Goal: Task Accomplishment & Management: Use online tool/utility

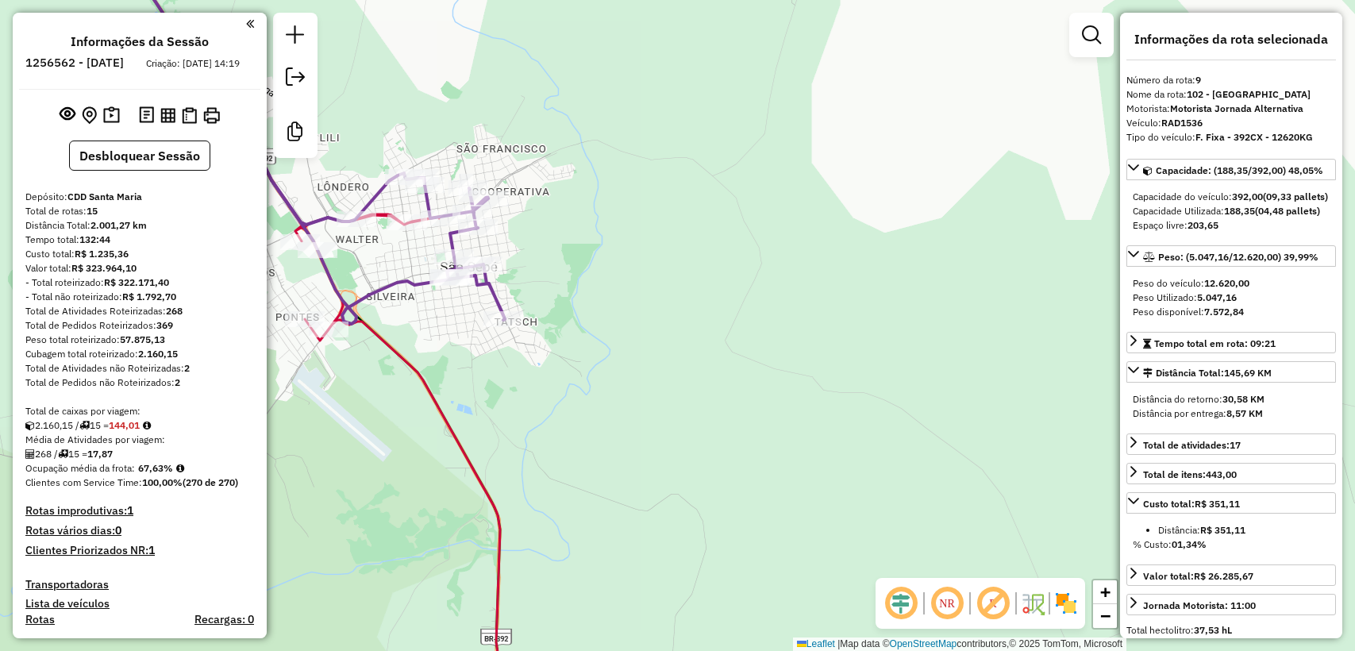
select select "**********"
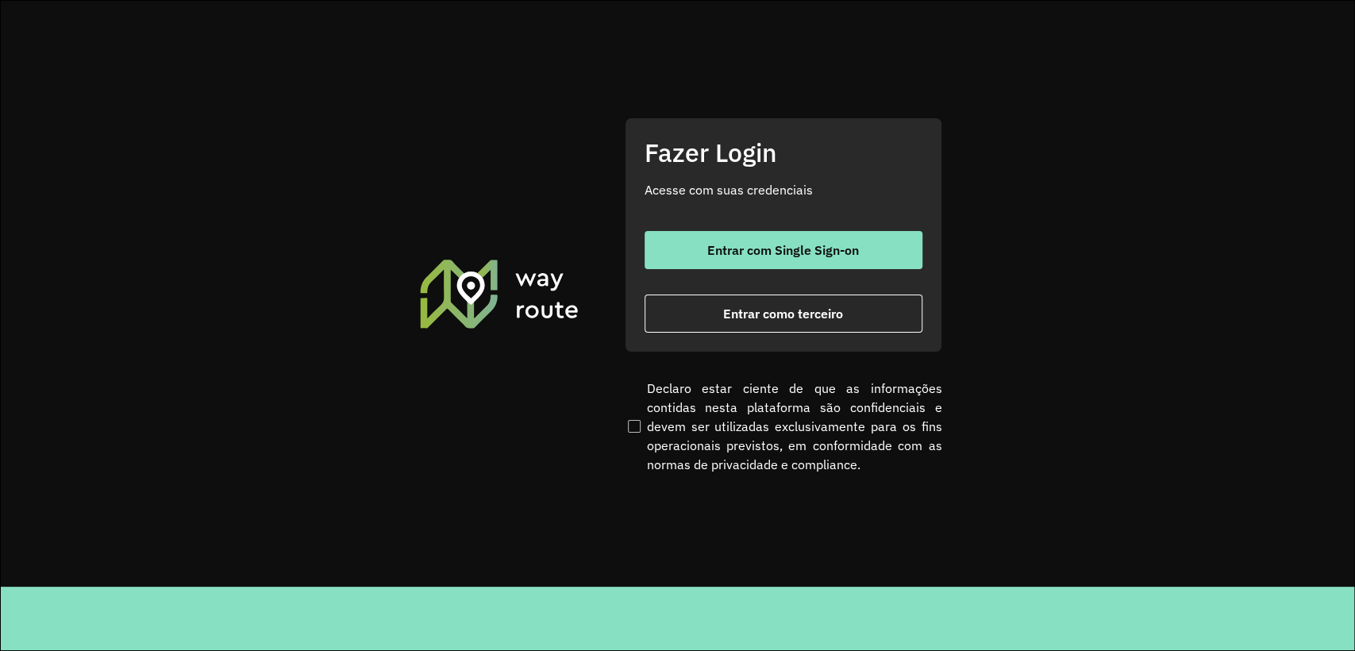
click at [787, 274] on div "Entrar com Single Sign-on Entrar como terceiro" at bounding box center [784, 282] width 278 height 102
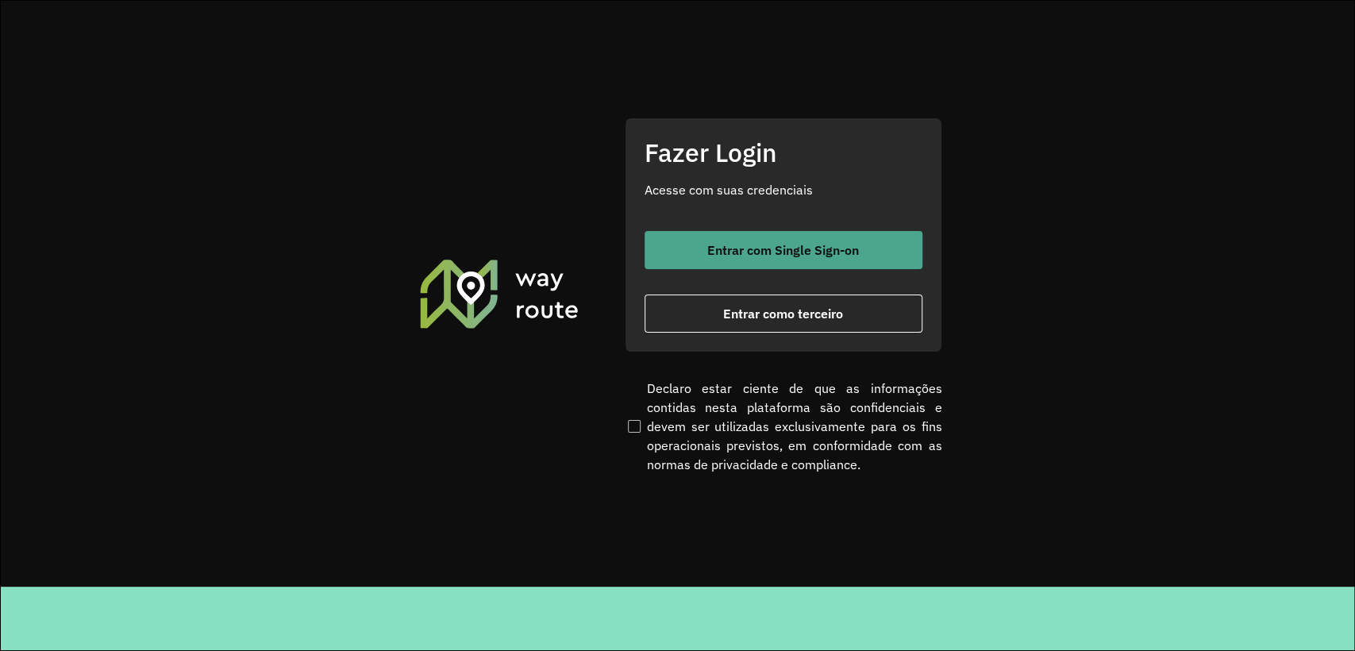
click at [775, 252] on span "Entrar com Single Sign-on" at bounding box center [783, 250] width 152 height 13
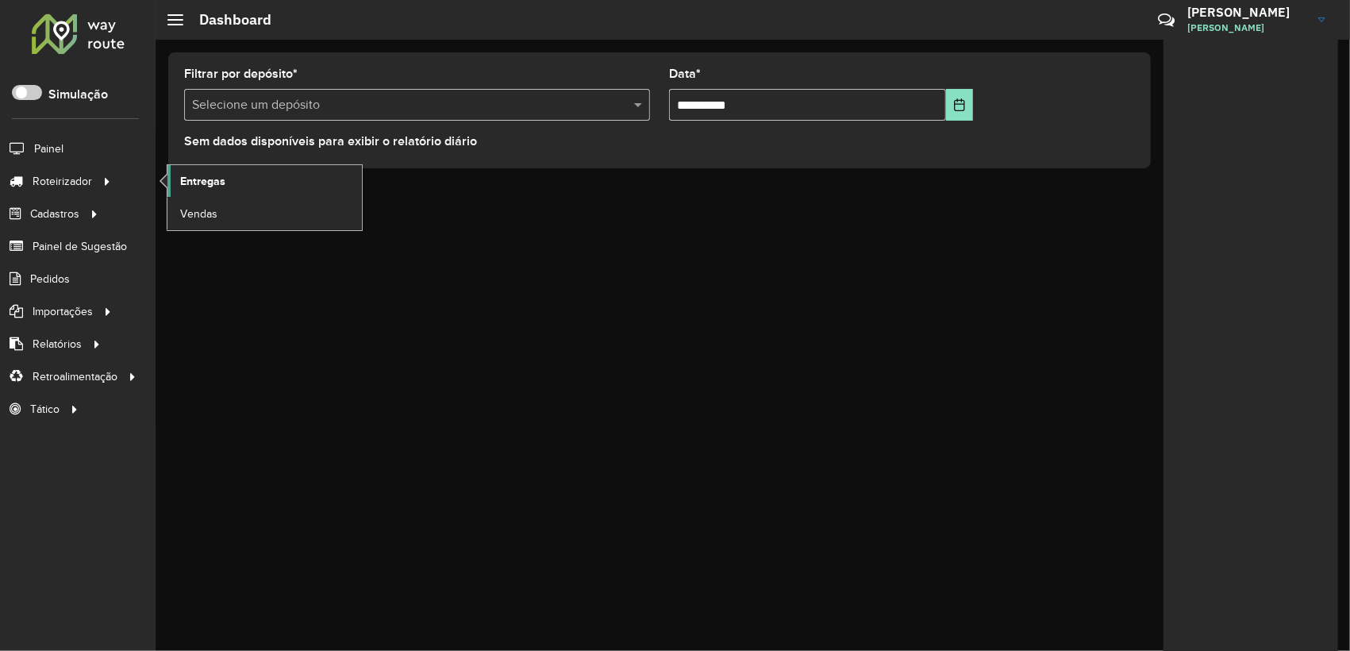
click at [215, 179] on span "Entregas" at bounding box center [202, 181] width 45 height 17
click at [238, 198] on link "Vendas" at bounding box center [264, 214] width 194 height 32
click at [183, 183] on span "Entregas" at bounding box center [202, 181] width 45 height 17
click at [202, 180] on span "Entregas" at bounding box center [202, 181] width 45 height 17
click at [189, 185] on span "Entregas" at bounding box center [202, 181] width 45 height 17
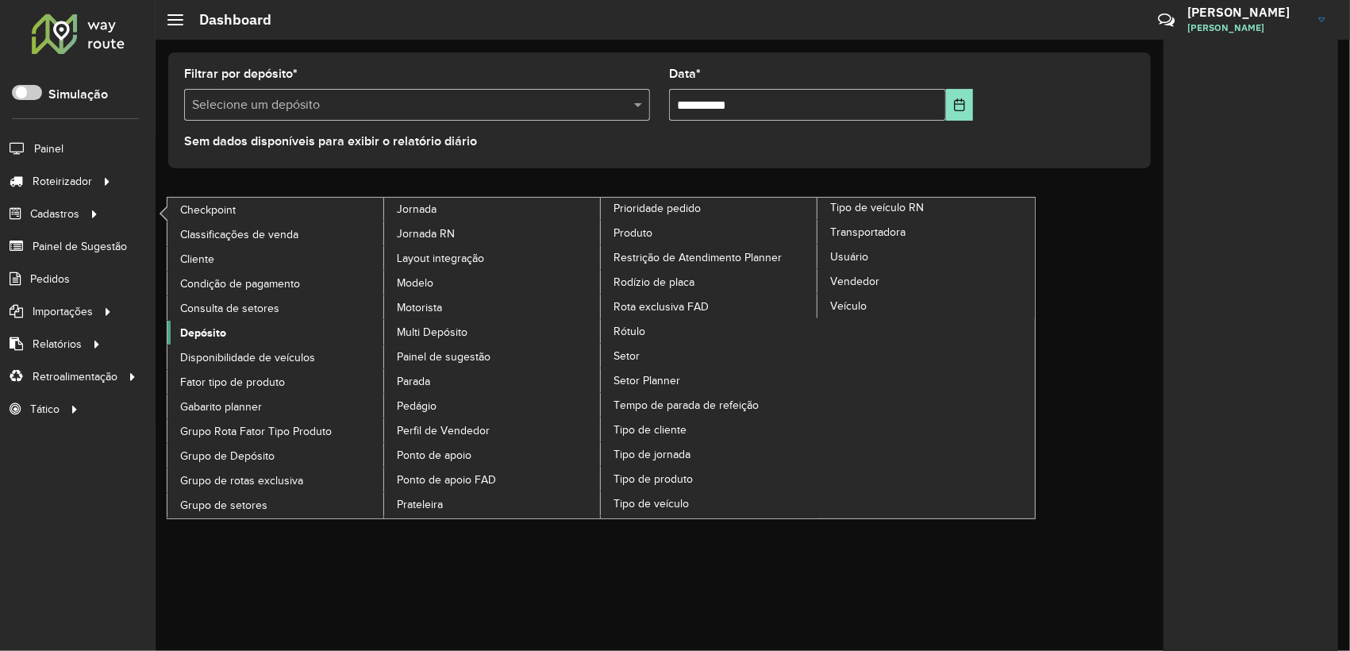
click at [217, 329] on span "Depósito" at bounding box center [203, 333] width 46 height 17
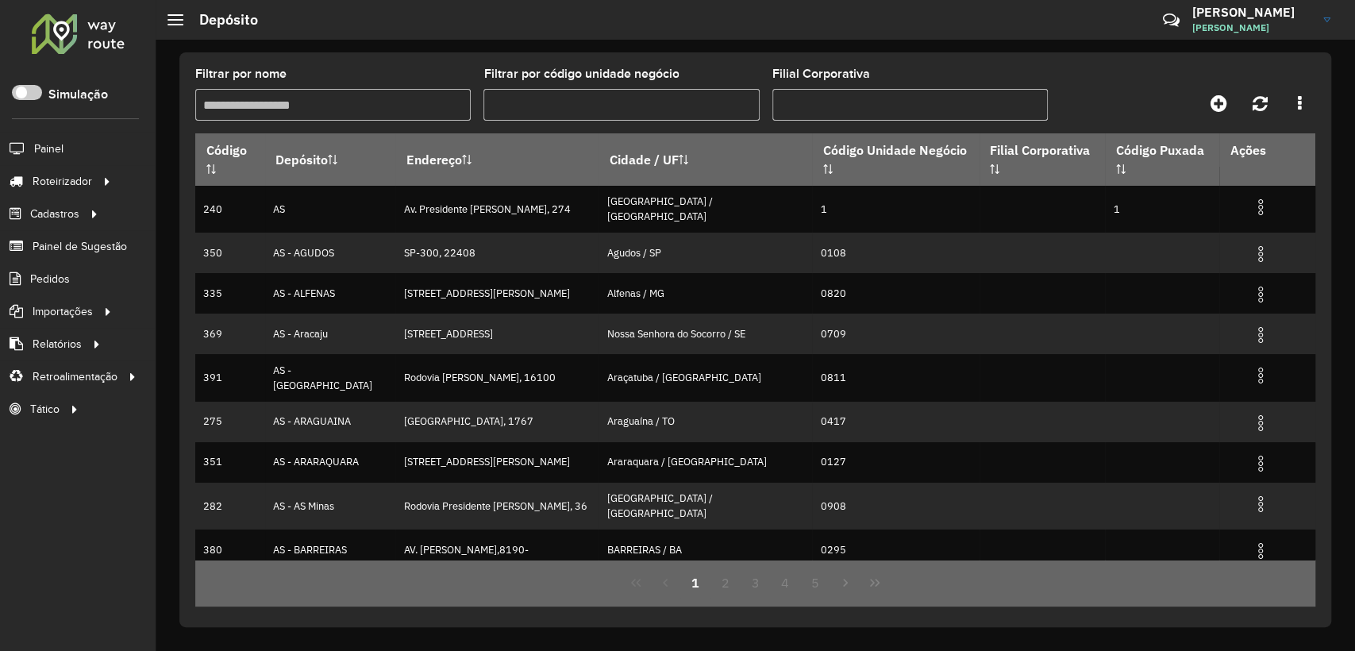
click at [317, 100] on input "Filtrar por nome" at bounding box center [332, 105] width 275 height 32
type input "******"
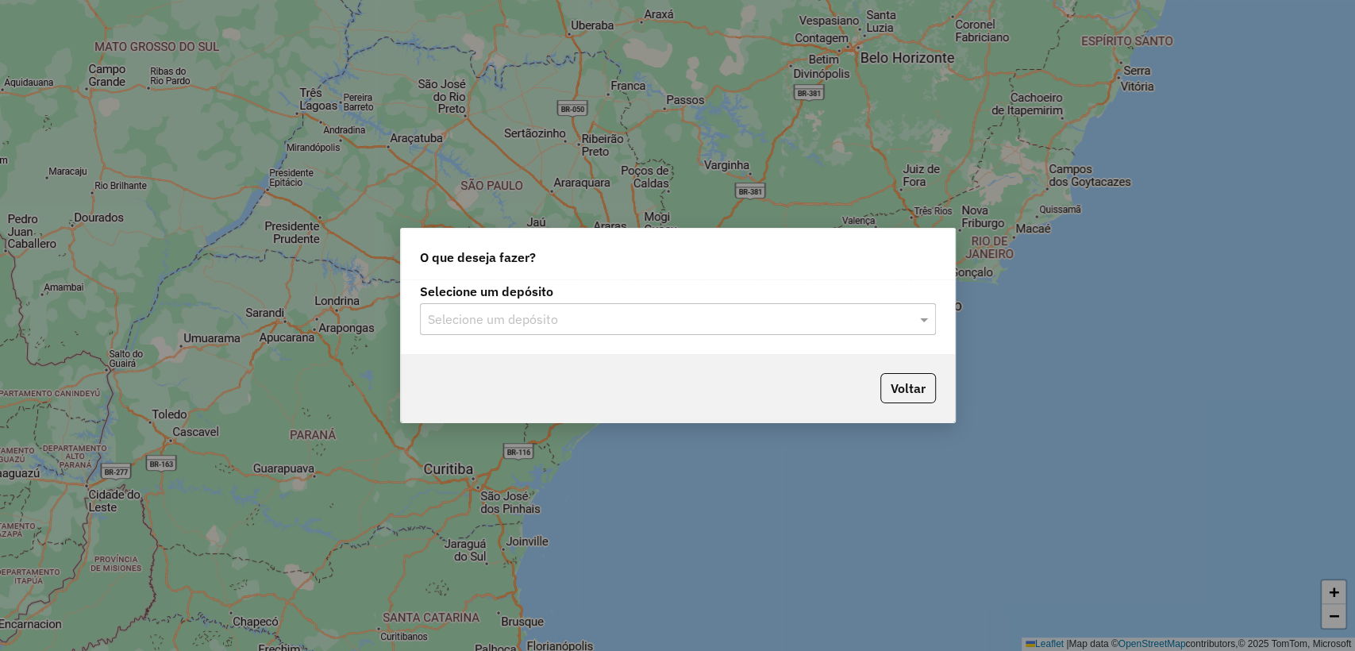
click at [612, 304] on div "Selecione um depósito" at bounding box center [678, 319] width 516 height 32
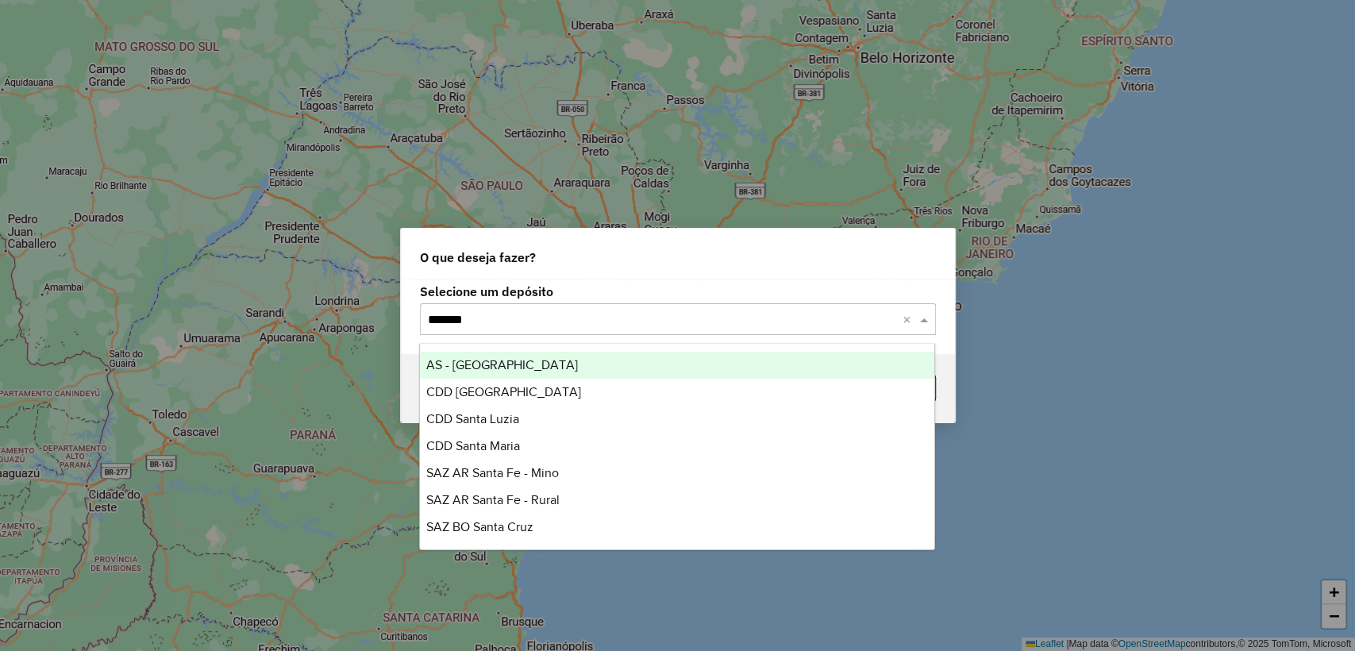
type input "********"
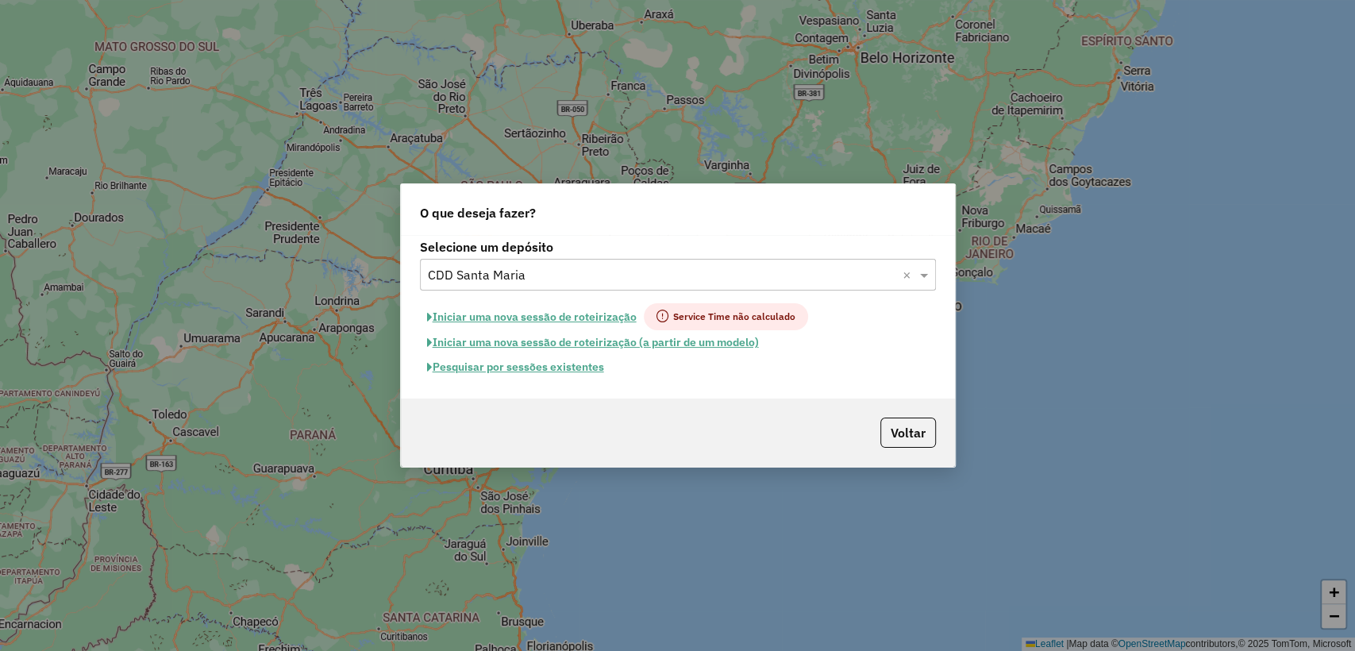
click at [545, 371] on button "Pesquisar por sessões existentes" at bounding box center [515, 367] width 191 height 25
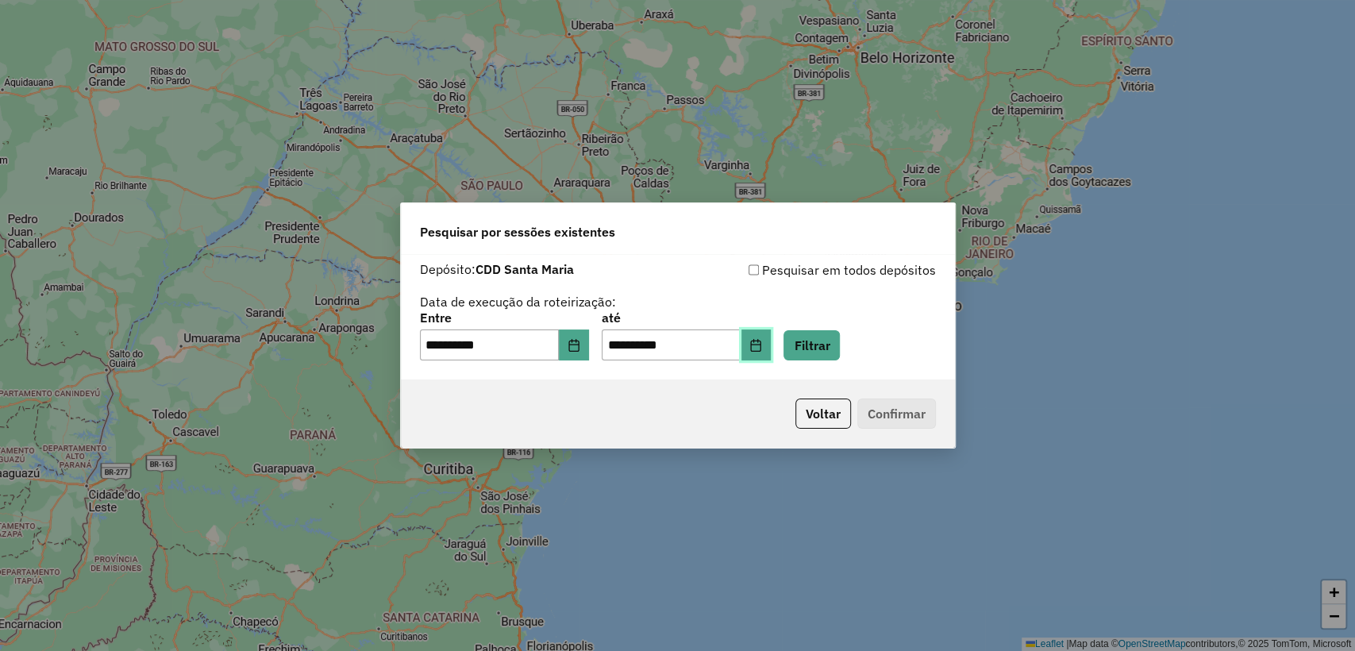
click at [762, 349] on icon "Choose Date" at bounding box center [755, 345] width 13 height 13
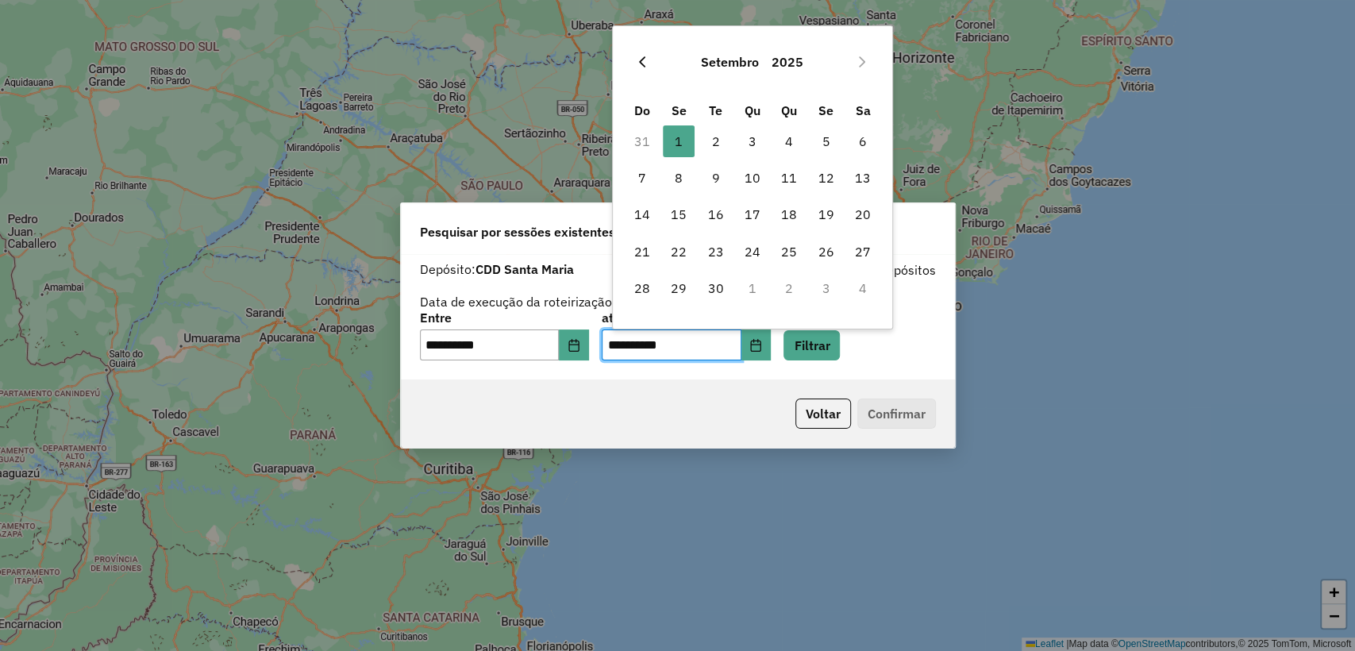
click at [648, 59] on button "Previous Month" at bounding box center [641, 61] width 25 height 25
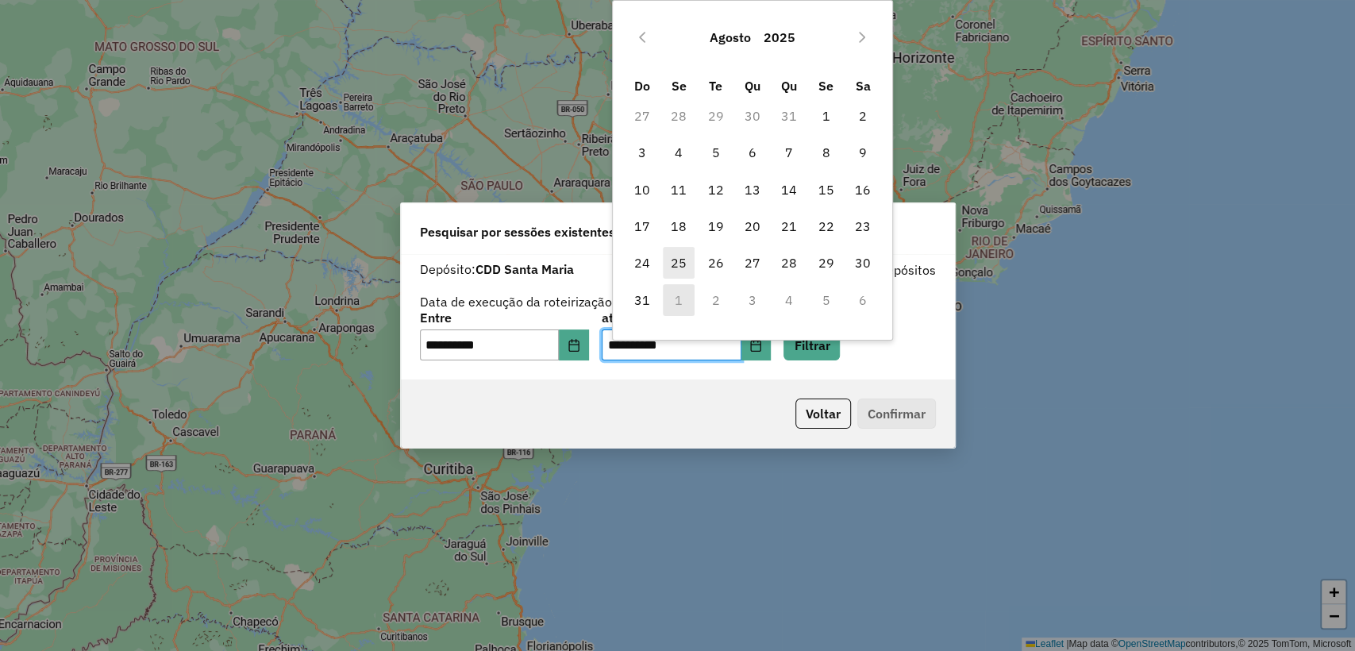
click at [676, 270] on span "25" at bounding box center [679, 263] width 32 height 32
type input "**********"
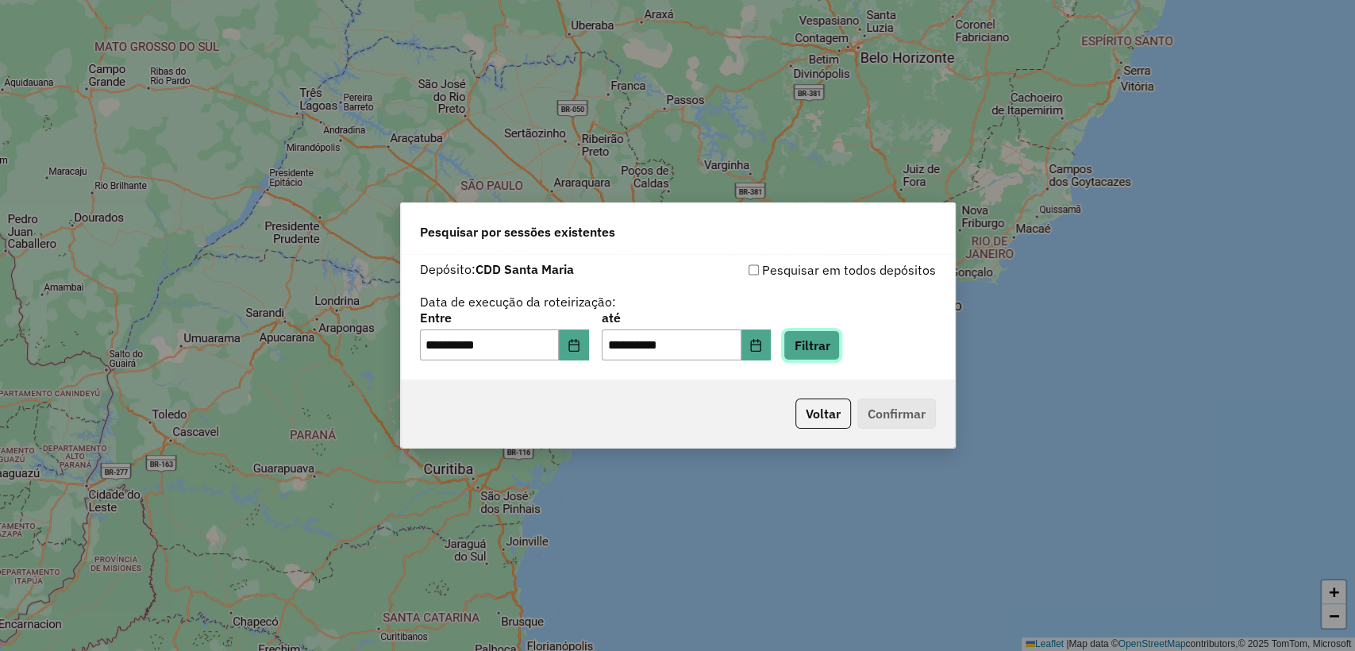
click at [825, 356] on button "Filtrar" at bounding box center [811, 345] width 56 height 30
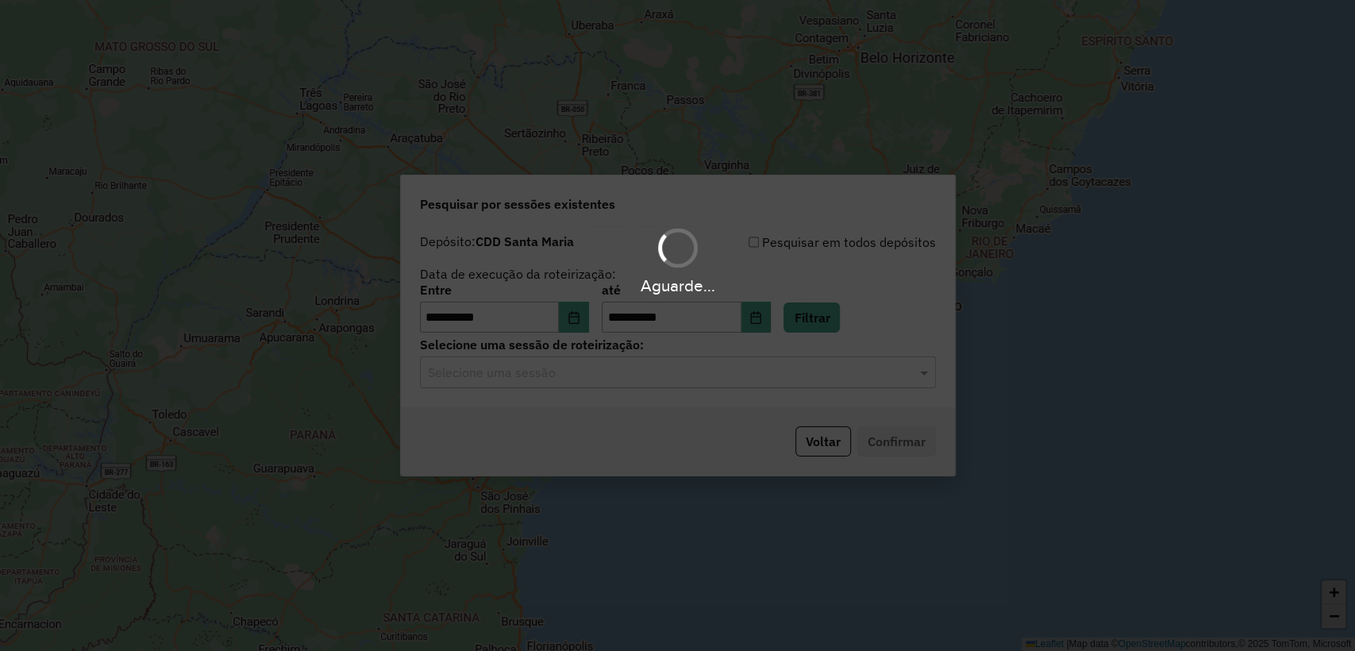
click at [636, 373] on hb-app "**********" at bounding box center [677, 325] width 1355 height 651
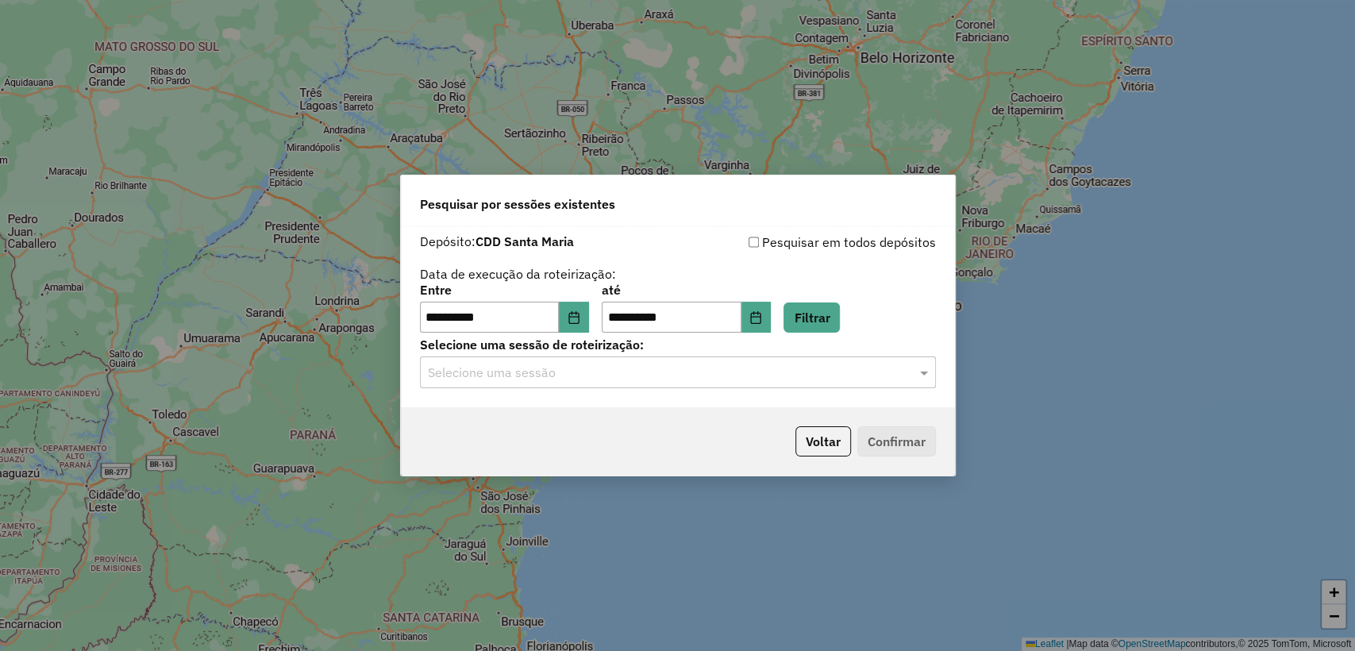
click at [636, 373] on input "text" at bounding box center [662, 373] width 468 height 19
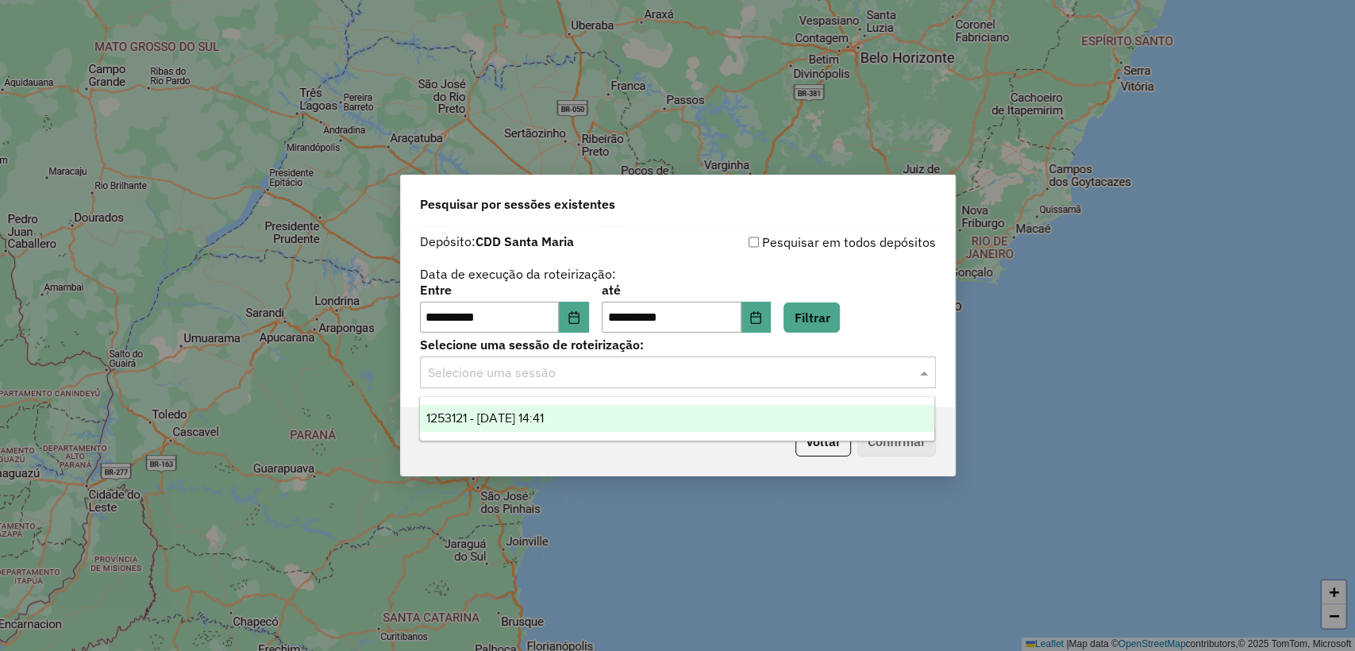
click at [615, 413] on div "1253121 - 25/08/2025 14:41" at bounding box center [677, 418] width 514 height 27
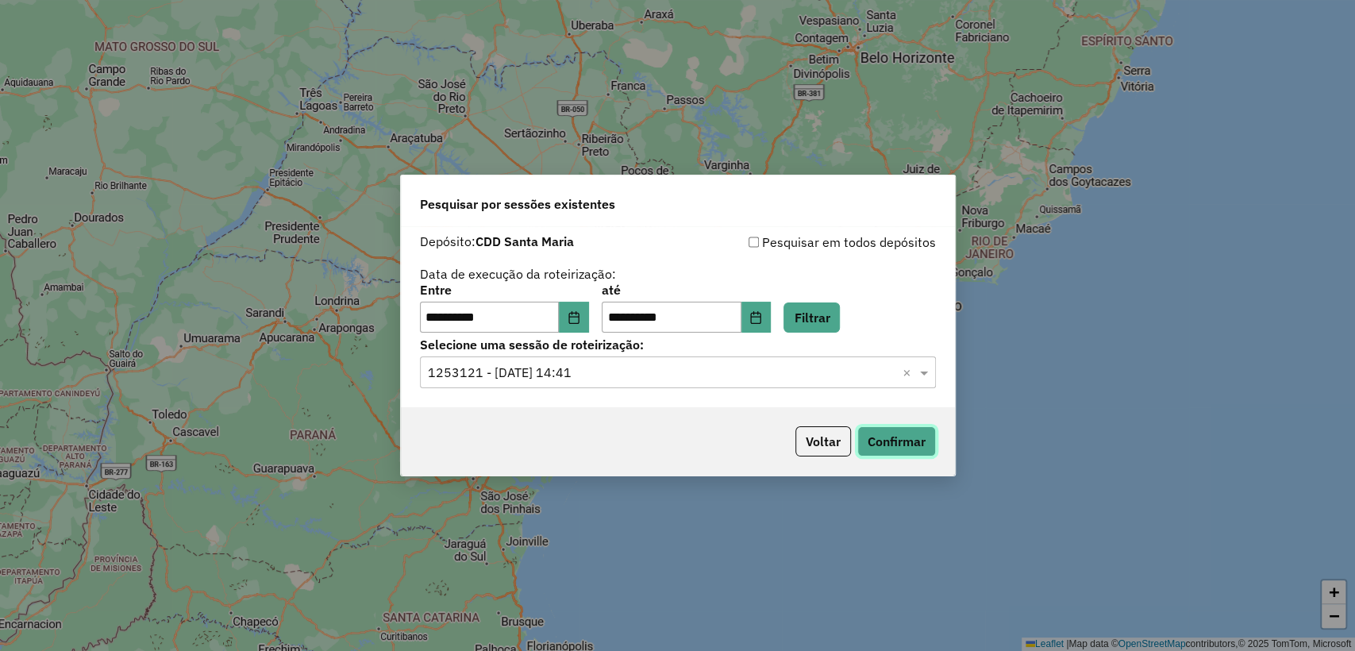
click at [886, 448] on button "Confirmar" at bounding box center [896, 441] width 79 height 30
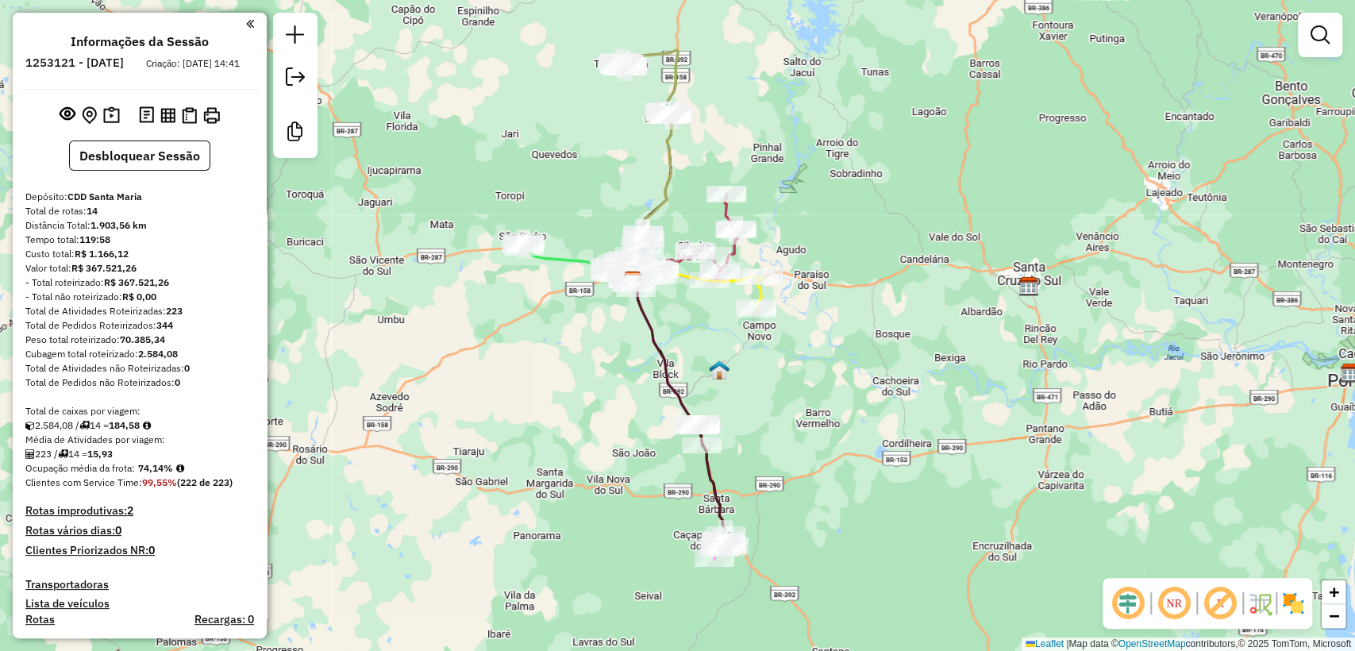
drag, startPoint x: 625, startPoint y: 487, endPoint x: 614, endPoint y: 403, distance: 84.2
click at [614, 403] on div "Janela de atendimento Grade de atendimento Capacidade Transportadoras Veículos …" at bounding box center [677, 325] width 1355 height 651
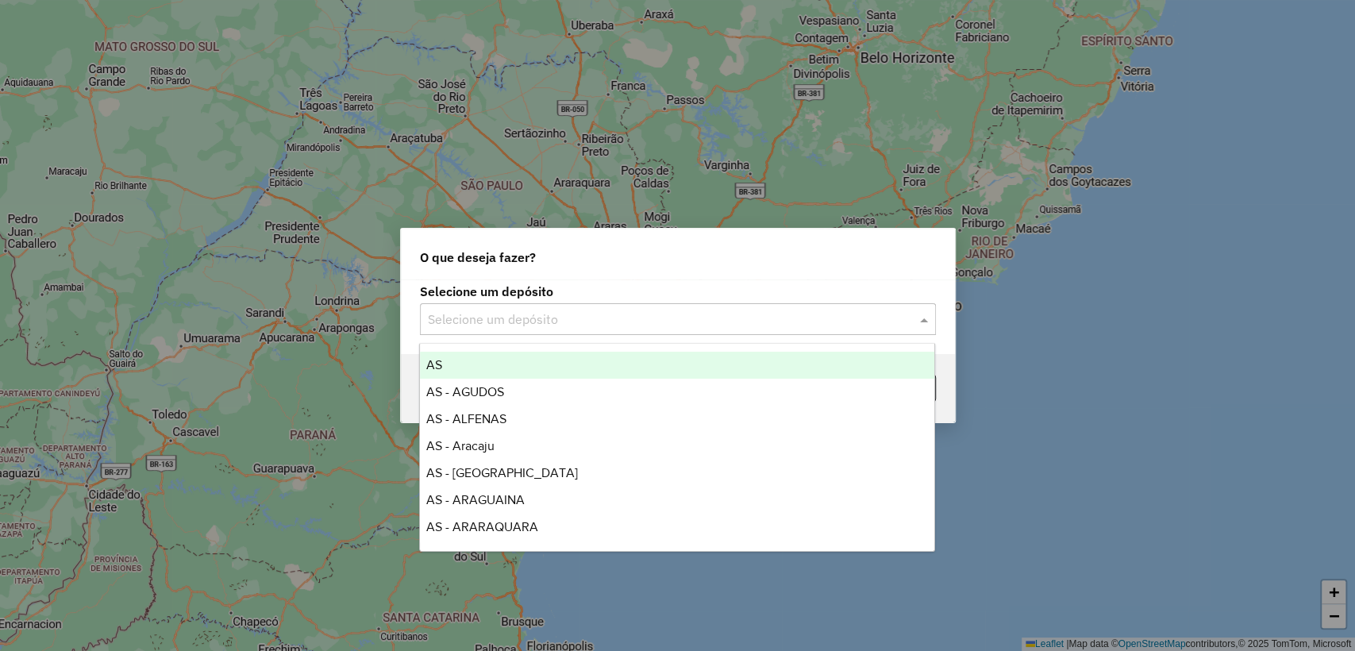
click at [571, 321] on input "text" at bounding box center [662, 319] width 468 height 19
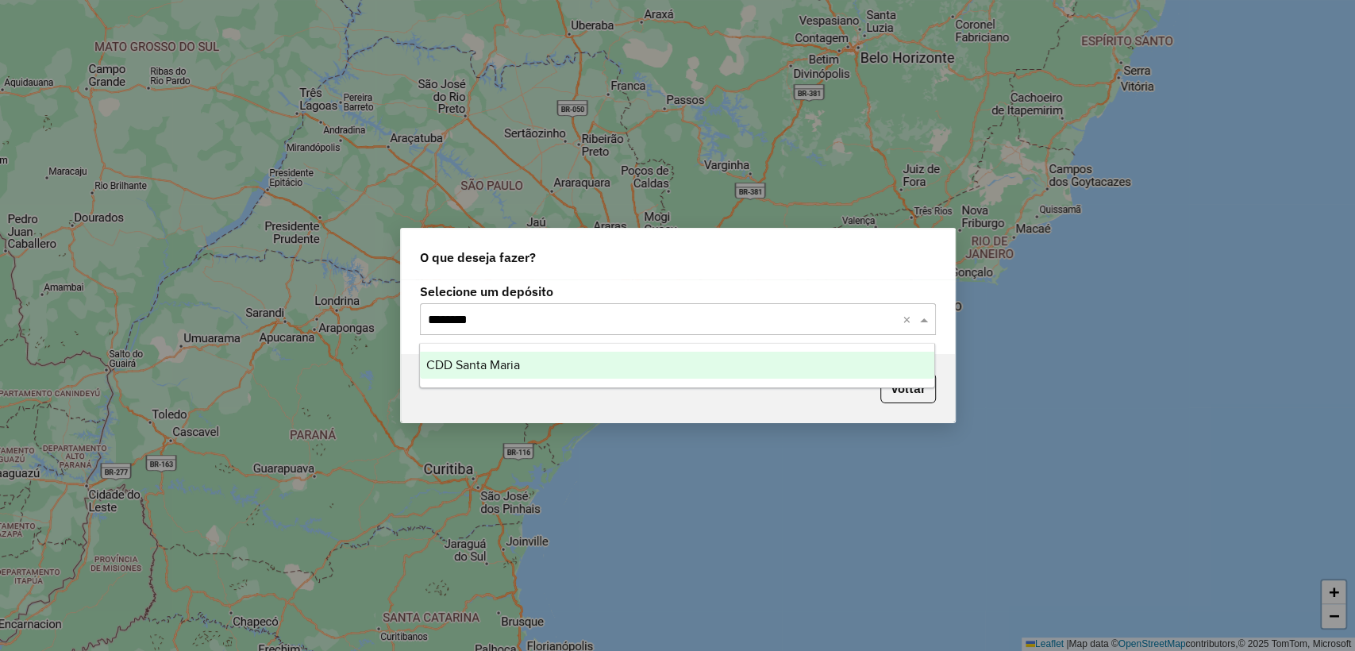
type input "*********"
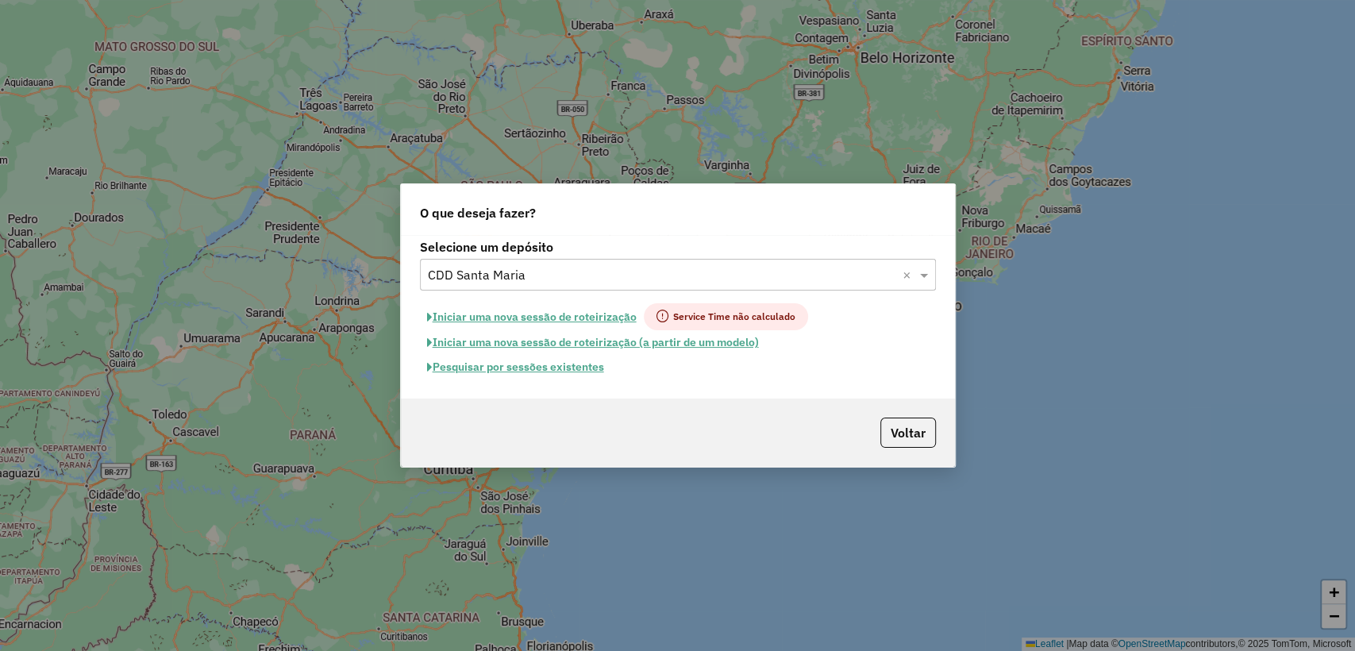
click at [573, 373] on hb-app "Aguarde... Pop-up bloqueado! Seu navegador bloqueou automáticamente a abertura …" at bounding box center [677, 325] width 1355 height 651
click at [573, 371] on button "Pesquisar por sessões existentes" at bounding box center [515, 367] width 191 height 25
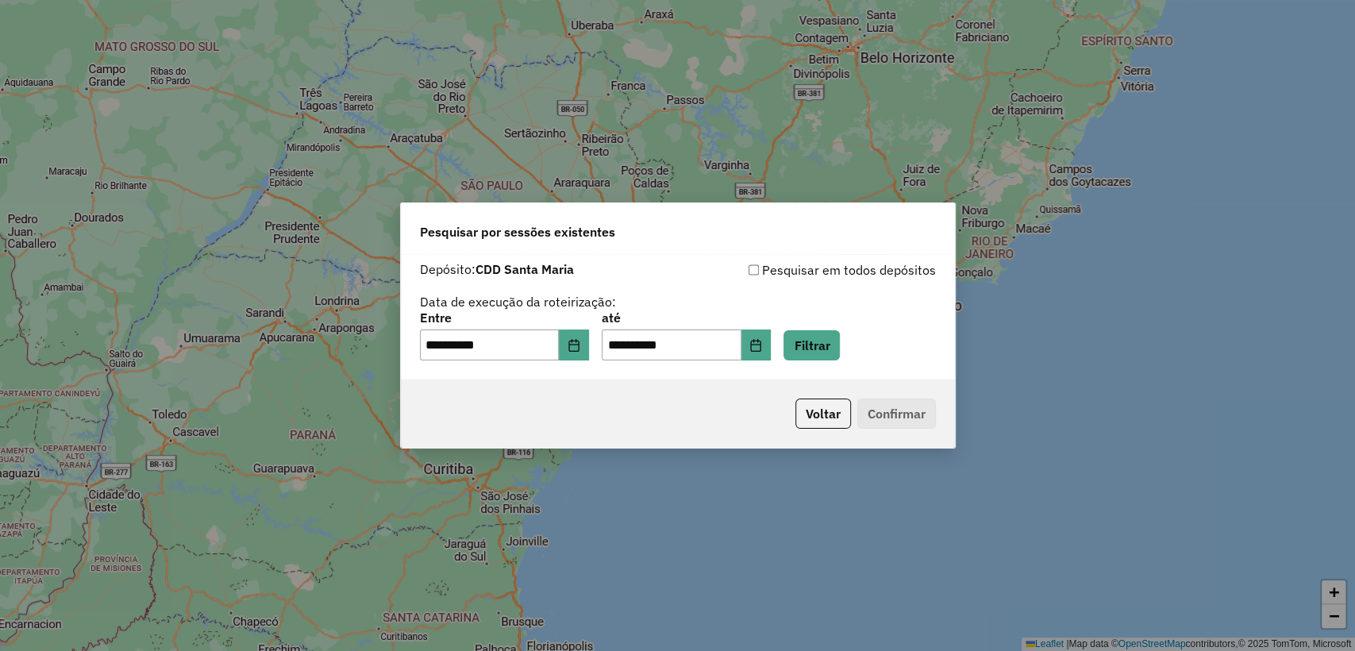
click at [780, 362] on div "**********" at bounding box center [678, 317] width 554 height 126
click at [771, 350] on button "Choose Date" at bounding box center [756, 345] width 30 height 32
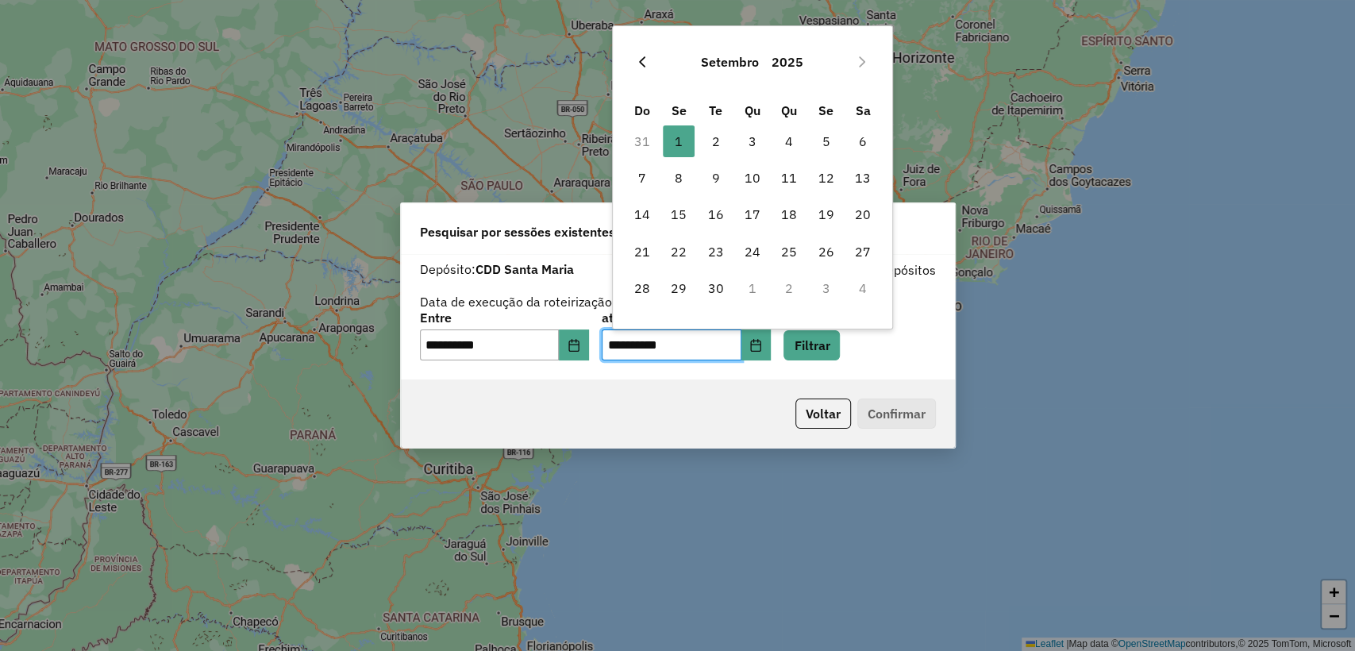
click at [648, 70] on button "Previous Month" at bounding box center [641, 61] width 25 height 25
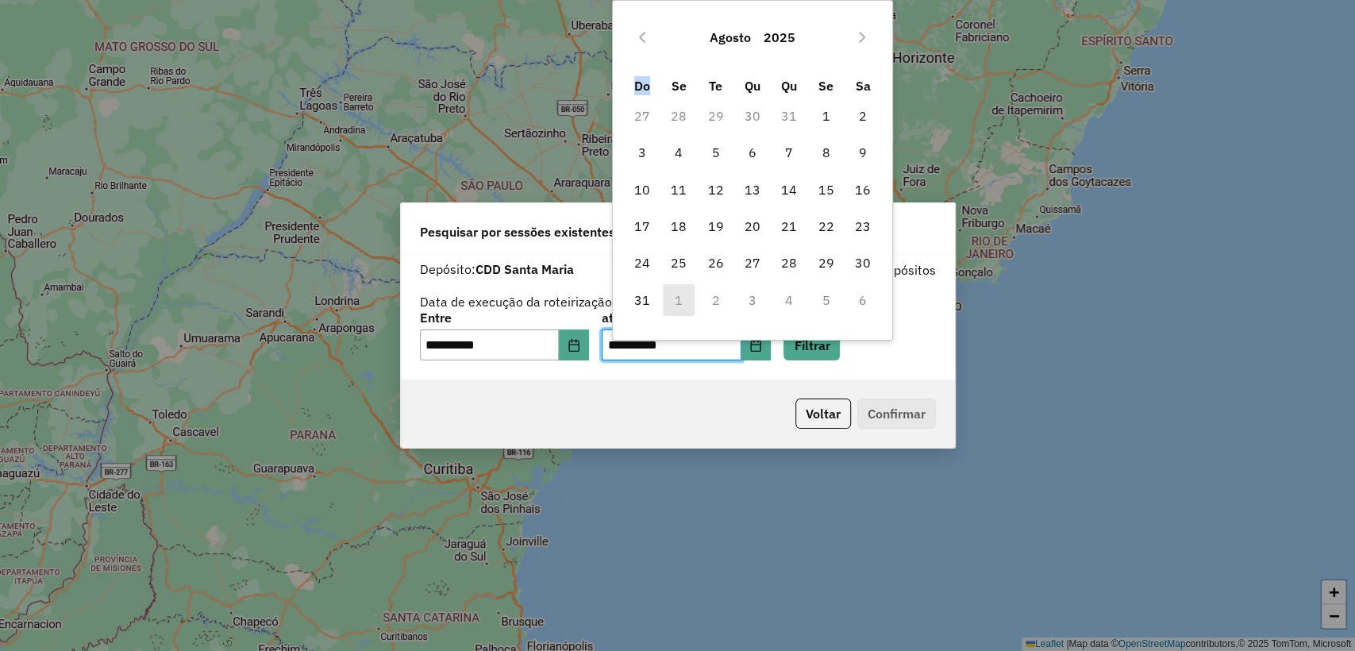
click at [648, 70] on div "Agosto 2025 Do Se Te Qu Qu Se Sa 27 28 29 30 31 1 2 3 4 5 6 7 8 9 10 11 12 13 1…" at bounding box center [752, 165] width 258 height 306
click at [676, 152] on span "4" at bounding box center [679, 153] width 32 height 32
type input "**********"
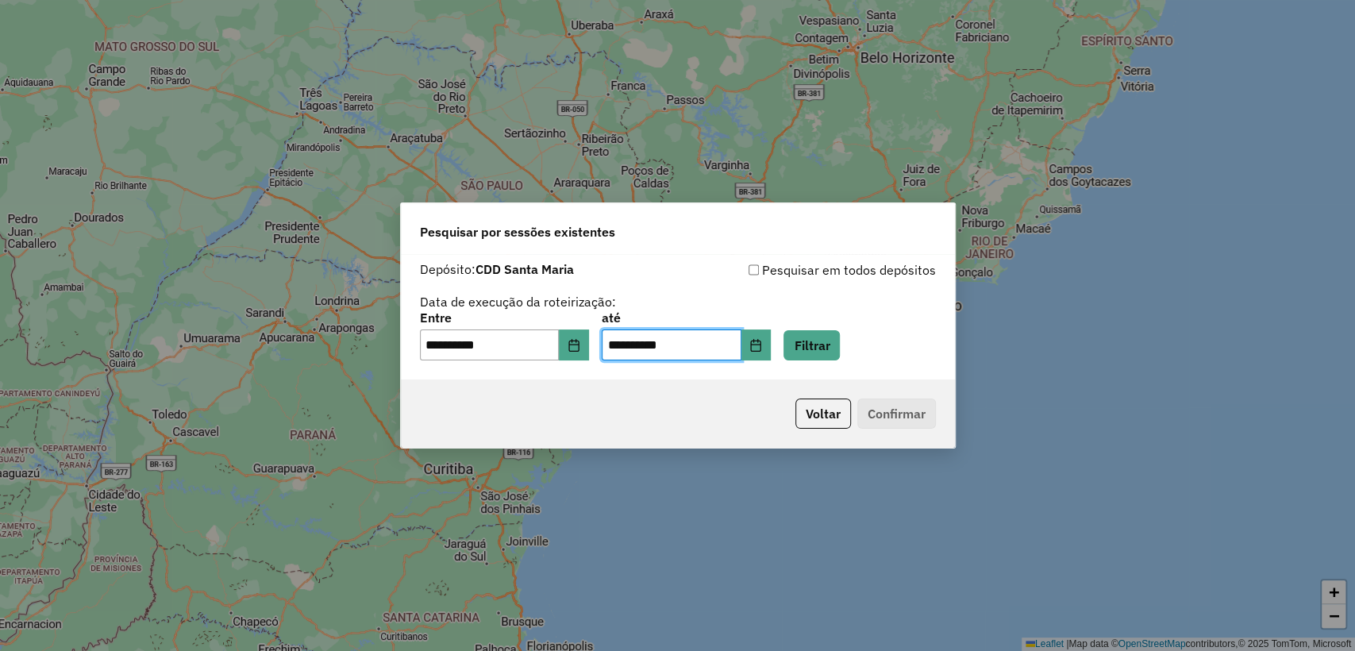
click at [859, 360] on div "**********" at bounding box center [678, 317] width 554 height 126
click at [832, 343] on button "Filtrar" at bounding box center [811, 345] width 56 height 30
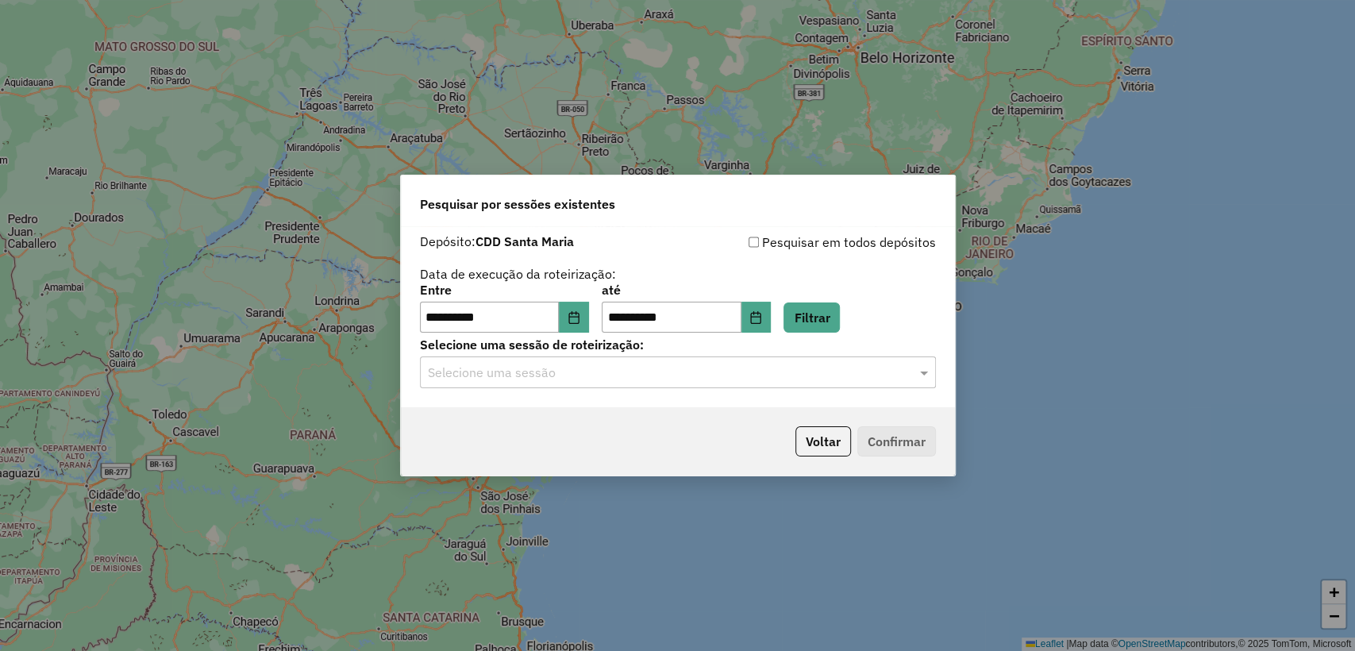
click at [585, 377] on input "text" at bounding box center [662, 373] width 468 height 19
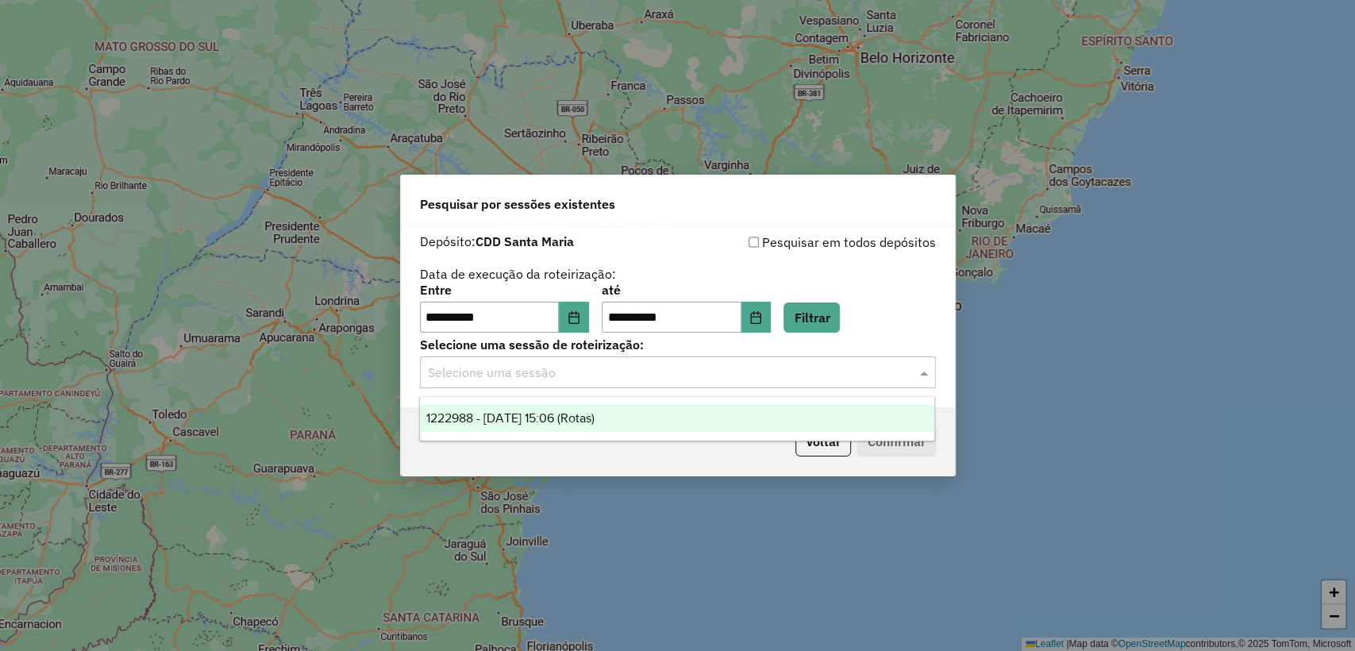
click at [574, 414] on span "1222988 - 04/08/2025 15:06 (Rotas)" at bounding box center [510, 417] width 168 height 13
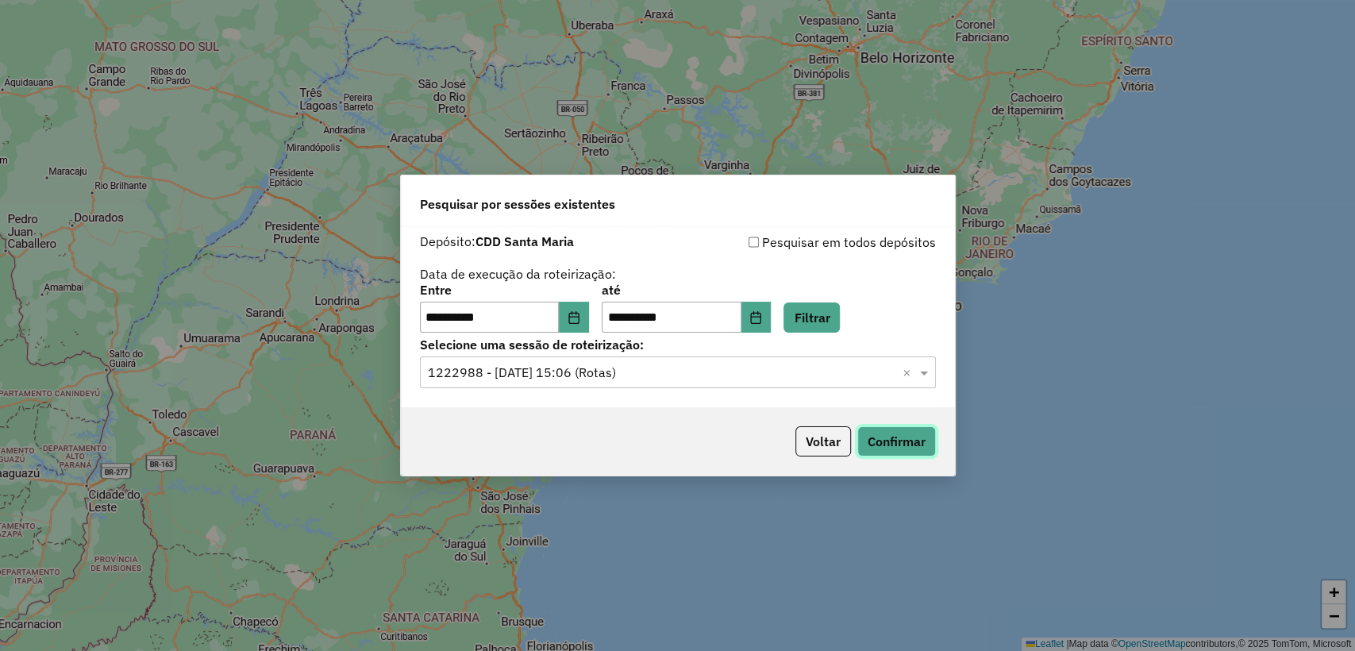
click at [869, 446] on button "Confirmar" at bounding box center [896, 441] width 79 height 30
click at [584, 307] on button "Choose Date" at bounding box center [574, 318] width 30 height 32
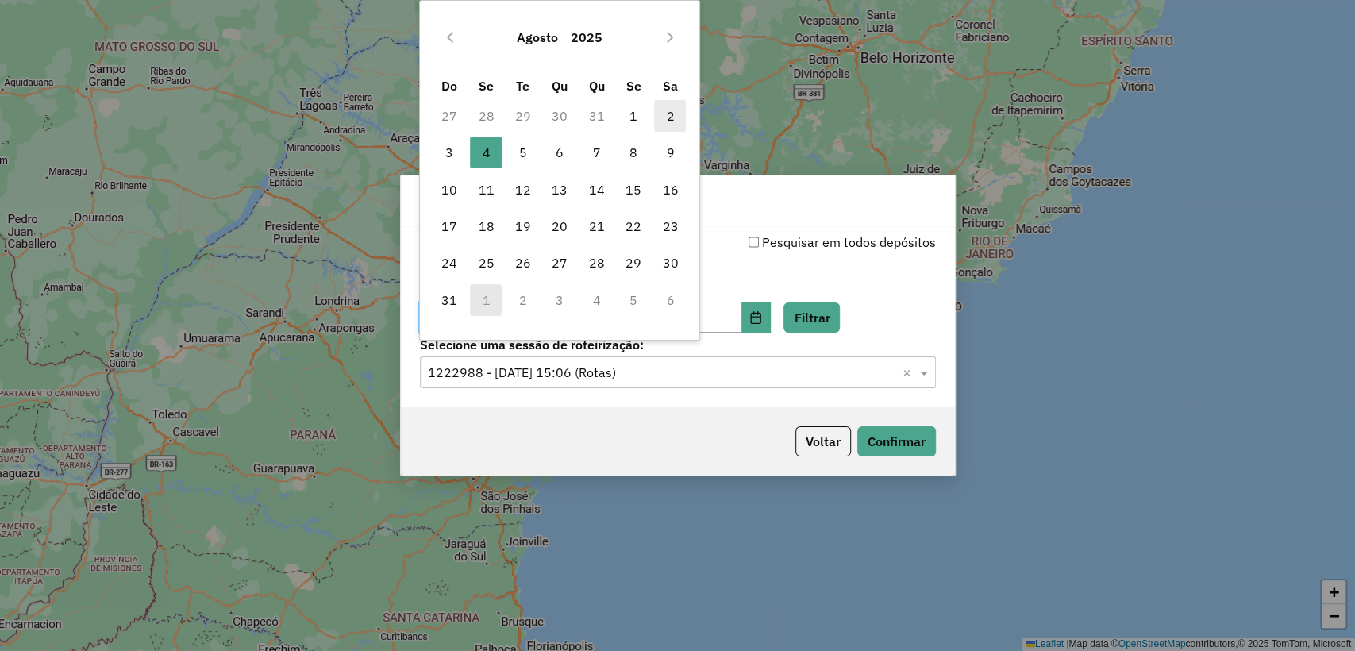
click at [668, 116] on span "2" at bounding box center [670, 116] width 32 height 32
type input "**********"
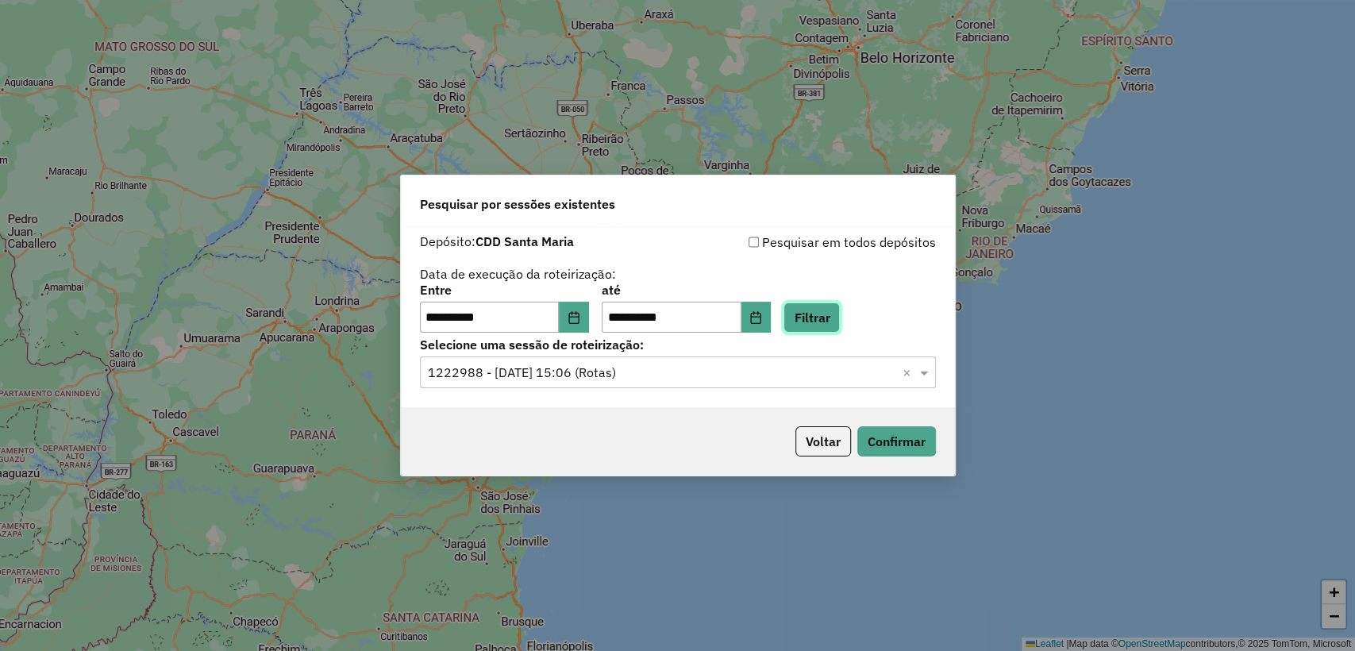
click at [840, 313] on button "Filtrar" at bounding box center [811, 317] width 56 height 30
click at [752, 387] on div "Selecione uma sessão × 1222988 - 04/08/2025 15:06 (Rotas) ×" at bounding box center [678, 372] width 516 height 32
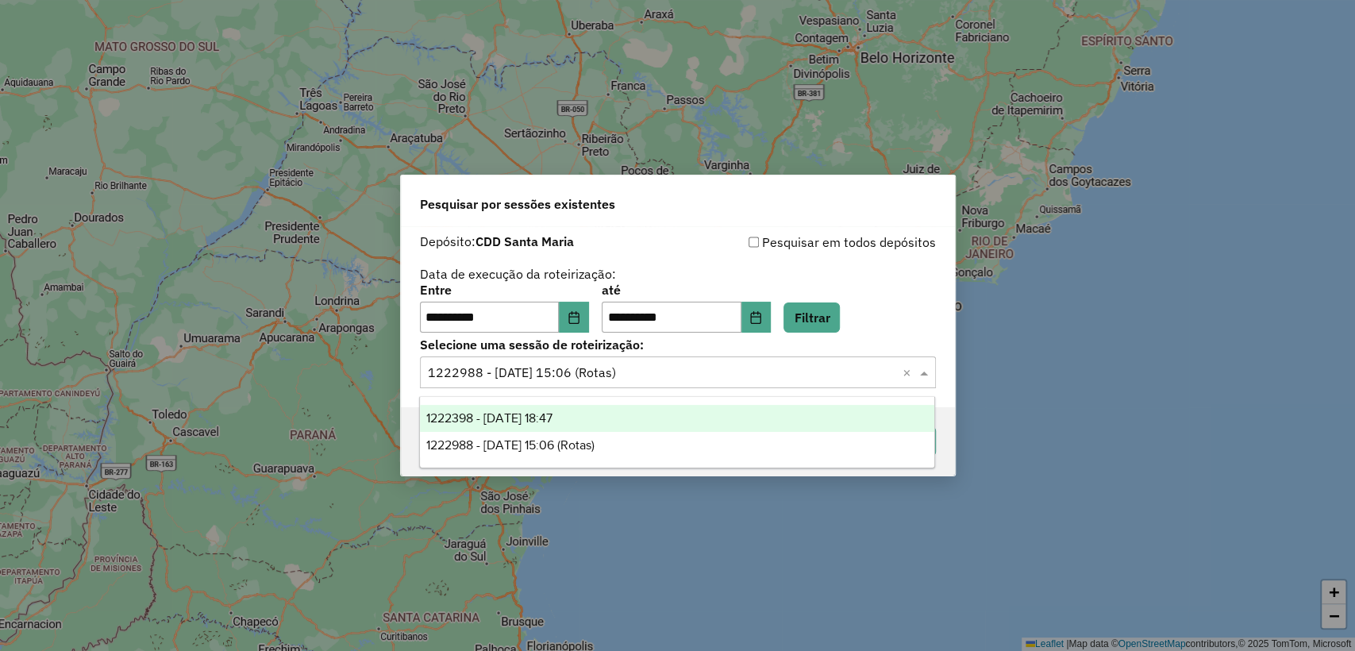
click at [725, 414] on div "1222398 - 02/08/2025 18:47" at bounding box center [677, 418] width 514 height 27
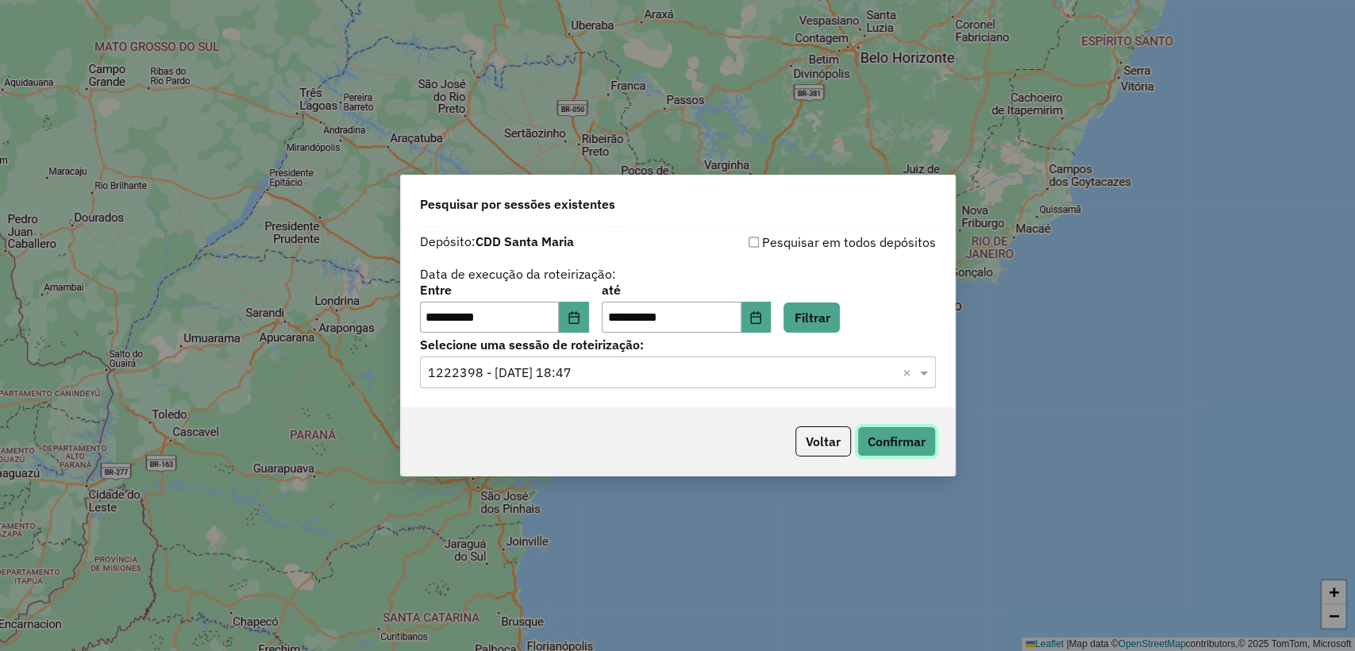
click at [889, 438] on button "Confirmar" at bounding box center [896, 441] width 79 height 30
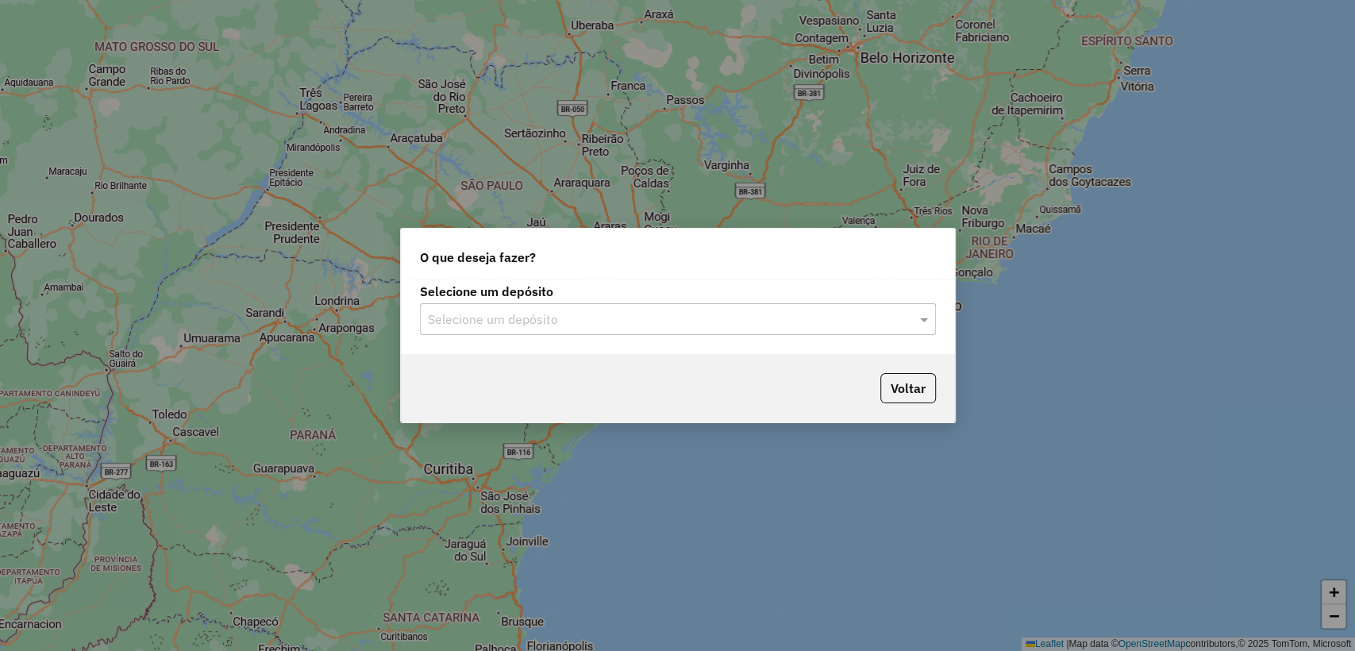
drag, startPoint x: 559, startPoint y: 338, endPoint x: 552, endPoint y: 321, distance: 18.6
click at [558, 337] on div "Selecione um depósito Selecione um depósito" at bounding box center [678, 316] width 554 height 75
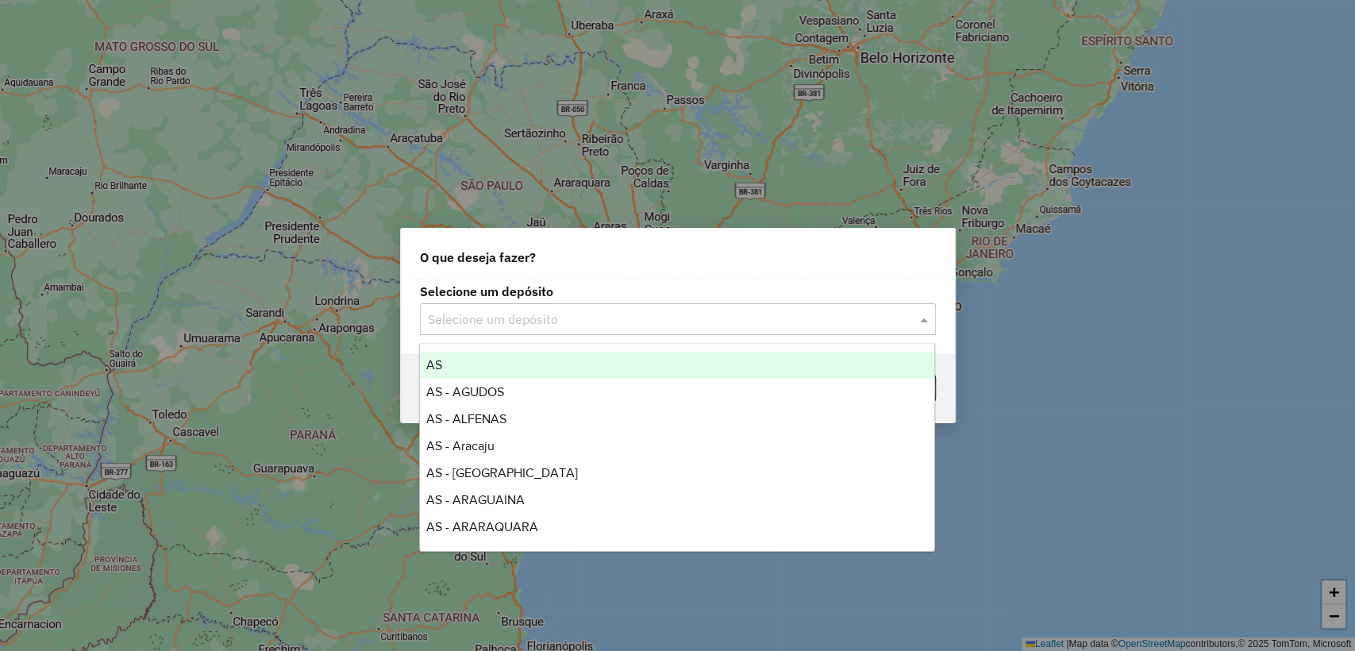
click at [552, 321] on input "text" at bounding box center [662, 319] width 468 height 19
type input "*"
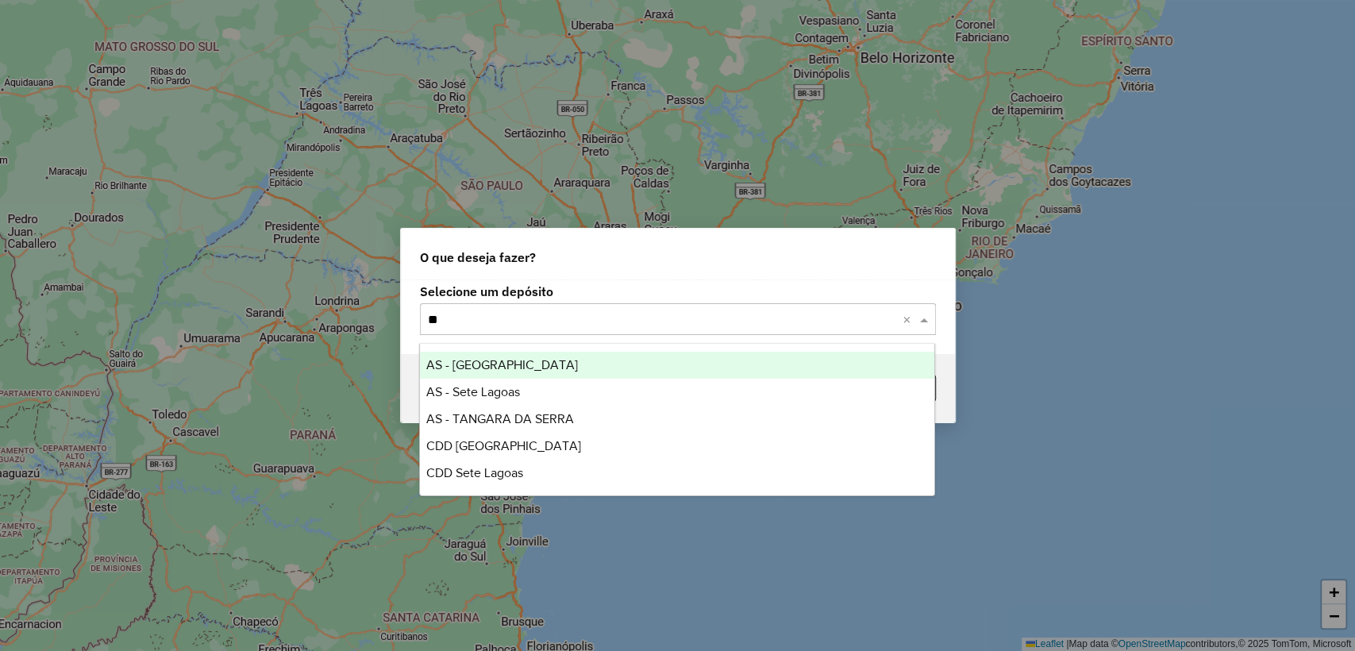
type input "*"
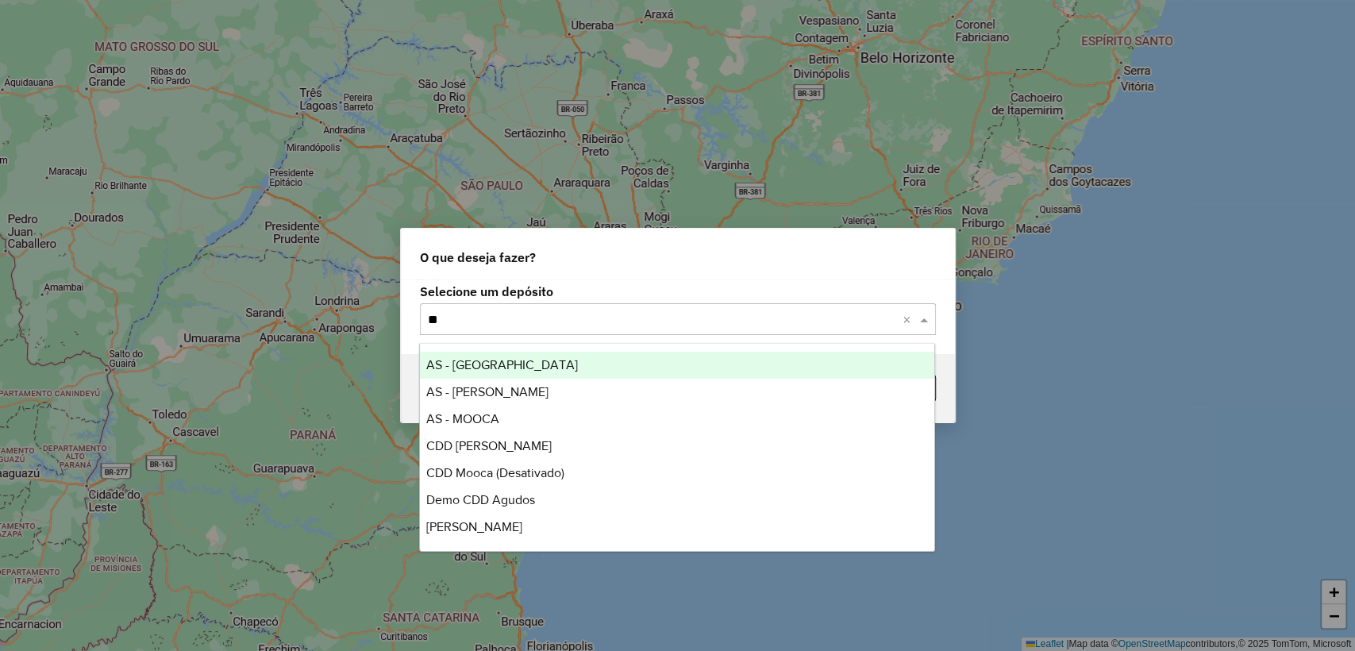
type input "*"
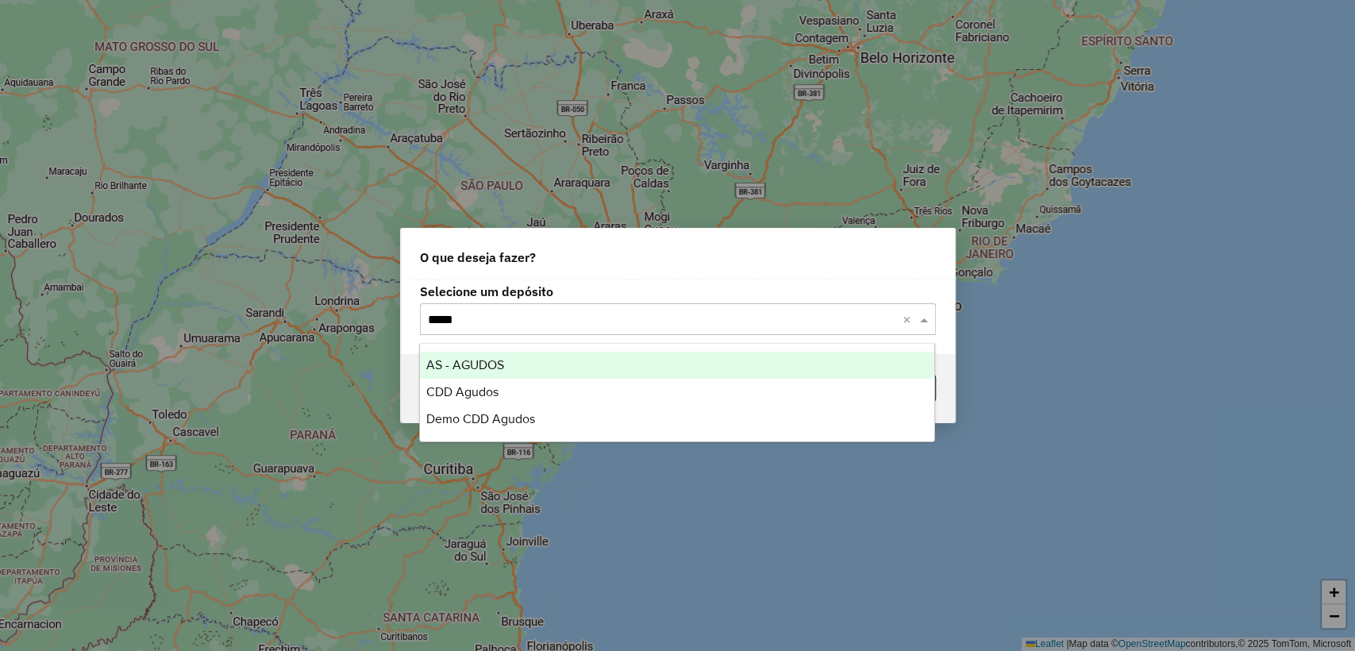
type input "******"
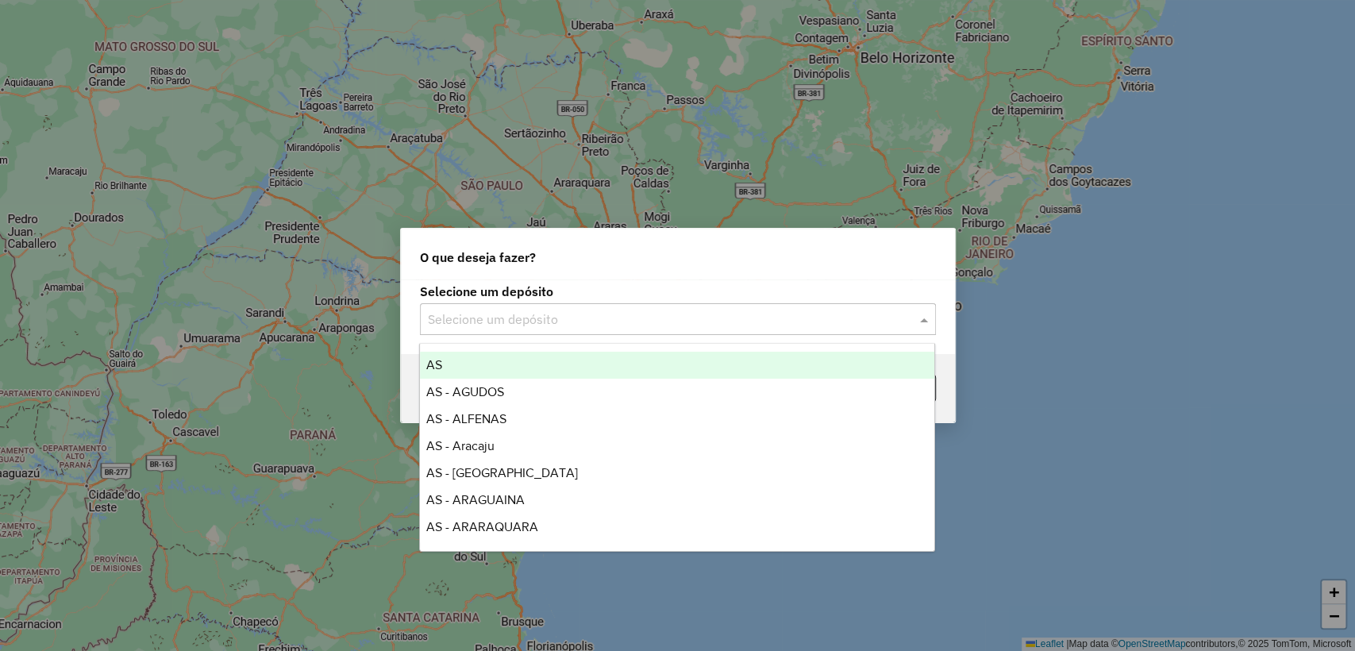
click at [550, 323] on input "text" at bounding box center [662, 319] width 468 height 19
type input "*"
type input "**"
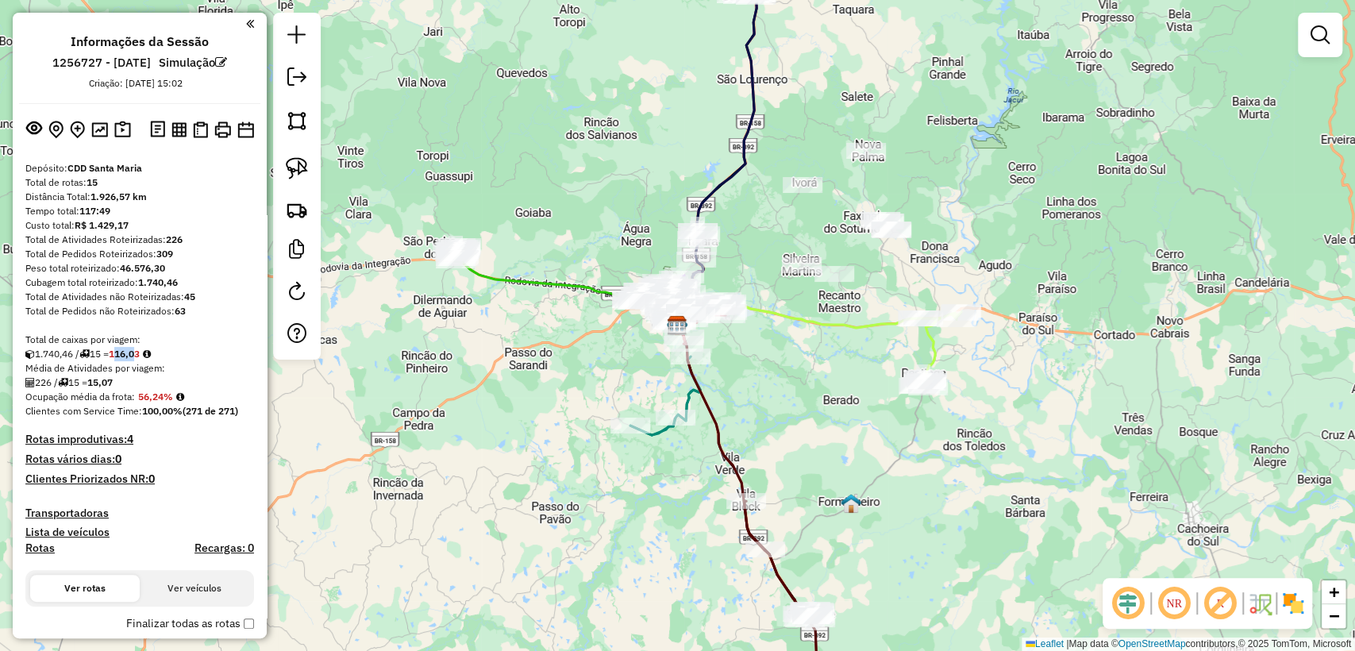
drag, startPoint x: 121, startPoint y: 357, endPoint x: 146, endPoint y: 355, distance: 24.7
click at [140, 355] on strong "116,03" at bounding box center [124, 354] width 31 height 12
click at [189, 371] on div "Média de Atividades por viagem:" at bounding box center [139, 368] width 229 height 14
drag, startPoint x: 201, startPoint y: 290, endPoint x: 185, endPoint y: 294, distance: 16.4
click at [185, 294] on div "Total de Atividades não Roteirizadas: 45" at bounding box center [139, 297] width 229 height 14
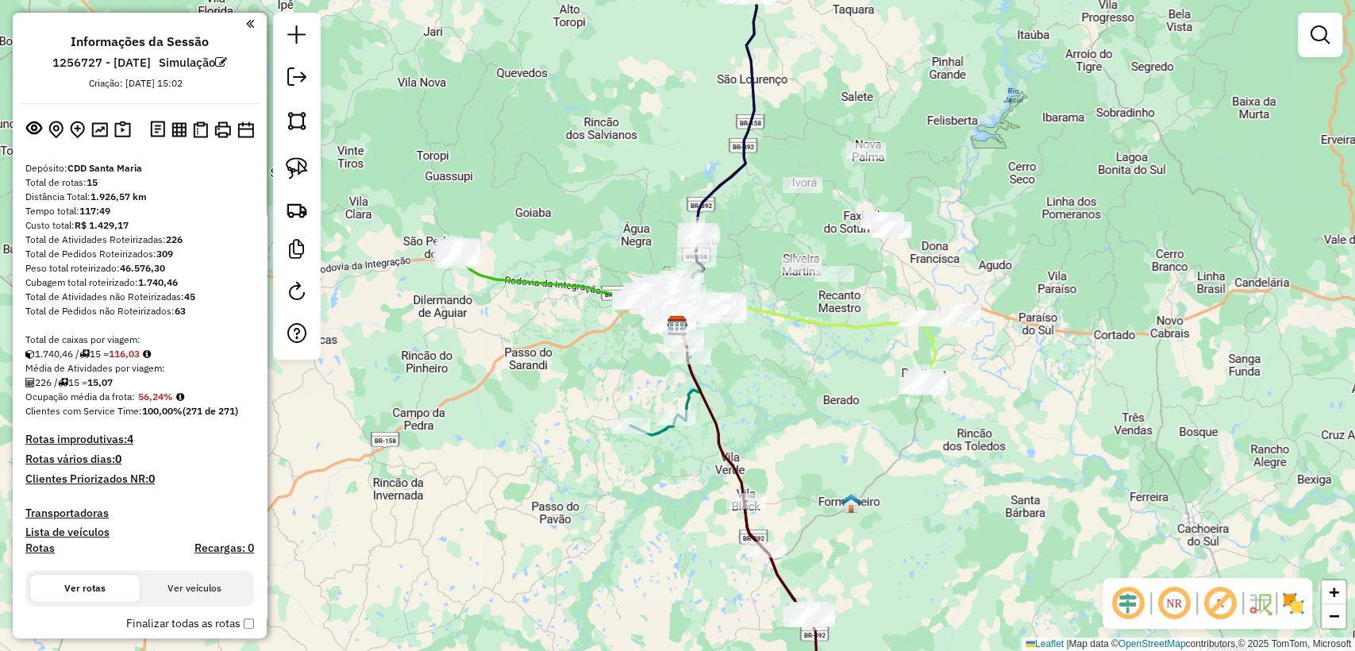
click at [210, 313] on div "Total de Pedidos não Roteirizados: 63" at bounding box center [139, 311] width 229 height 14
drag, startPoint x: 180, startPoint y: 240, endPoint x: 167, endPoint y: 237, distance: 13.9
click at [167, 237] on div "Total de Atividades Roteirizadas: 226" at bounding box center [139, 240] width 229 height 14
drag, startPoint x: 195, startPoint y: 294, endPoint x: 184, endPoint y: 293, distance: 11.2
click at [184, 293] on div "Total de Atividades não Roteirizadas: 45" at bounding box center [139, 297] width 229 height 14
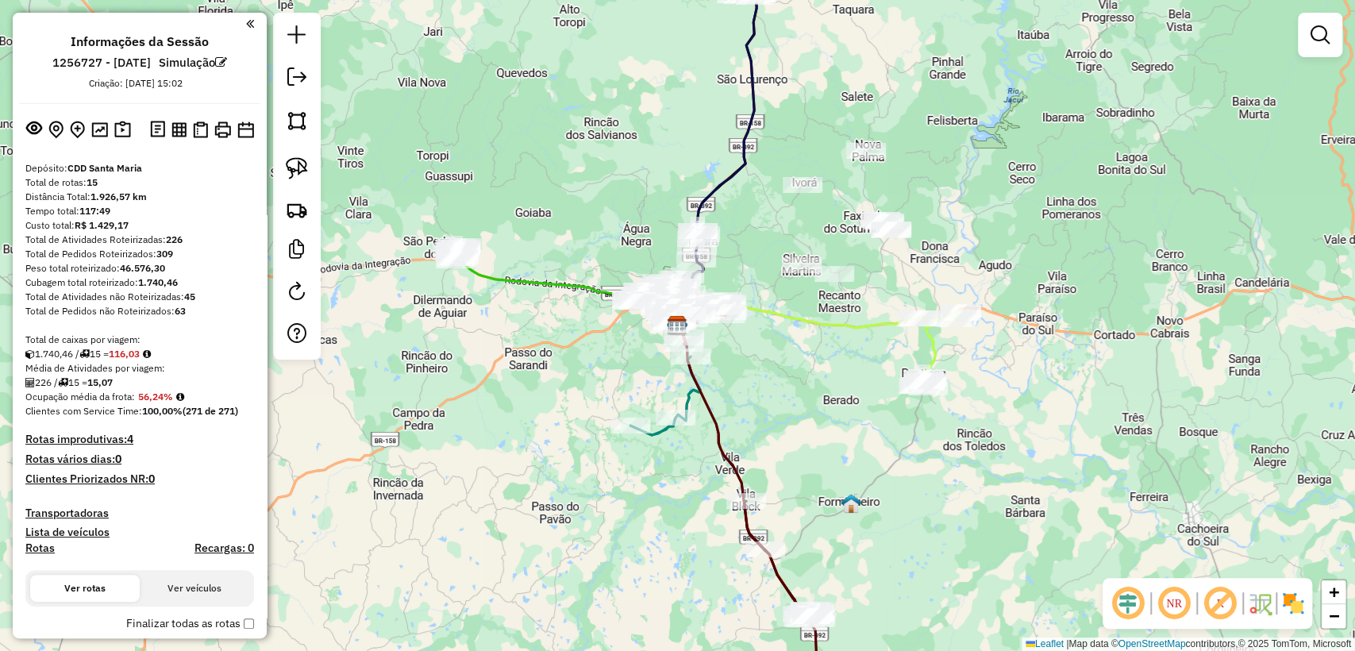
click at [108, 183] on div "Total de rotas: 15" at bounding box center [139, 182] width 229 height 14
drag, startPoint x: 102, startPoint y: 183, endPoint x: 90, endPoint y: 183, distance: 11.9
click at [90, 183] on div "Total de rotas: 15" at bounding box center [139, 182] width 229 height 14
click at [190, 225] on div "Custo total: R$ 1.429,17" at bounding box center [139, 225] width 229 height 14
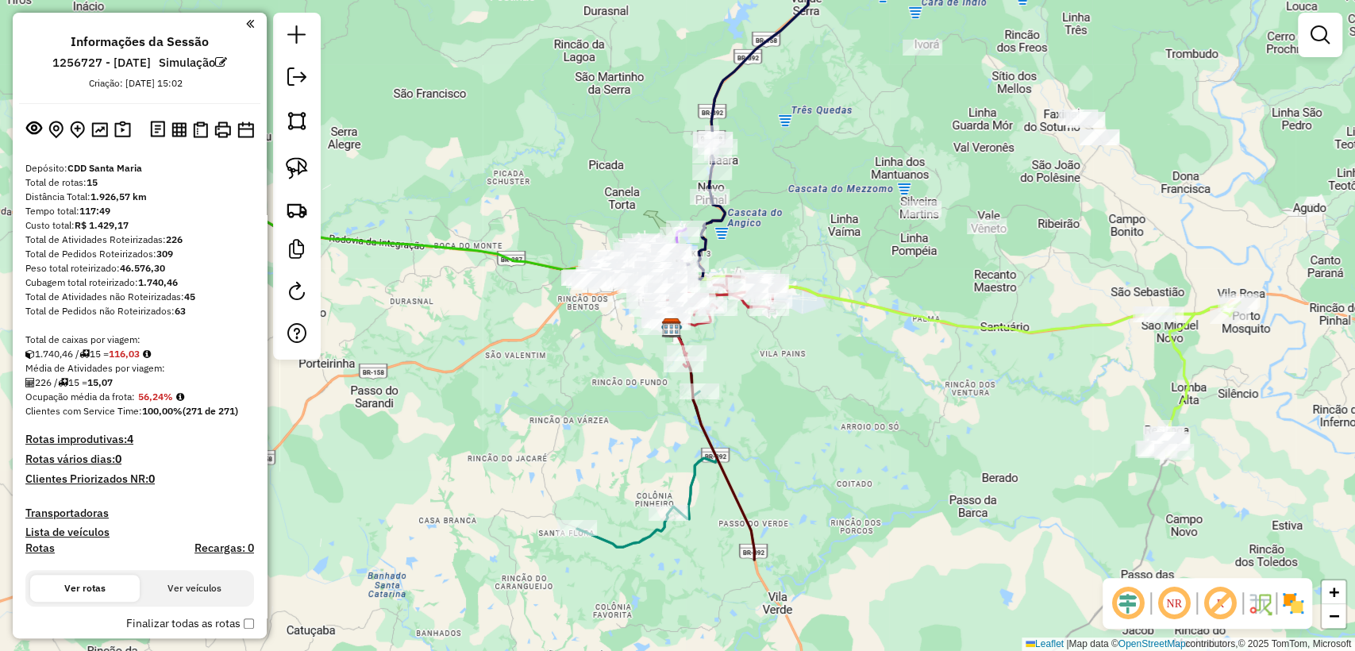
drag, startPoint x: 548, startPoint y: 515, endPoint x: 620, endPoint y: 360, distance: 171.5
click at [620, 360] on div "Janela de atendimento Grade de atendimento Capacidade Transportadoras Veículos …" at bounding box center [677, 325] width 1355 height 651
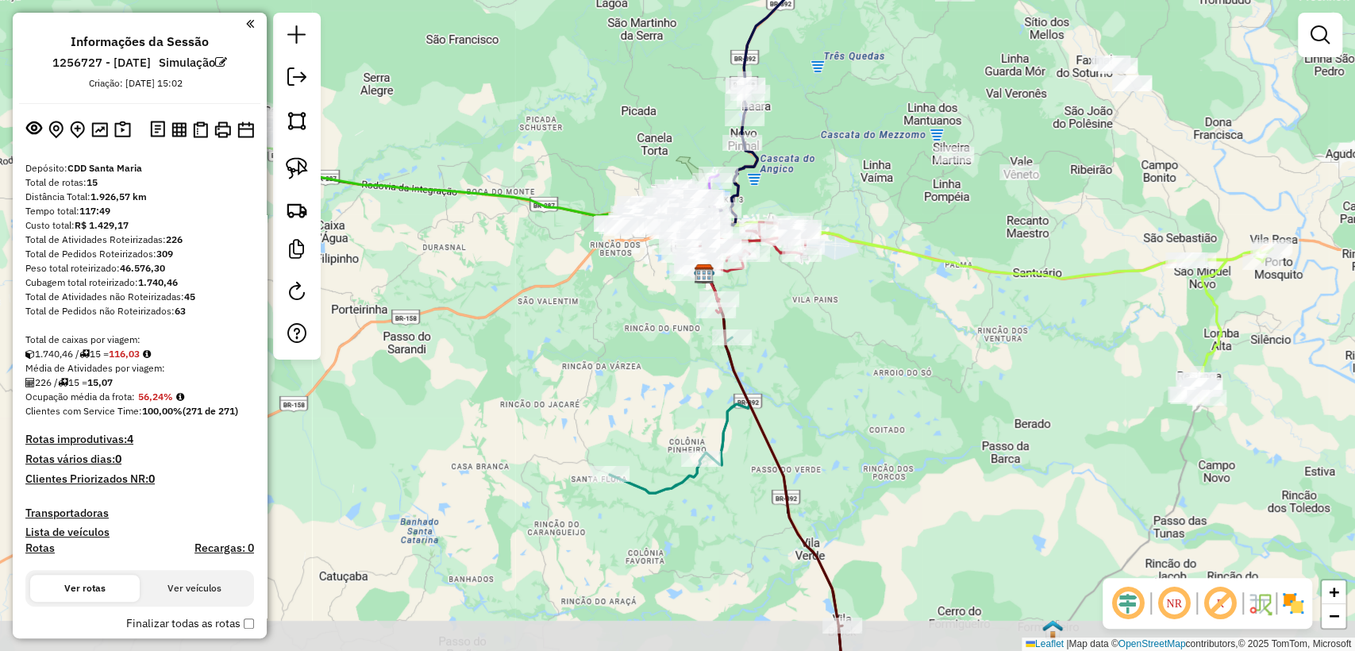
drag, startPoint x: 591, startPoint y: 398, endPoint x: 623, endPoint y: 344, distance: 63.0
click at [623, 344] on div "Janela de atendimento Grade de atendimento Capacidade Transportadoras Veículos …" at bounding box center [677, 325] width 1355 height 651
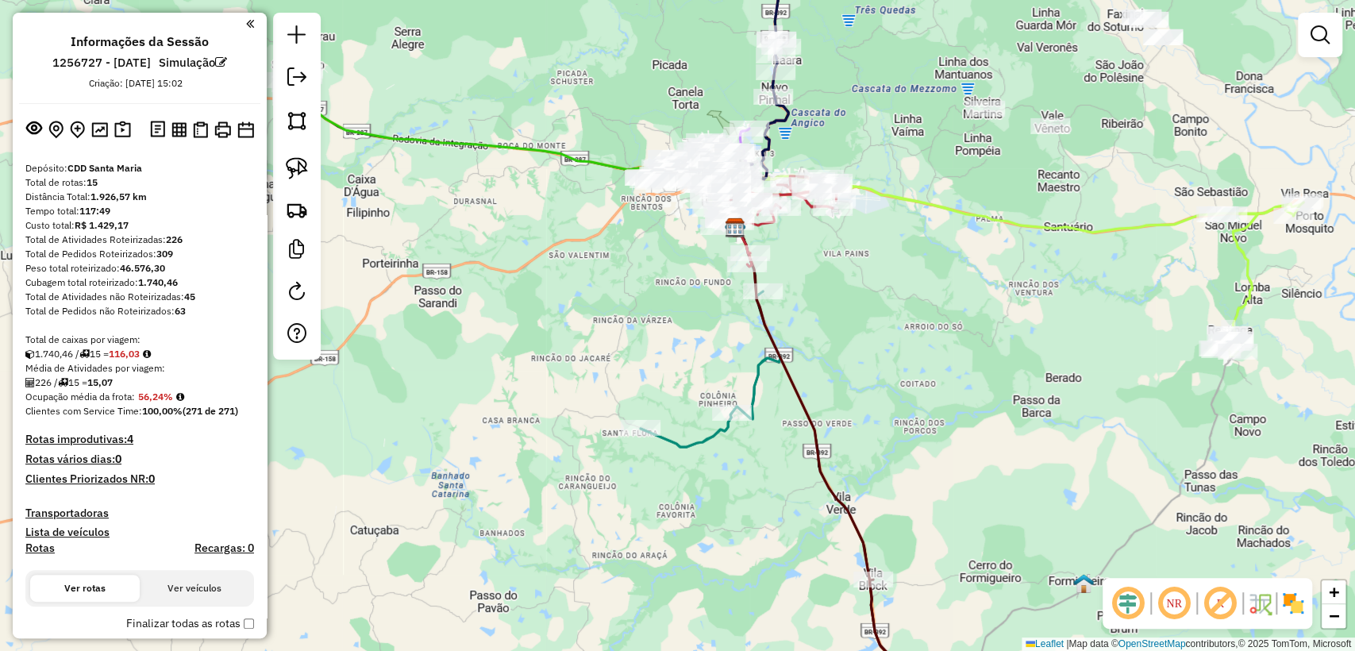
drag, startPoint x: 652, startPoint y: 380, endPoint x: 684, endPoint y: 334, distance: 55.9
click at [684, 334] on div "Janela de atendimento Grade de atendimento Capacidade Transportadoras Veículos …" at bounding box center [677, 325] width 1355 height 651
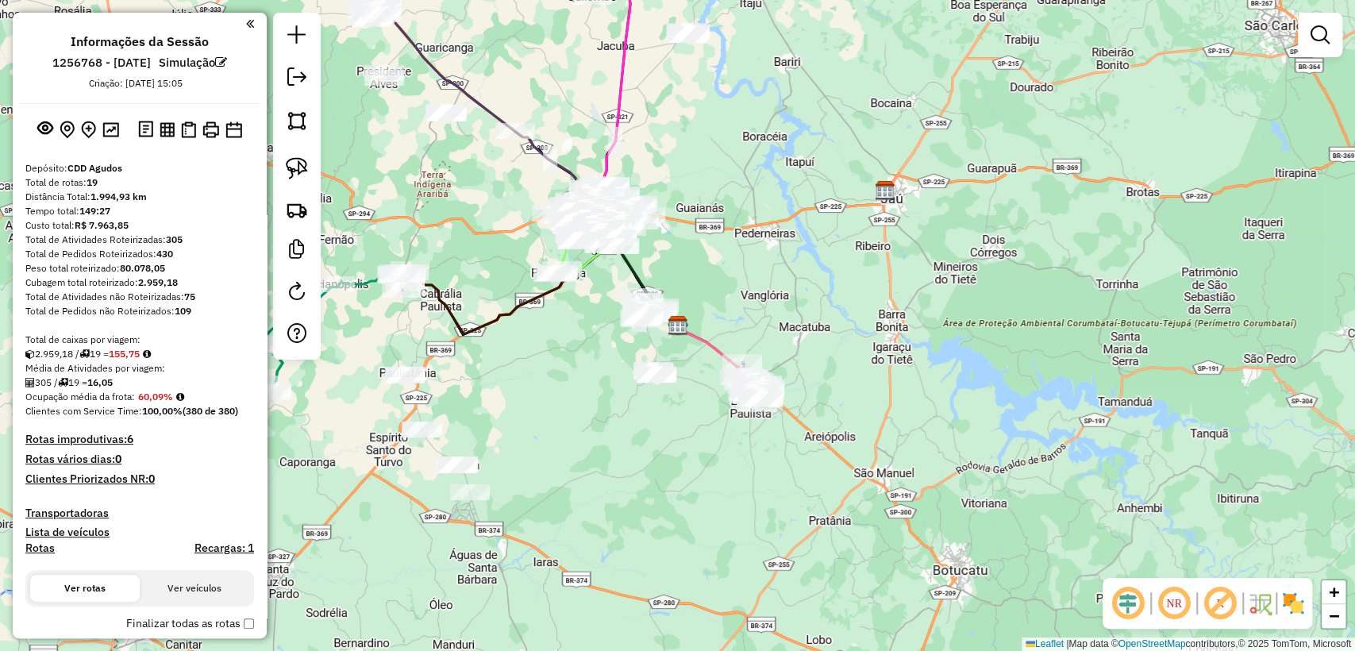
drag, startPoint x: 115, startPoint y: 356, endPoint x: 151, endPoint y: 348, distance: 36.6
click at [151, 348] on div "2.959,18 / 19 = 155,75" at bounding box center [139, 354] width 229 height 14
drag, startPoint x: 105, startPoint y: 182, endPoint x: 90, endPoint y: 181, distance: 15.1
click at [90, 181] on div "Total de rotas: 19" at bounding box center [139, 182] width 229 height 14
click at [209, 310] on div "Total de Pedidos não Roteirizados: 109" at bounding box center [139, 311] width 229 height 14
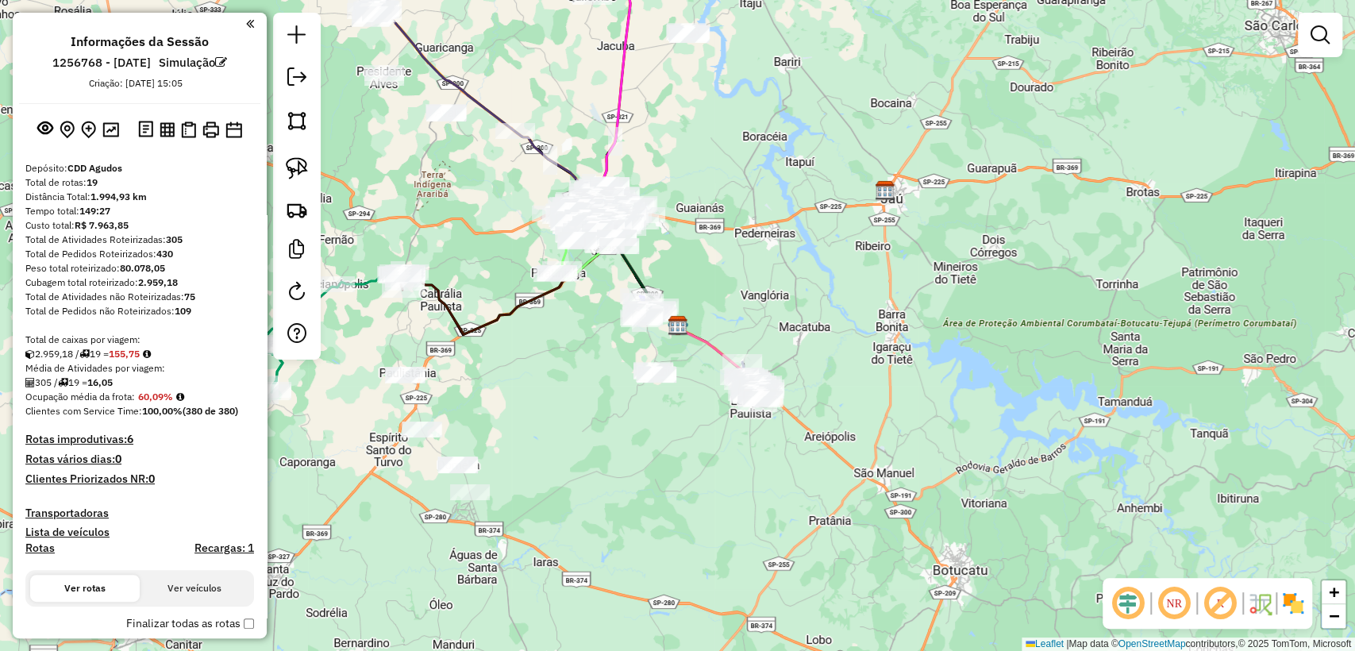
click at [195, 347] on div "2.959,18 / 19 = 155,75" at bounding box center [139, 354] width 229 height 14
drag, startPoint x: 117, startPoint y: 351, endPoint x: 149, endPoint y: 352, distance: 32.6
click at [149, 352] on div "2.959,18 / 19 = 155,75" at bounding box center [139, 354] width 229 height 14
drag, startPoint x: 201, startPoint y: 291, endPoint x: 184, endPoint y: 293, distance: 16.7
click at [184, 293] on div "Total de Atividades não Roteirizadas: 75" at bounding box center [139, 297] width 229 height 14
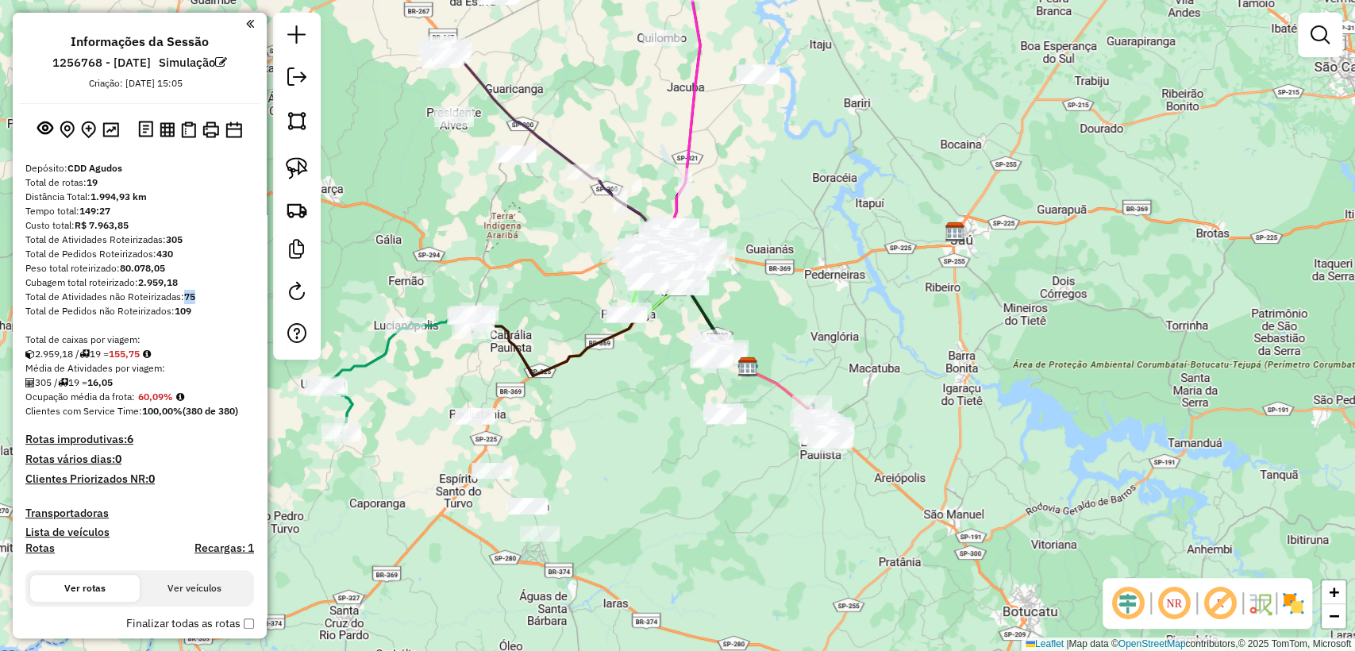
drag, startPoint x: 497, startPoint y: 399, endPoint x: 567, endPoint y: 441, distance: 81.1
click at [567, 441] on div "Janela de atendimento Grade de atendimento Capacidade Transportadoras Veículos …" at bounding box center [677, 325] width 1355 height 651
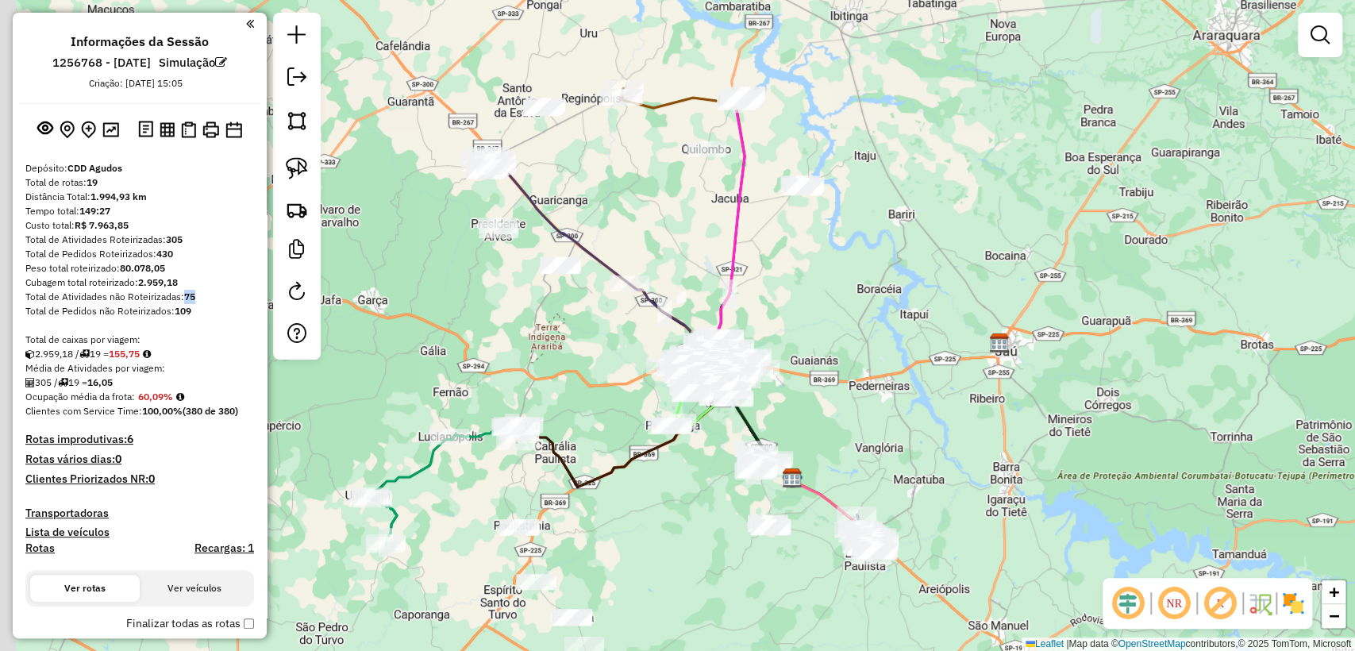
drag, startPoint x: 552, startPoint y: 284, endPoint x: 602, endPoint y: 407, distance: 132.8
click at [602, 407] on div "Janela de atendimento Grade de atendimento Capacidade Transportadoras Veículos …" at bounding box center [677, 325] width 1355 height 651
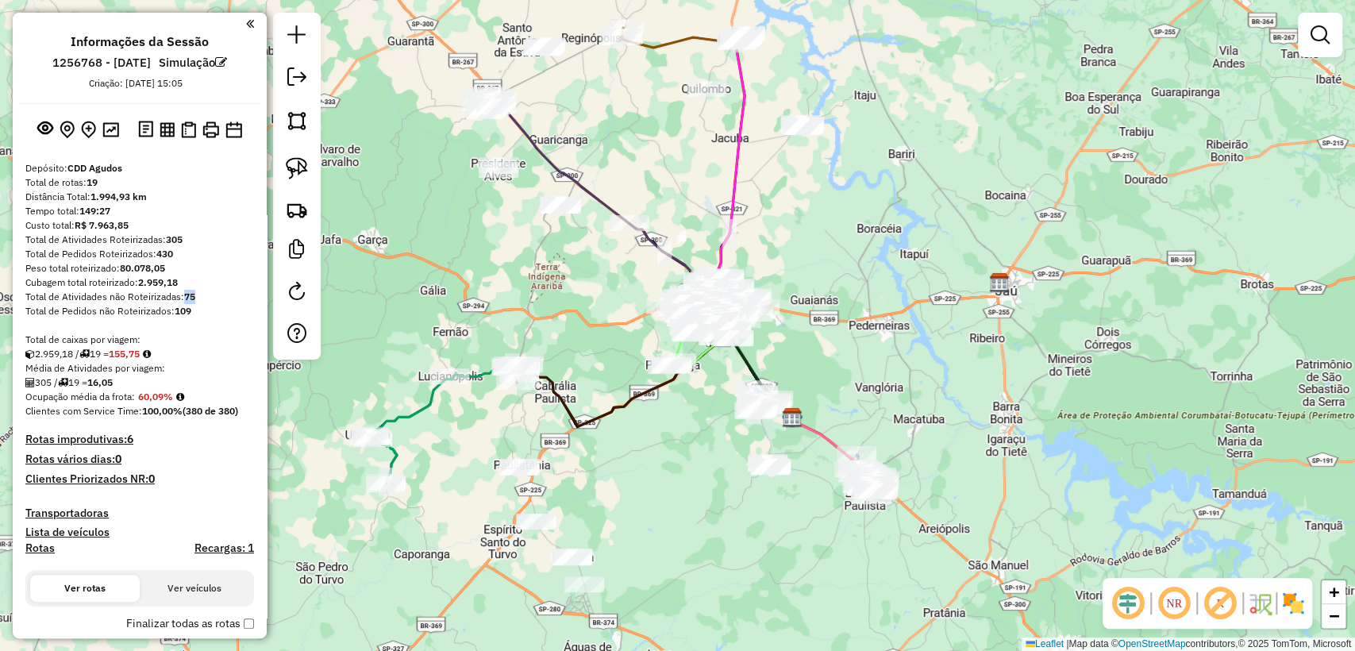
drag, startPoint x: 606, startPoint y: 386, endPoint x: 598, endPoint y: 309, distance: 77.3
click at [598, 309] on div "Janela de atendimento Grade de atendimento Capacidade Transportadoras Veículos …" at bounding box center [677, 325] width 1355 height 651
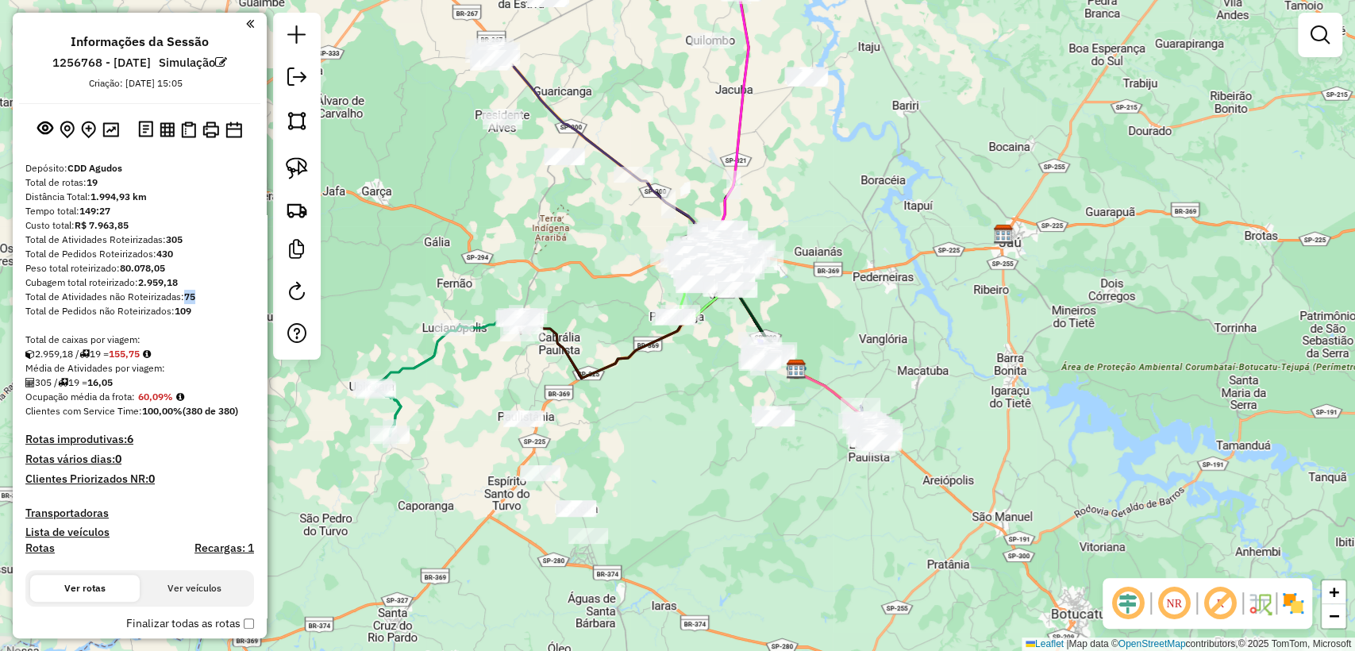
drag, startPoint x: 602, startPoint y: 298, endPoint x: 607, endPoint y: 255, distance: 44.0
click at [607, 255] on div "Janela de atendimento Grade de atendimento Capacidade Transportadoras Veículos …" at bounding box center [677, 325] width 1355 height 651
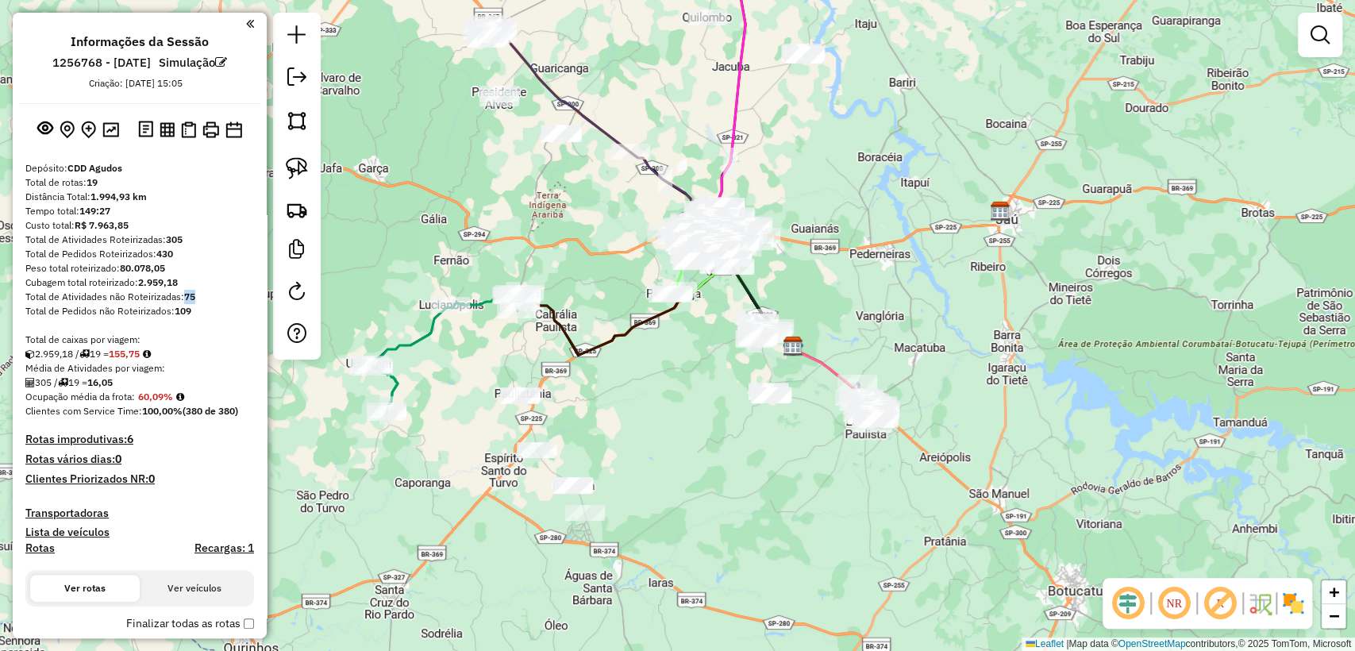
drag, startPoint x: 603, startPoint y: 311, endPoint x: 600, endPoint y: 288, distance: 23.2
click at [600, 288] on div "Janela de atendimento Grade de atendimento Capacidade Transportadoras Veículos …" at bounding box center [677, 325] width 1355 height 651
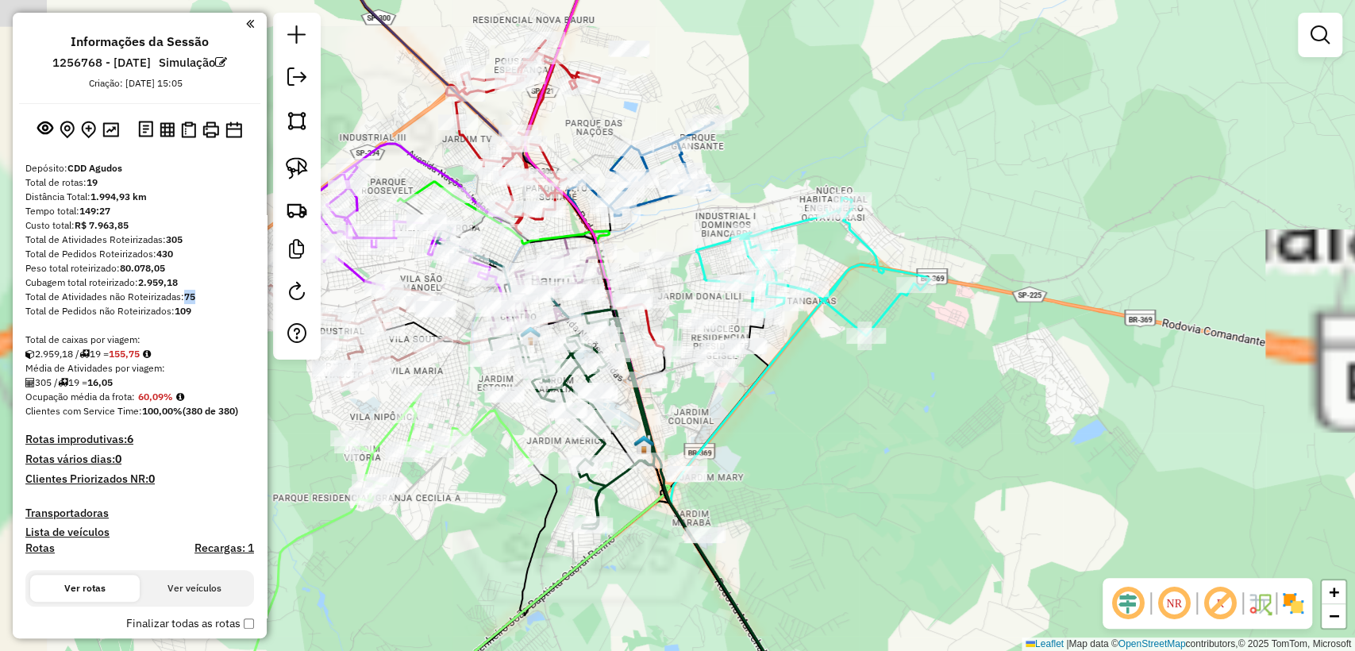
drag, startPoint x: 883, startPoint y: 409, endPoint x: 964, endPoint y: 393, distance: 83.3
click at [963, 394] on div "Janela de atendimento Grade de atendimento Capacidade Transportadoras Veículos …" at bounding box center [677, 325] width 1355 height 651
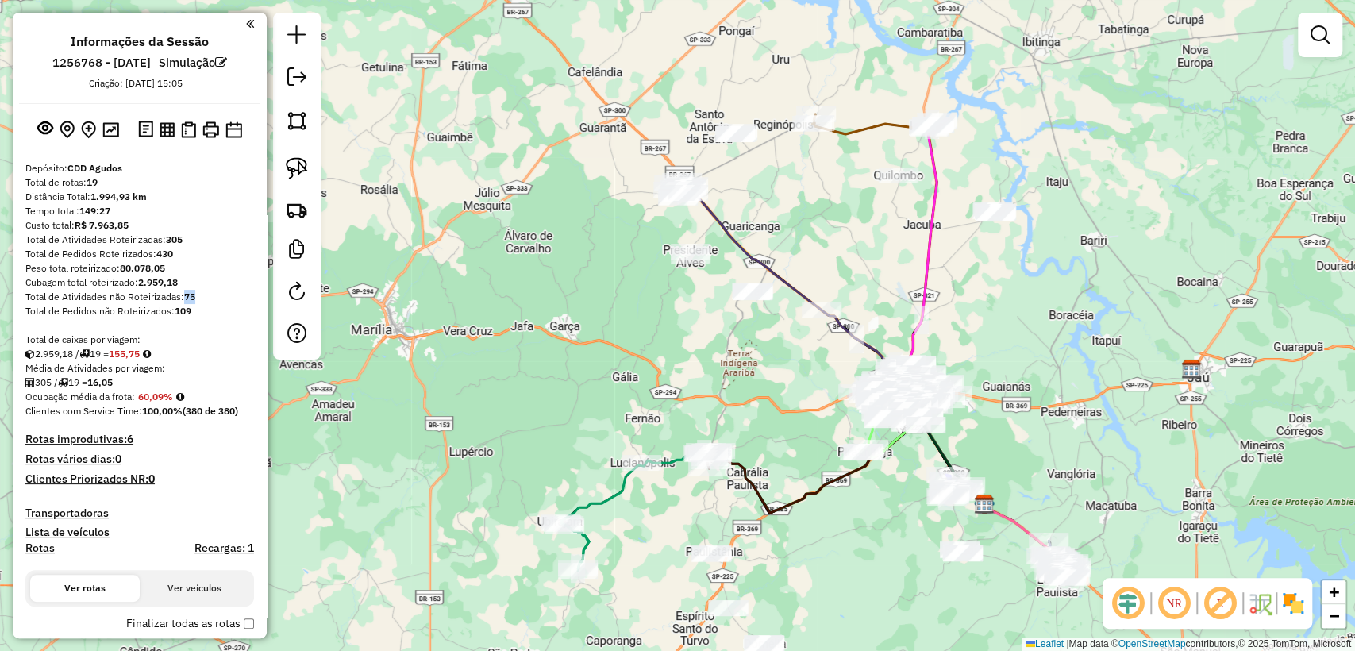
drag, startPoint x: 846, startPoint y: 445, endPoint x: 829, endPoint y: 437, distance: 18.8
click at [830, 437] on div "Janela de atendimento Grade de atendimento Capacidade Transportadoras Veículos …" at bounding box center [677, 325] width 1355 height 651
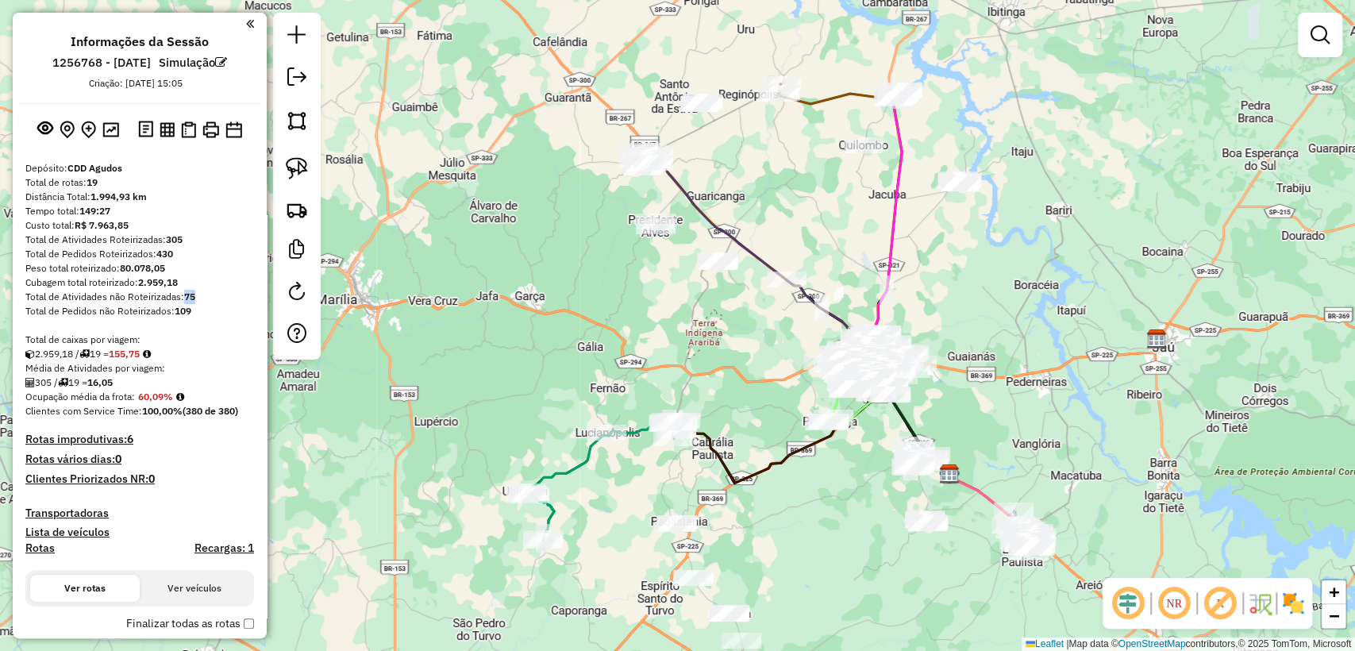
drag, startPoint x: 818, startPoint y: 437, endPoint x: 787, endPoint y: 410, distance: 41.6
click at [787, 410] on div "Janela de atendimento Grade de atendimento Capacidade Transportadoras Veículos …" at bounding box center [677, 325] width 1355 height 651
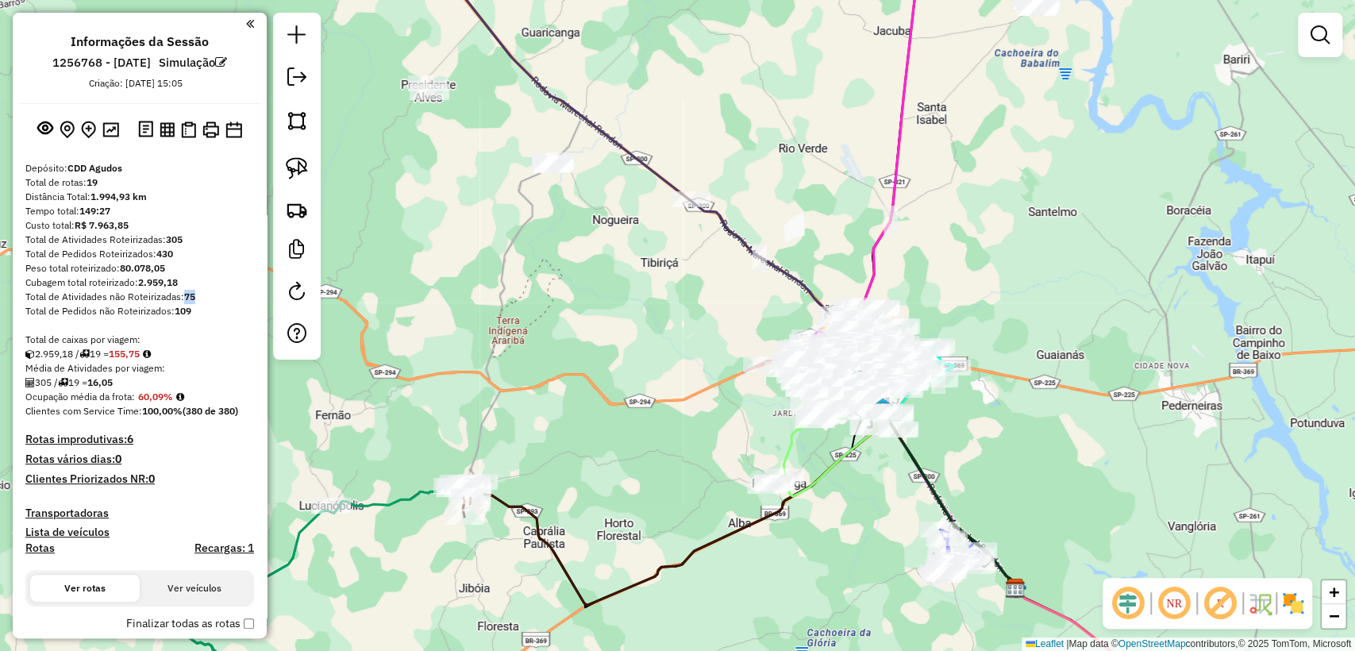
click at [708, 319] on div "Janela de atendimento Grade de atendimento Capacidade Transportadoras Veículos …" at bounding box center [677, 325] width 1355 height 651
click at [204, 460] on h4 "Rotas vários dias: 0" at bounding box center [139, 458] width 229 height 13
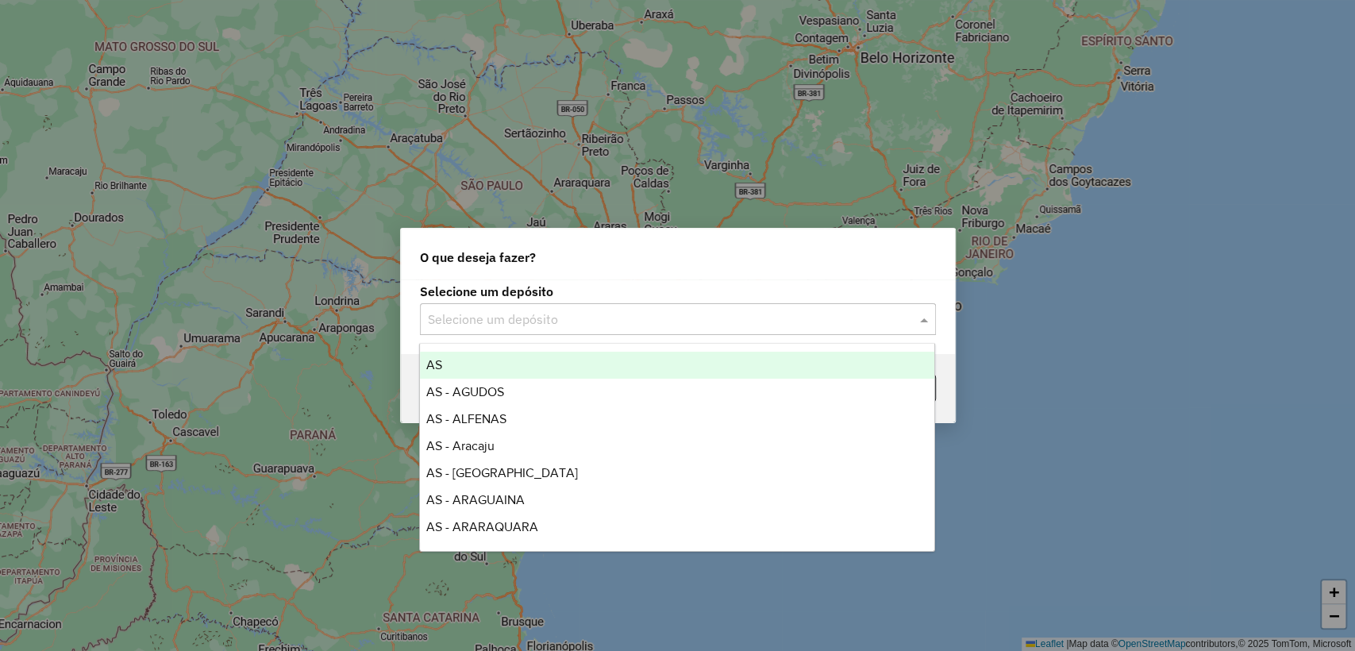
click at [476, 325] on input "text" at bounding box center [662, 319] width 468 height 19
type input "*"
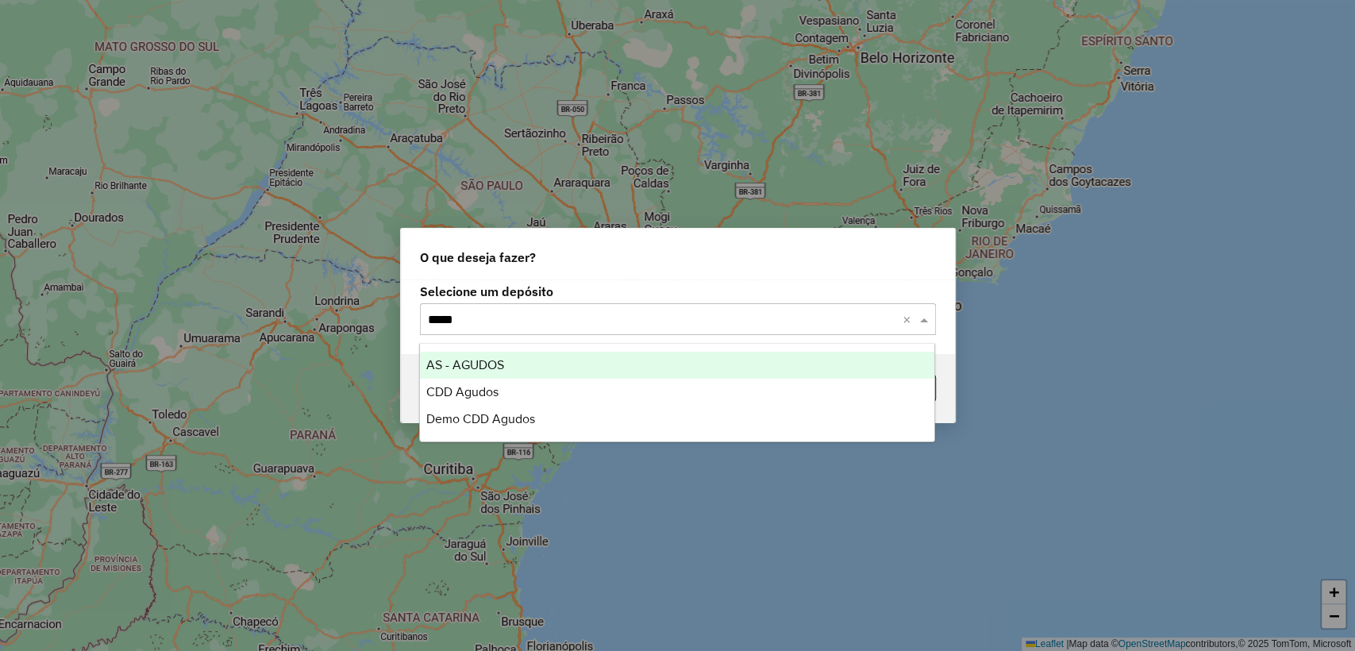
type input "******"
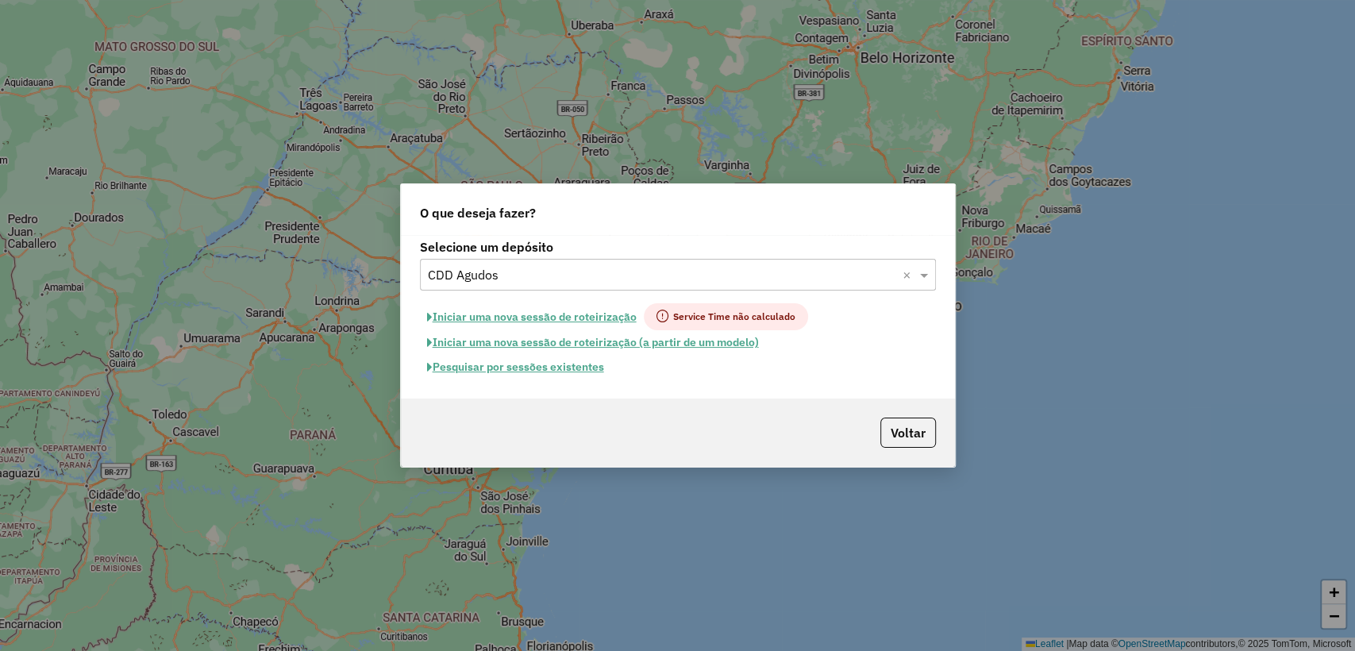
click at [571, 368] on button "Pesquisar por sessões existentes" at bounding box center [515, 367] width 191 height 25
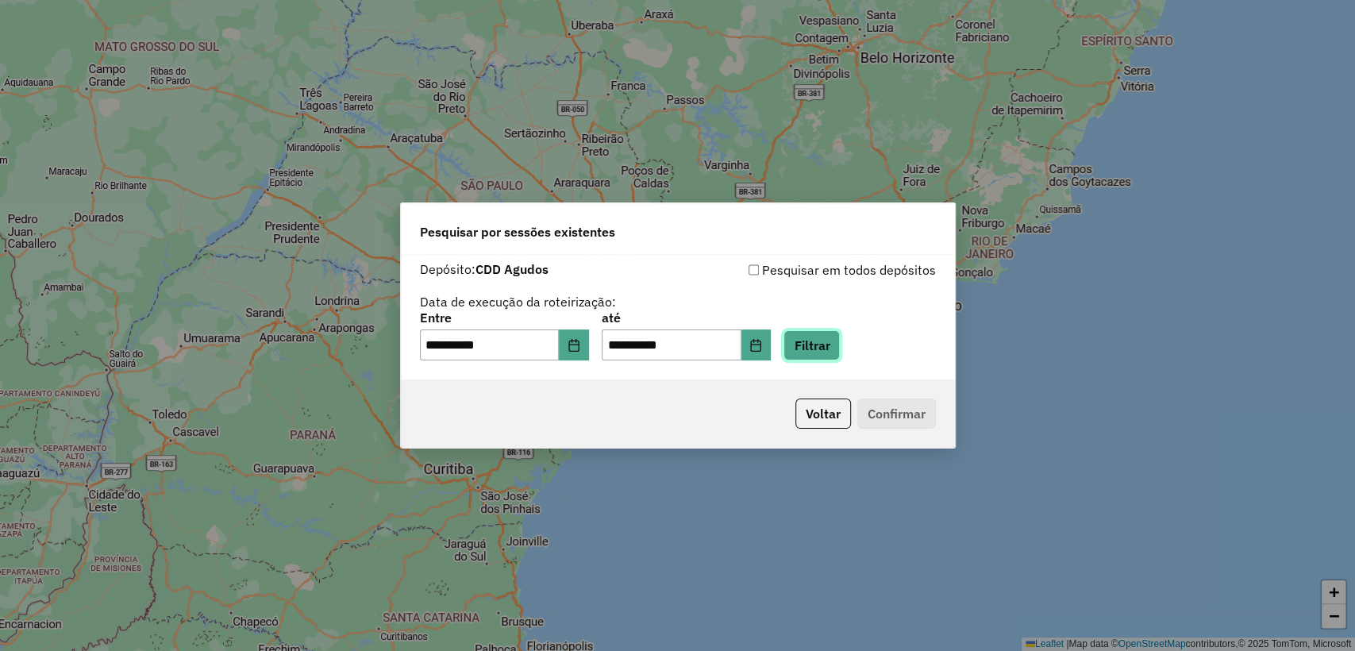
click at [840, 340] on button "Filtrar" at bounding box center [811, 345] width 56 height 30
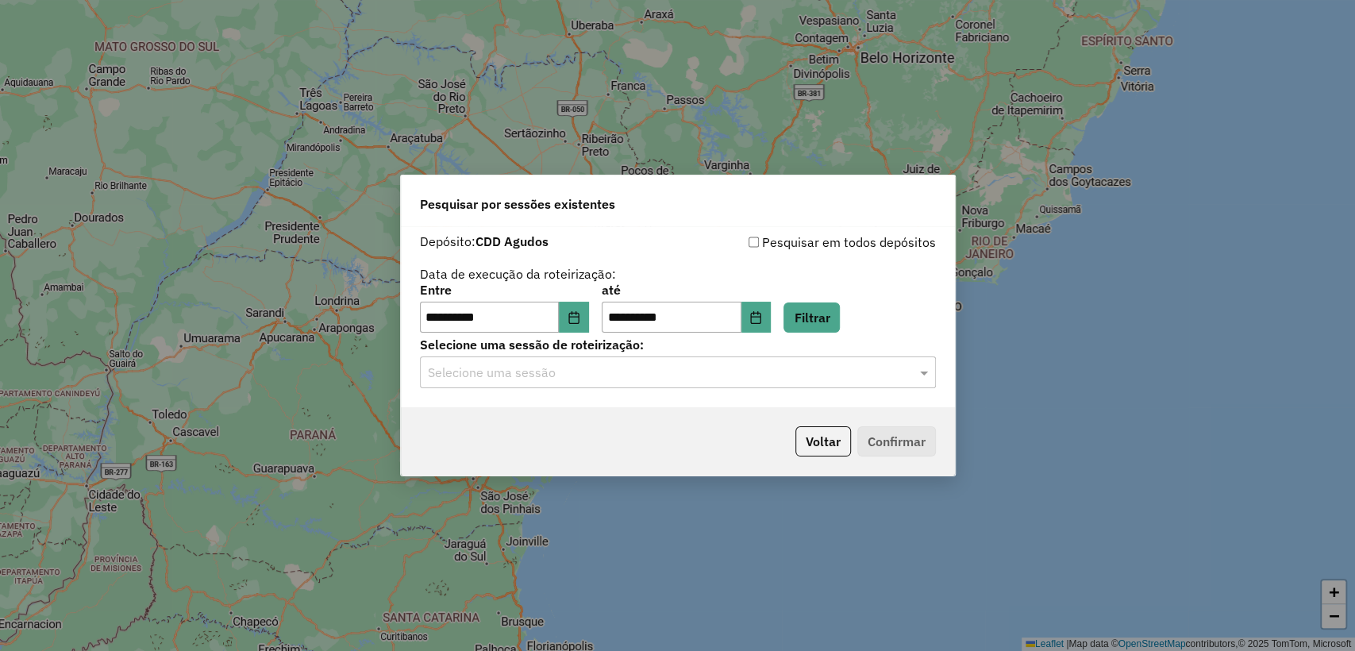
click at [590, 372] on input "text" at bounding box center [662, 373] width 468 height 19
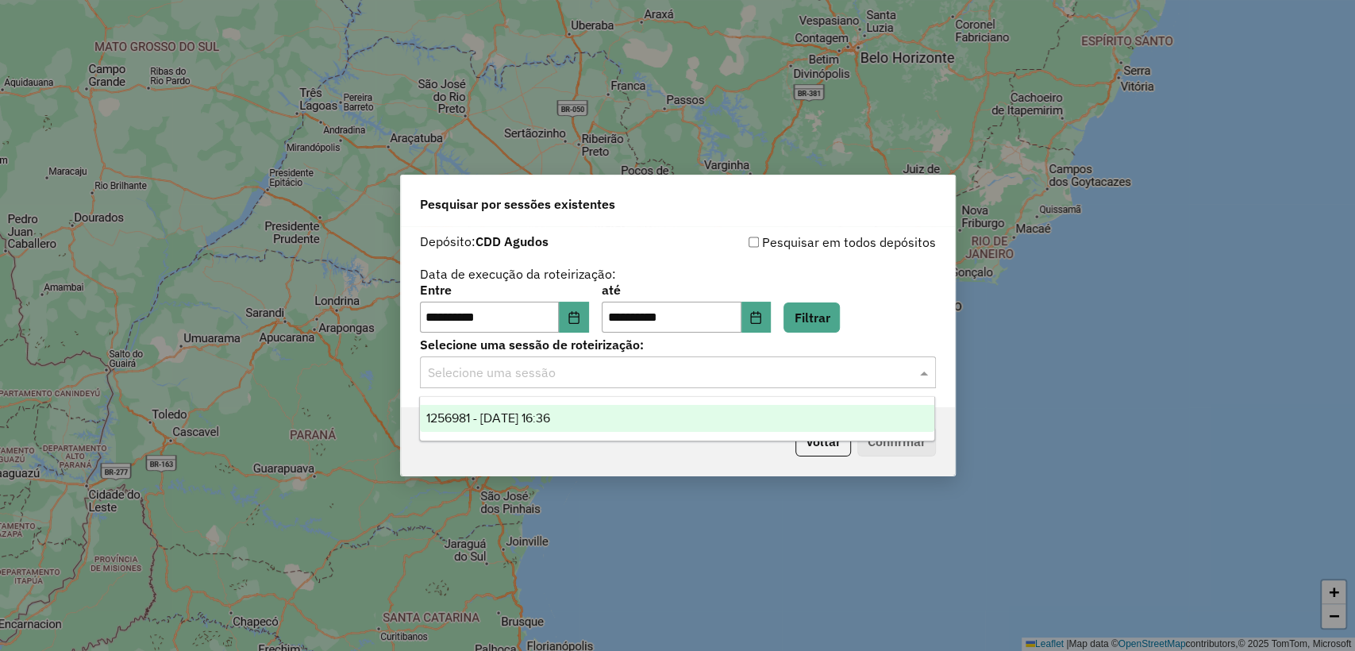
drag, startPoint x: 575, startPoint y: 417, endPoint x: 933, endPoint y: 446, distance: 360.0
click at [550, 417] on span "1256981 - 01/09/2025 16:36" at bounding box center [488, 417] width 124 height 13
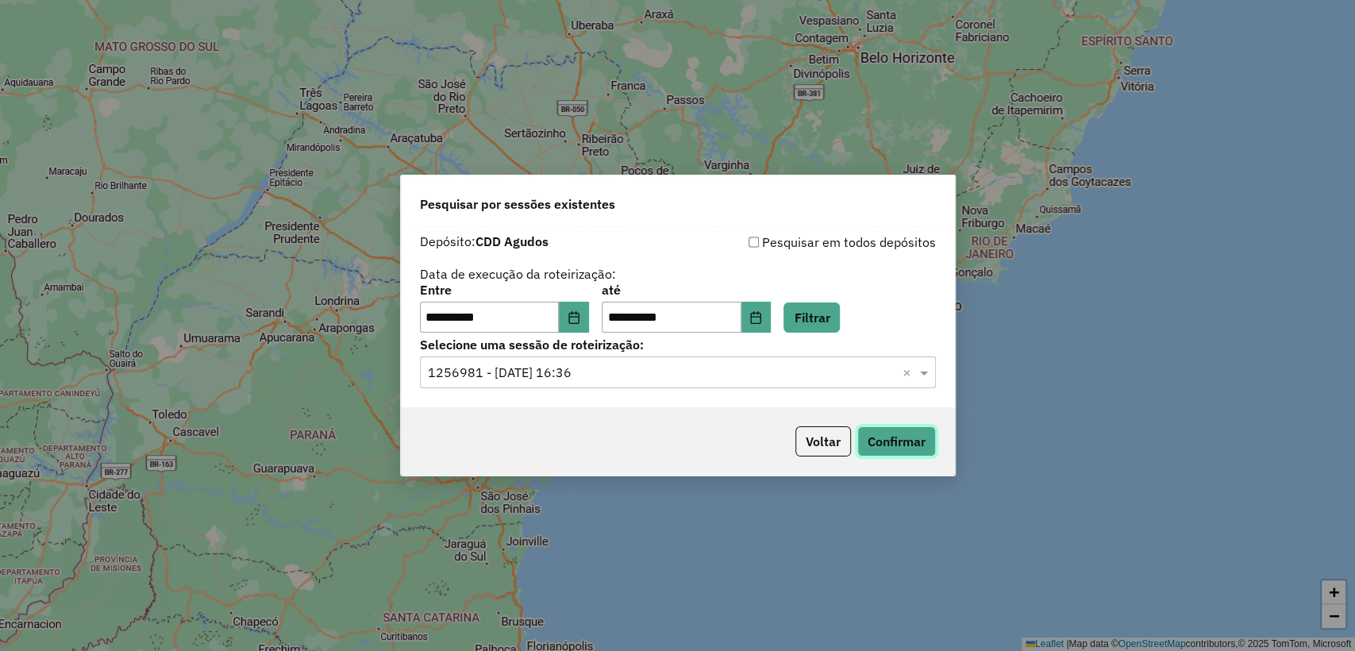
click at [909, 433] on button "Confirmar" at bounding box center [896, 441] width 79 height 30
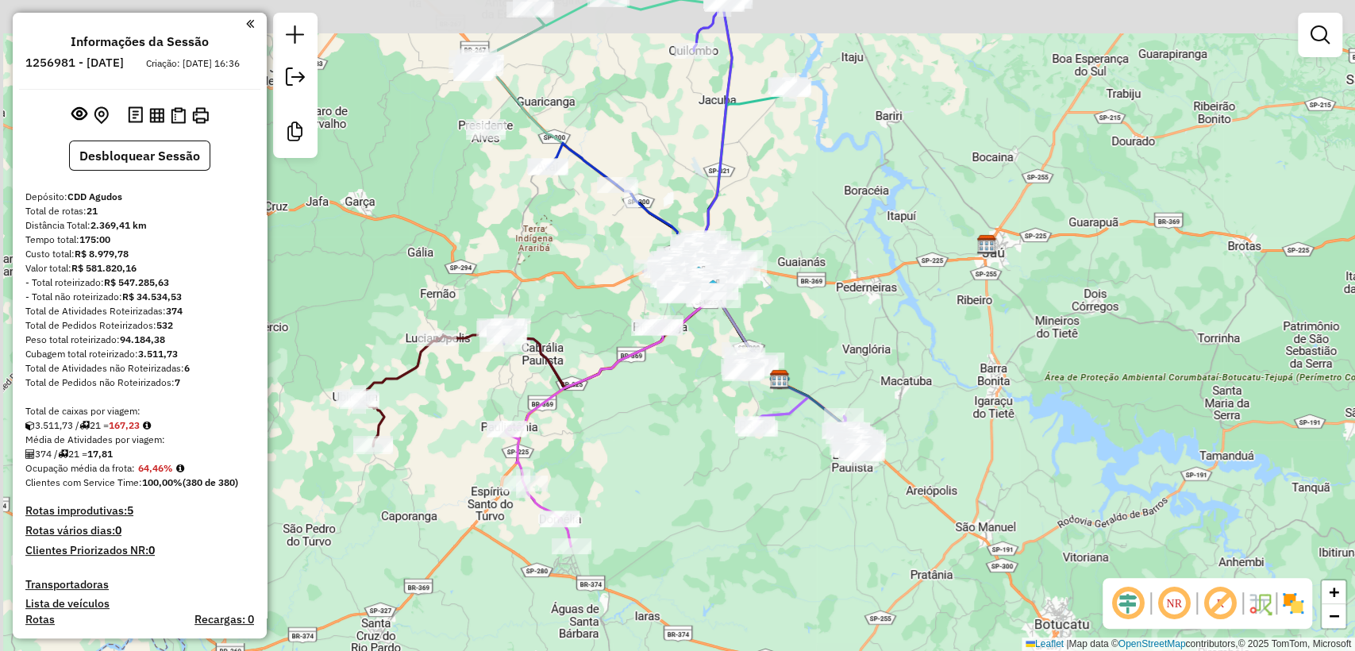
drag, startPoint x: 575, startPoint y: 472, endPoint x: 679, endPoint y: 528, distance: 117.9
click at [679, 528] on div "Janela de atendimento Grade de atendimento Capacidade Transportadoras Veículos …" at bounding box center [677, 325] width 1355 height 651
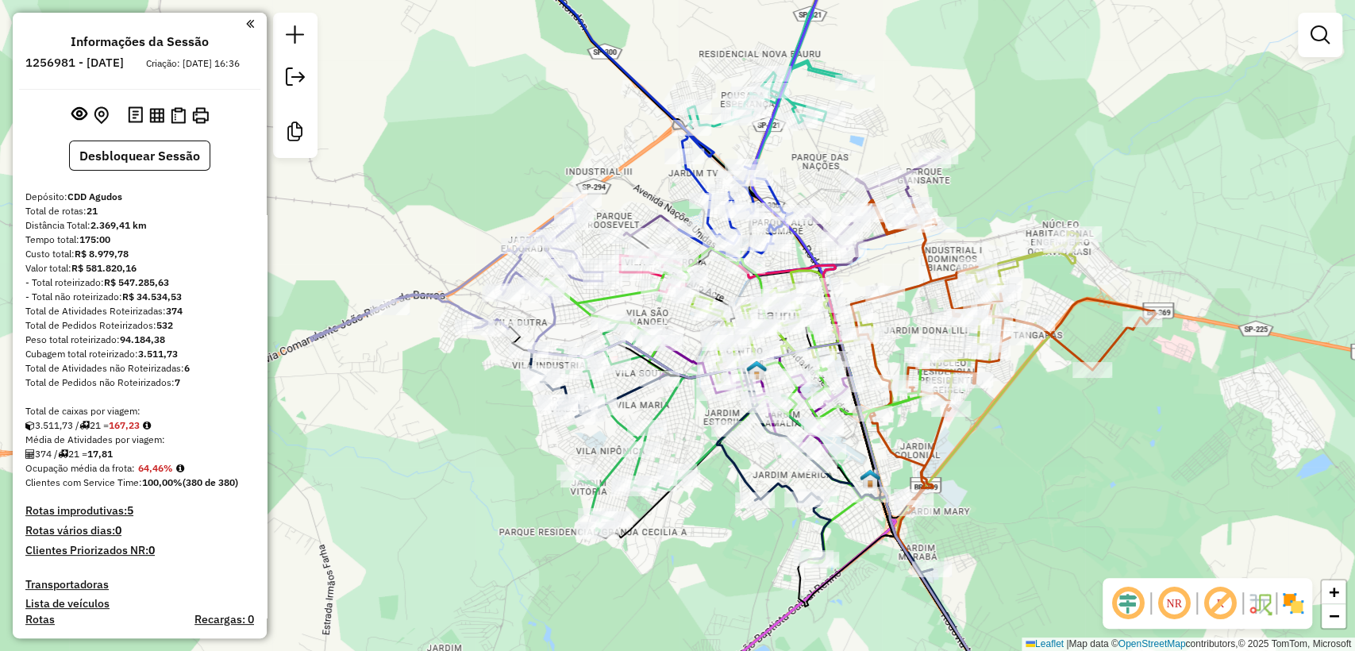
drag, startPoint x: 431, startPoint y: 507, endPoint x: 447, endPoint y: 479, distance: 32.7
click at [447, 479] on div "Janela de atendimento Grade de atendimento Capacidade Transportadoras Veículos …" at bounding box center [677, 325] width 1355 height 651
click at [94, 518] on h4 "Rotas improdutivas: 5" at bounding box center [139, 510] width 229 height 13
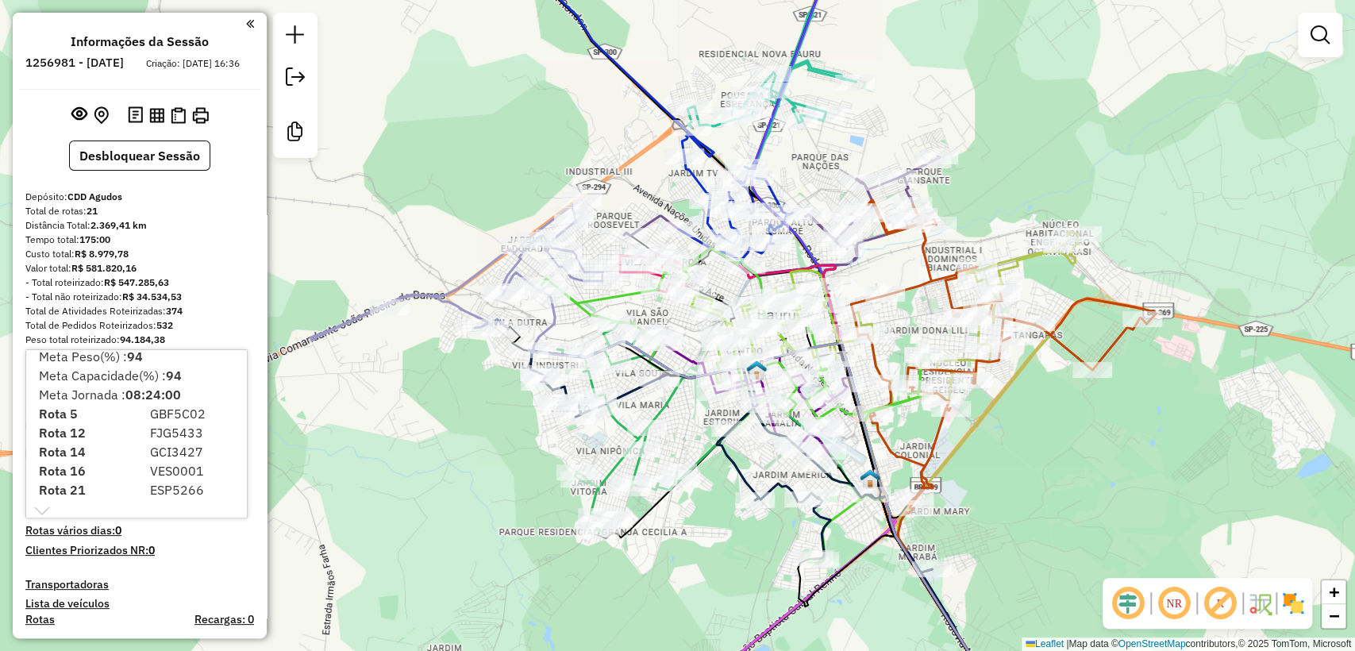
scroll to position [15, 0]
click at [208, 290] on div "- Total roteirizado: R$ 547.285,63" at bounding box center [139, 282] width 229 height 14
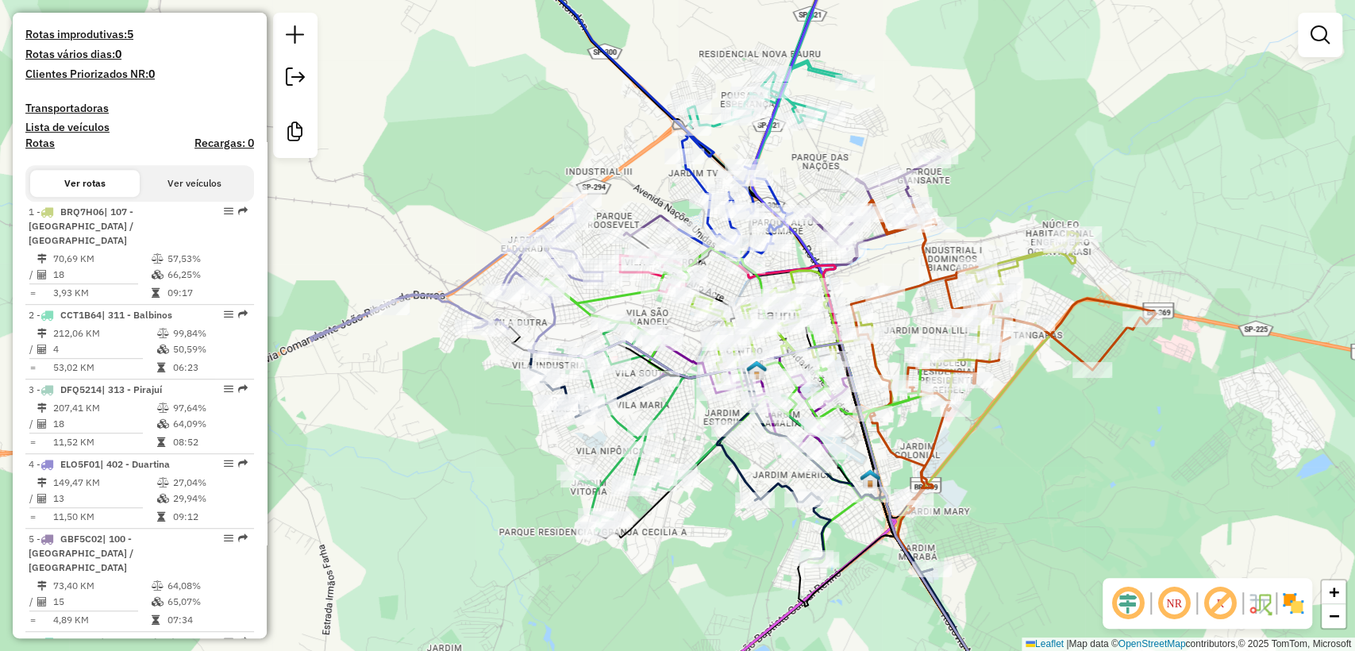
scroll to position [705, 0]
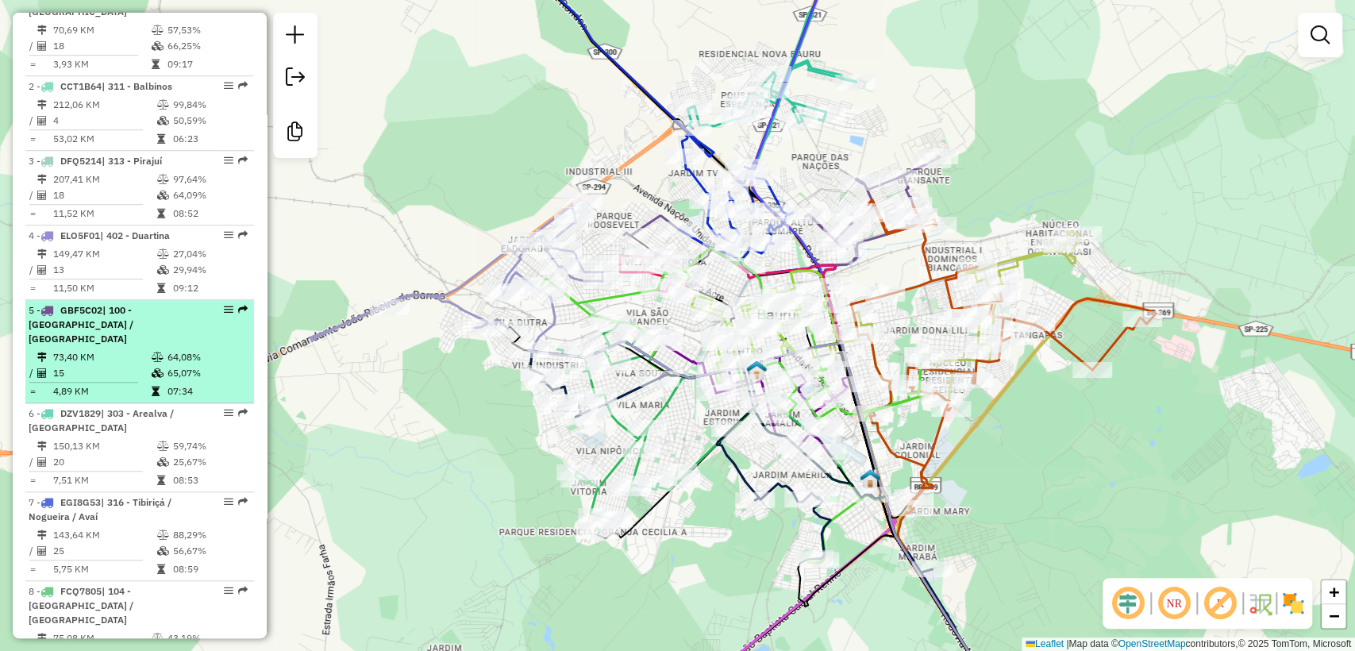
click at [119, 365] on td "15" at bounding box center [101, 373] width 98 height 16
select select "**********"
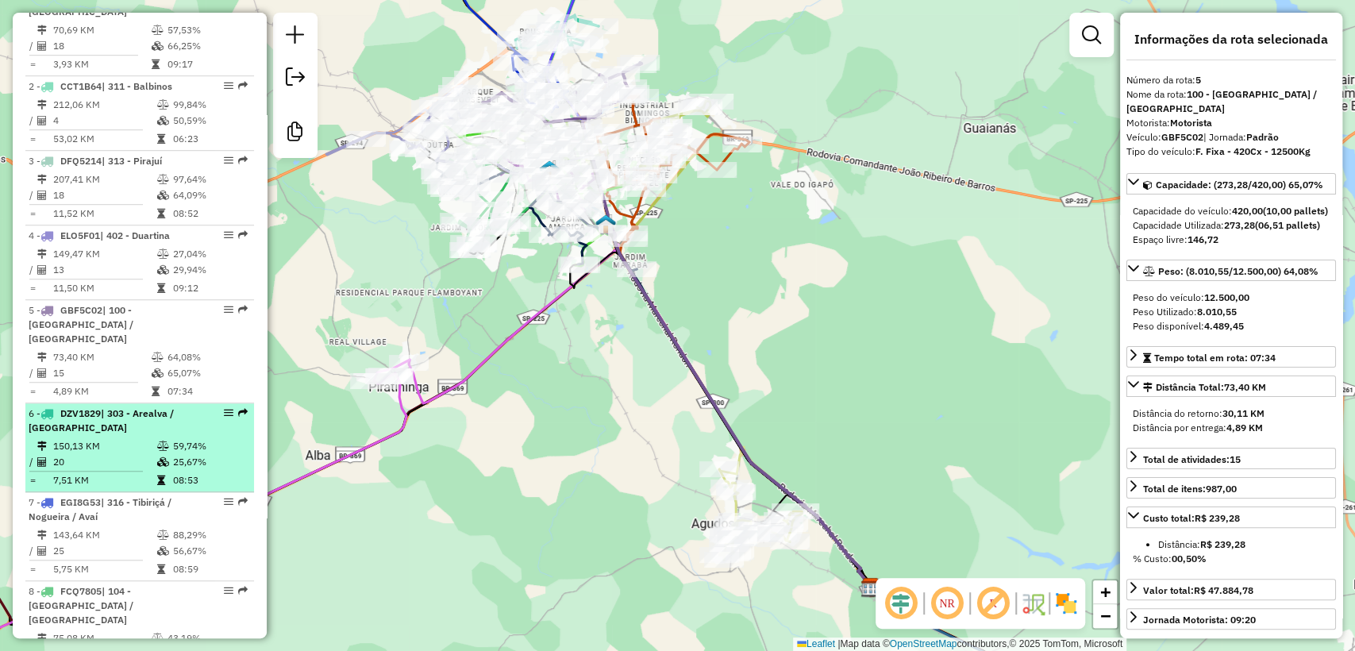
click at [119, 438] on td "150,13 KM" at bounding box center [104, 446] width 104 height 16
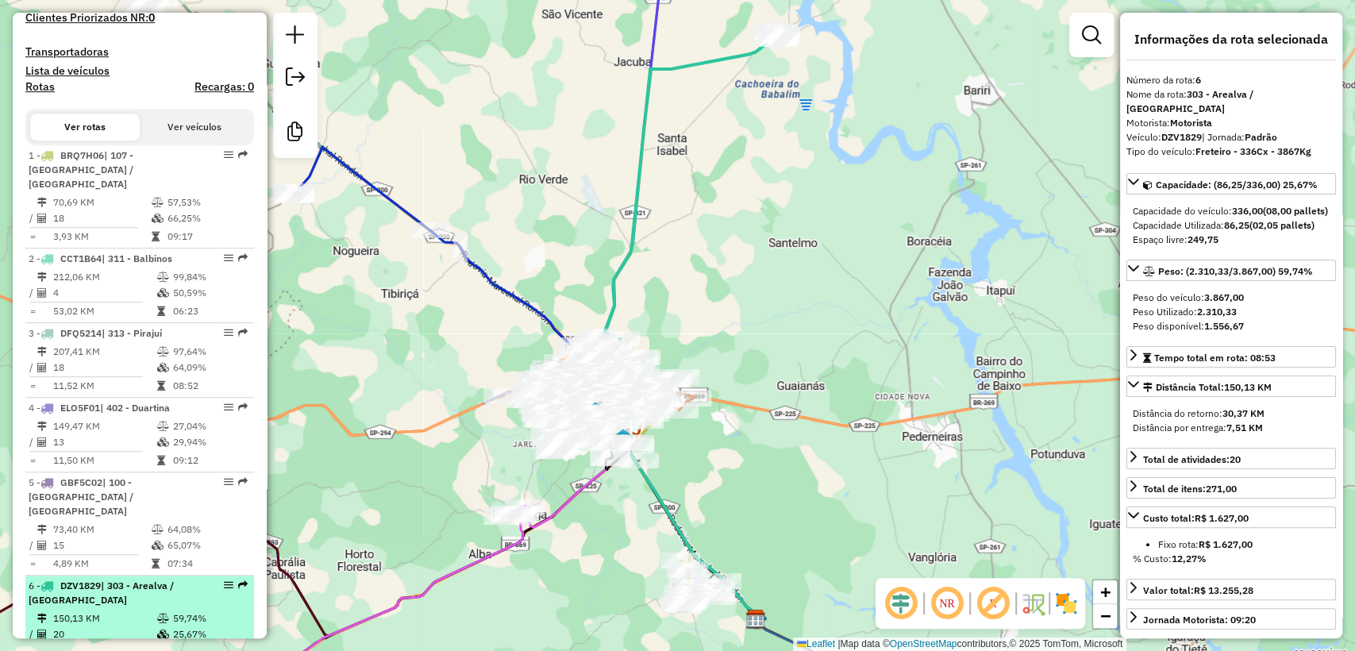
scroll to position [529, 0]
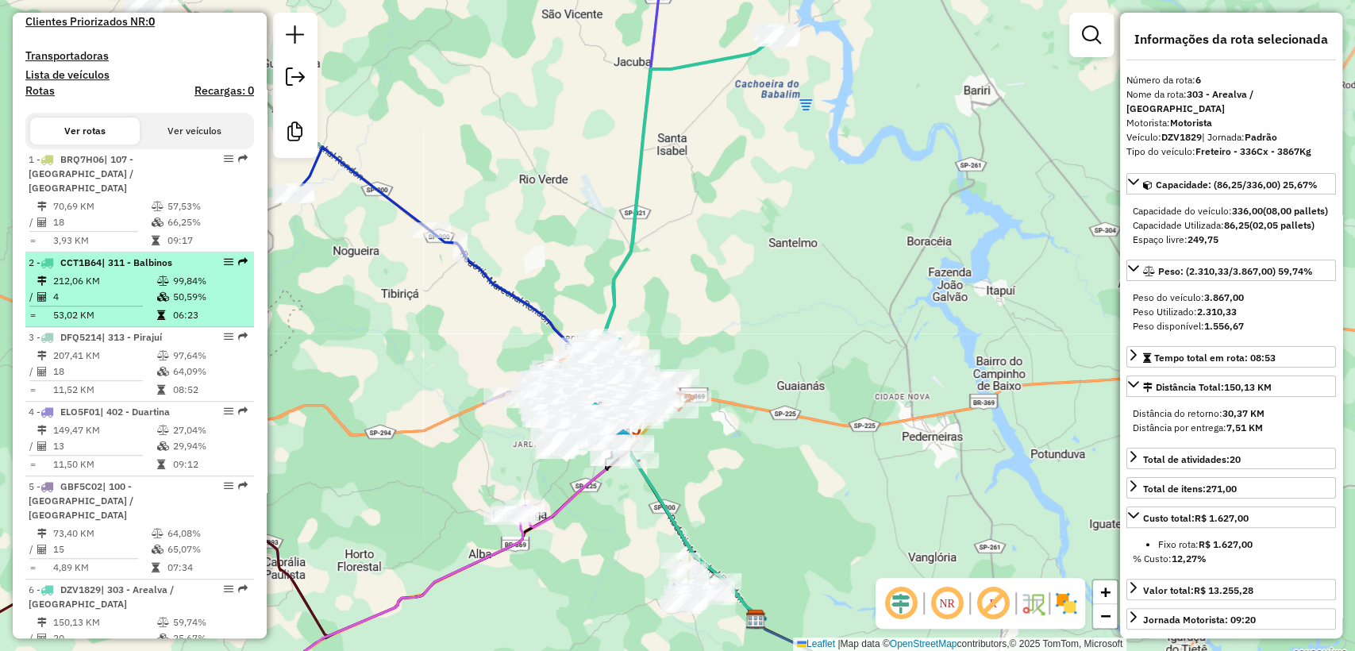
click at [111, 311] on td "53,02 KM" at bounding box center [104, 315] width 104 height 16
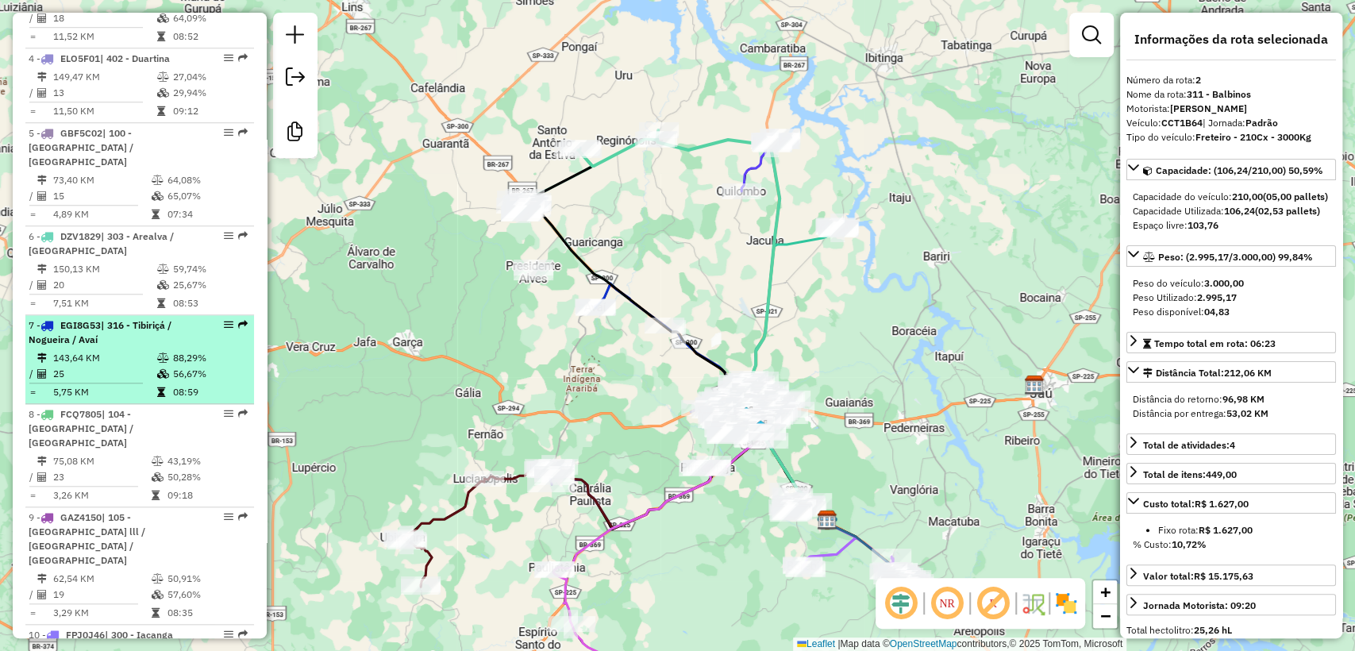
scroll to position [1058, 0]
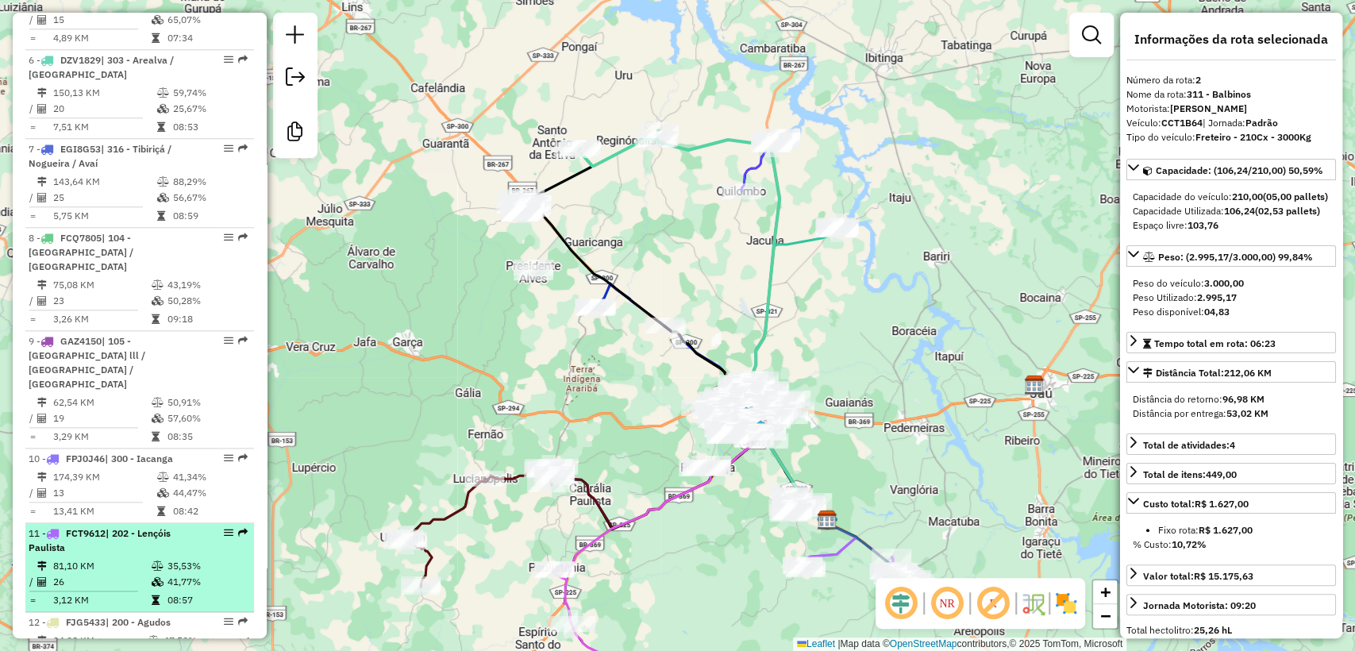
click at [190, 526] on div "11 - FCT9612 | 202 - Lençóis Paulista" at bounding box center [113, 540] width 168 height 29
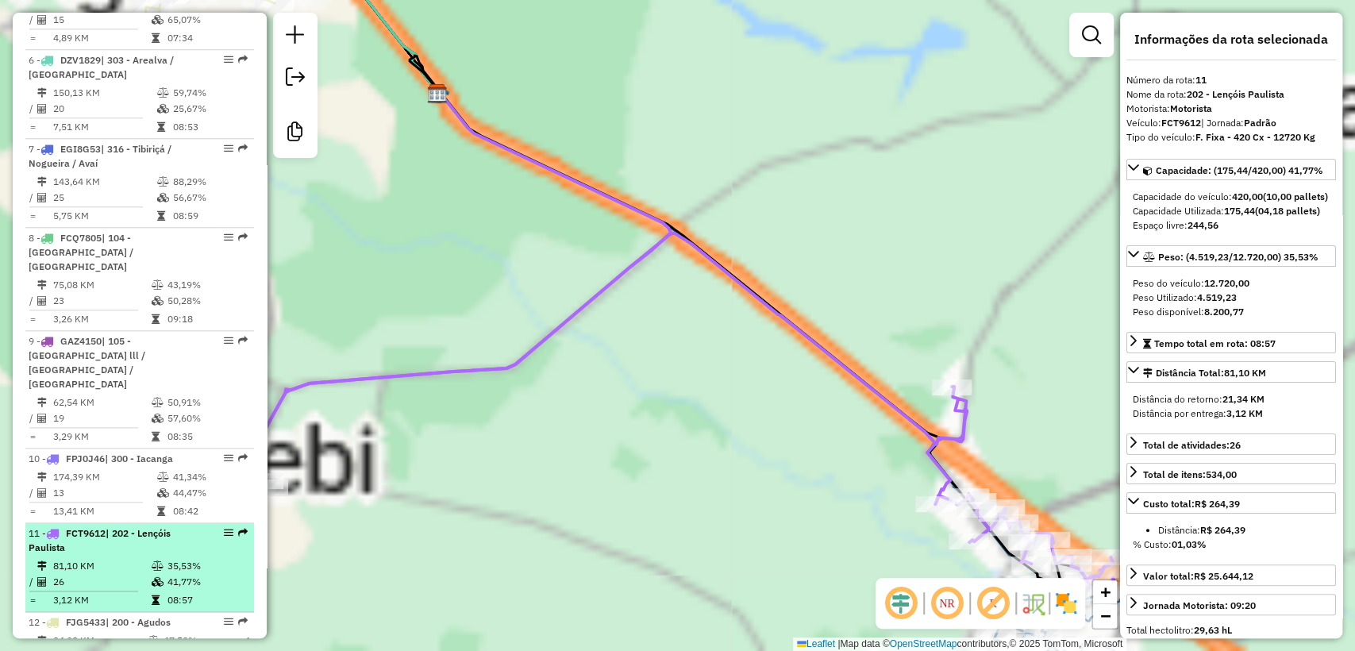
scroll to position [1234, 0]
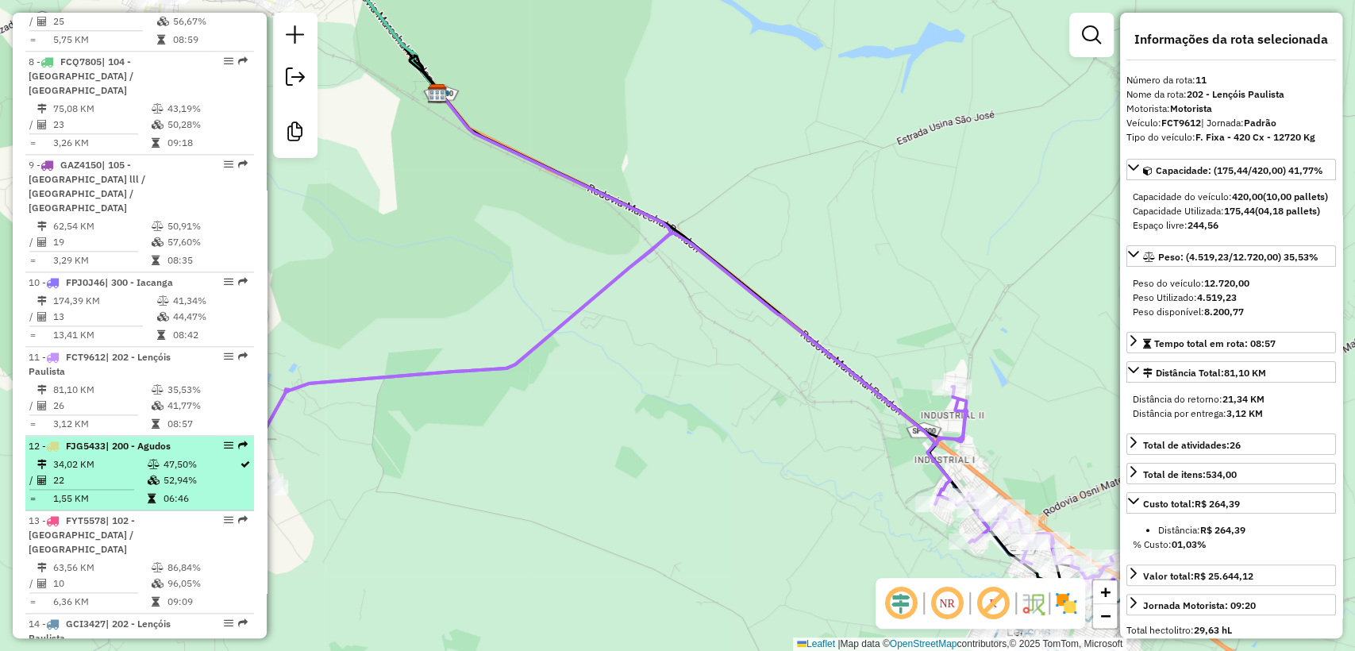
click at [171, 491] on td "06:46" at bounding box center [200, 499] width 77 height 16
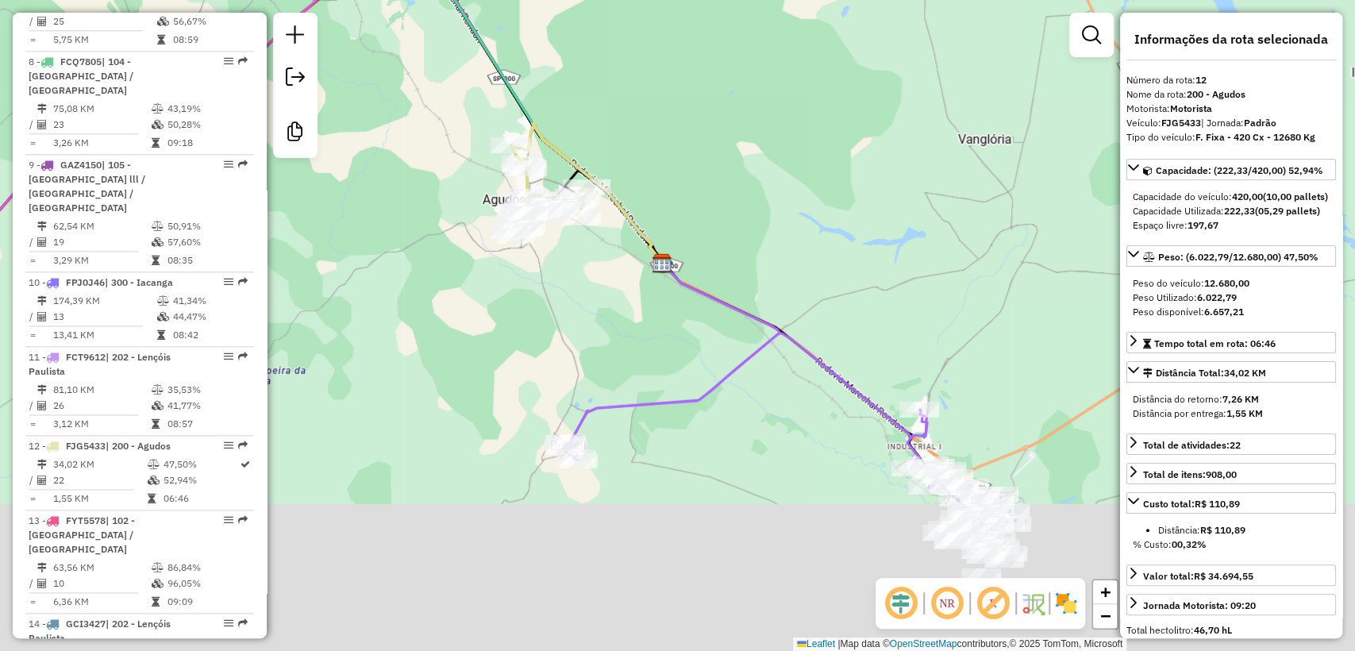
drag, startPoint x: 611, startPoint y: 507, endPoint x: 592, endPoint y: 305, distance: 203.3
click at [592, 306] on div "Janela de atendimento Grade de atendimento Capacidade Transportadoras Veículos …" at bounding box center [677, 325] width 1355 height 651
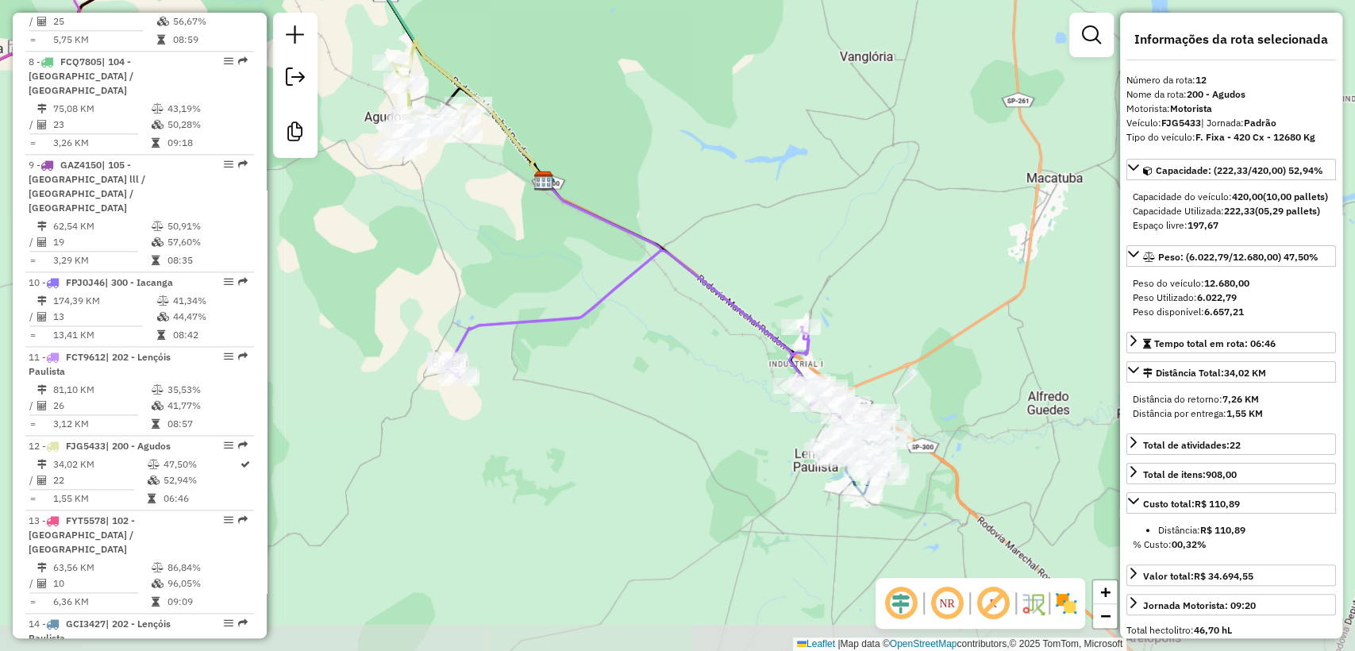
drag, startPoint x: 667, startPoint y: 340, endPoint x: 576, endPoint y: 280, distance: 108.3
click at [576, 280] on div "Janela de atendimento Grade de atendimento Capacidade Transportadoras Veículos …" at bounding box center [677, 325] width 1355 height 651
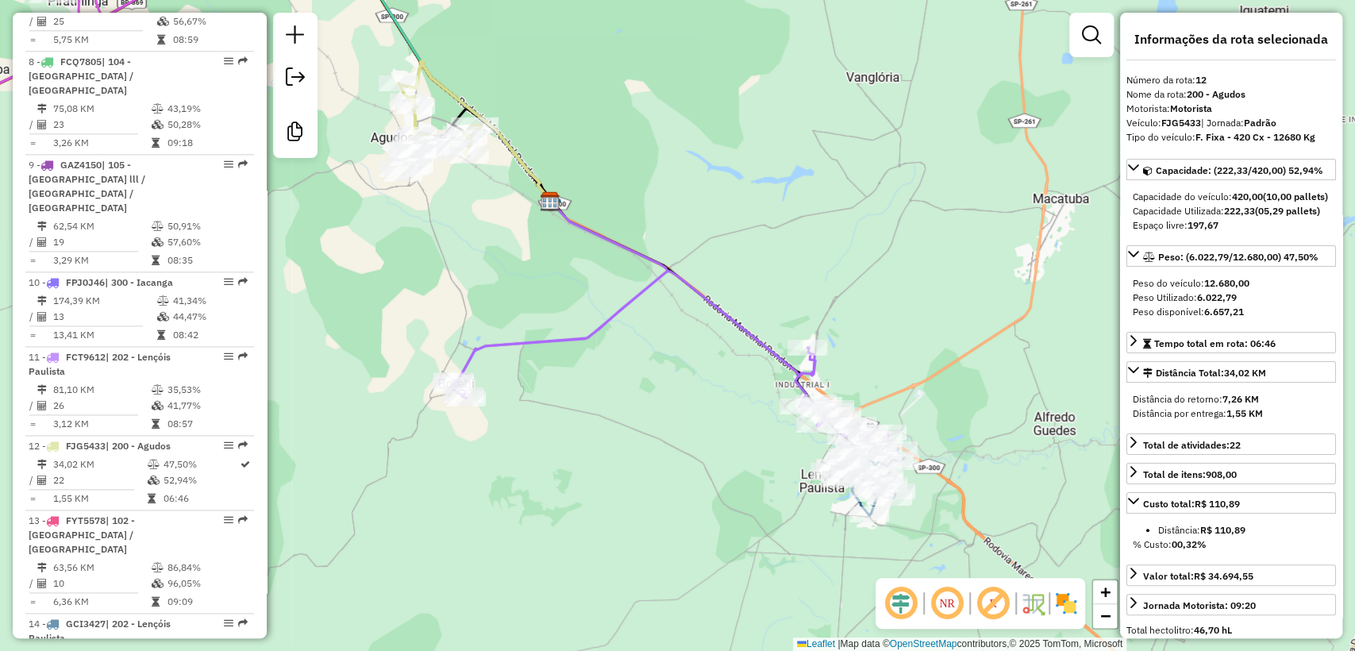
drag, startPoint x: 704, startPoint y: 372, endPoint x: 713, endPoint y: 393, distance: 22.4
click at [713, 393] on div "Janela de atendimento Grade de atendimento Capacidade Transportadoras Veículos …" at bounding box center [677, 325] width 1355 height 651
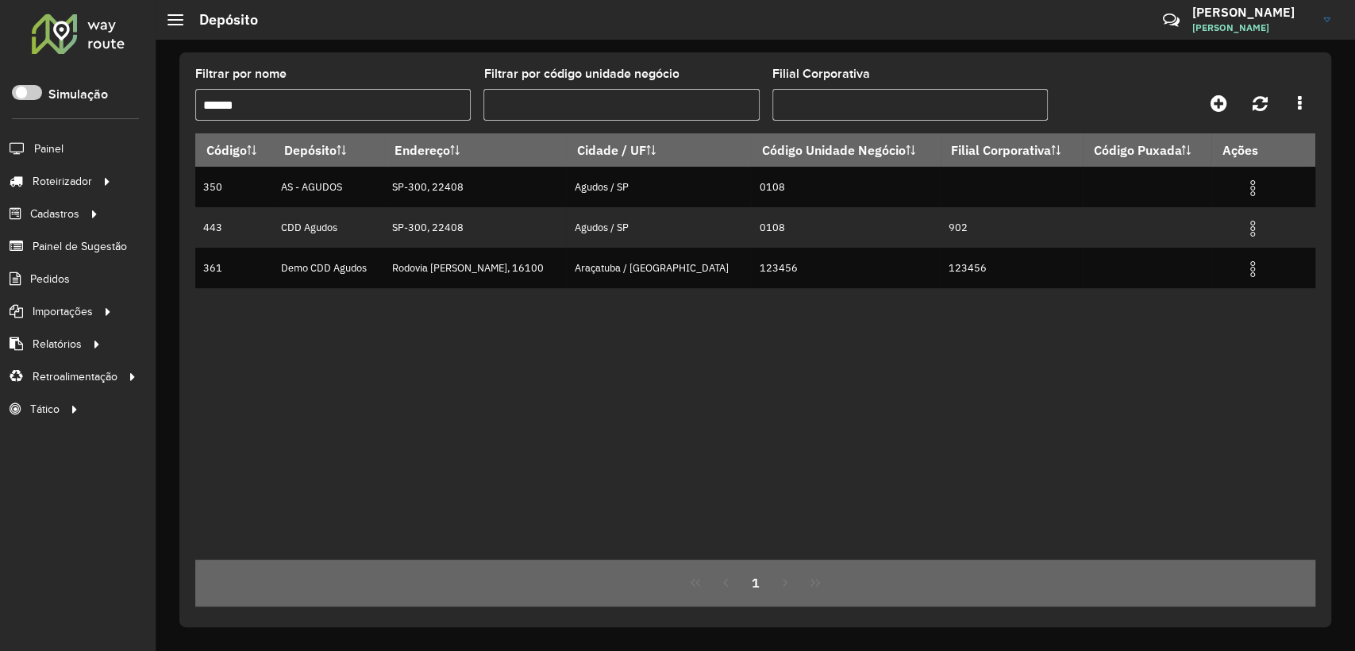
click at [0, 0] on link "Entregas" at bounding box center [0, 0] width 0 height 0
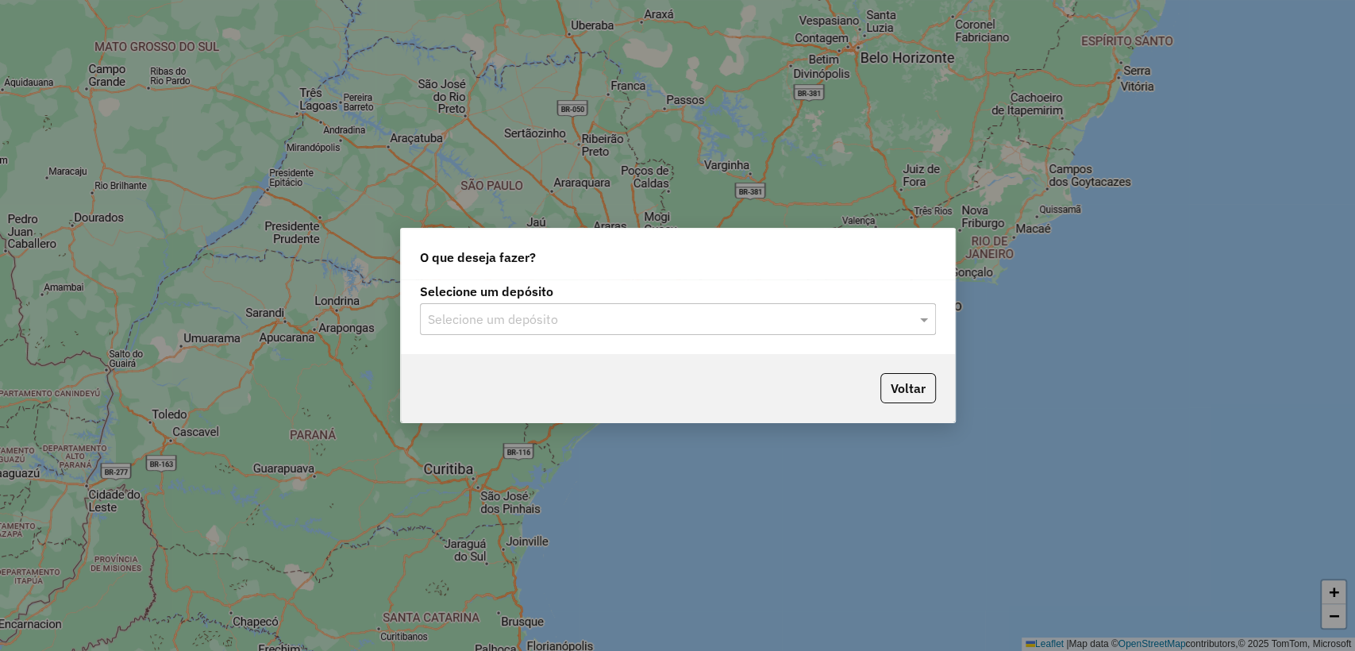
click at [540, 325] on input "text" at bounding box center [662, 319] width 468 height 19
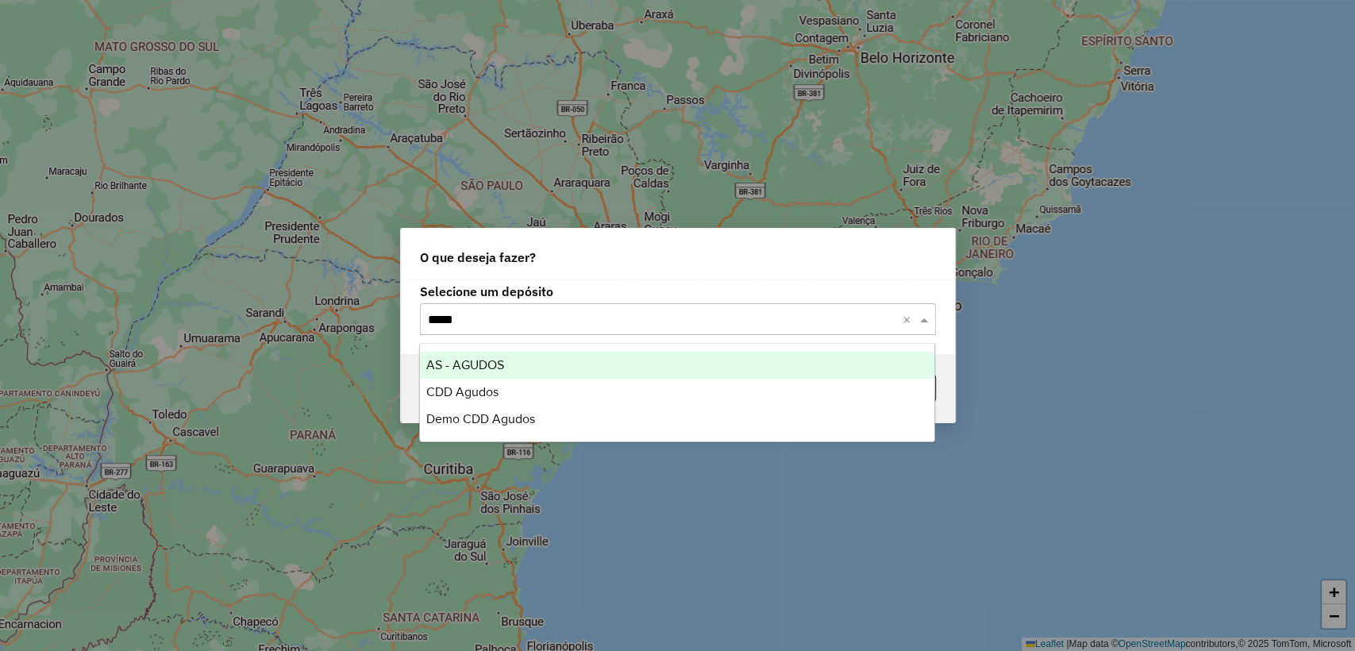
type input "******"
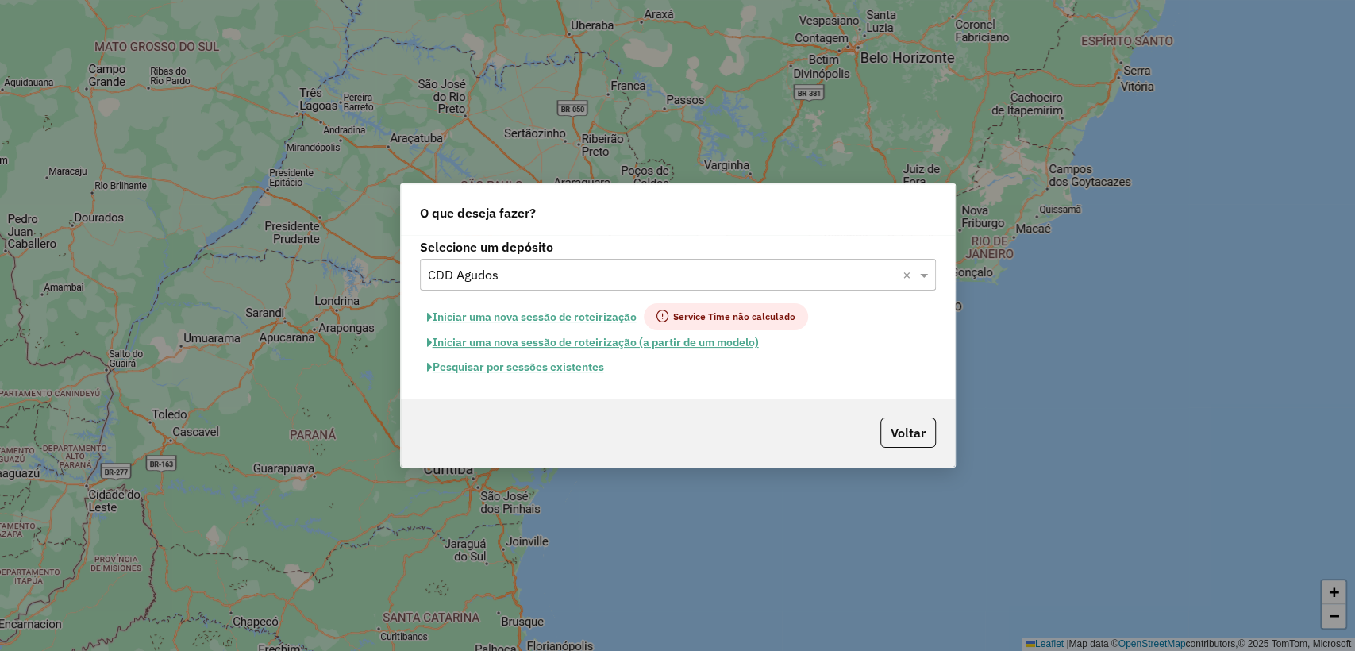
click at [552, 357] on button "Pesquisar por sessões existentes" at bounding box center [515, 367] width 191 height 25
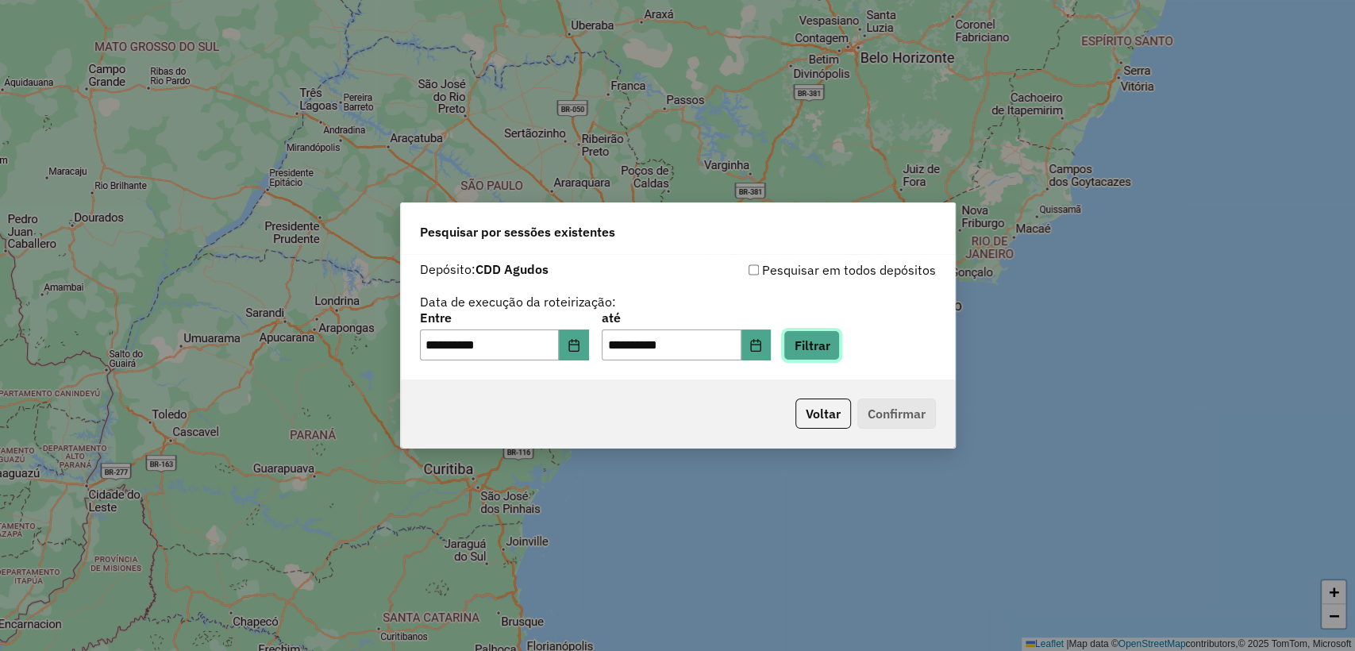
click at [836, 344] on button "Filtrar" at bounding box center [811, 345] width 56 height 30
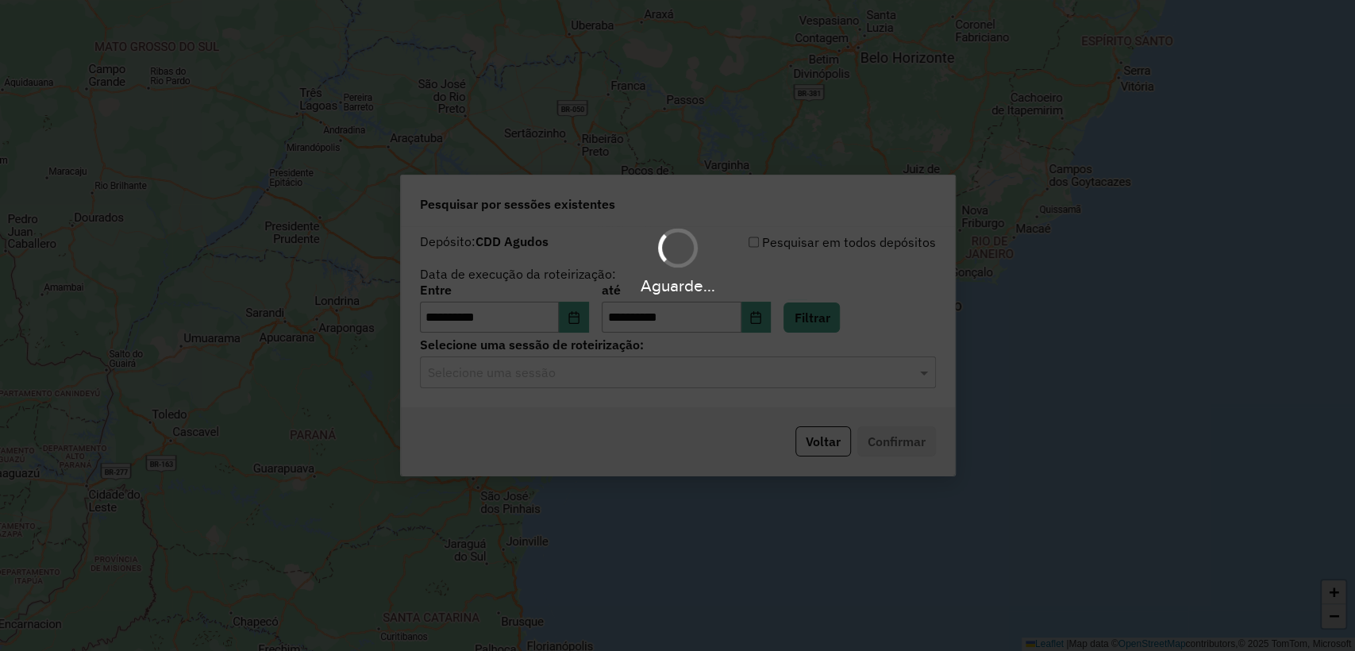
click at [679, 371] on hb-app "**********" at bounding box center [677, 325] width 1355 height 651
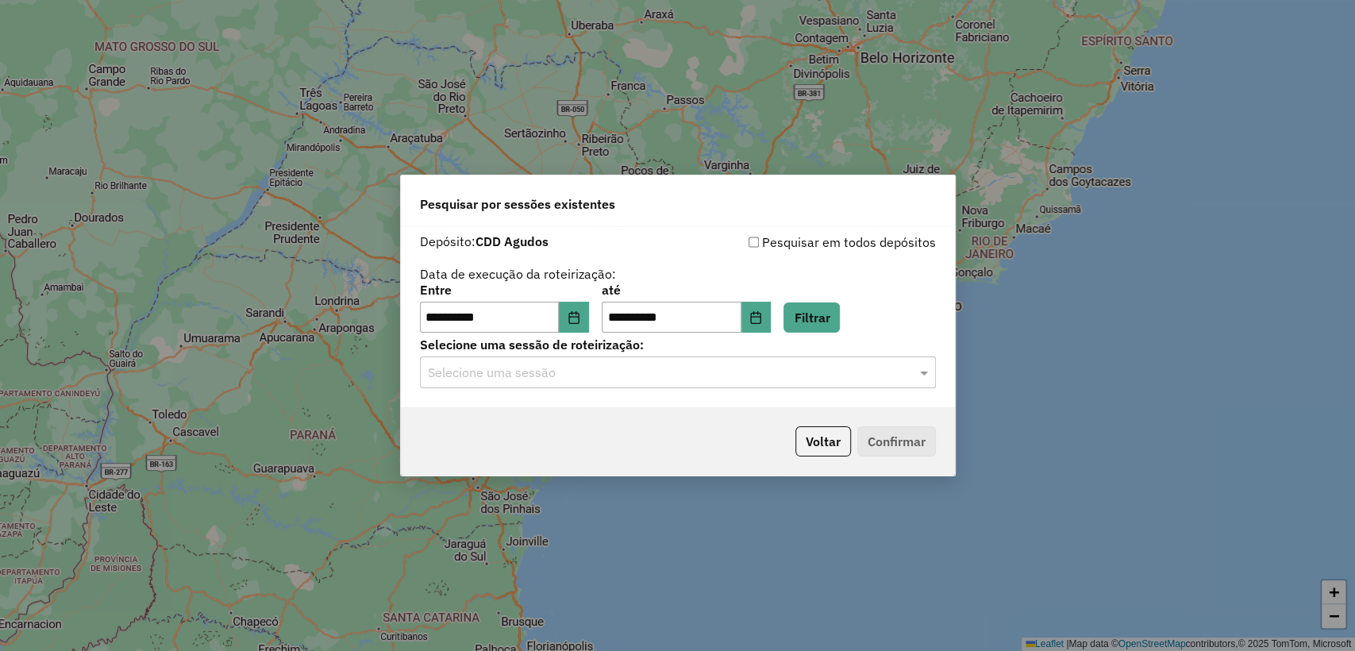
click at [681, 375] on input "text" at bounding box center [662, 373] width 468 height 19
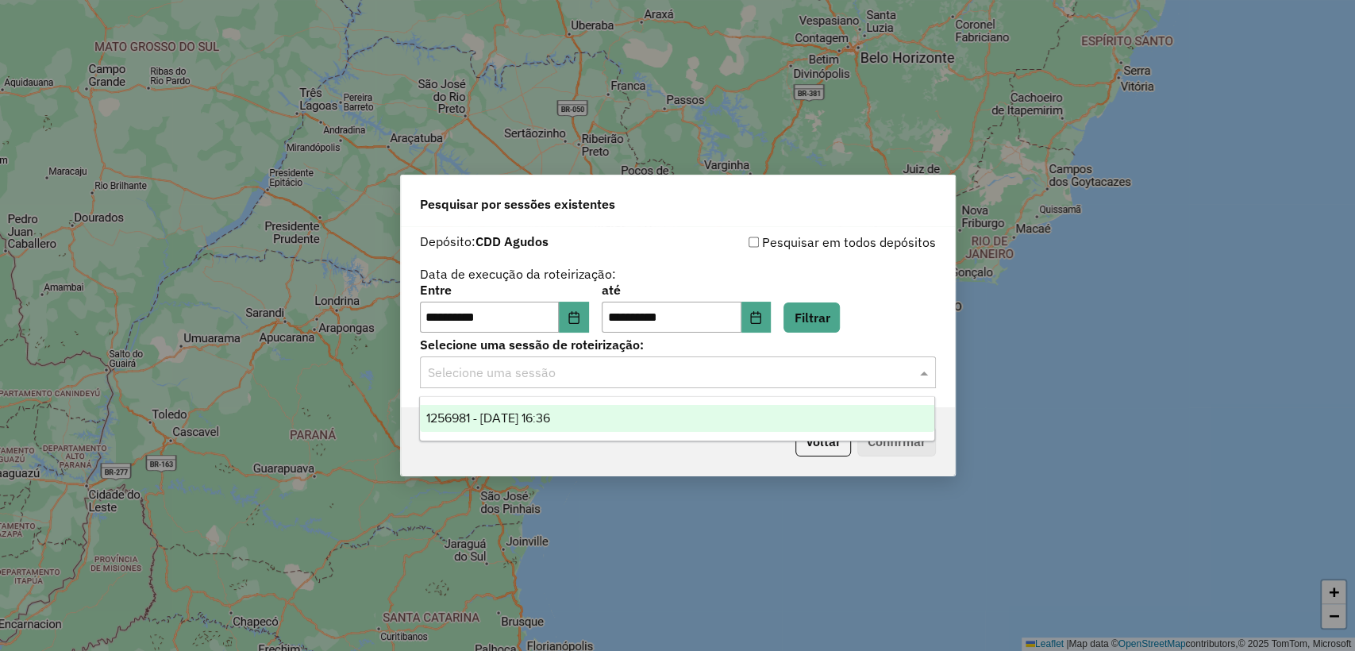
click at [661, 412] on div "1256981 - [DATE] 16:36" at bounding box center [677, 418] width 514 height 27
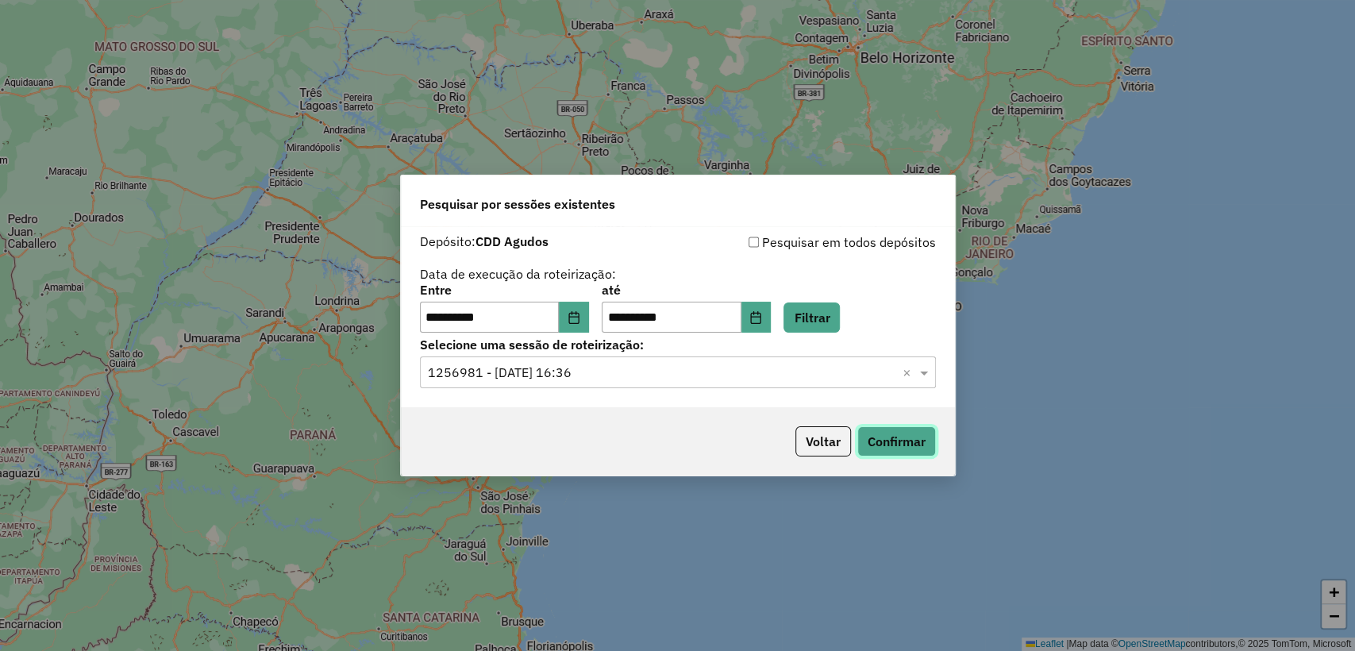
click at [887, 443] on button "Confirmar" at bounding box center [896, 441] width 79 height 30
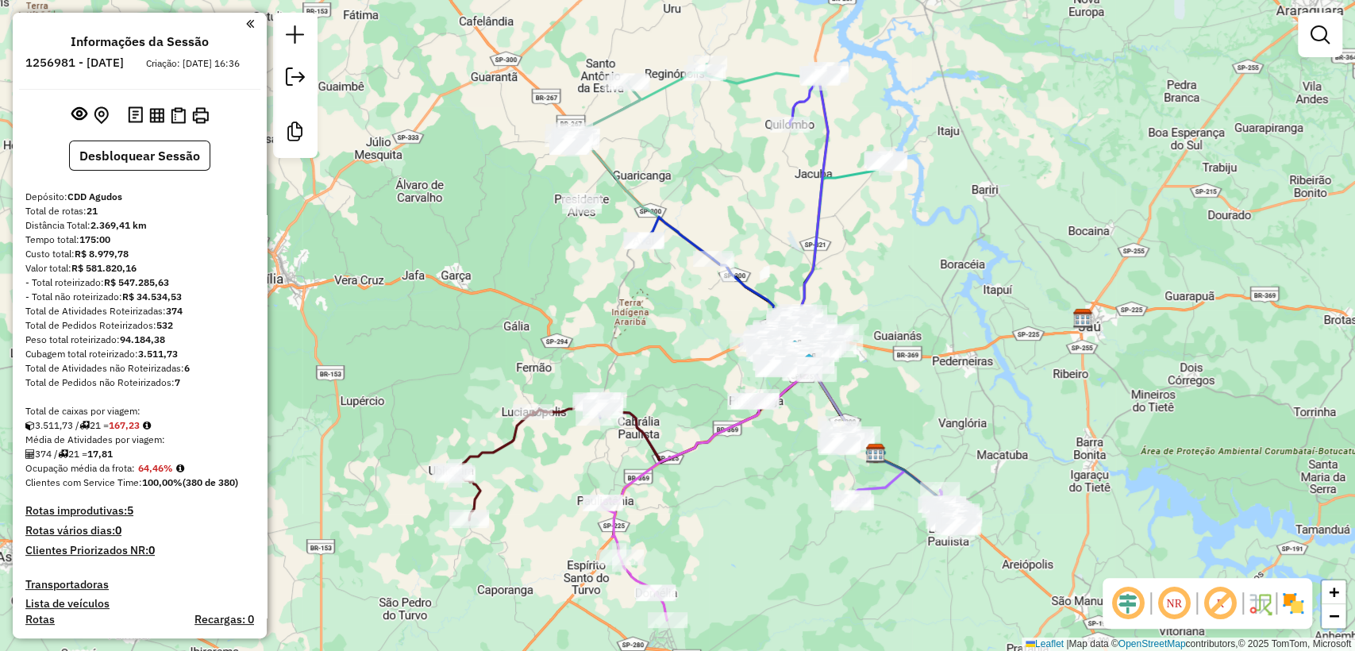
drag, startPoint x: 591, startPoint y: 394, endPoint x: 787, endPoint y: 513, distance: 230.0
click at [787, 513] on div "Janela de atendimento Grade de atendimento Capacidade Transportadoras Veículos …" at bounding box center [677, 325] width 1355 height 651
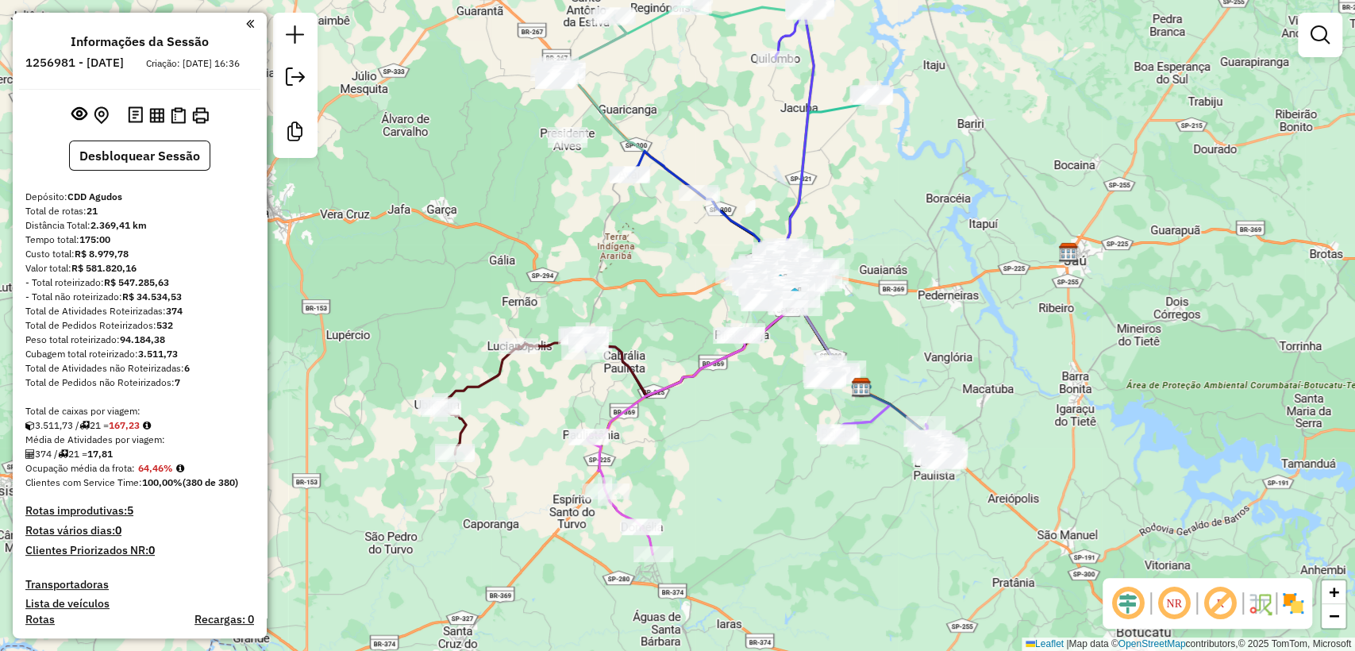
drag, startPoint x: 786, startPoint y: 497, endPoint x: 756, endPoint y: 433, distance: 70.3
click at [767, 424] on div "Janela de atendimento Grade de atendimento Capacidade Transportadoras Veículos …" at bounding box center [677, 325] width 1355 height 651
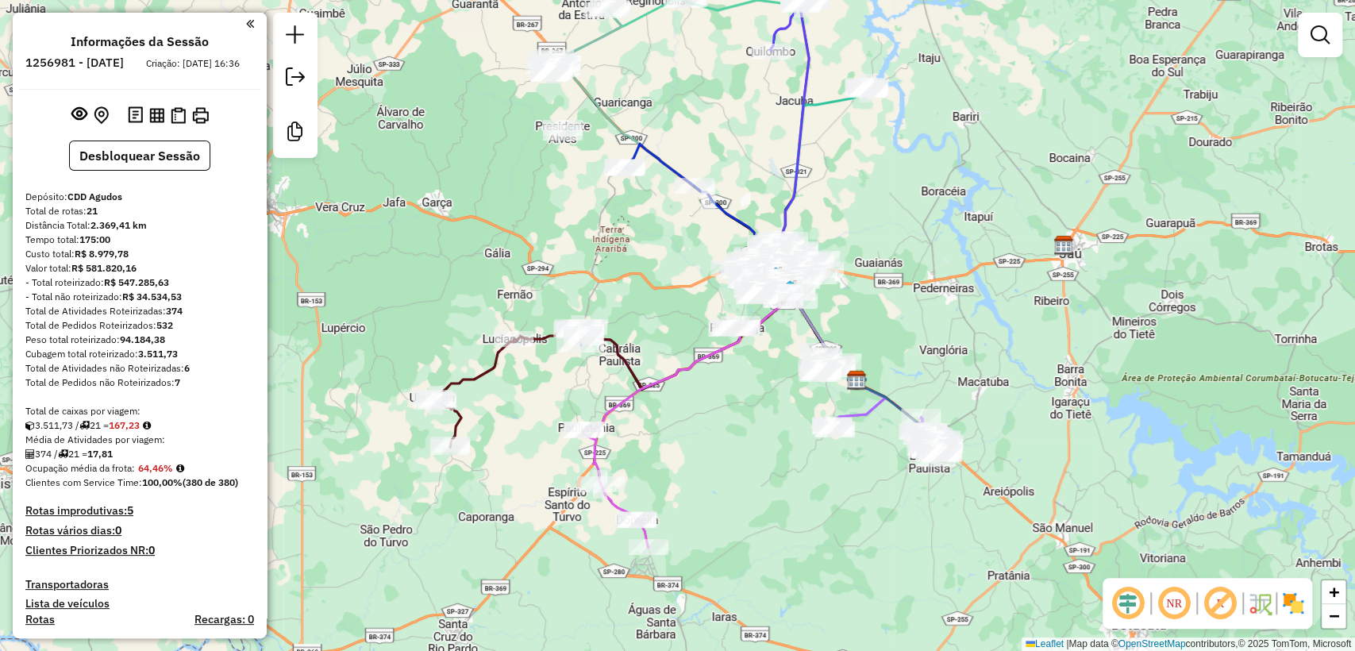
click at [619, 402] on icon at bounding box center [662, 435] width 158 height 223
select select "**********"
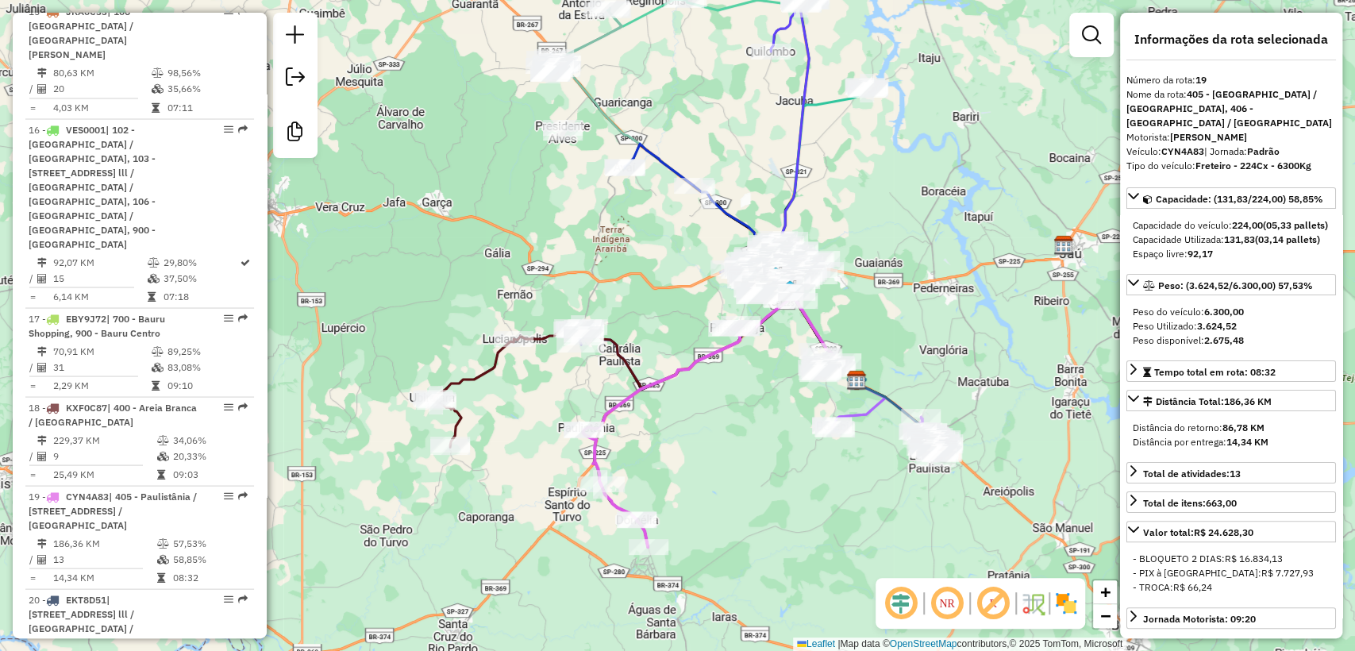
scroll to position [2223, 0]
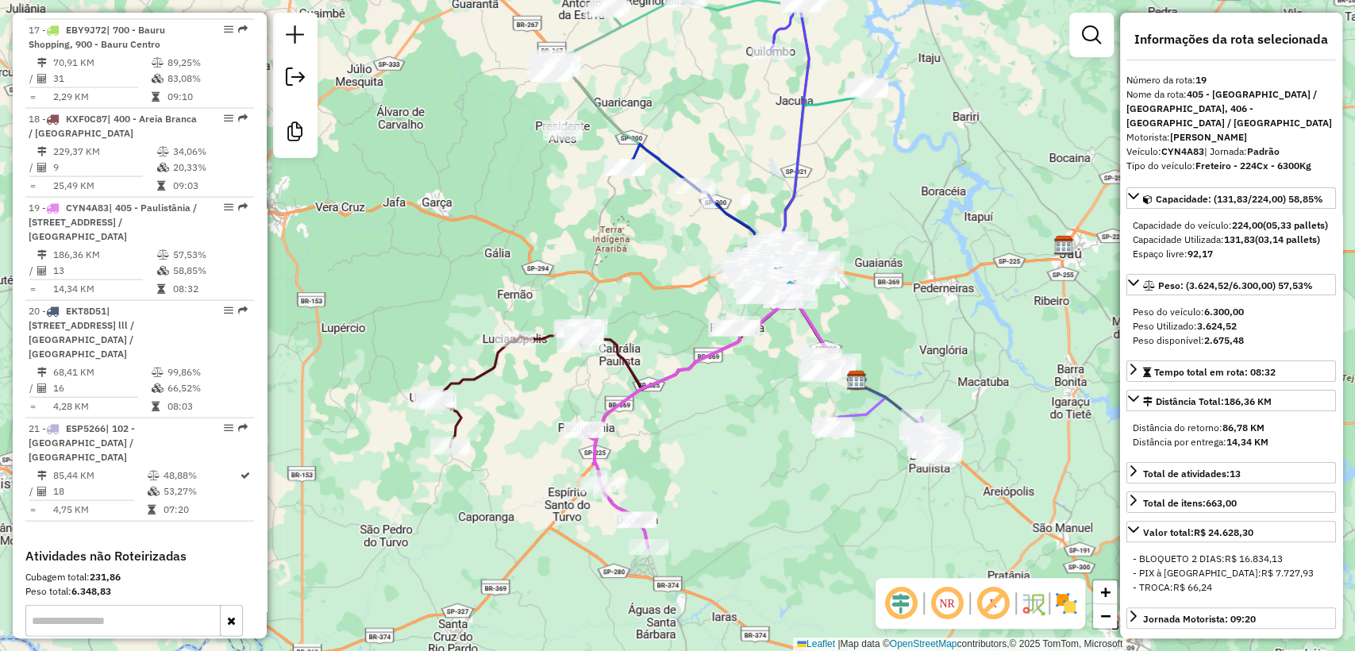
click at [476, 371] on icon at bounding box center [505, 388] width 144 height 118
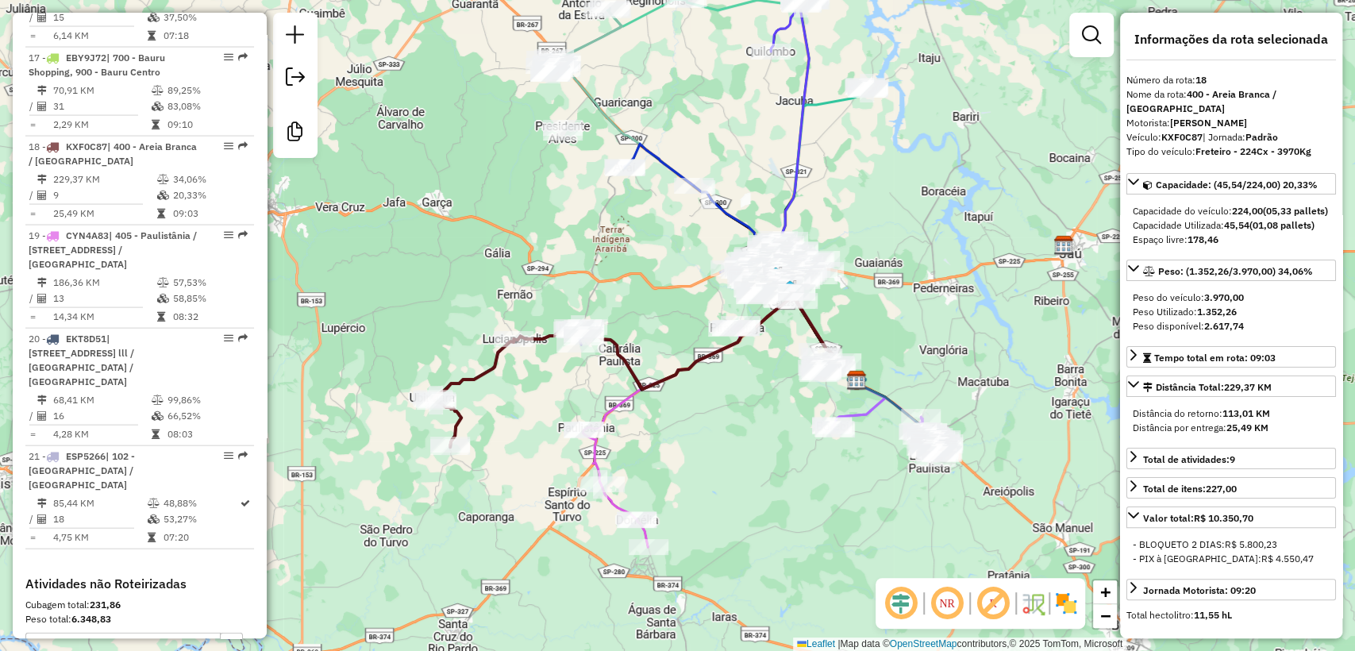
scroll to position [2188, 0]
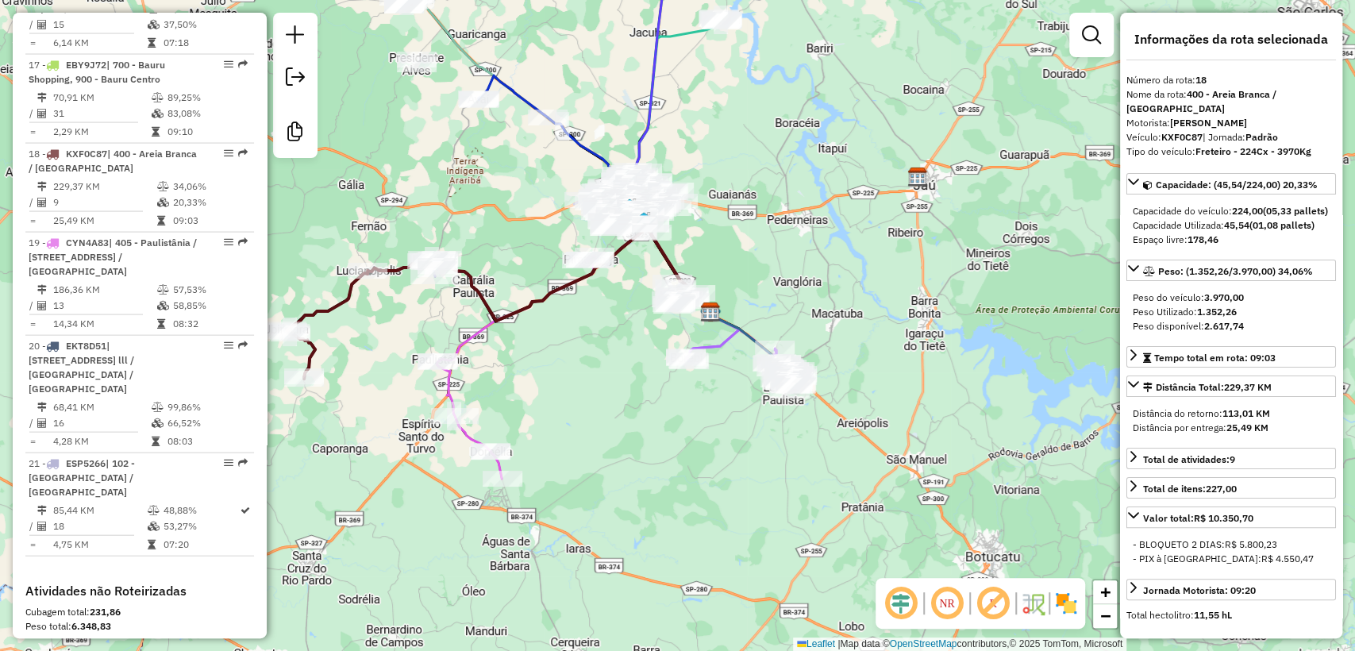
drag, startPoint x: 771, startPoint y: 479, endPoint x: 641, endPoint y: 411, distance: 147.0
click at [629, 415] on div "Janela de atendimento Grade de atendimento Capacidade Transportadoras Veículos …" at bounding box center [677, 325] width 1355 height 651
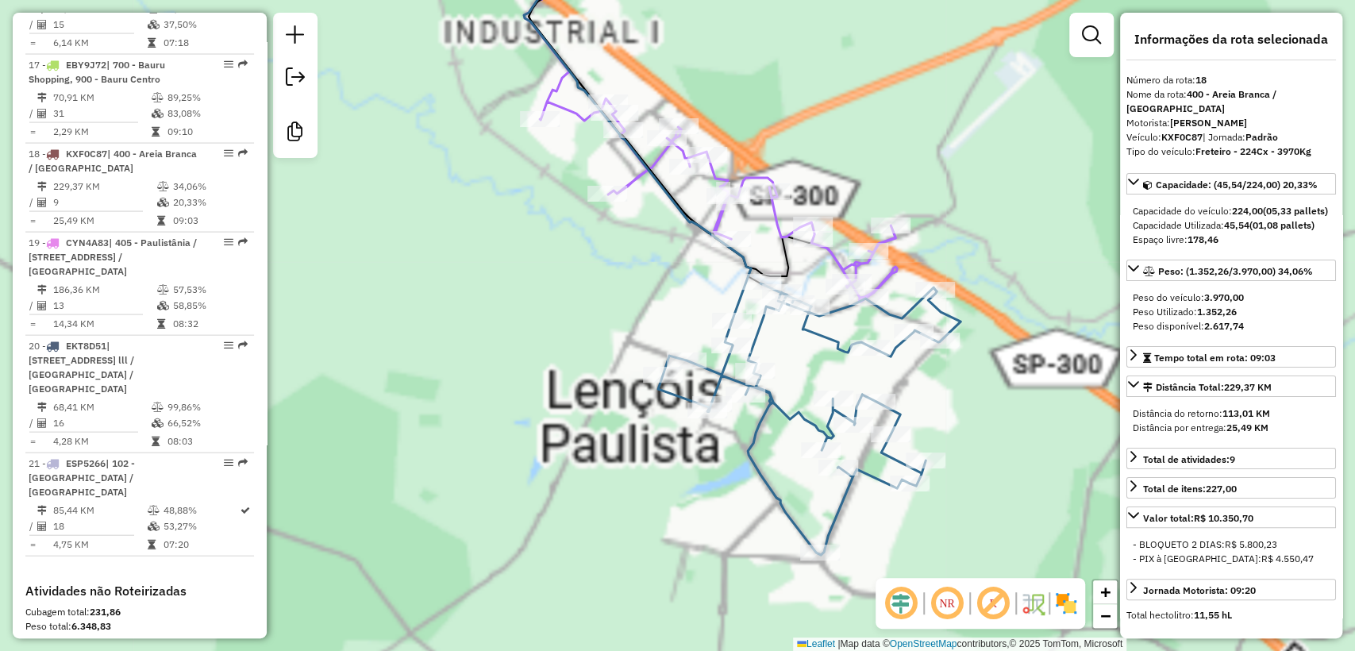
click at [790, 348] on div "Janela de atendimento Grade de atendimento Capacidade Transportadoras Veículos …" at bounding box center [677, 325] width 1355 height 651
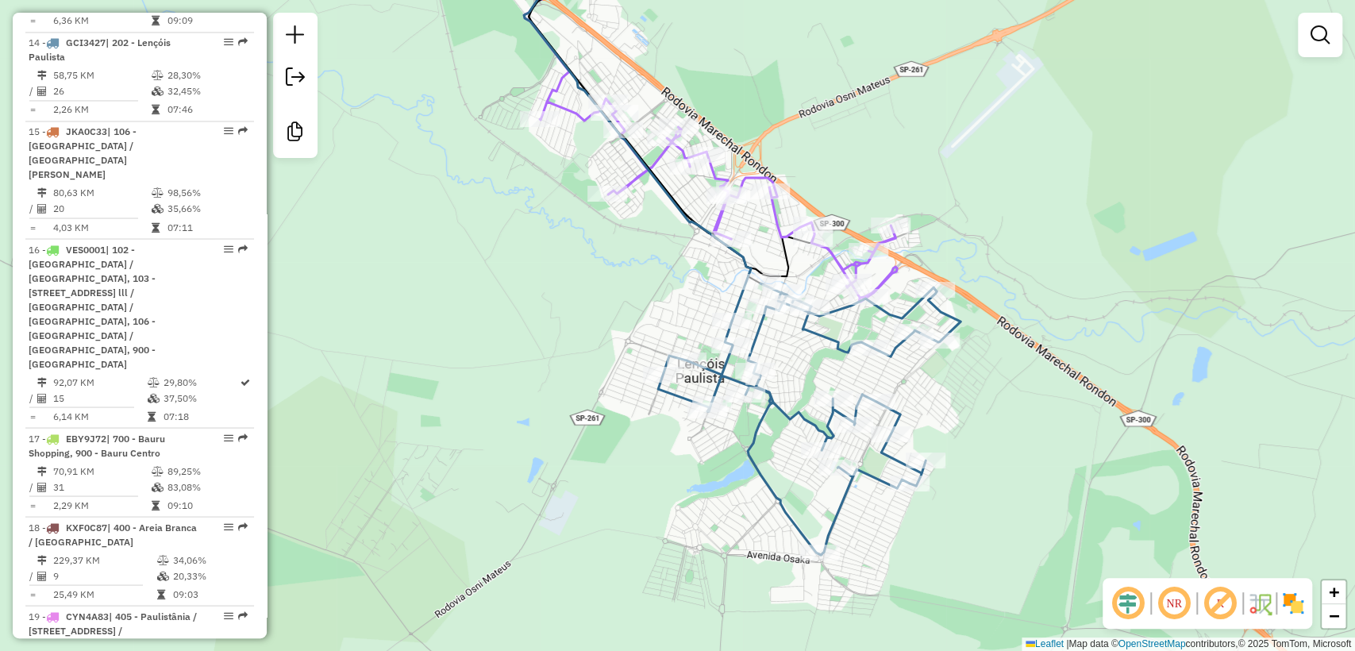
scroll to position [1659, 0]
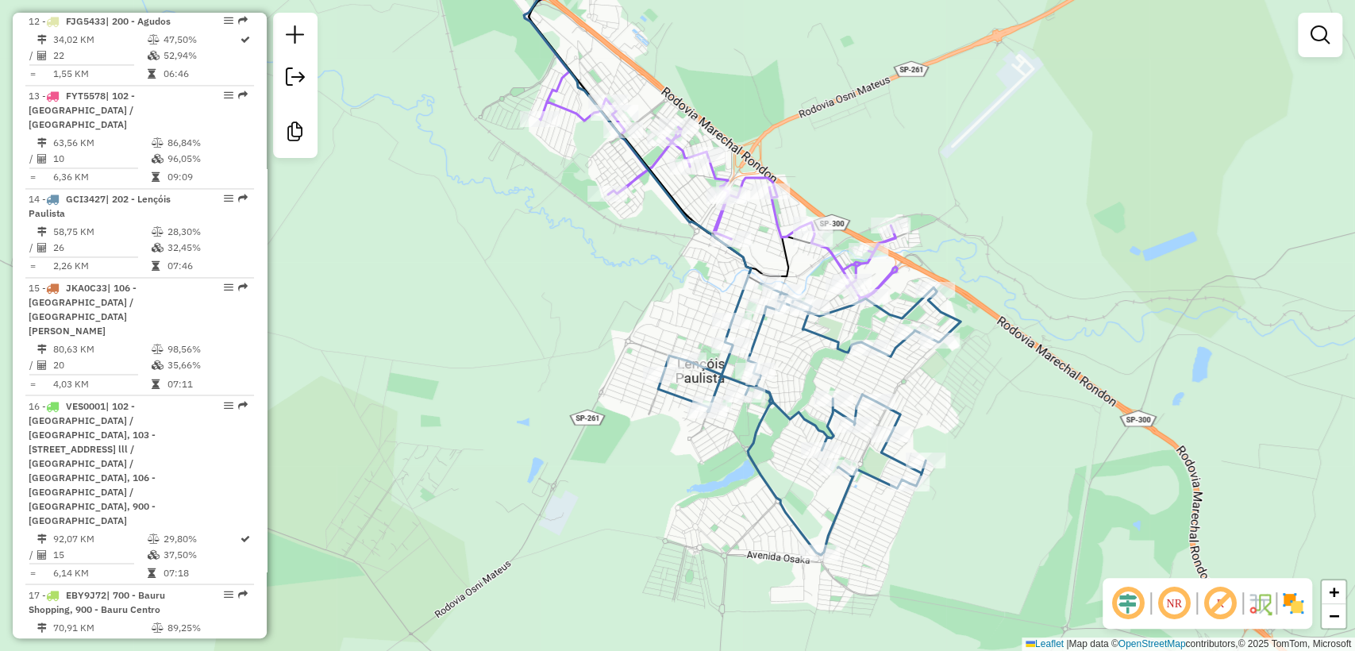
click at [825, 339] on icon at bounding box center [809, 418] width 302 height 271
select select "**********"
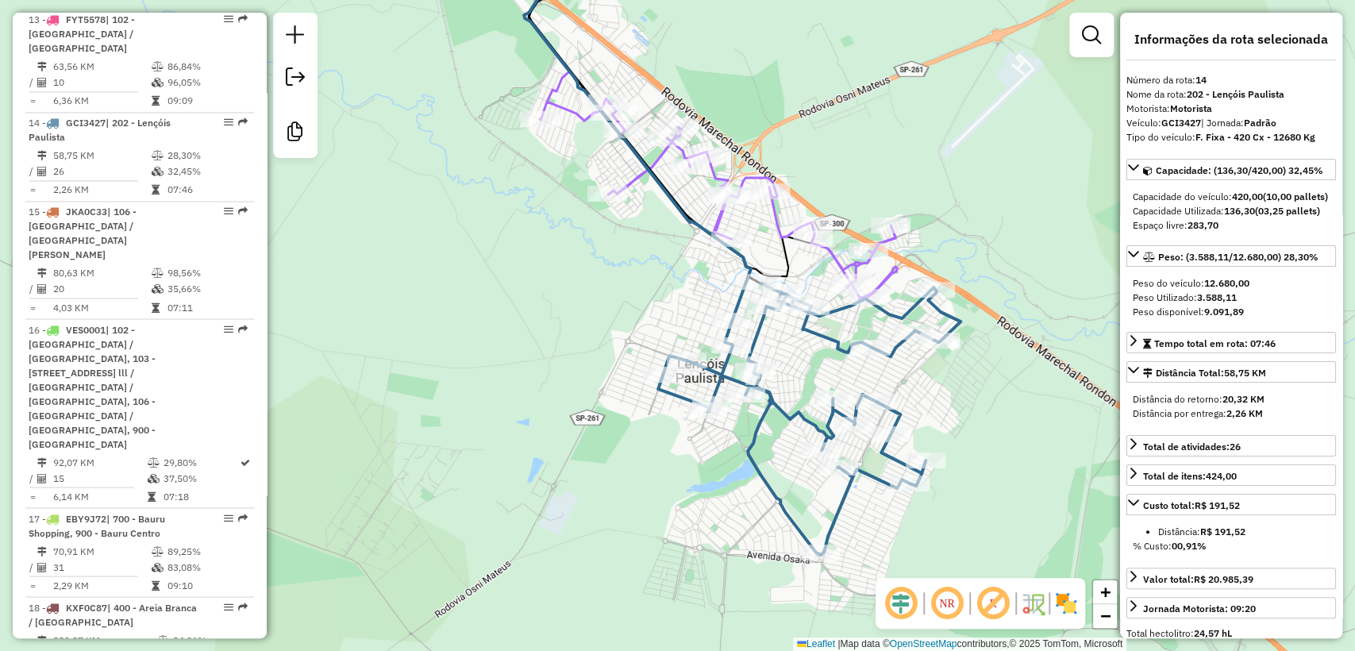
scroll to position [1762, 0]
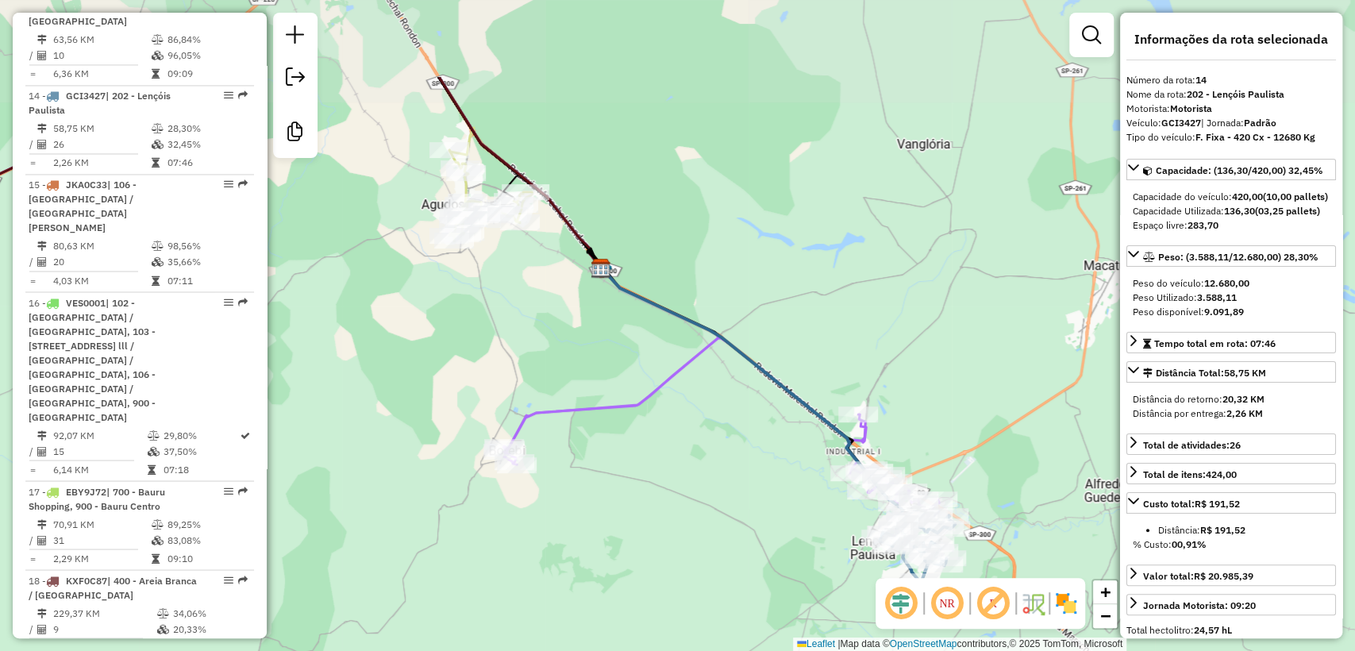
drag, startPoint x: 648, startPoint y: 360, endPoint x: 682, endPoint y: 422, distance: 70.7
click at [682, 422] on div "Janela de atendimento Grade de atendimento Capacidade Transportadoras Veículos …" at bounding box center [677, 325] width 1355 height 651
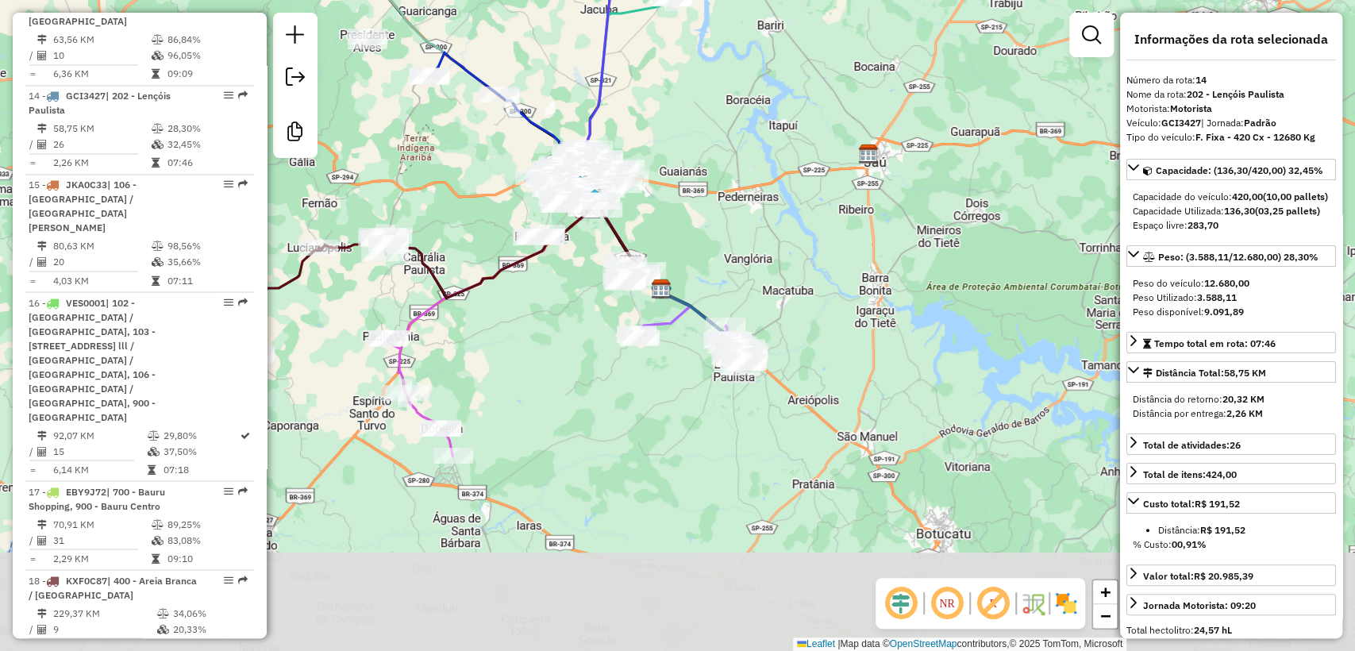
drag, startPoint x: 701, startPoint y: 525, endPoint x: 691, endPoint y: 415, distance: 110.7
click at [691, 415] on div "Janela de atendimento Grade de atendimento Capacidade Transportadoras Veículos …" at bounding box center [677, 325] width 1355 height 651
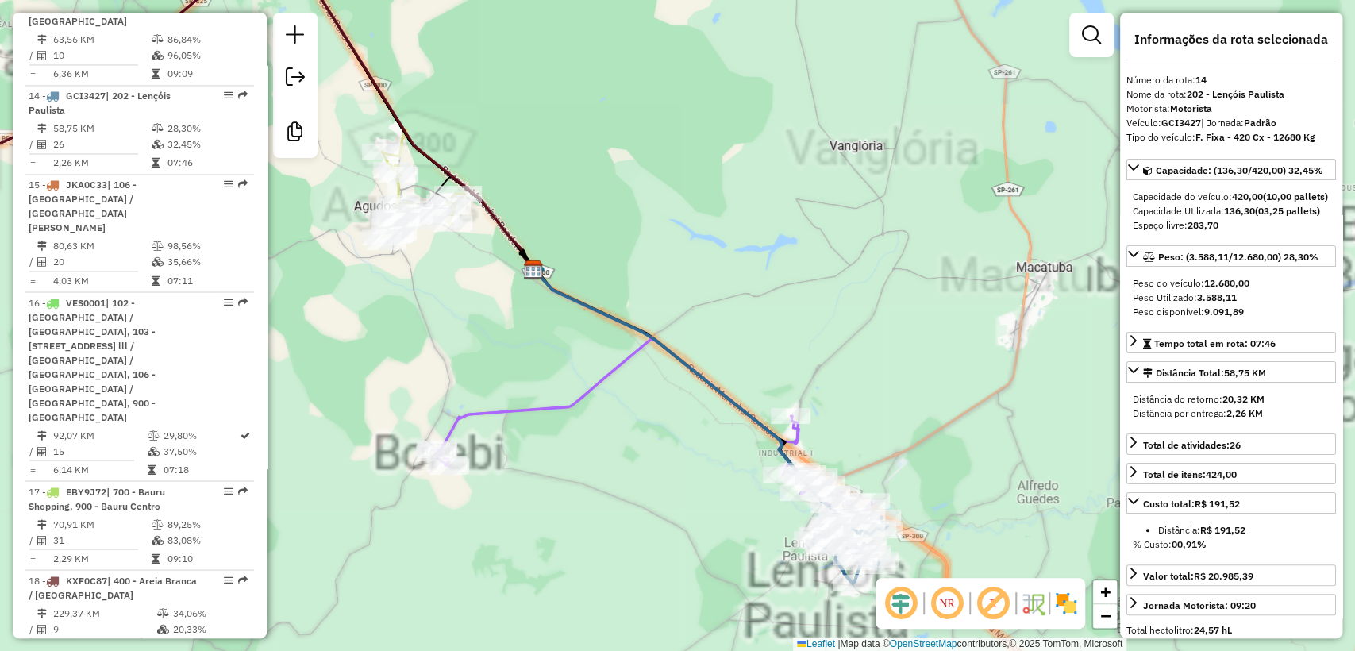
click at [628, 352] on icon at bounding box center [654, 430] width 436 height 181
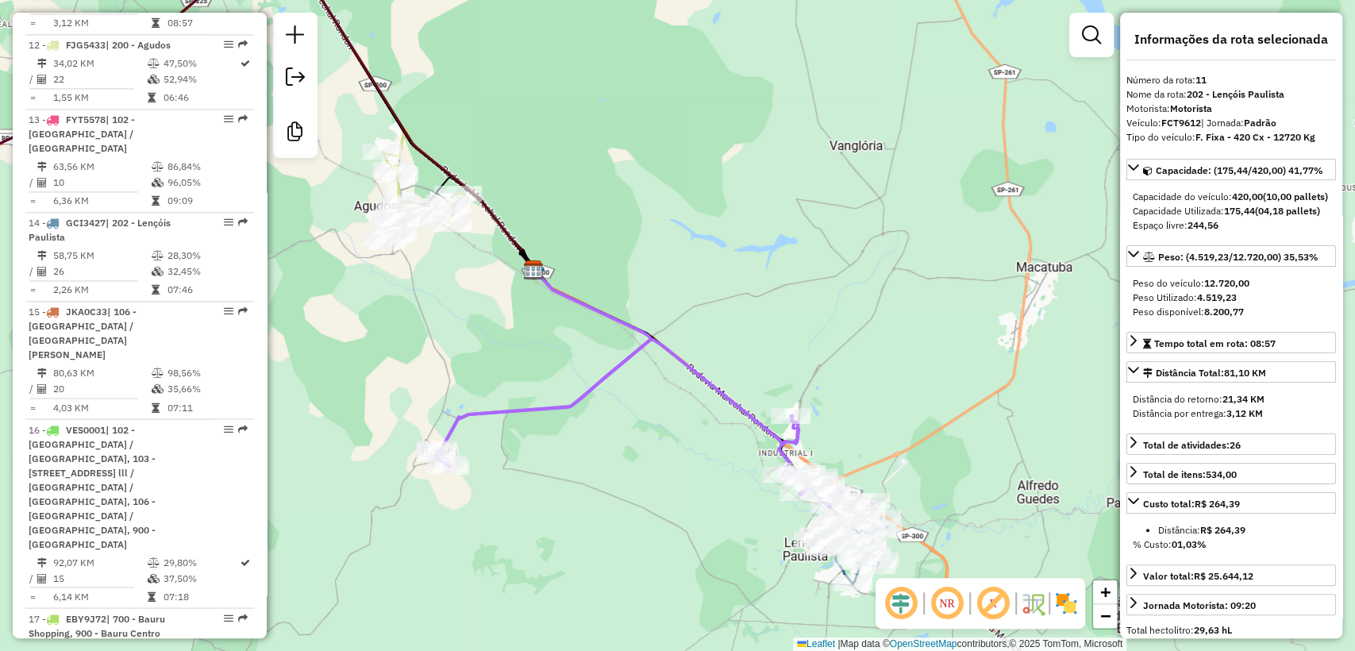
scroll to position [1510, 0]
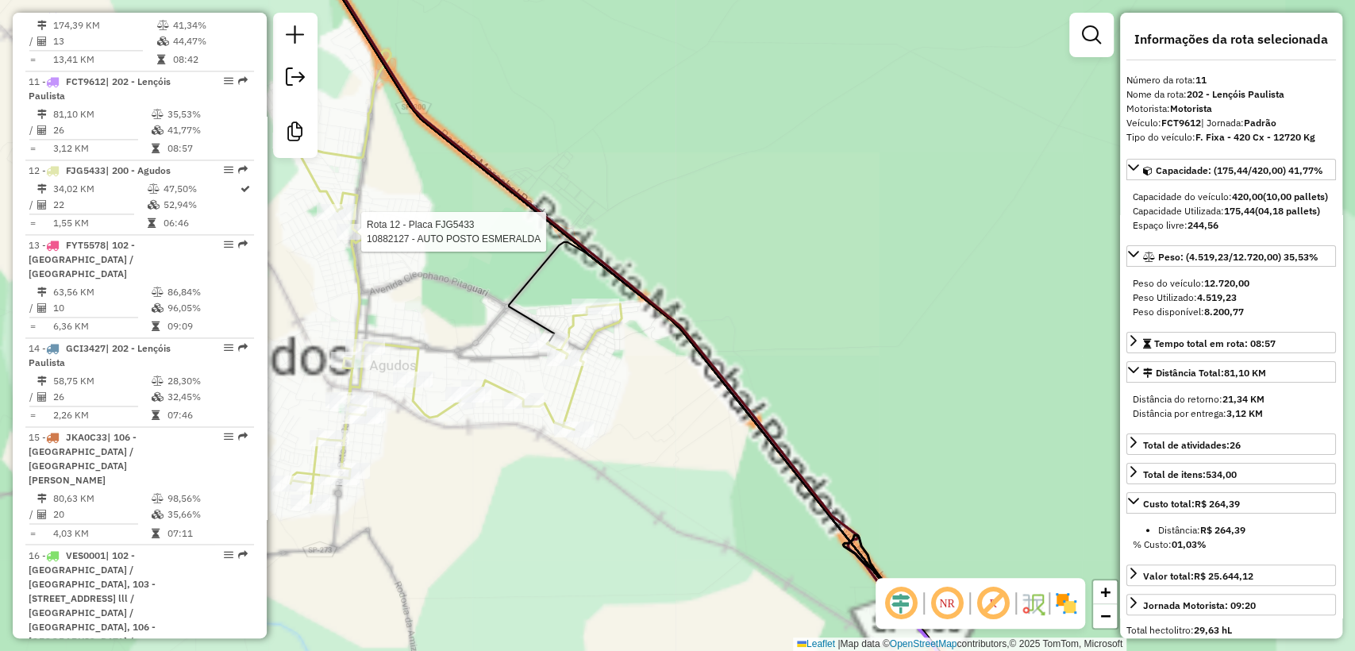
click at [349, 240] on div at bounding box center [357, 232] width 40 height 16
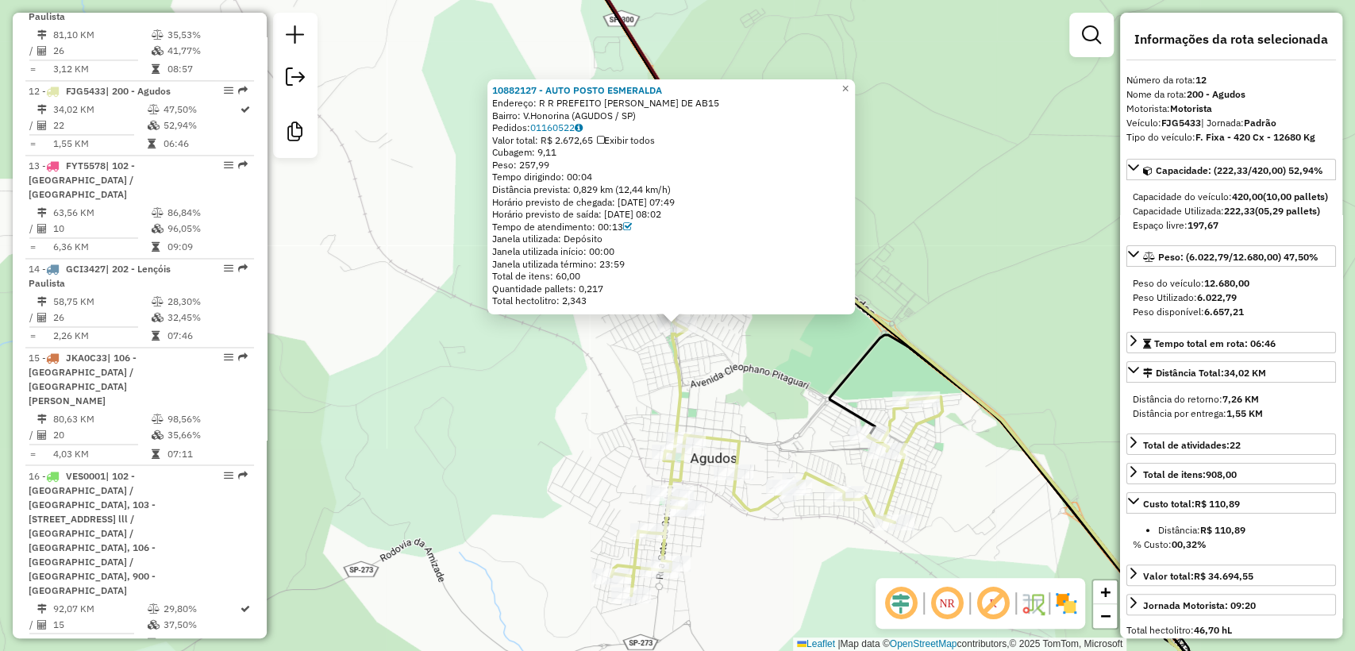
scroll to position [1599, 0]
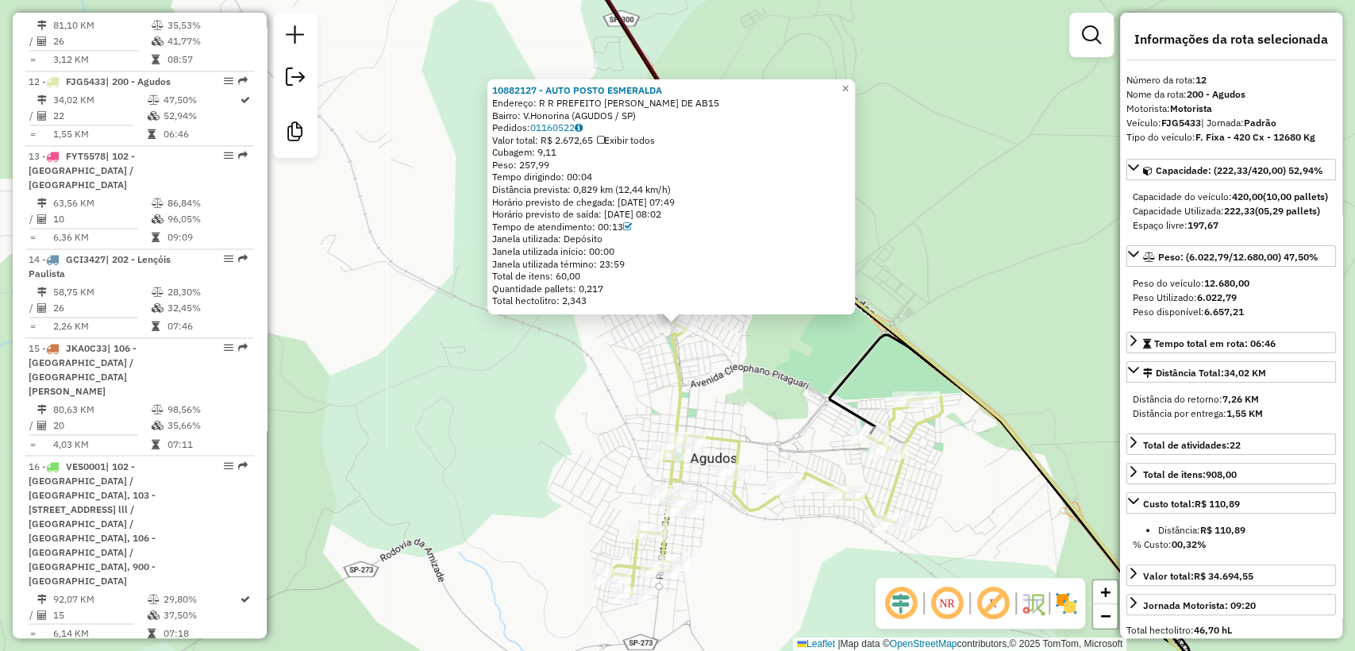
click at [629, 348] on div "10882127 - AUTO POSTO ESMERALDA Endereço: R R PREFEITO JOSE NOGUEIRA DE AB15 Ba…" at bounding box center [677, 325] width 1355 height 651
click at [683, 366] on icon at bounding box center [773, 415] width 331 height 362
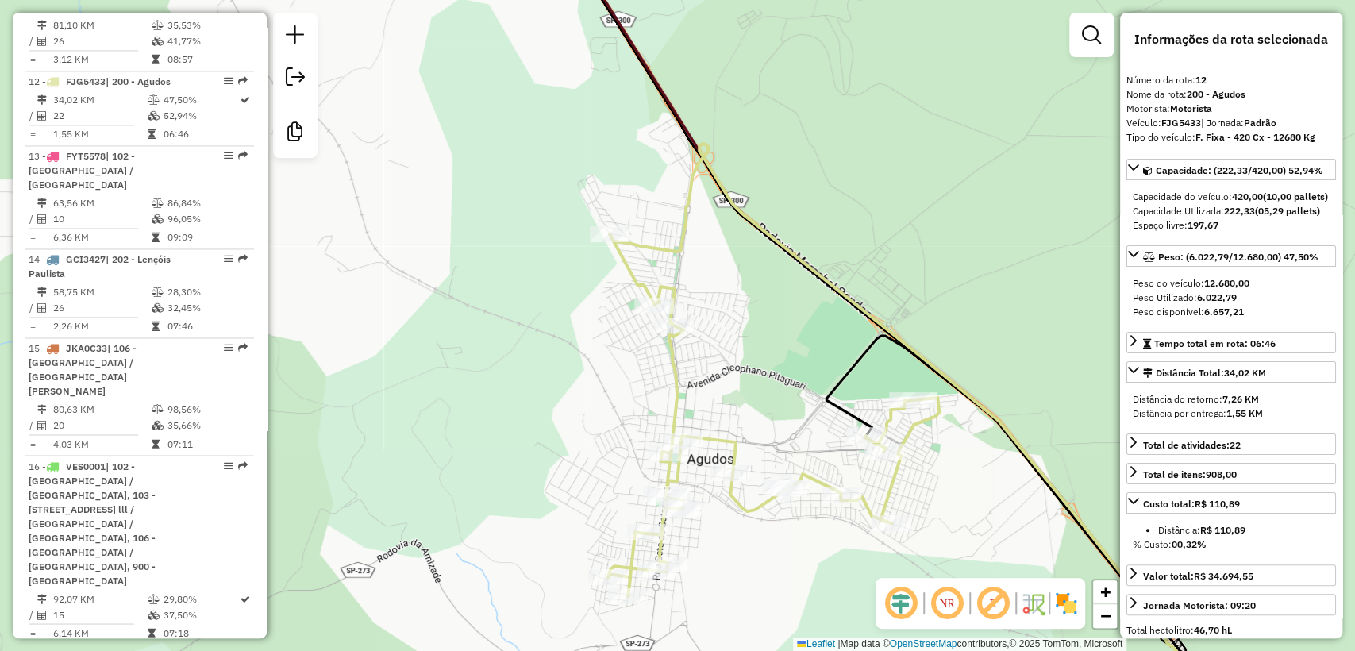
click at [722, 360] on div "Janela de atendimento Grade de atendimento Capacidade Transportadoras Veículos …" at bounding box center [677, 325] width 1355 height 651
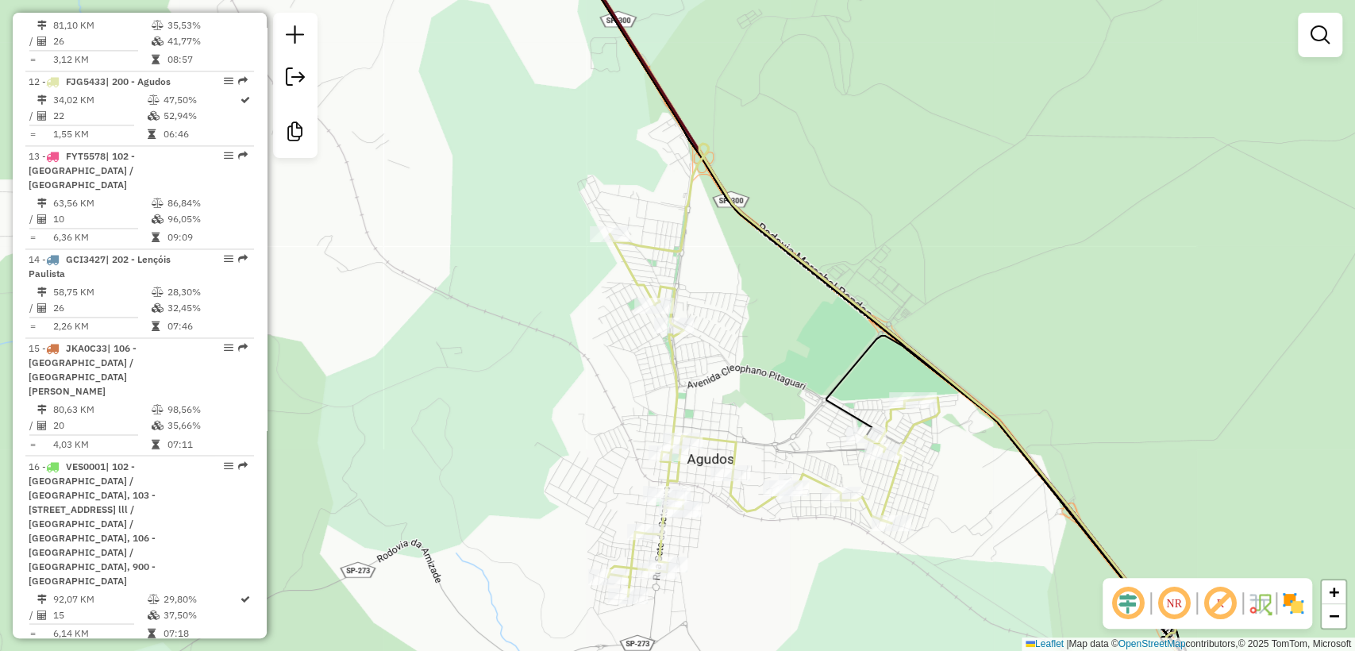
click at [679, 362] on icon at bounding box center [773, 415] width 331 height 362
select select "**********"
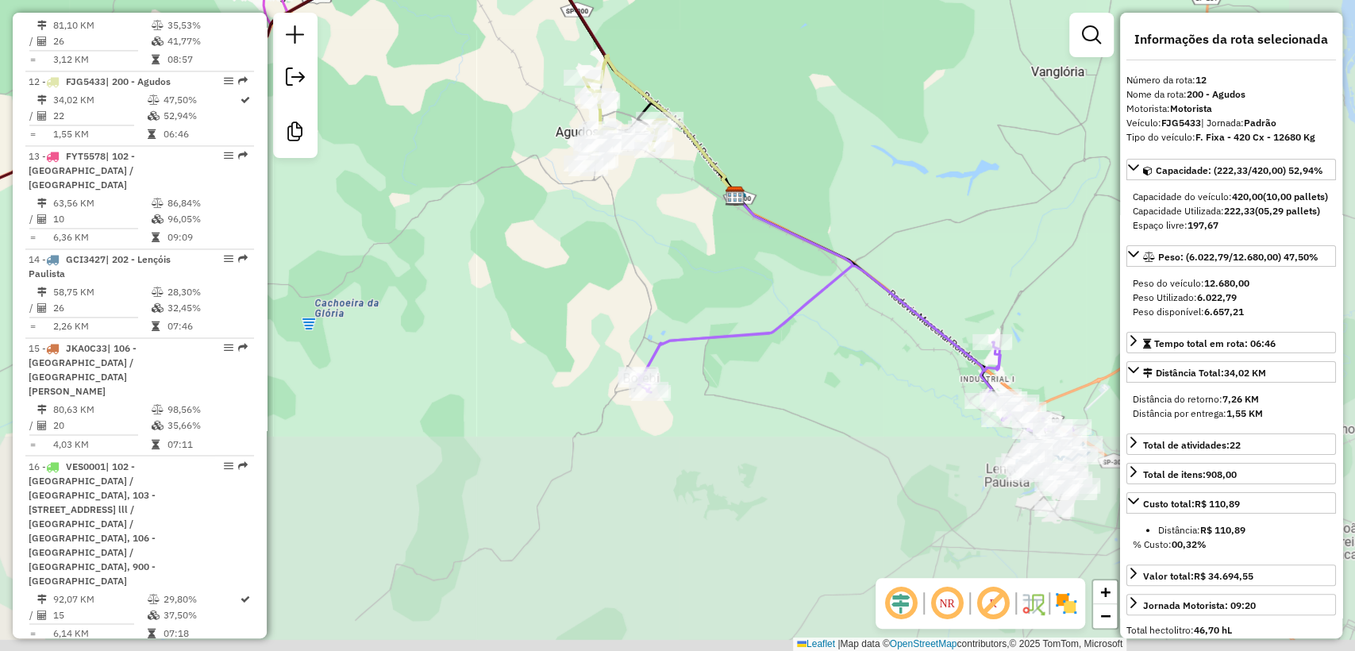
drag, startPoint x: 754, startPoint y: 539, endPoint x: 683, endPoint y: 307, distance: 242.5
click at [683, 307] on div "Janela de atendimento Grade de atendimento Capacidade Transportadoras Veículos …" at bounding box center [677, 325] width 1355 height 651
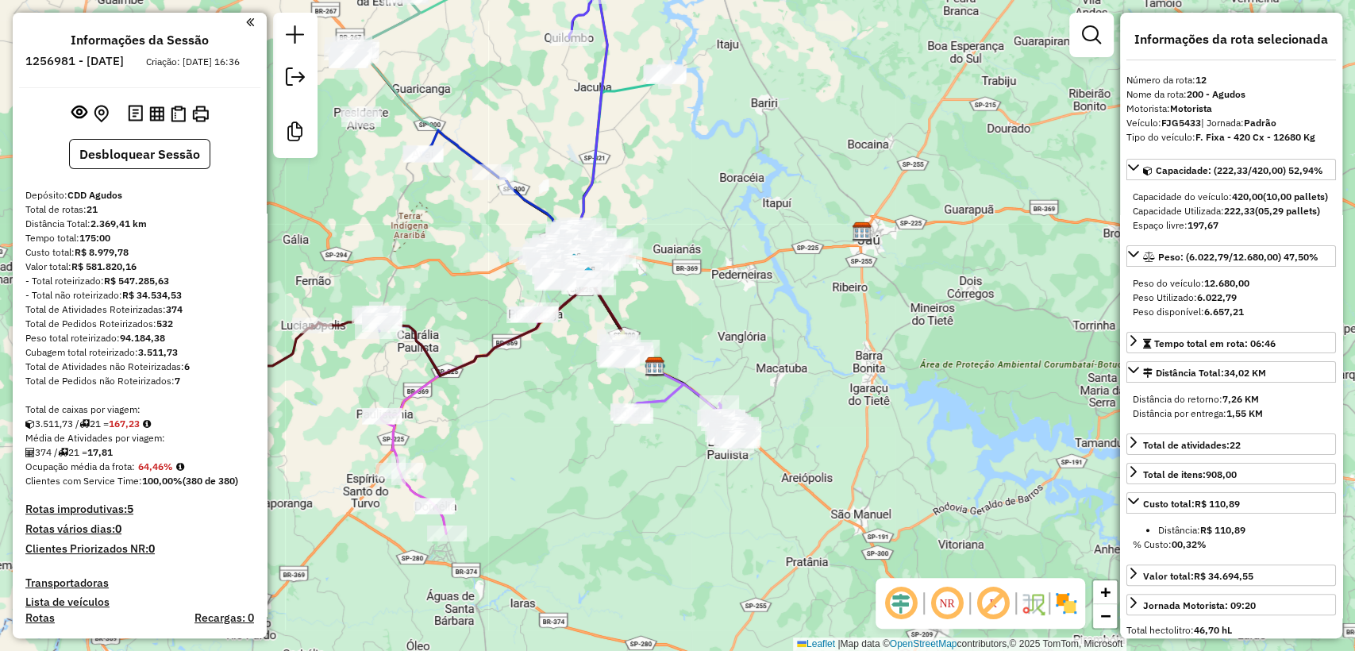
scroll to position [0, 0]
drag, startPoint x: 74, startPoint y: 61, endPoint x: 93, endPoint y: 63, distance: 19.2
click at [93, 63] on h6 "1256981 - 01/09/2025" at bounding box center [74, 63] width 98 height 14
click at [190, 204] on div "Depósito: CDD Agudos" at bounding box center [139, 197] width 229 height 14
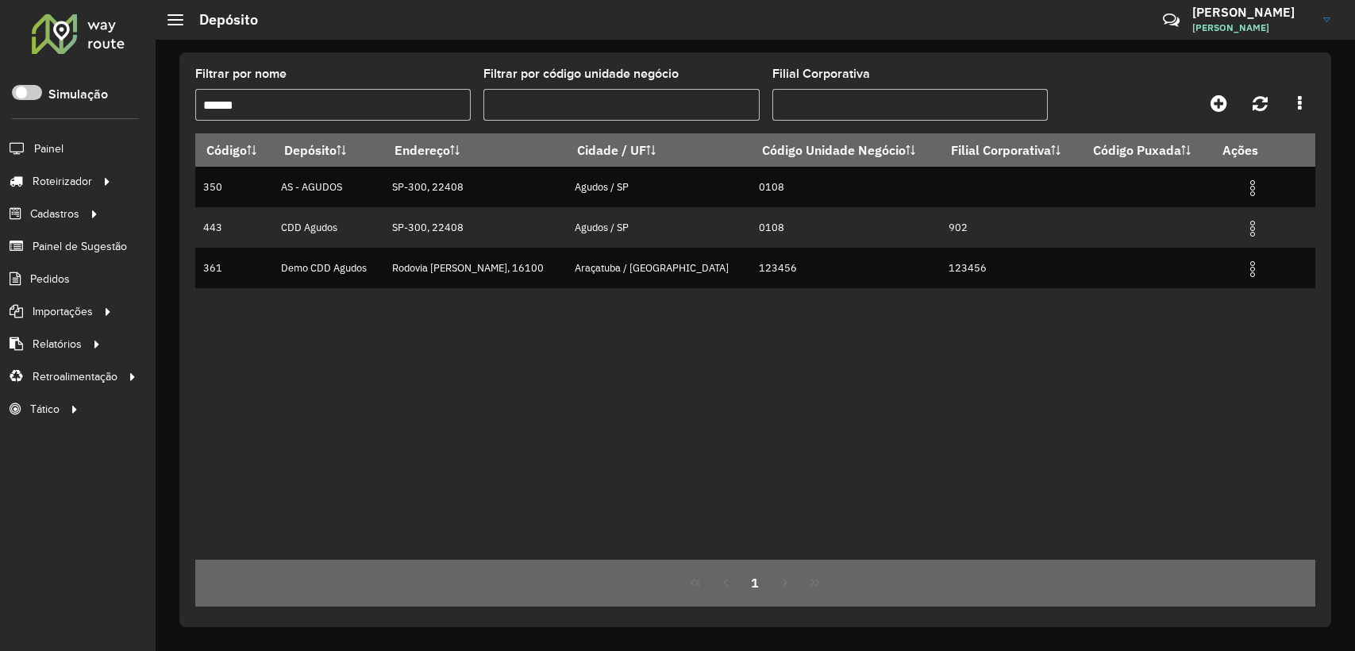
click at [0, 0] on span "Entregas" at bounding box center [0, 0] width 0 height 0
click at [51, 27] on div at bounding box center [78, 33] width 96 height 41
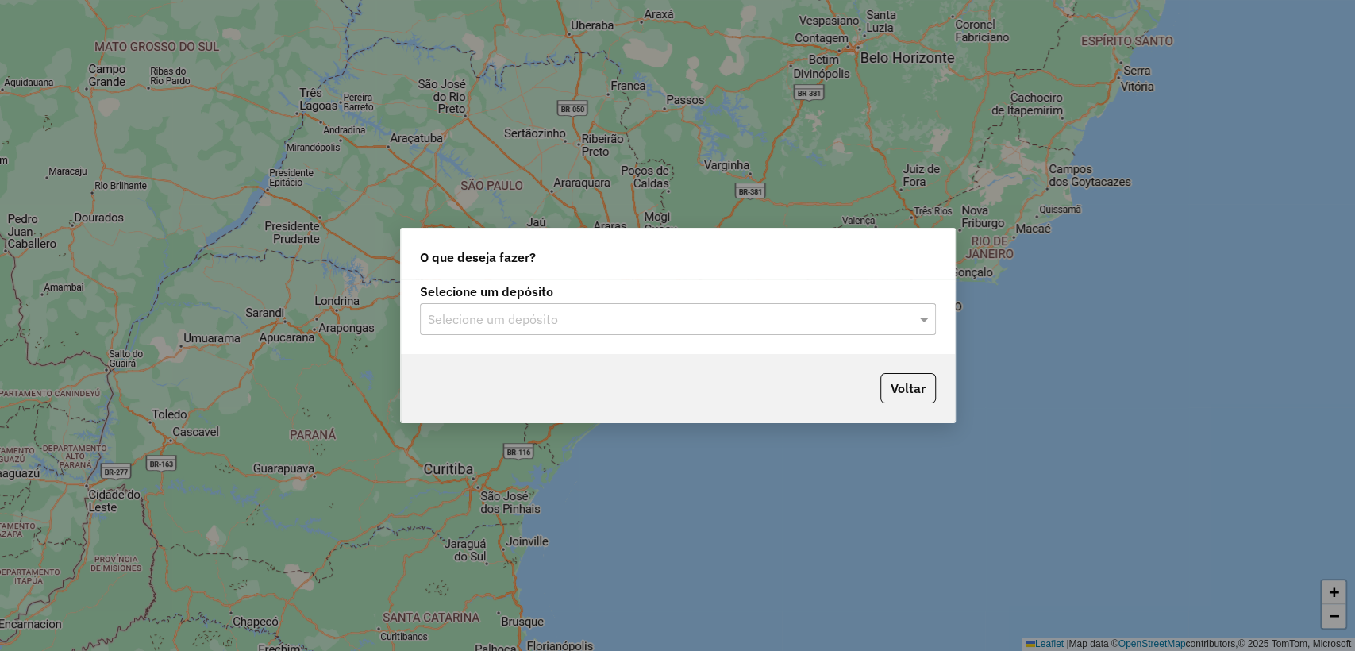
click at [629, 305] on div "Selecione um depósito" at bounding box center [678, 319] width 516 height 32
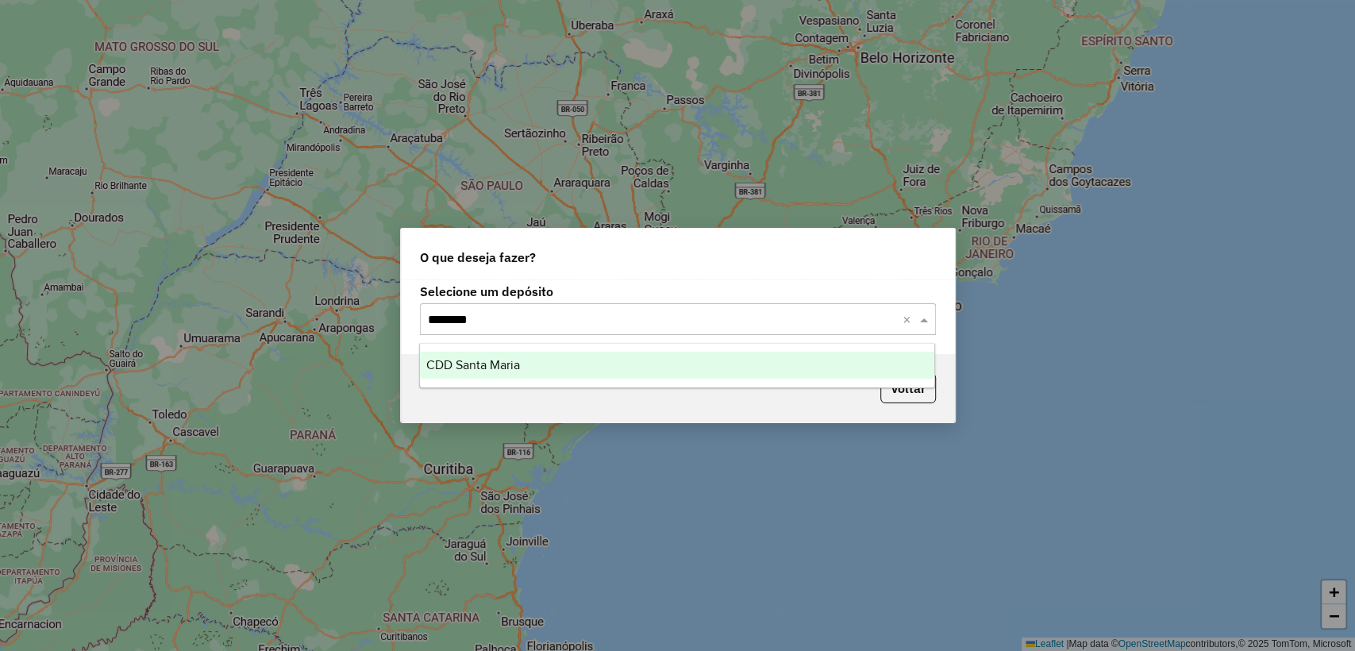
type input "*********"
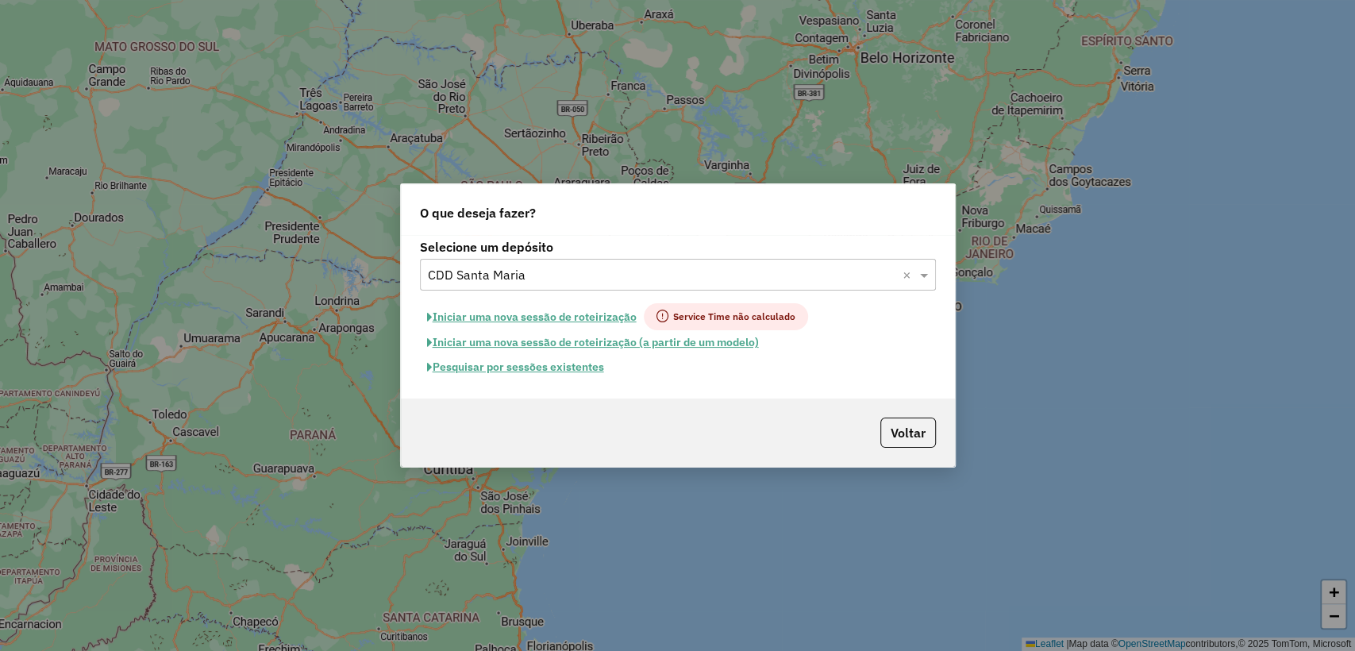
click at [557, 368] on button "Pesquisar por sessões existentes" at bounding box center [515, 367] width 191 height 25
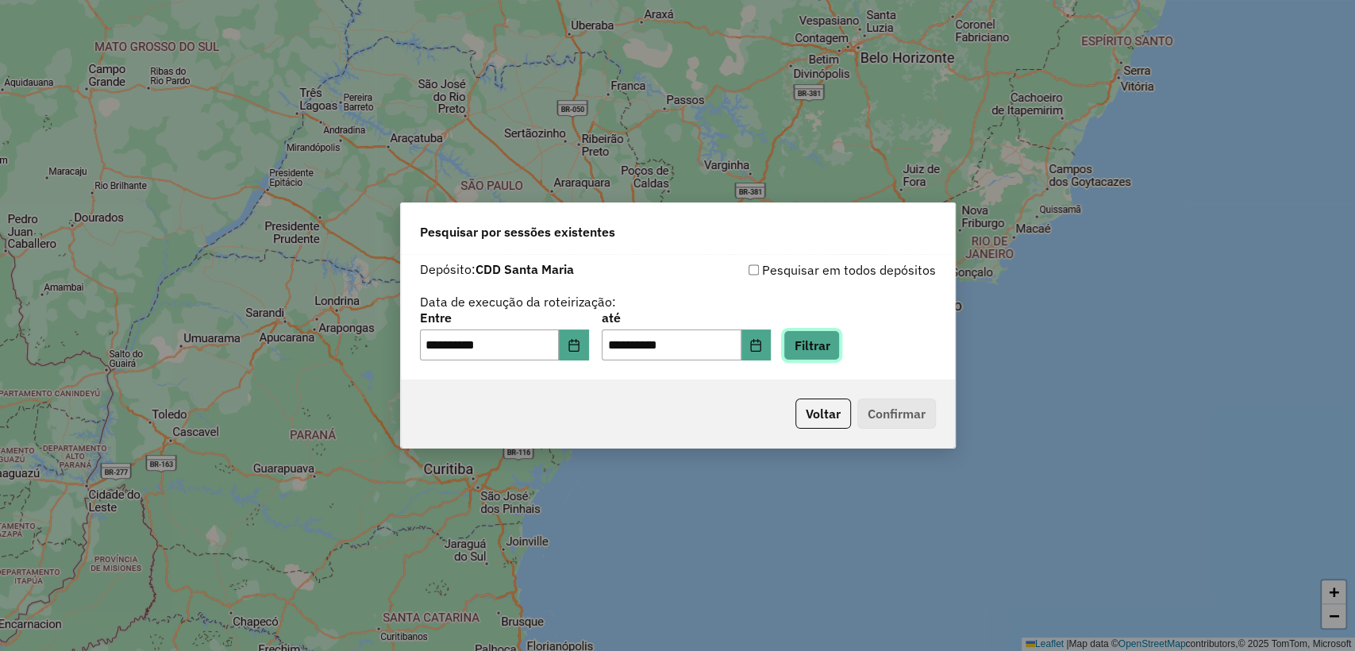
click at [840, 355] on button "Filtrar" at bounding box center [811, 345] width 56 height 30
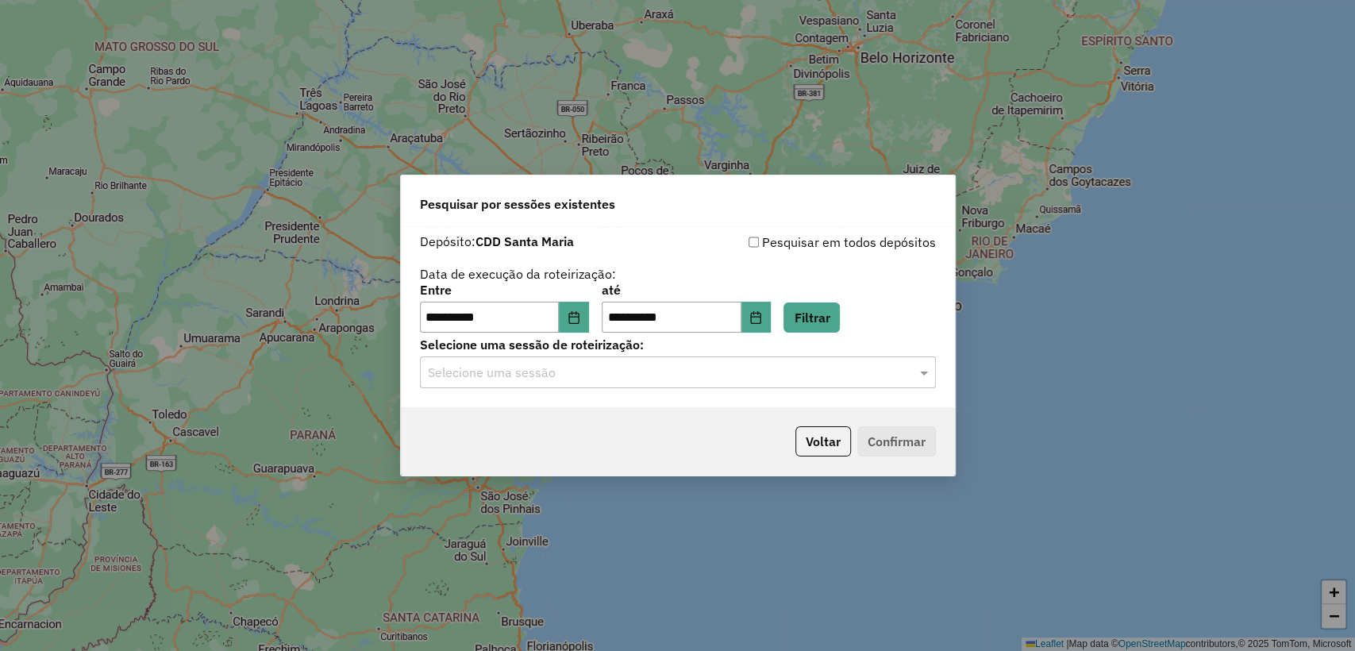
click at [703, 375] on input "text" at bounding box center [662, 373] width 468 height 19
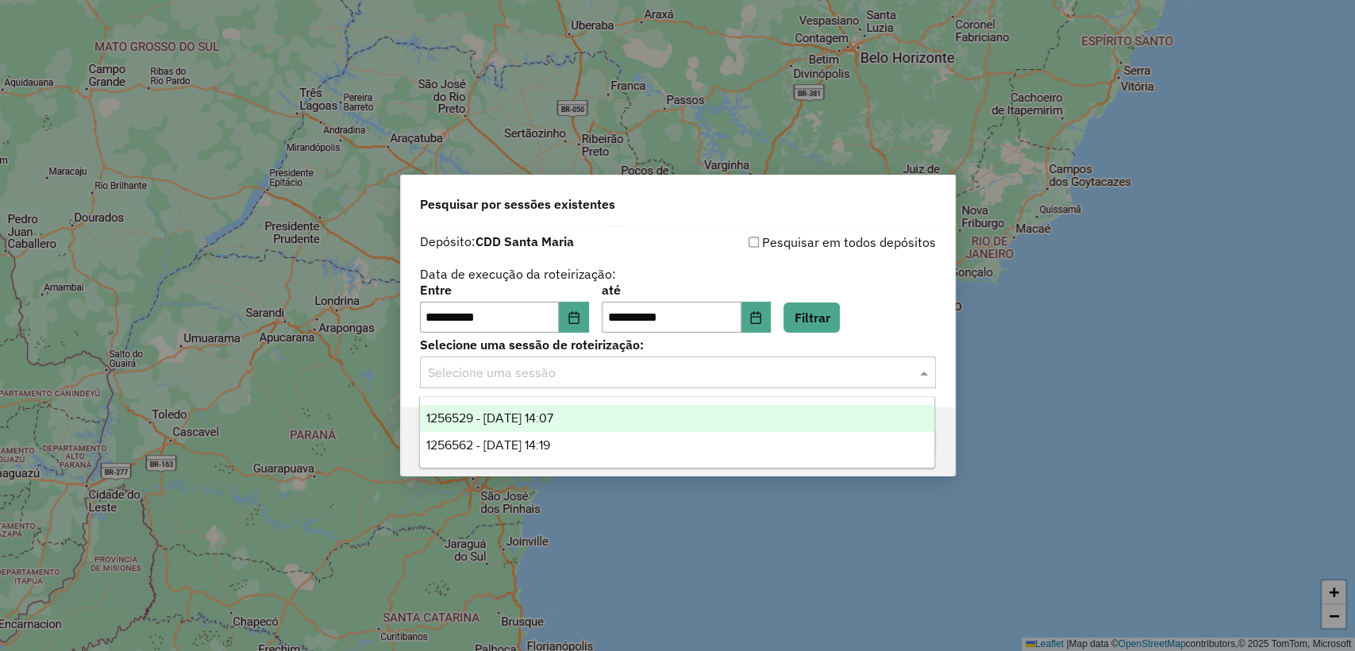
drag, startPoint x: 675, startPoint y: 414, endPoint x: 782, endPoint y: 436, distance: 109.3
click at [673, 414] on div "1256529 - [DATE] 14:07" at bounding box center [677, 418] width 514 height 27
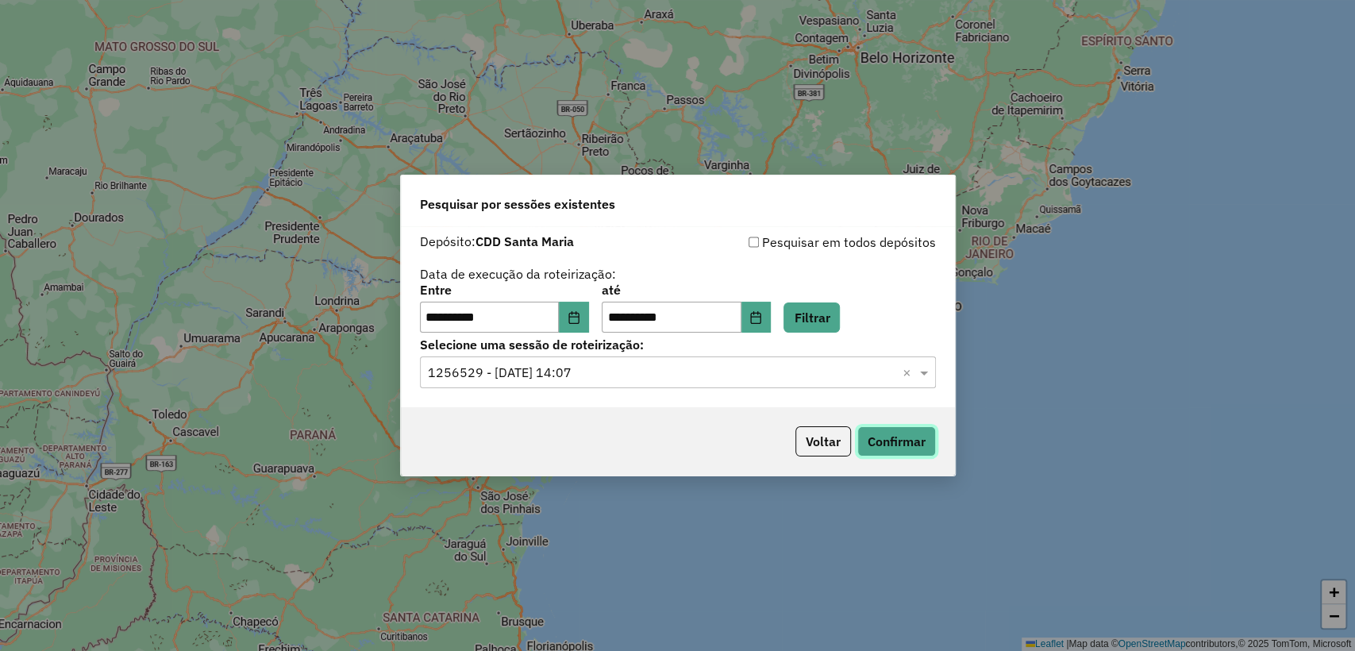
click at [914, 437] on button "Confirmar" at bounding box center [896, 441] width 79 height 30
click at [653, 379] on input "text" at bounding box center [662, 373] width 468 height 19
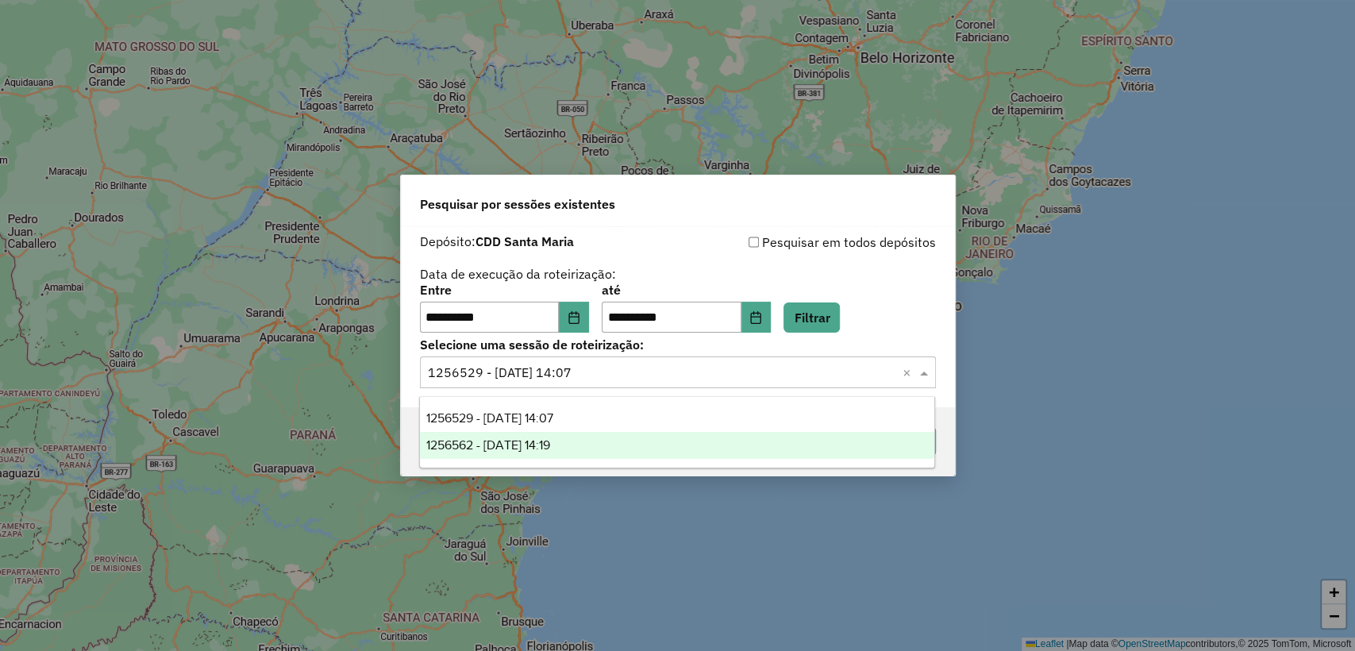
click at [629, 445] on div "1256562 - [DATE] 14:19" at bounding box center [677, 445] width 514 height 27
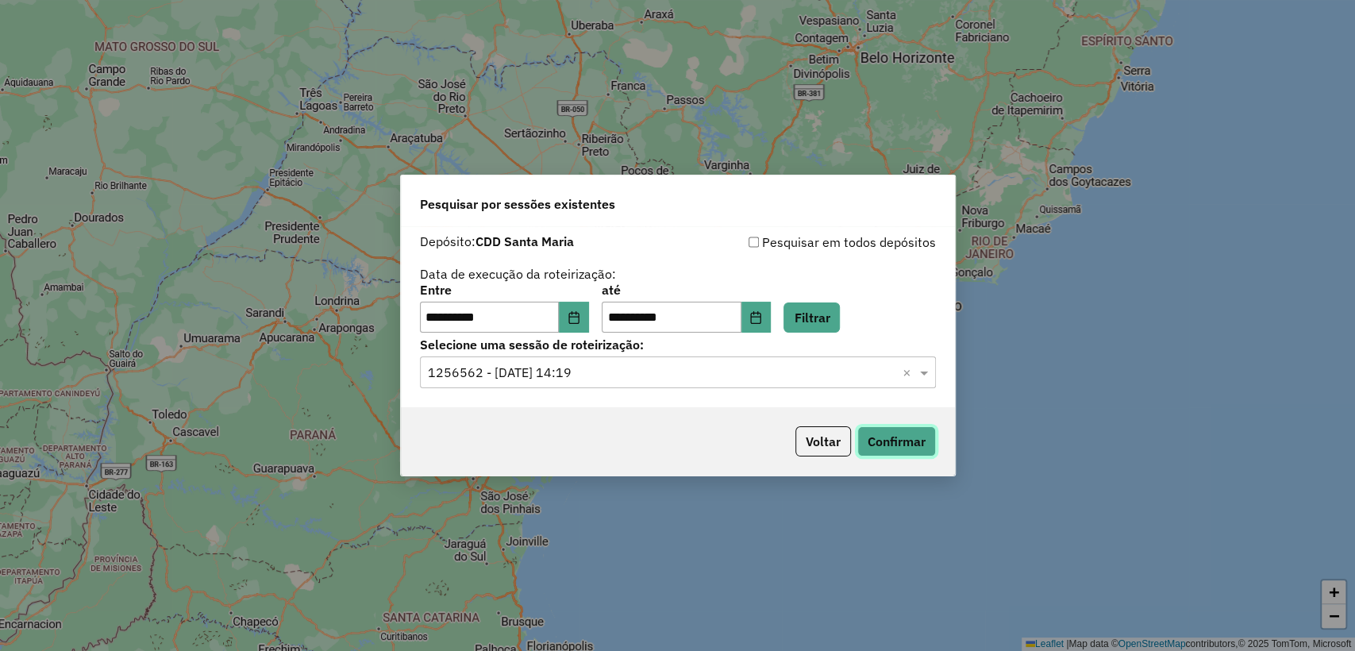
click at [902, 446] on button "Confirmar" at bounding box center [896, 441] width 79 height 30
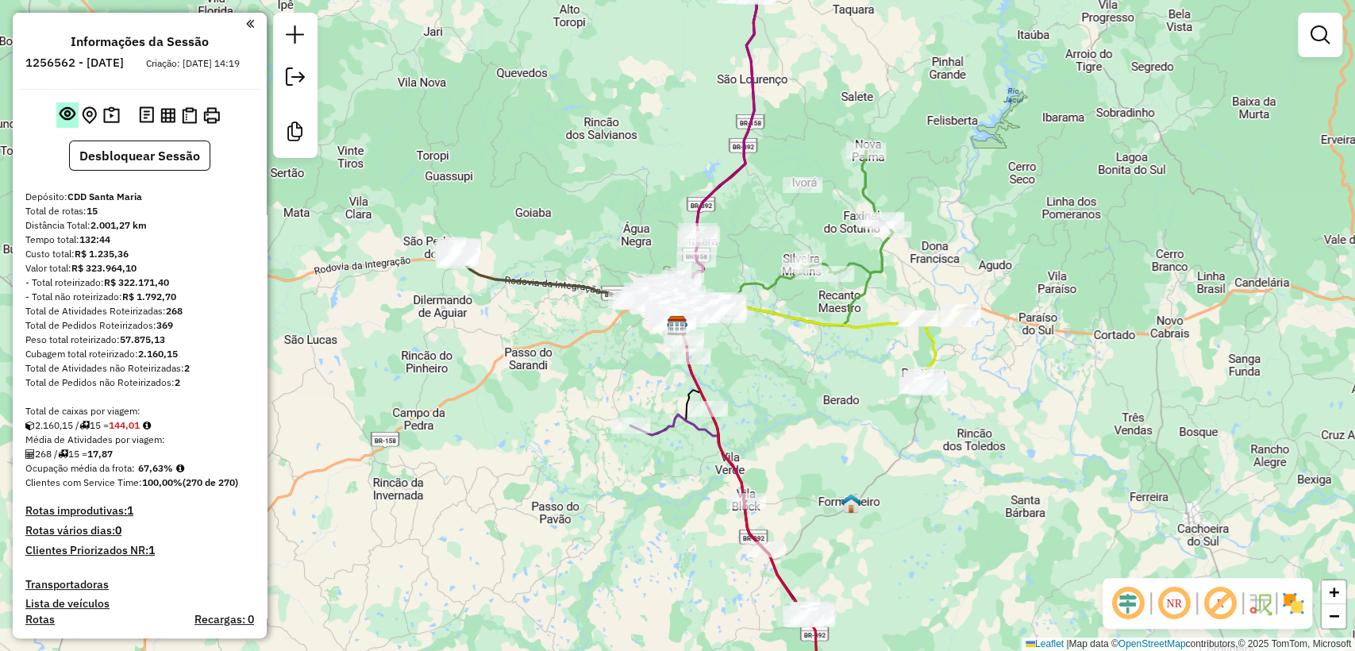
click at [60, 121] on em at bounding box center [68, 114] width 16 height 16
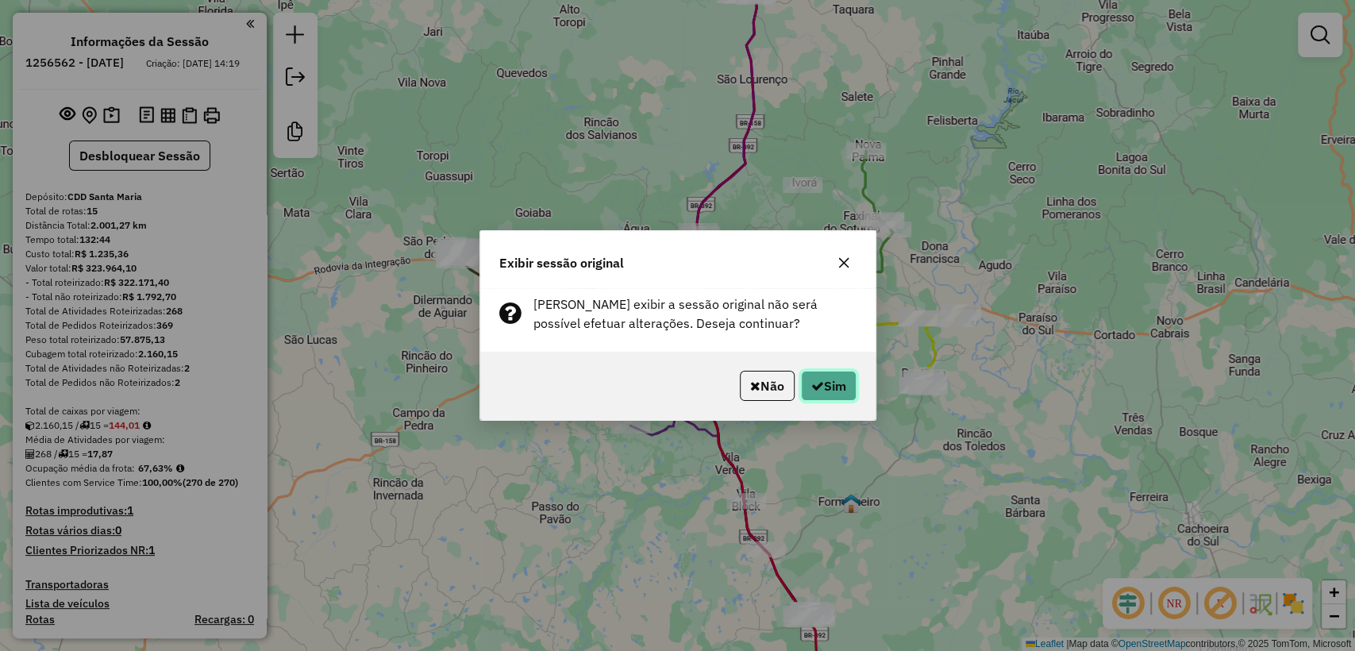
click at [819, 389] on icon "button" at bounding box center [817, 385] width 13 height 13
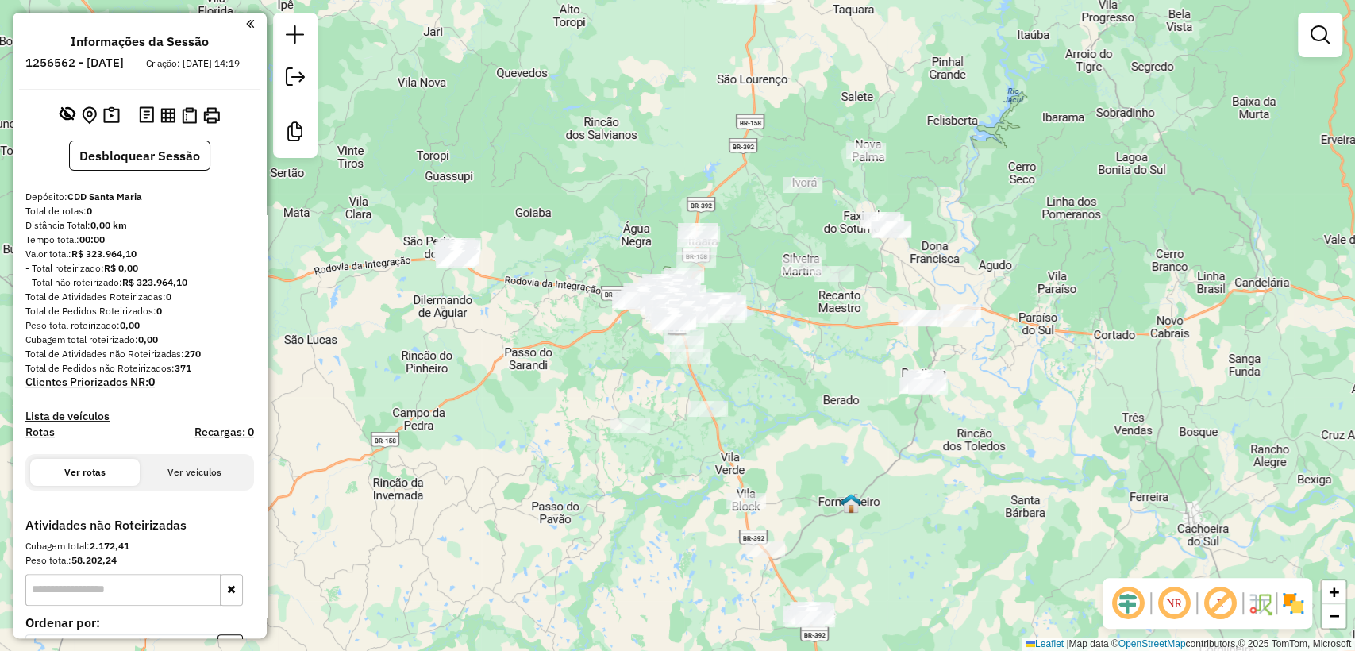
drag, startPoint x: 73, startPoint y: 62, endPoint x: 107, endPoint y: 65, distance: 34.3
click at [107, 65] on li "1256562 - 01/09/2025" at bounding box center [74, 66] width 106 height 21
click at [63, 121] on em at bounding box center [68, 114] width 16 height 16
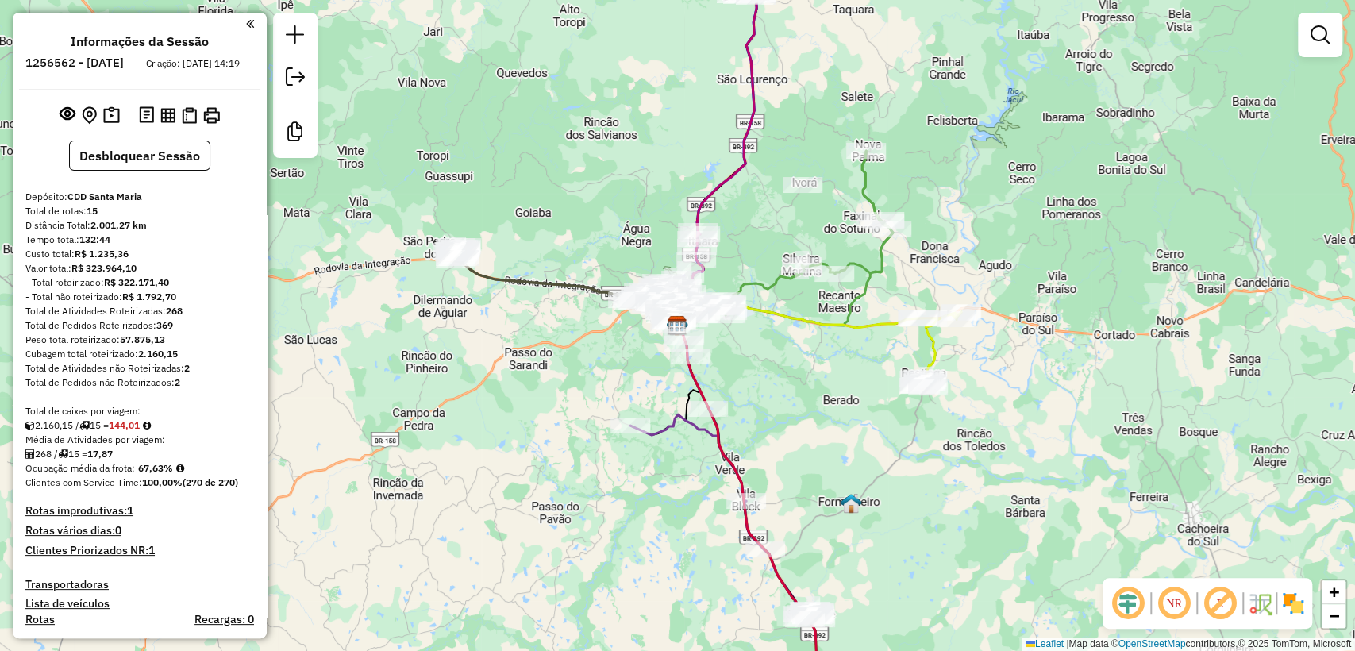
click at [49, 63] on ul "Informações da Sessão 1256562 - 01/09/2025 Criação: 30/08/2025 14:19" at bounding box center [139, 55] width 241 height 42
drag, startPoint x: 65, startPoint y: 64, endPoint x: 118, endPoint y: 65, distance: 53.2
click at [118, 65] on li "1256562 - 01/09/2025" at bounding box center [74, 66] width 106 height 21
copy h6 "1256562"
click at [211, 63] on ul "Informações da Sessão 1256562 - 01/09/2025 Criação: 30/08/2025 14:19" at bounding box center [139, 55] width 241 height 42
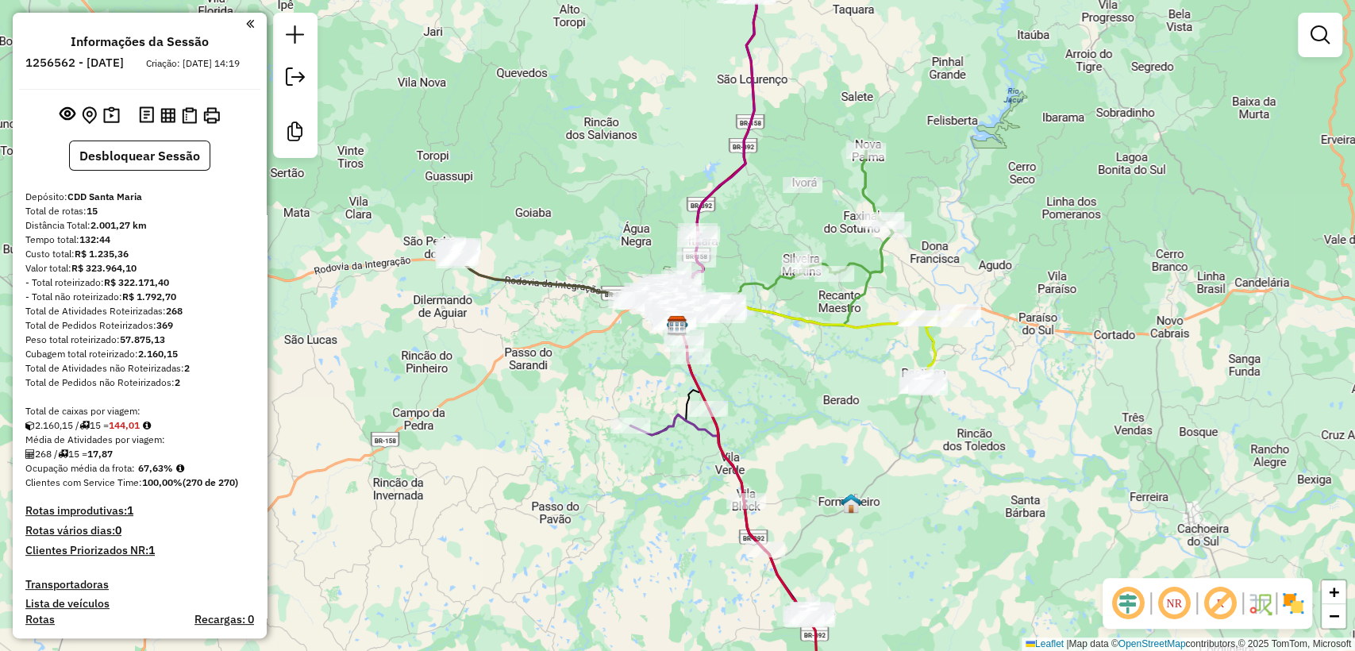
click at [206, 261] on div "Custo total: R$ 1.235,36" at bounding box center [139, 254] width 229 height 14
drag, startPoint x: 227, startPoint y: 262, endPoint x: 266, endPoint y: 130, distance: 137.4
click at [229, 261] on div "Custo total: R$ 1.235,36" at bounding box center [139, 254] width 229 height 14
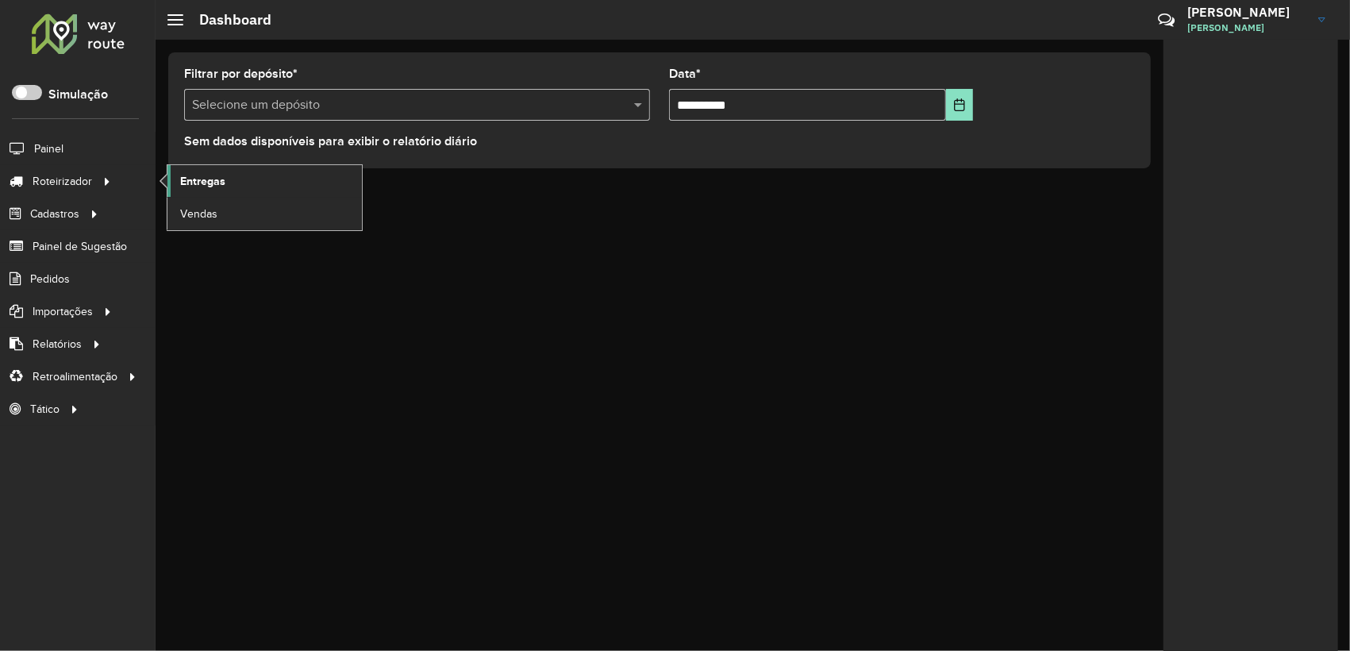
click at [209, 188] on span "Entregas" at bounding box center [202, 181] width 45 height 17
click at [184, 186] on span "Entregas" at bounding box center [202, 181] width 45 height 17
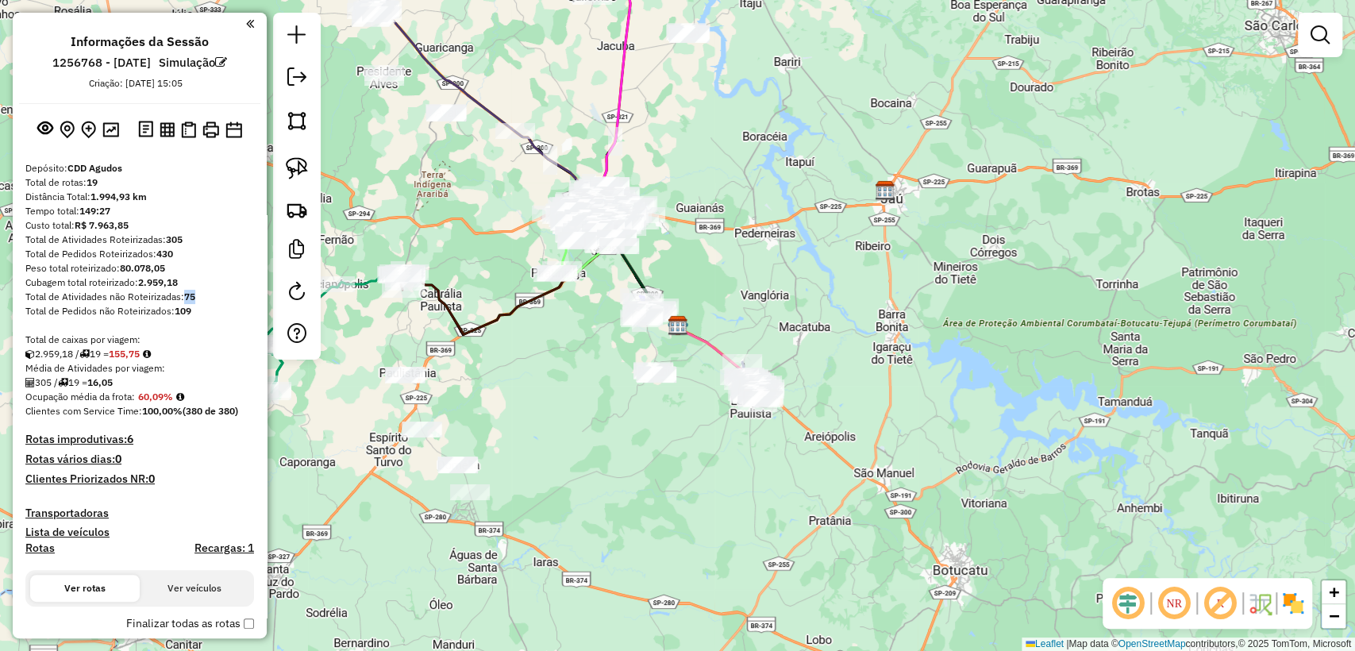
drag, startPoint x: 187, startPoint y: 293, endPoint x: 199, endPoint y: 291, distance: 12.0
click at [199, 291] on div "Total de Atividades não Roteirizadas: 75" at bounding box center [139, 297] width 229 height 14
click at [189, 267] on div "Peso total roteirizado: 80.078,05" at bounding box center [139, 268] width 229 height 14
drag, startPoint x: 186, startPoint y: 243, endPoint x: 171, endPoint y: 241, distance: 14.4
click at [171, 241] on div "Total de Atividades Roteirizadas: 305" at bounding box center [139, 240] width 229 height 14
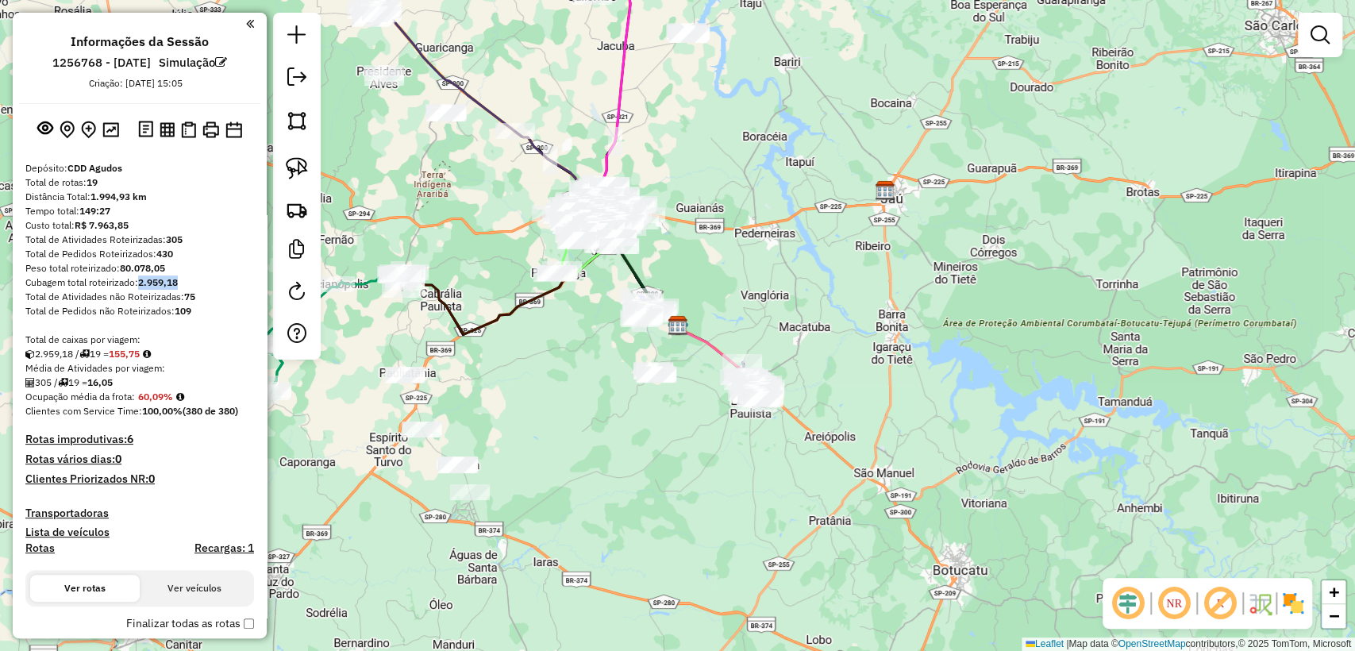
drag, startPoint x: 185, startPoint y: 276, endPoint x: 140, endPoint y: 281, distance: 44.7
click at [140, 281] on div "Cubagem total roteirizado: 2.959,18" at bounding box center [139, 282] width 229 height 14
click at [195, 237] on div "Total de Atividades Roteirizadas: 305" at bounding box center [139, 240] width 229 height 14
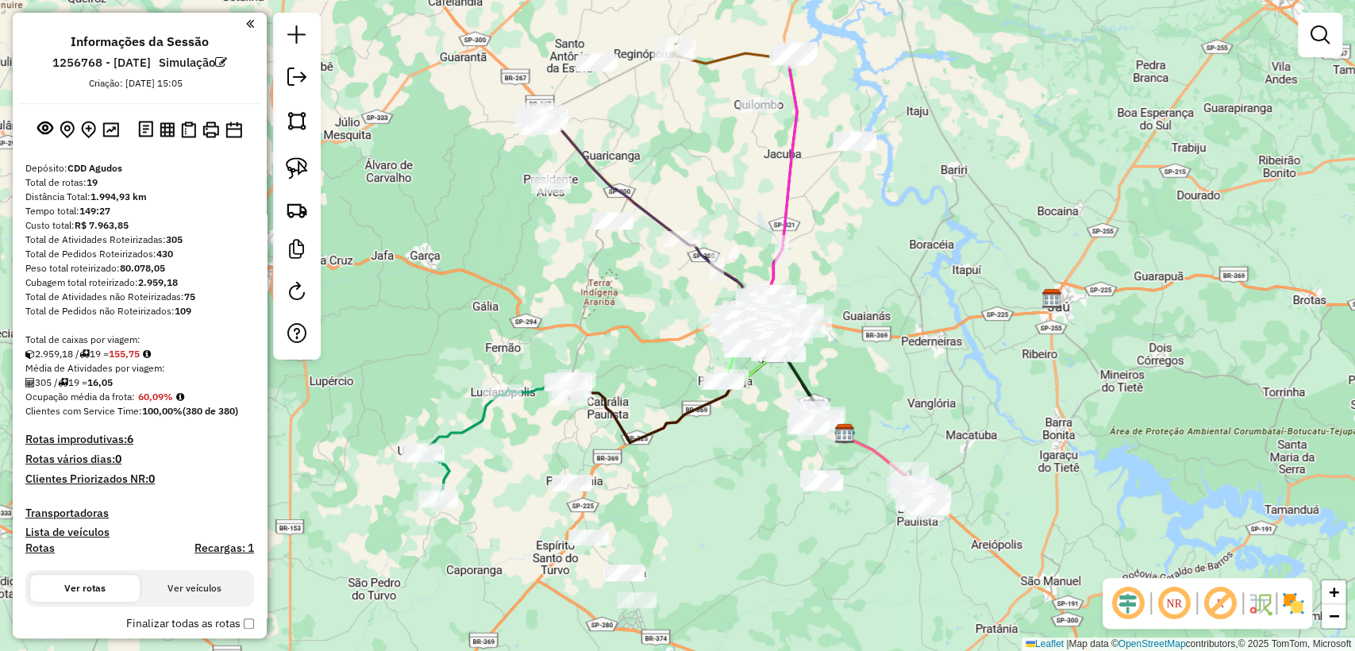
drag, startPoint x: 730, startPoint y: 210, endPoint x: 887, endPoint y: 294, distance: 177.9
click at [887, 294] on div "Janela de atendimento Grade de atendimento Capacidade Transportadoras Veículos …" at bounding box center [677, 325] width 1355 height 651
click at [1299, 602] on img at bounding box center [1292, 603] width 25 height 25
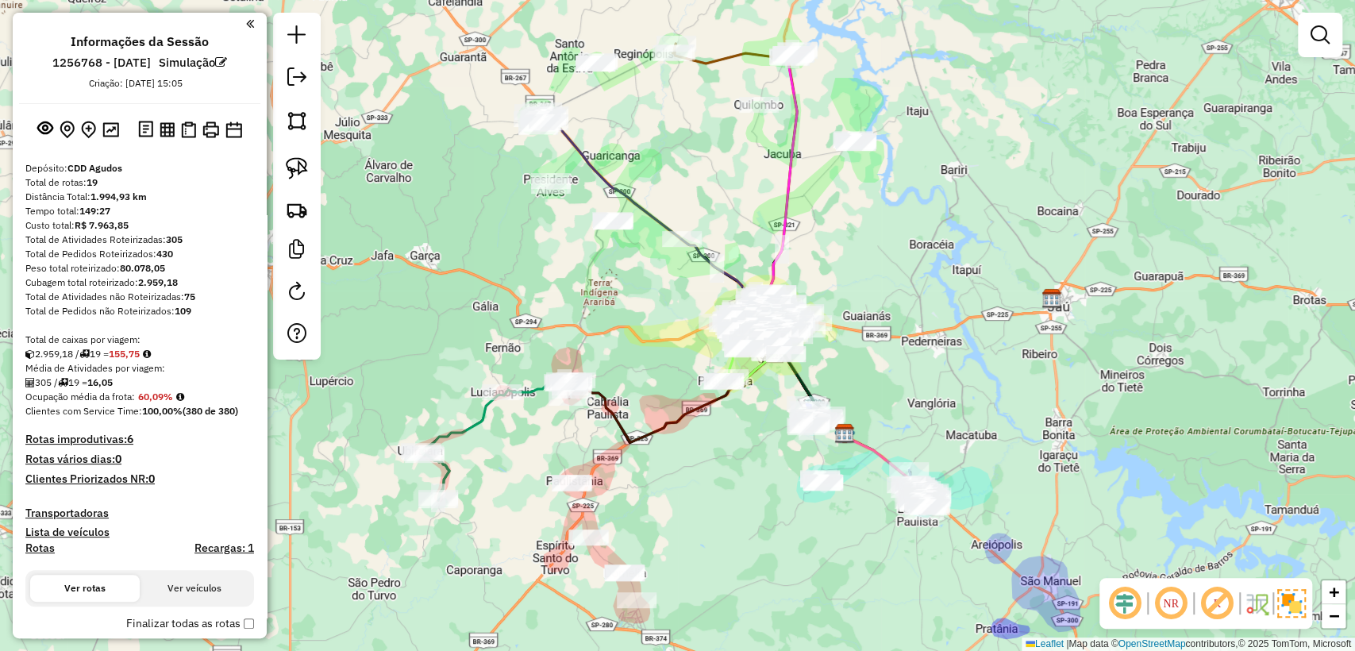
click at [1286, 594] on img at bounding box center [1291, 603] width 29 height 29
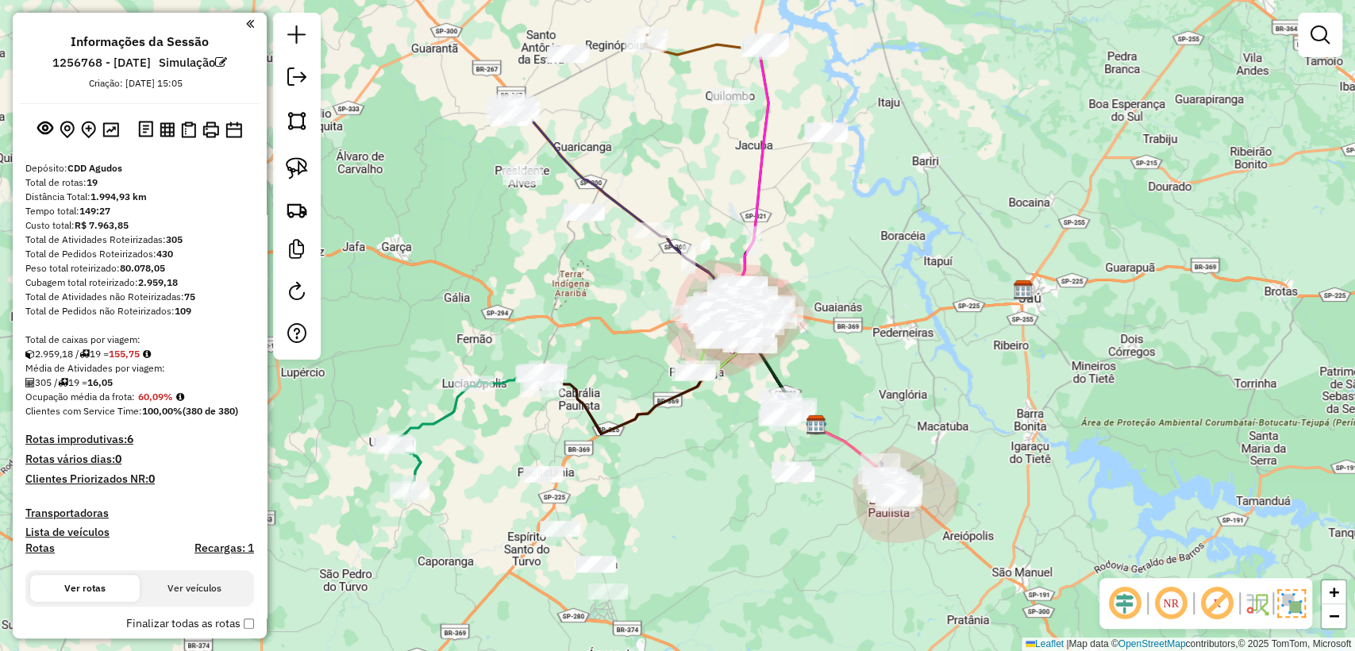
drag, startPoint x: 1049, startPoint y: 397, endPoint x: 1017, endPoint y: 383, distance: 34.8
click at [1021, 383] on div "Janela de atendimento Grade de atendimento Capacidade Transportadoras Veículos …" at bounding box center [677, 325] width 1355 height 651
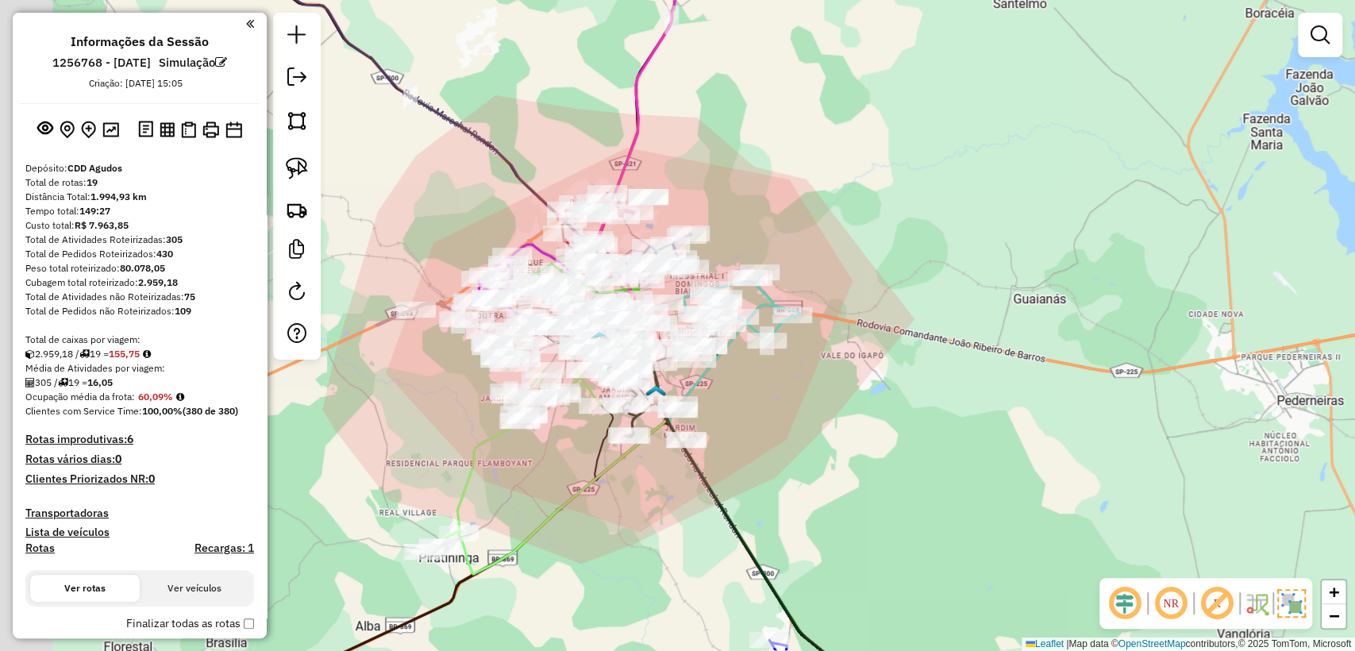
drag, startPoint x: 829, startPoint y: 411, endPoint x: 832, endPoint y: 400, distance: 11.4
click at [882, 423] on div "Janela de atendimento Grade de atendimento Capacidade Transportadoras Veículos …" at bounding box center [677, 325] width 1355 height 651
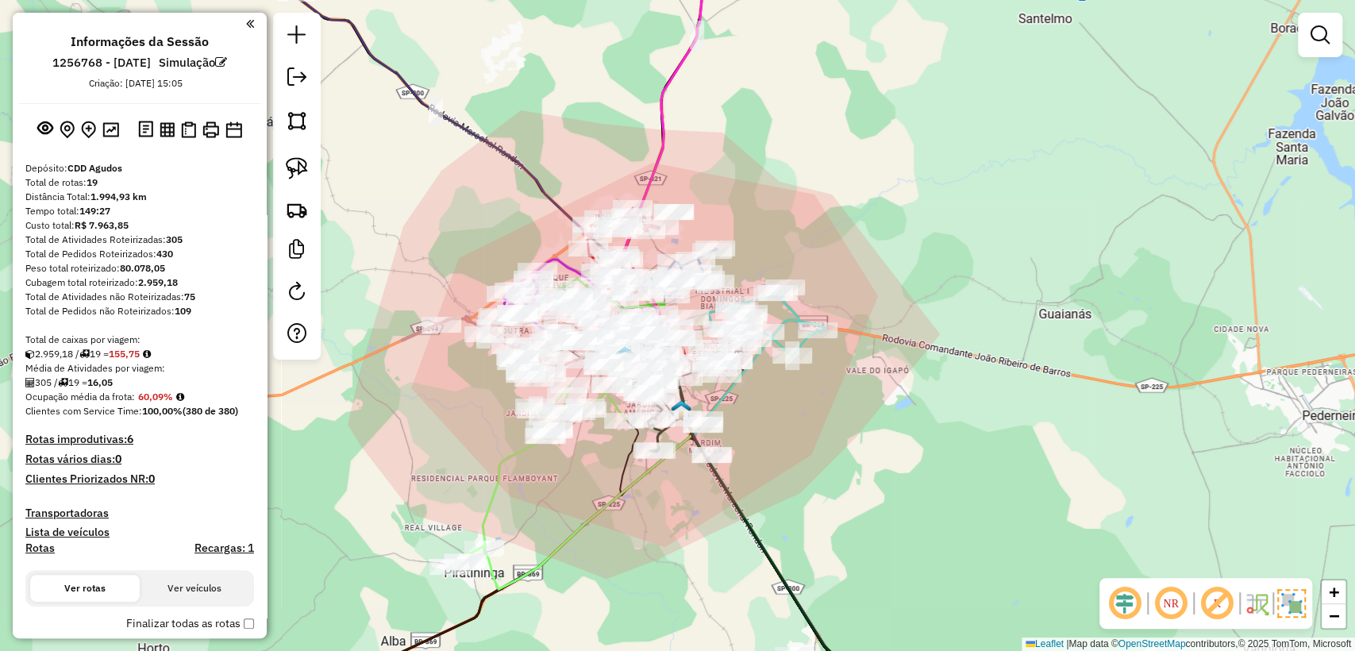
drag, startPoint x: 1014, startPoint y: 437, endPoint x: 1039, endPoint y: 440, distance: 24.7
click at [1039, 440] on div "Janela de atendimento Grade de atendimento Capacidade Transportadoras Veículos …" at bounding box center [677, 325] width 1355 height 651
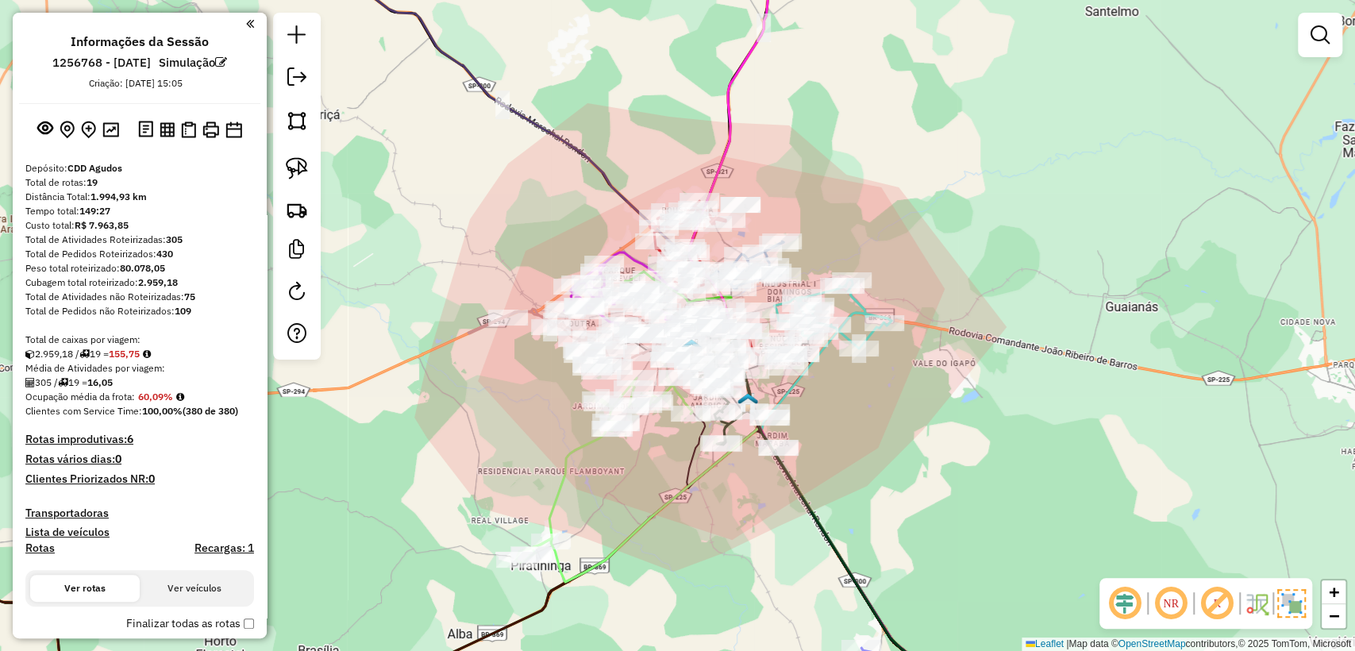
drag, startPoint x: 629, startPoint y: 586, endPoint x: 691, endPoint y: 586, distance: 61.9
click at [691, 586] on div "Janela de atendimento Grade de atendimento Capacidade Transportadoras Veículos …" at bounding box center [677, 325] width 1355 height 651
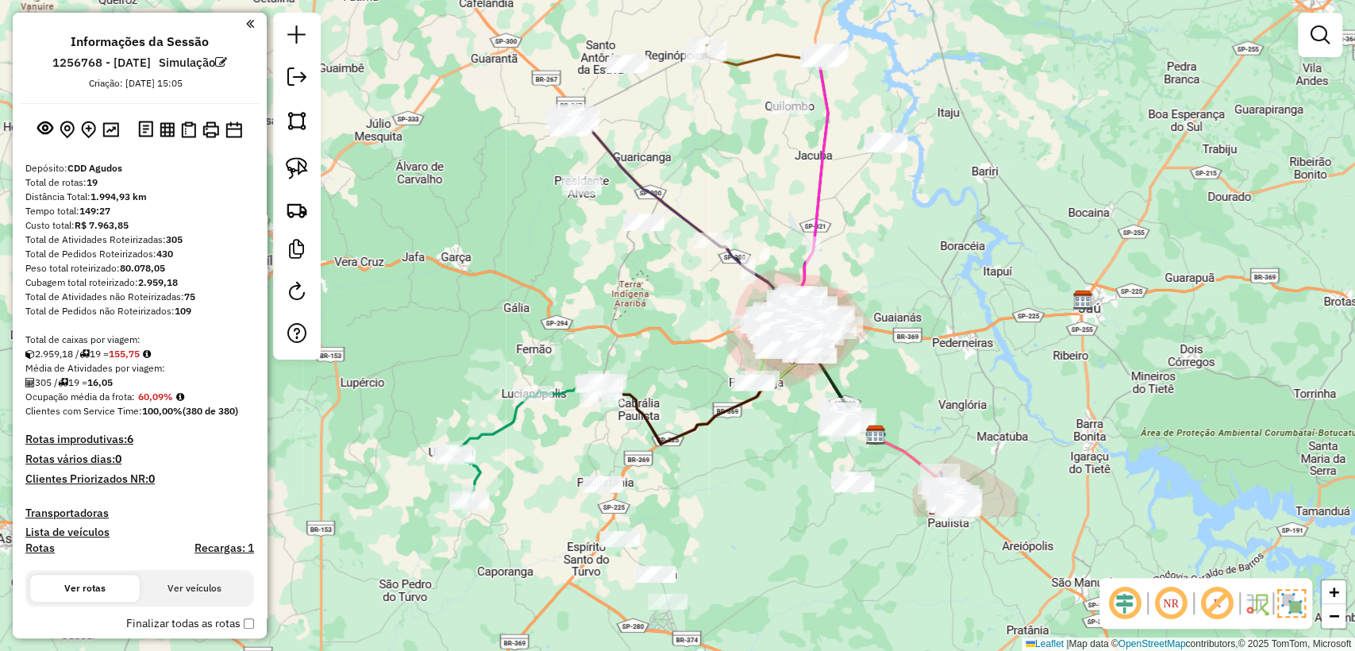
drag, startPoint x: 779, startPoint y: 467, endPoint x: 927, endPoint y: 279, distance: 239.1
click at [927, 279] on div "Janela de atendimento Grade de atendimento Capacidade Transportadoras Veículos …" at bounding box center [677, 325] width 1355 height 651
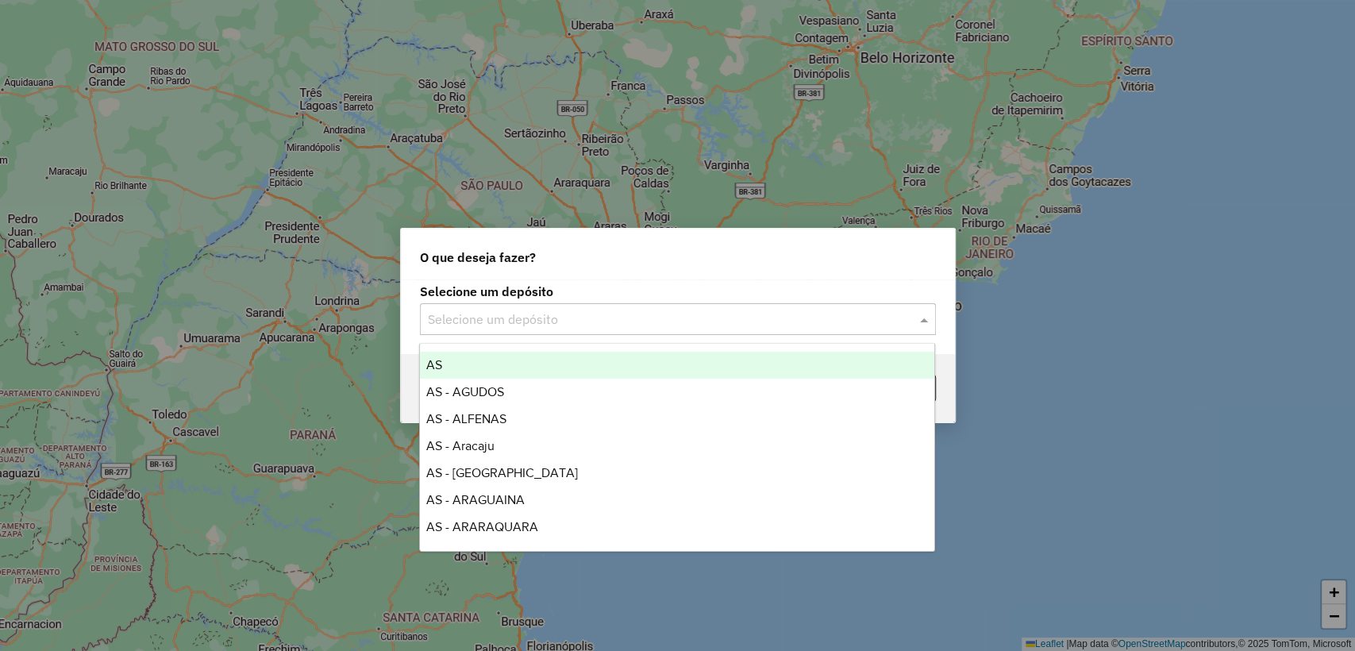
click at [572, 322] on input "text" at bounding box center [662, 319] width 468 height 19
type input "*"
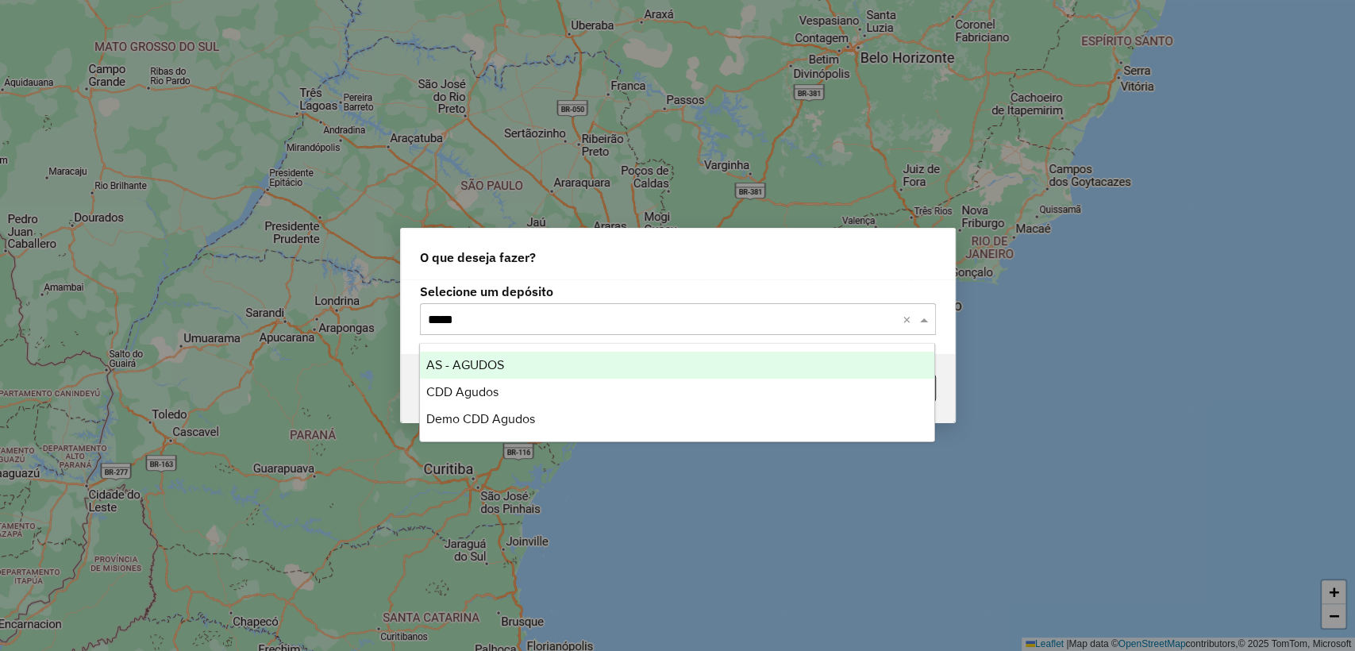
type input "******"
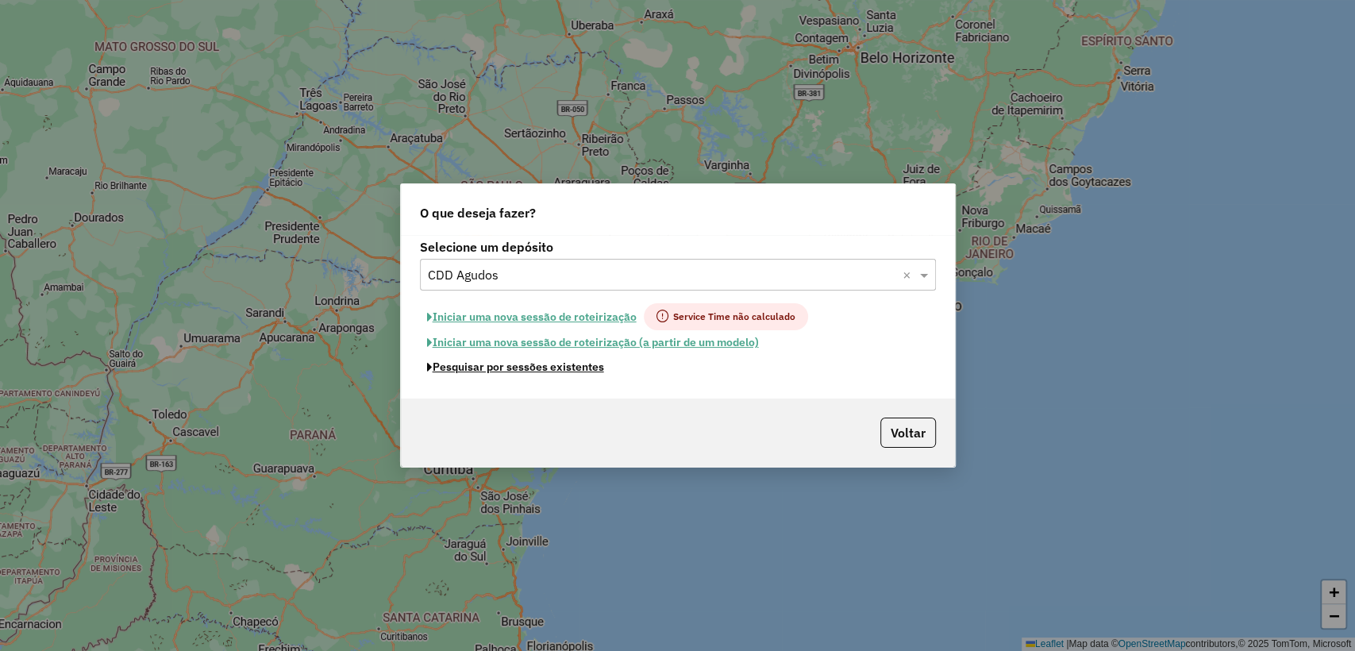
click at [568, 367] on button "Pesquisar por sessões existentes" at bounding box center [515, 367] width 191 height 25
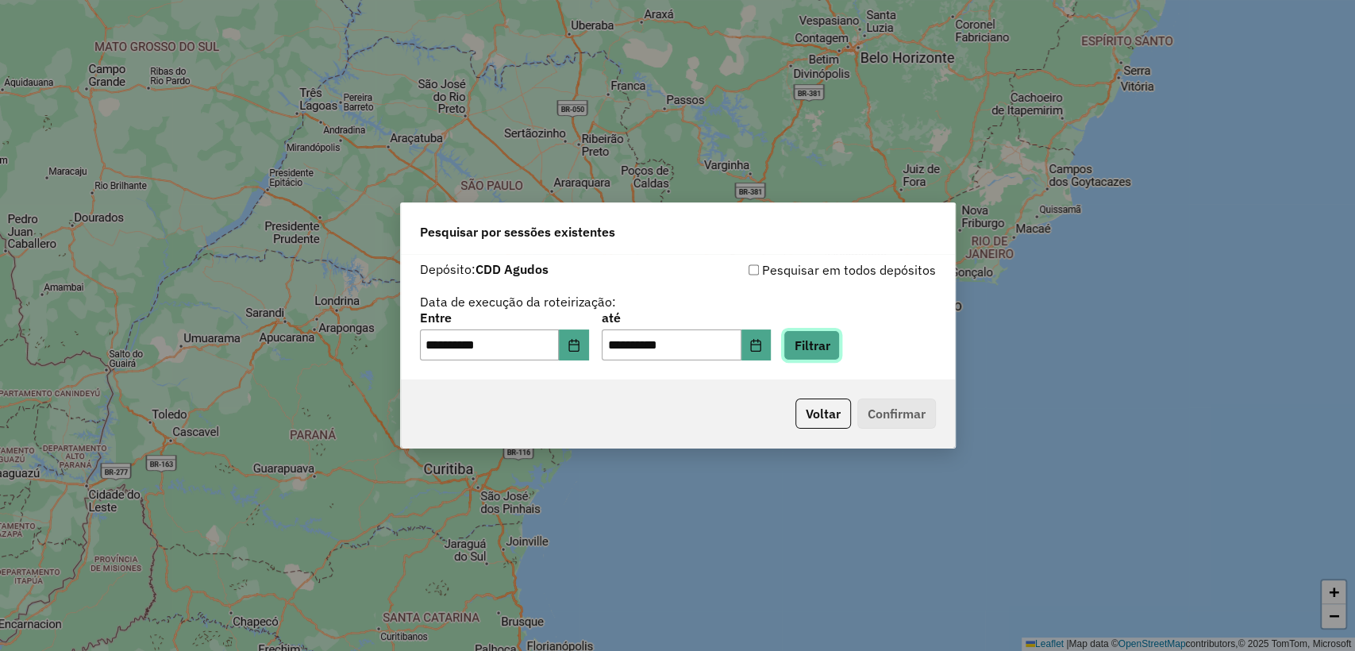
click at [834, 344] on button "Filtrar" at bounding box center [811, 345] width 56 height 30
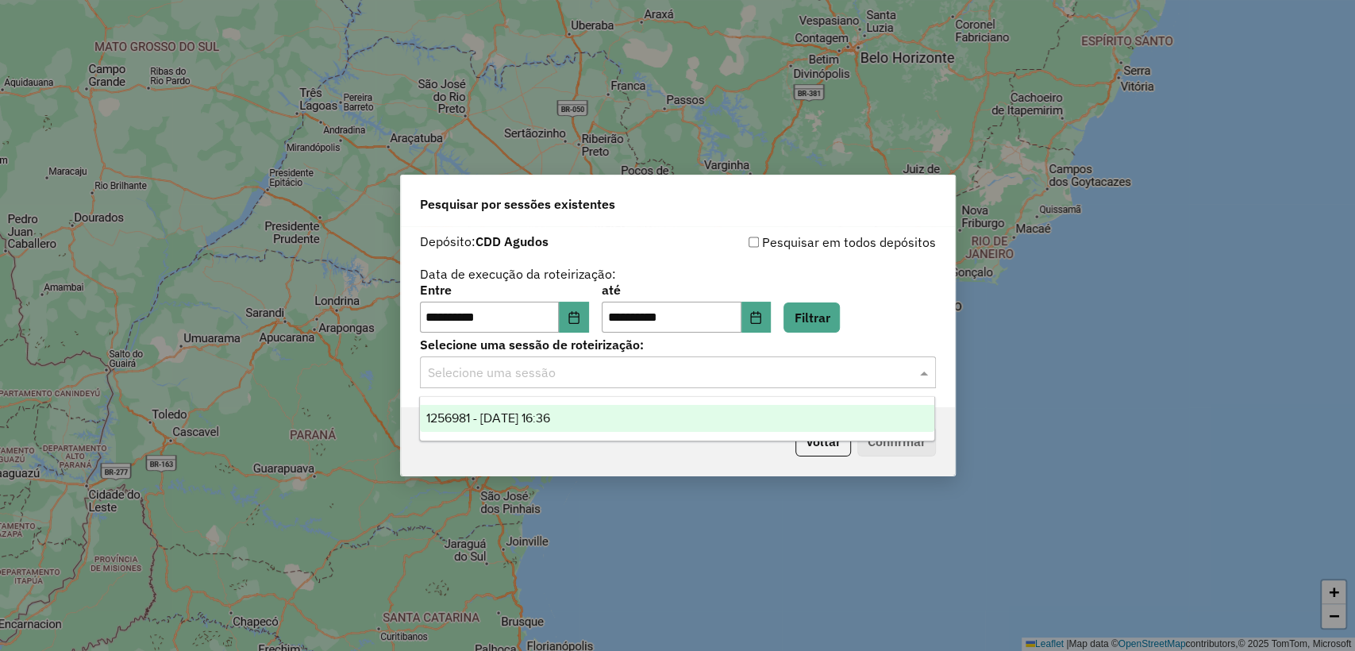
click at [686, 383] on div "Selecione uma sessão" at bounding box center [678, 372] width 516 height 32
click at [678, 416] on div "1256981 - [DATE] 16:36" at bounding box center [677, 418] width 514 height 27
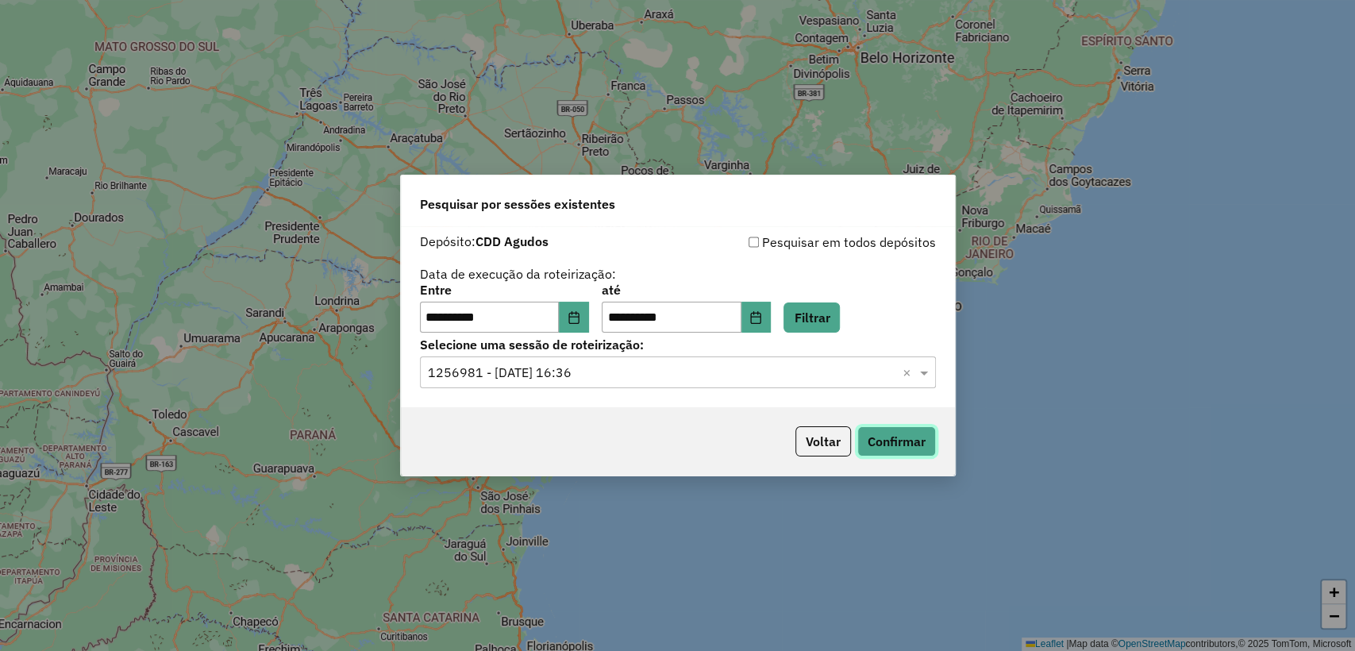
click at [881, 446] on button "Confirmar" at bounding box center [896, 441] width 79 height 30
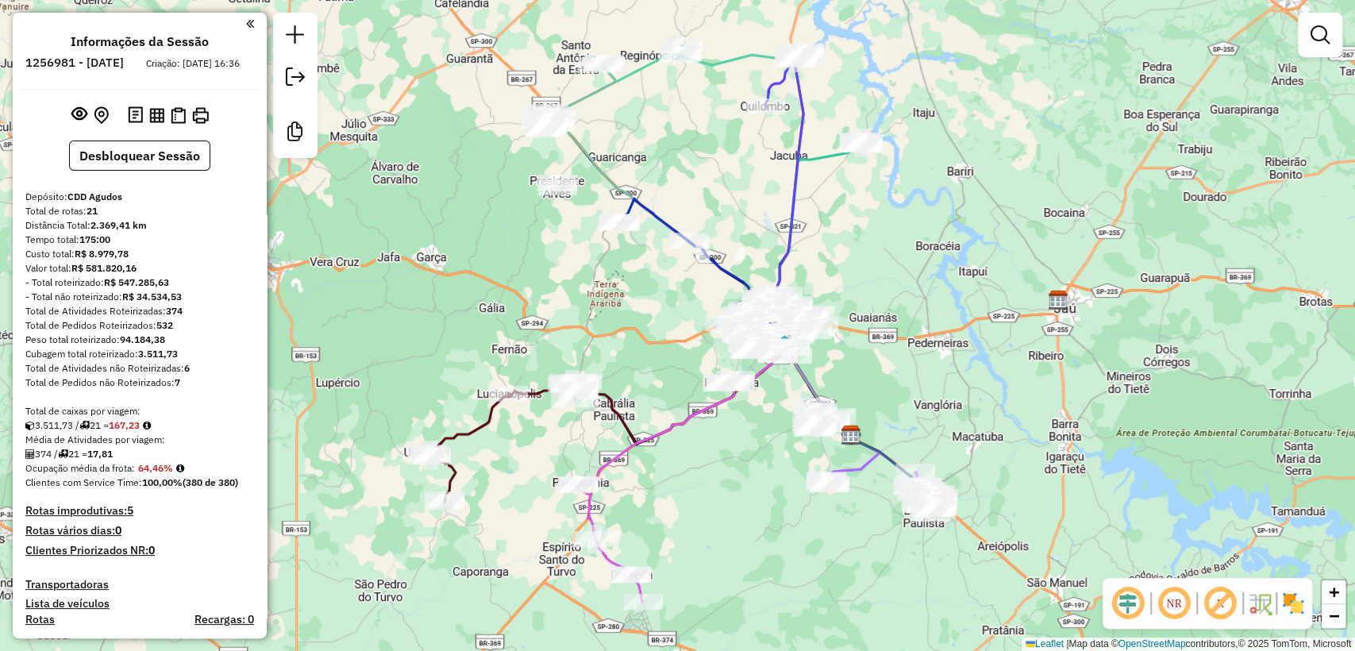
drag, startPoint x: 552, startPoint y: 348, endPoint x: 714, endPoint y: 453, distance: 193.3
click at [714, 453] on div "Janela de atendimento Grade de atendimento Capacidade Transportadoras Veículos …" at bounding box center [677, 325] width 1355 height 651
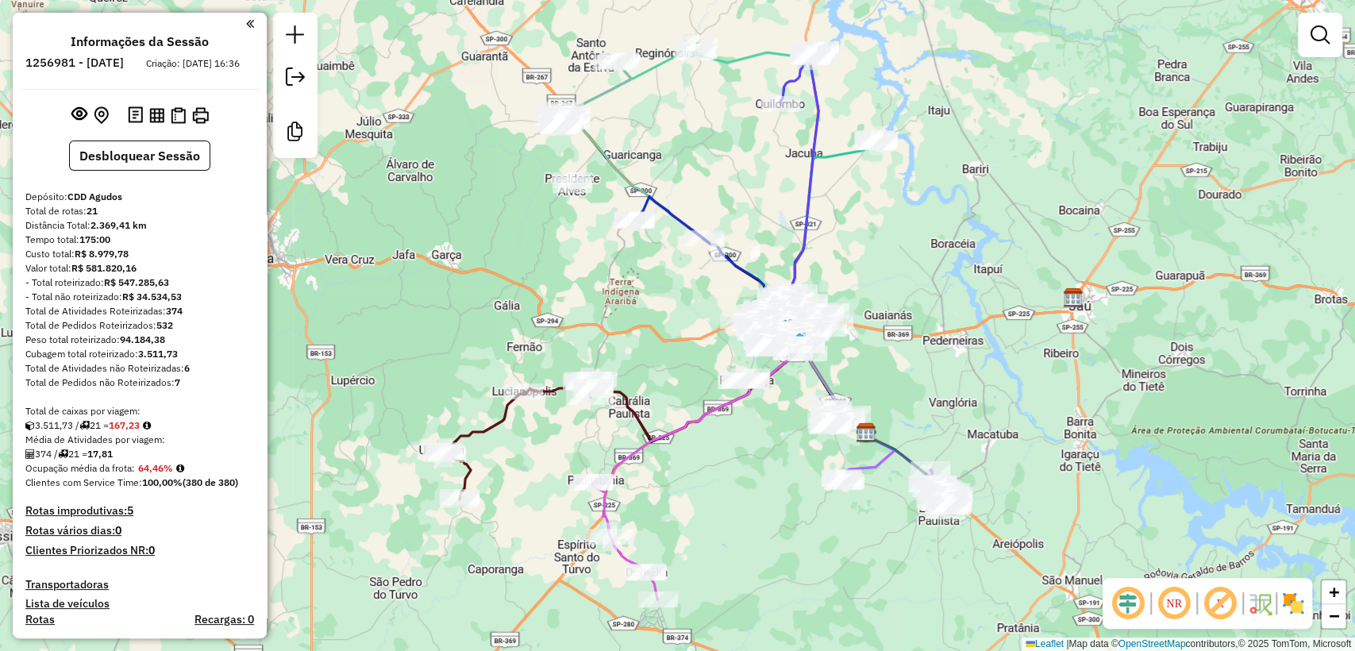
drag, startPoint x: 733, startPoint y: 437, endPoint x: 748, endPoint y: 435, distance: 15.3
click at [748, 435] on div "Janela de atendimento Grade de atendimento Capacidade Transportadoras Veículos …" at bounding box center [677, 325] width 1355 height 651
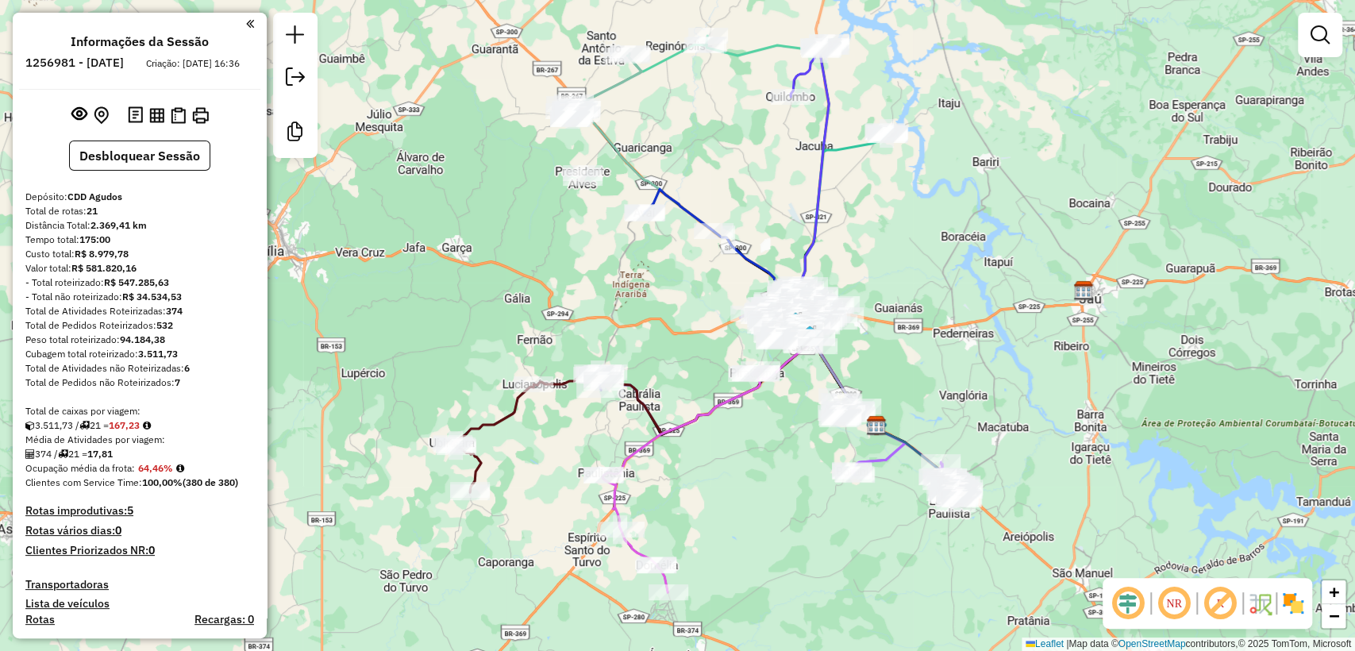
drag, startPoint x: 756, startPoint y: 425, endPoint x: 767, endPoint y: 418, distance: 12.5
click at [767, 418] on div "Janela de atendimento Grade de atendimento Capacidade Transportadoras Veículos …" at bounding box center [677, 325] width 1355 height 651
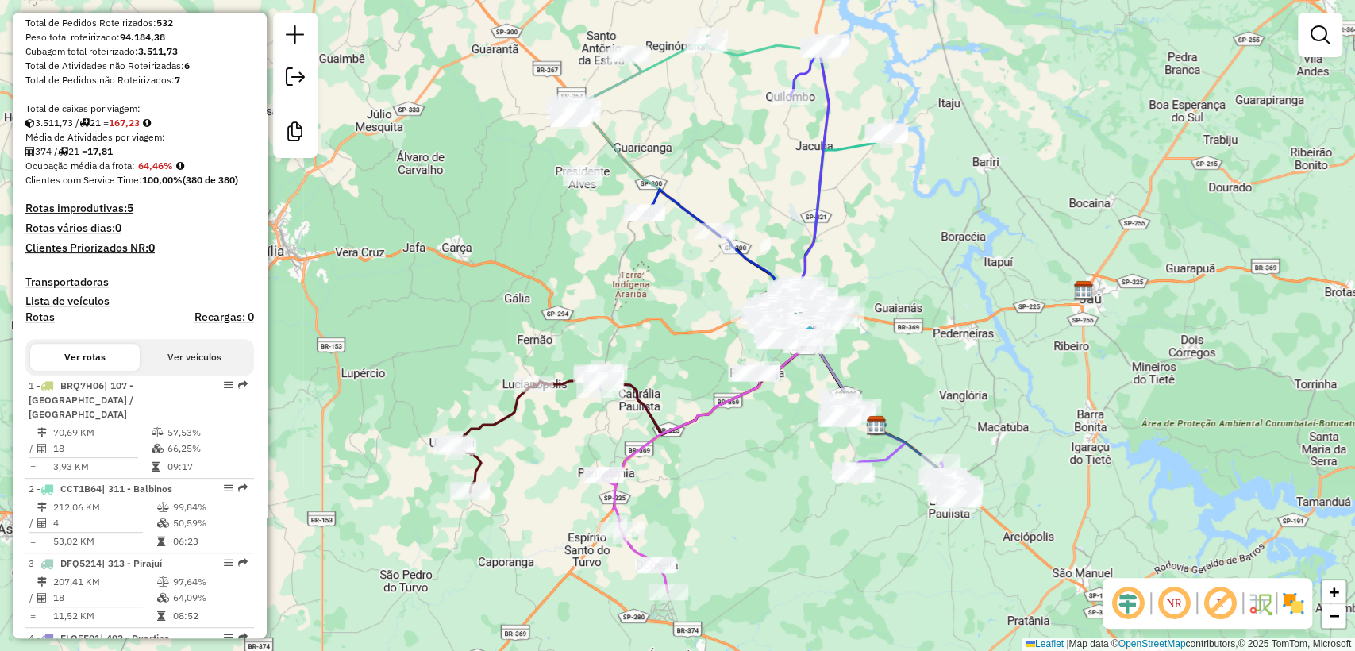
scroll to position [441, 0]
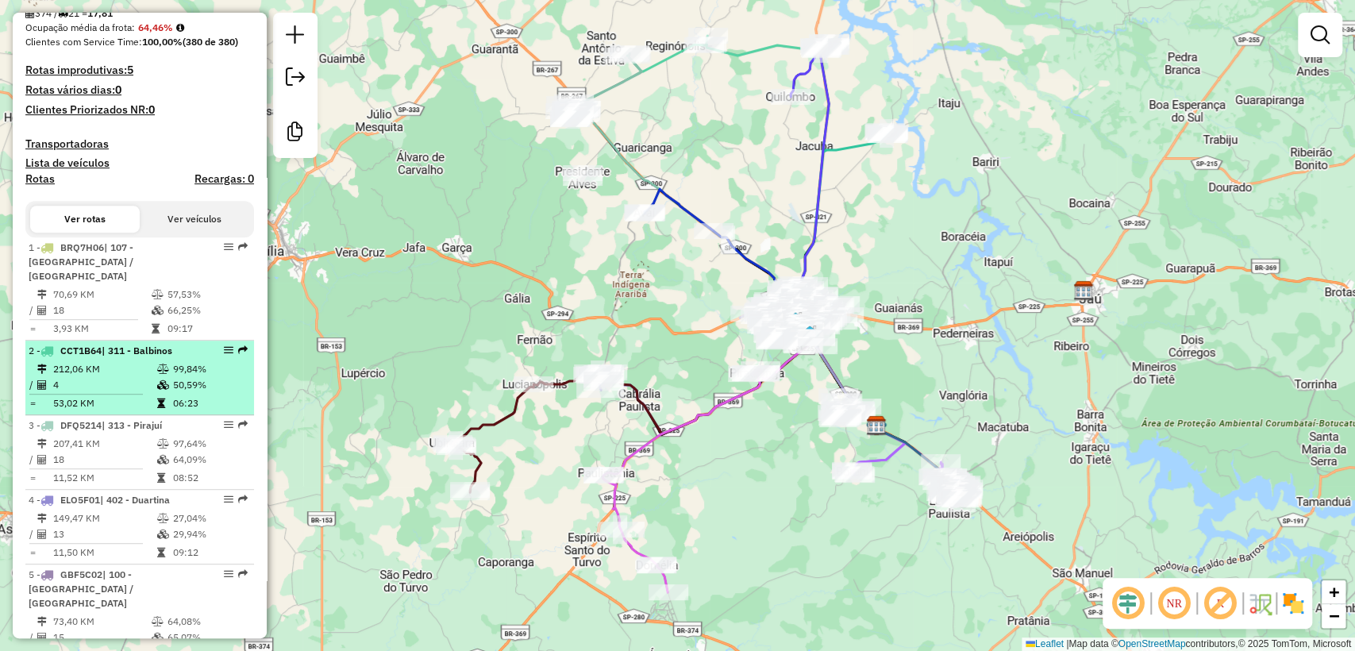
click at [121, 387] on td "4" at bounding box center [104, 385] width 104 height 16
select select "**********"
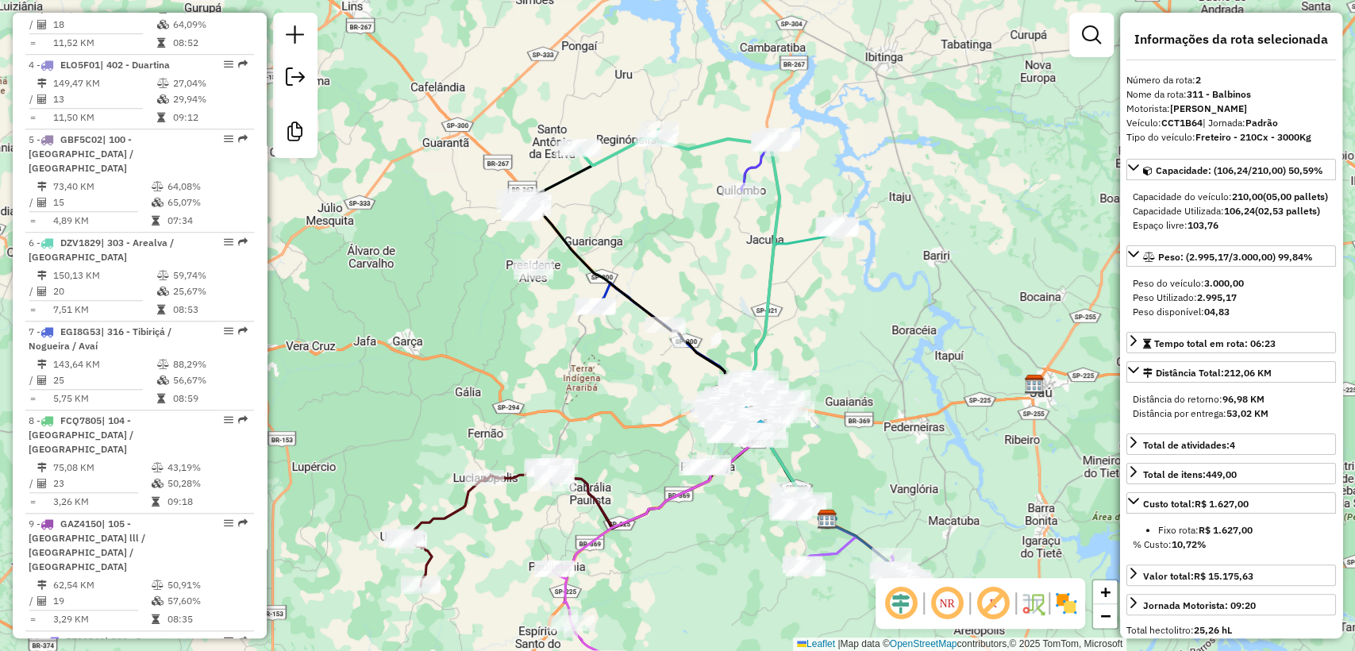
scroll to position [882, 0]
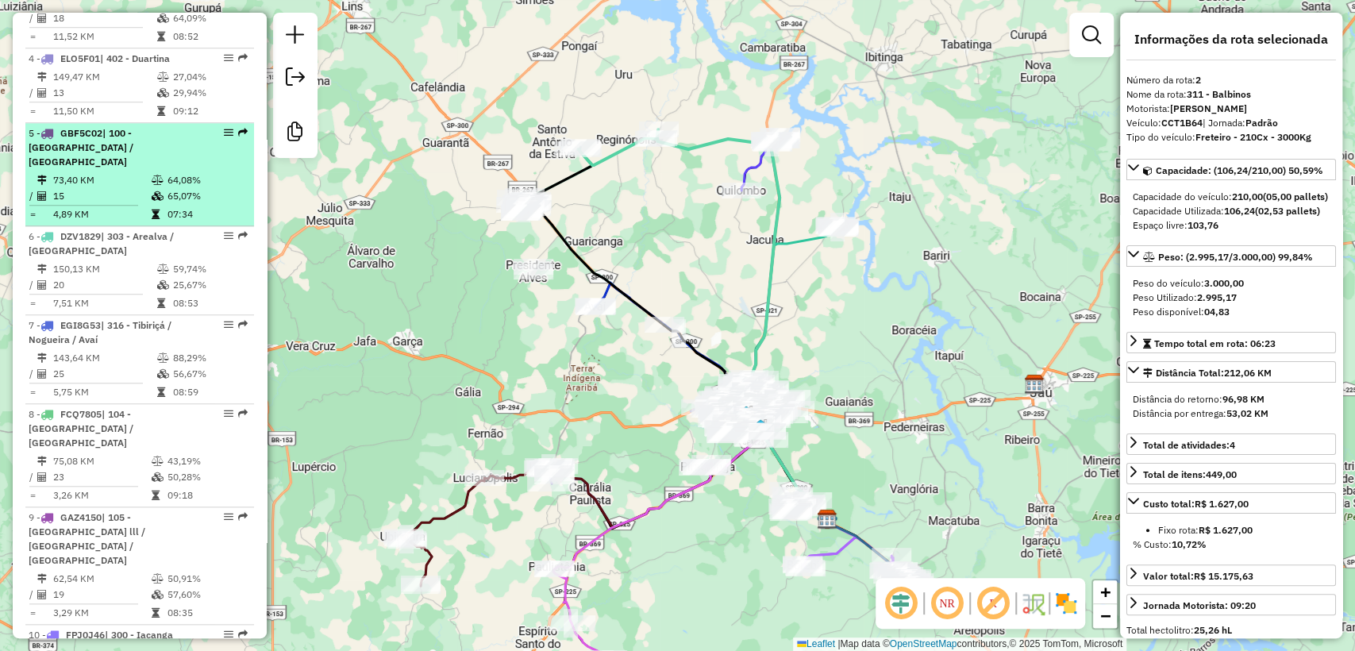
click at [174, 206] on td "07:34" at bounding box center [207, 214] width 80 height 16
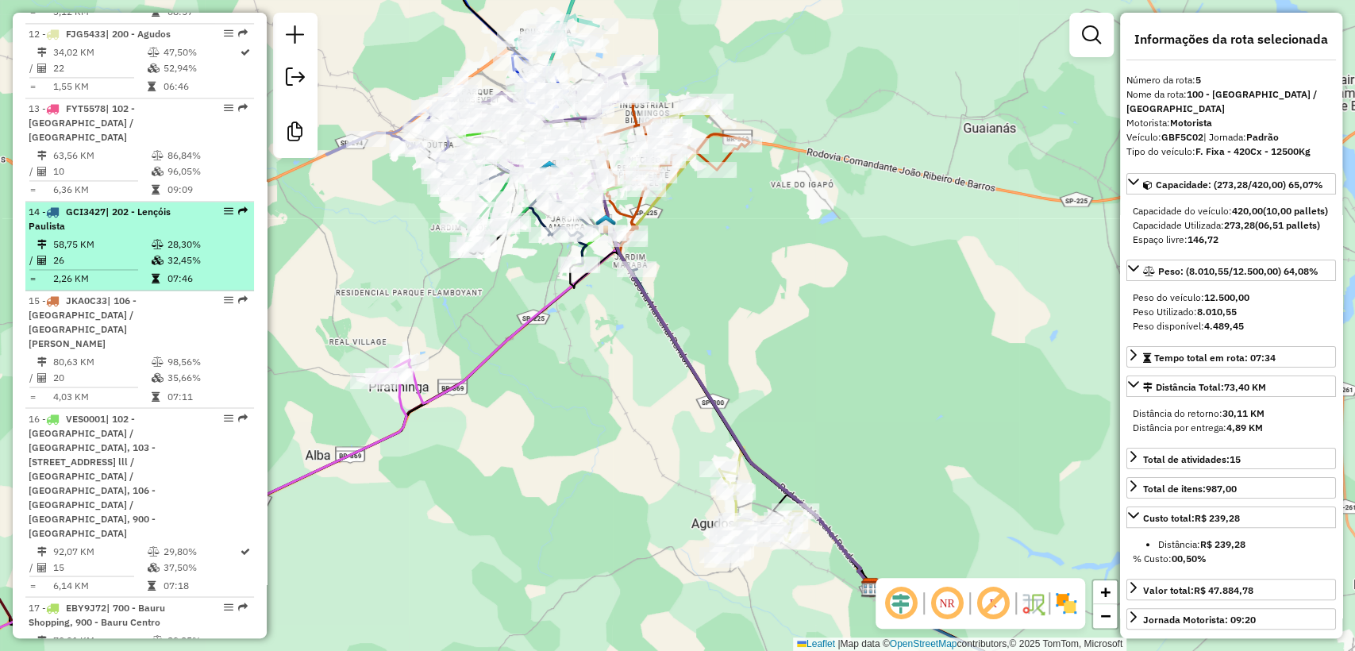
scroll to position [1676, 0]
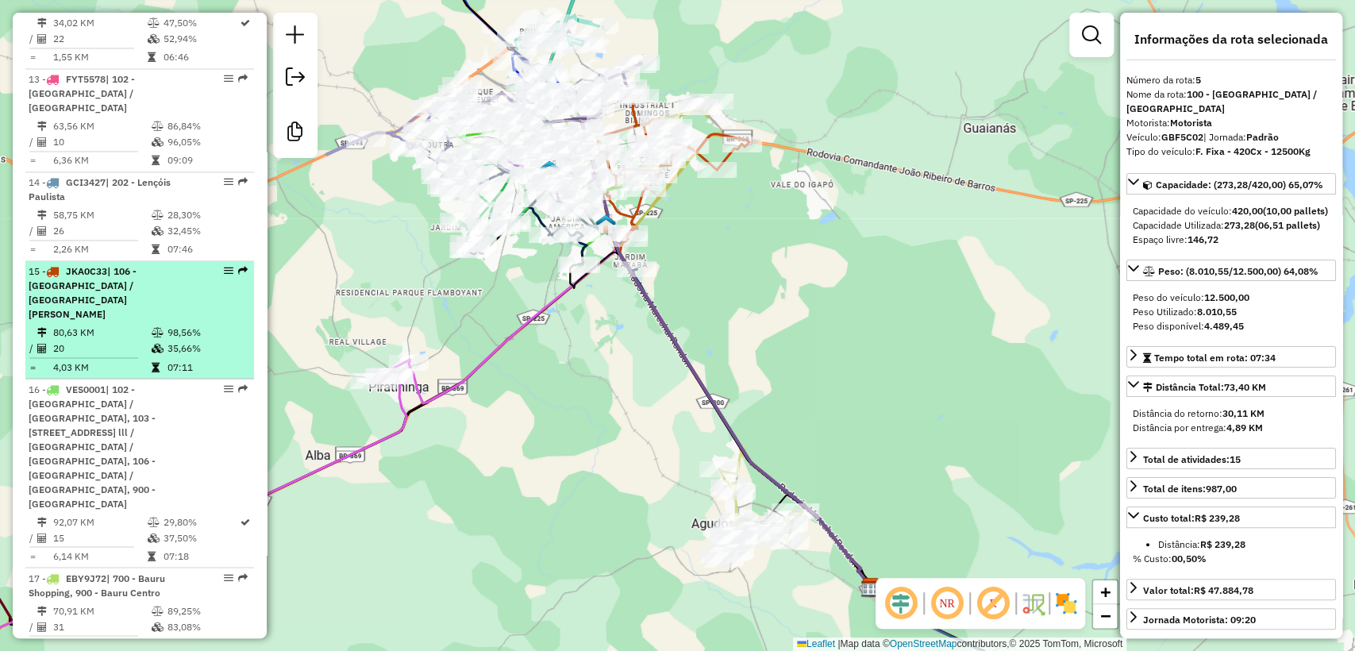
click at [192, 359] on td "07:11" at bounding box center [207, 367] width 80 height 16
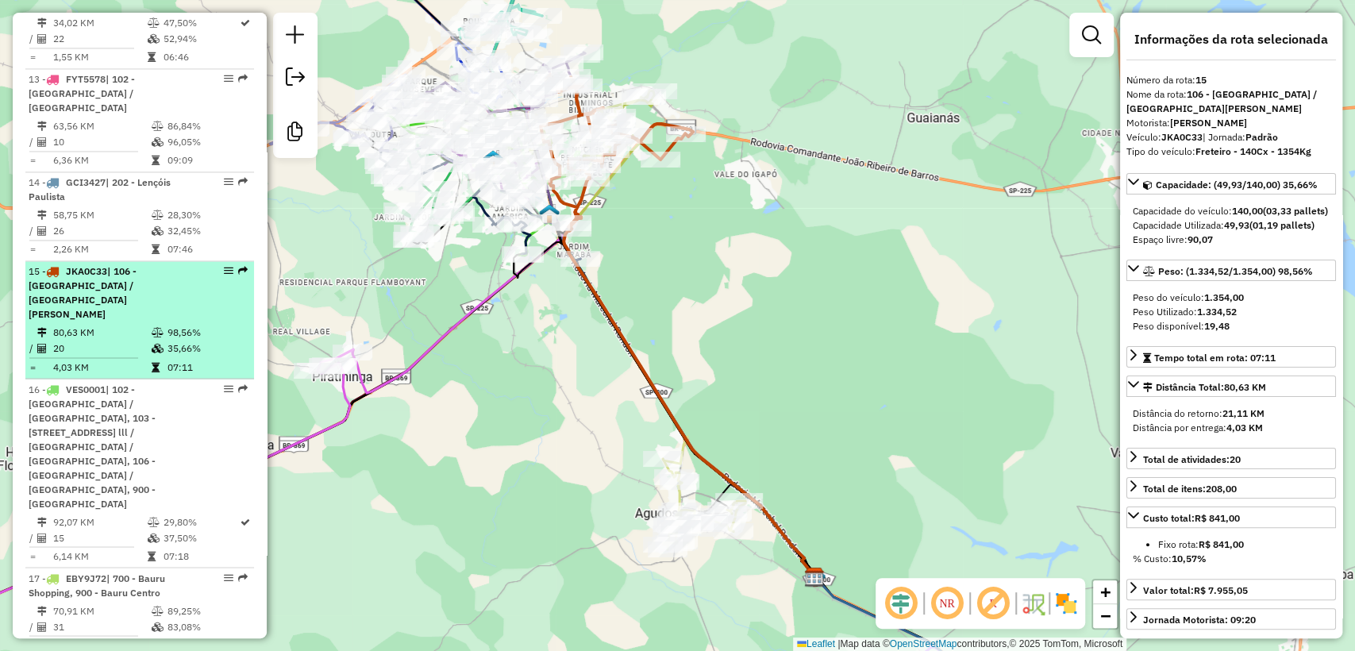
click at [185, 325] on td "98,56%" at bounding box center [207, 333] width 80 height 16
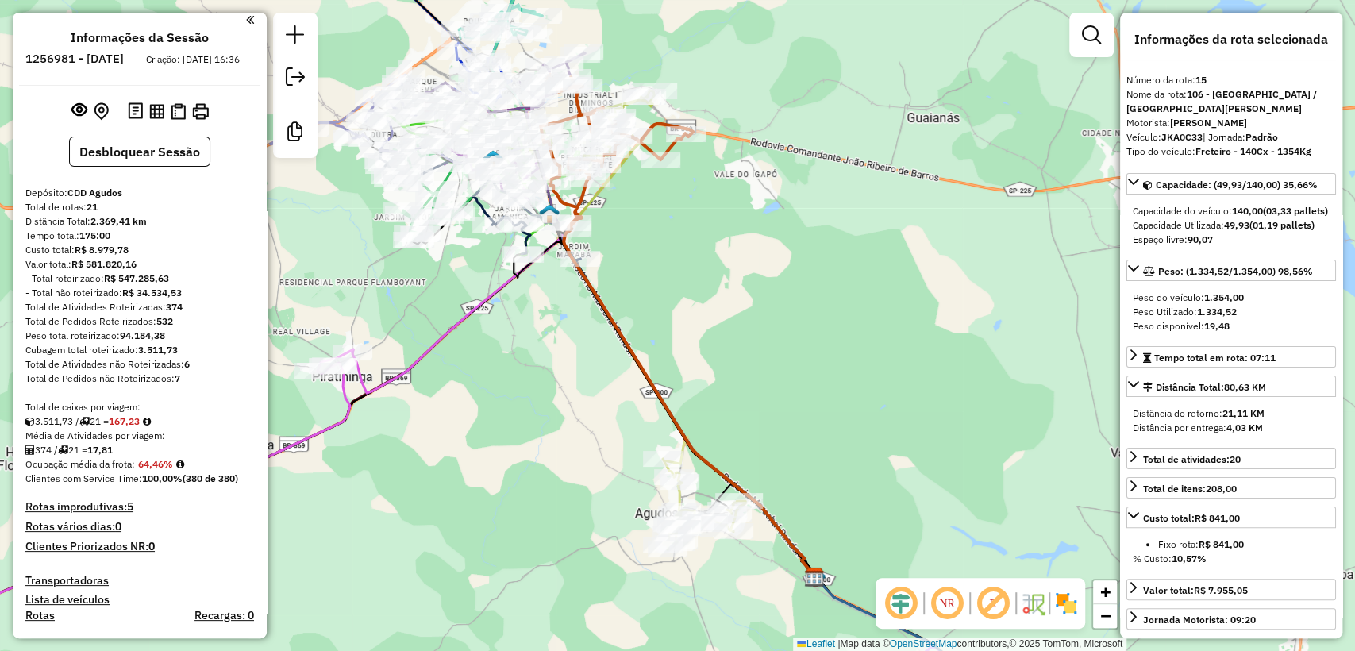
scroll to position [0, 0]
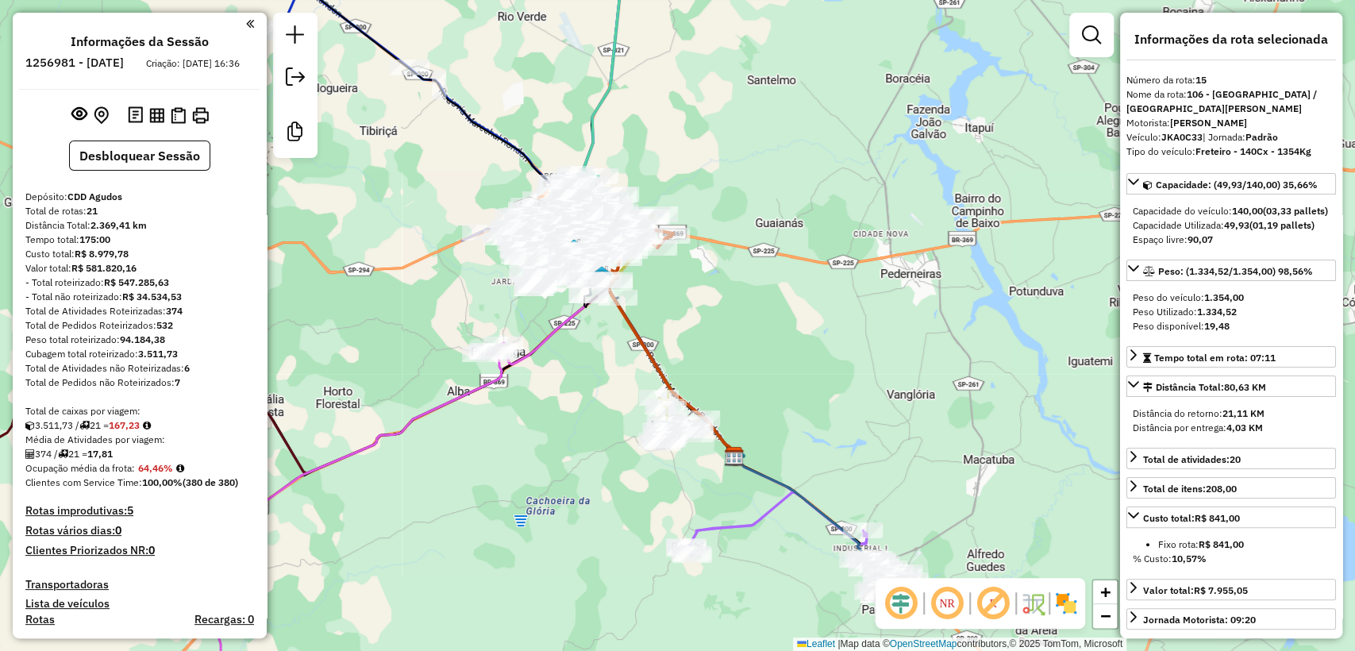
drag, startPoint x: 457, startPoint y: 443, endPoint x: 552, endPoint y: 417, distance: 98.8
click at [552, 417] on div "Janela de atendimento Grade de atendimento Capacidade Transportadoras Veículos …" at bounding box center [677, 325] width 1355 height 651
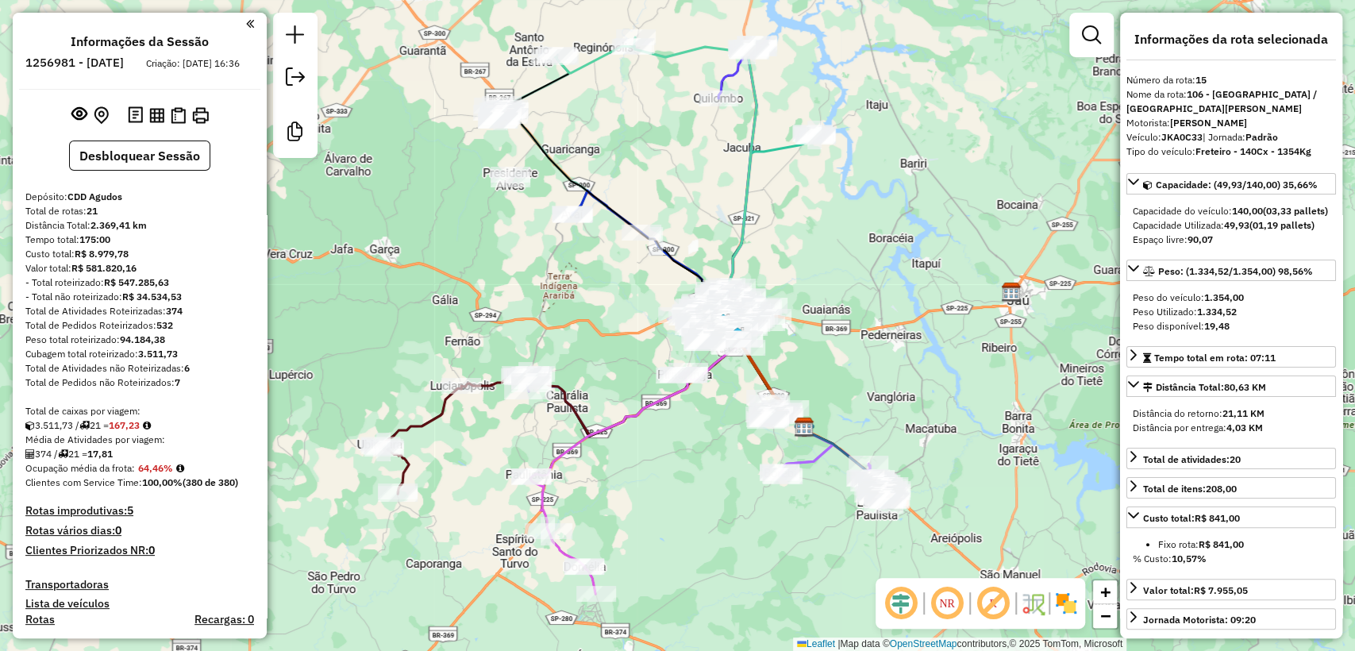
drag, startPoint x: 510, startPoint y: 444, endPoint x: 673, endPoint y: 439, distance: 162.8
click at [673, 439] on div "Janela de atendimento Grade de atendimento Capacidade Transportadoras Veículos …" at bounding box center [677, 325] width 1355 height 651
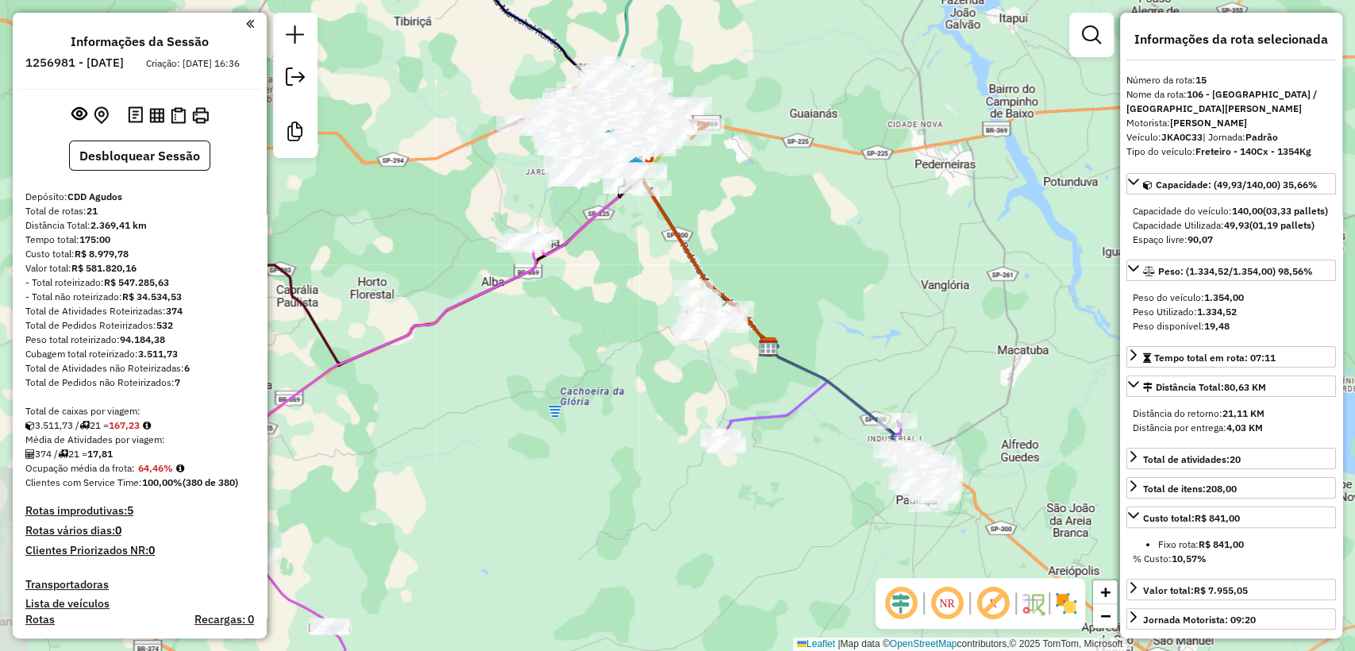
drag, startPoint x: 606, startPoint y: 437, endPoint x: 795, endPoint y: 479, distance: 194.3
click at [798, 479] on div "Janela de atendimento Grade de atendimento Capacidade Transportadoras Veículos …" at bounding box center [677, 325] width 1355 height 651
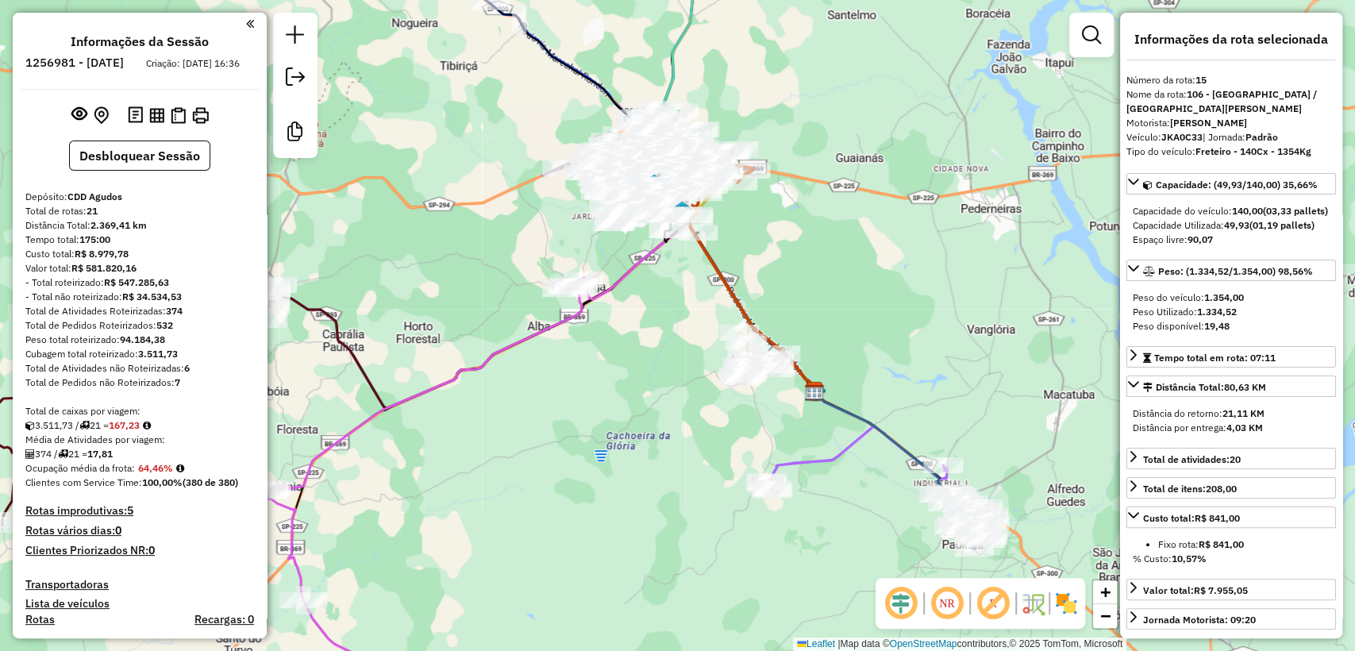
drag, startPoint x: 551, startPoint y: 433, endPoint x: 604, endPoint y: 479, distance: 69.8
click at [603, 485] on div "Janela de atendimento Grade de atendimento Capacidade Transportadoras Veículos …" at bounding box center [677, 325] width 1355 height 651
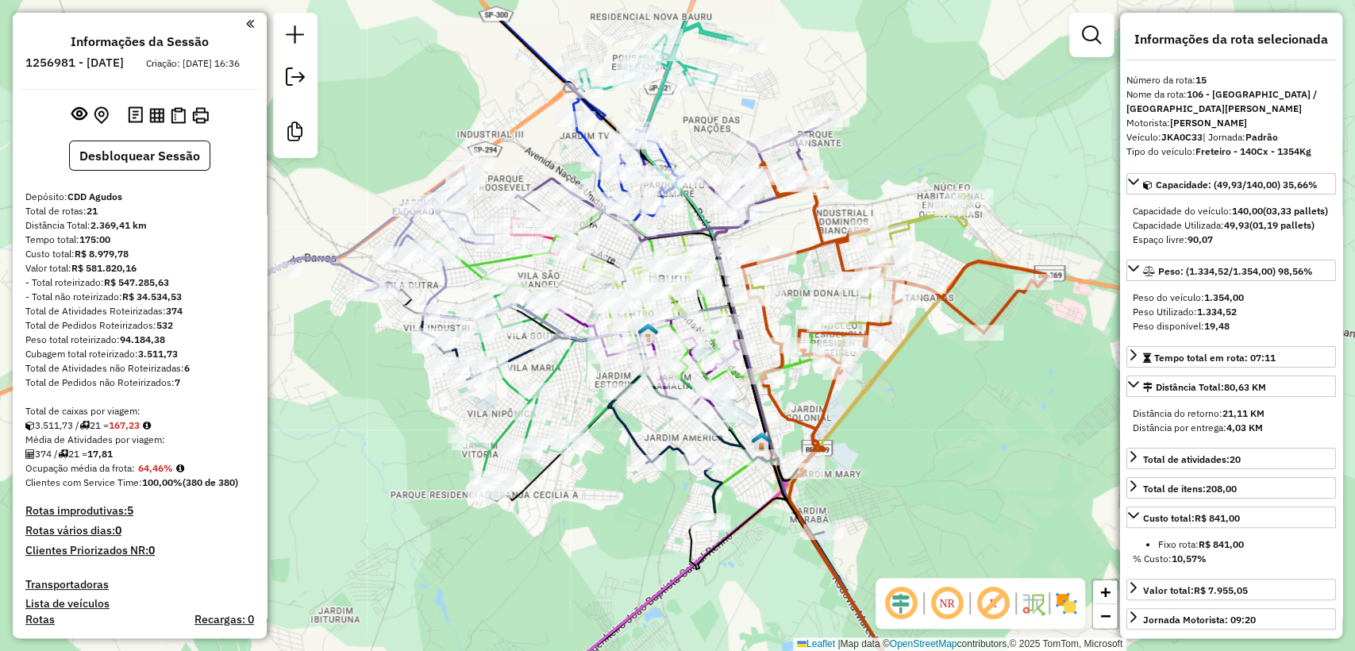
drag, startPoint x: 590, startPoint y: 472, endPoint x: 590, endPoint y: 517, distance: 44.4
click at [590, 517] on div "Janela de atendimento Grade de atendimento Capacidade Transportadoras Veículos …" at bounding box center [677, 325] width 1355 height 651
drag, startPoint x: 607, startPoint y: 529, endPoint x: 612, endPoint y: 484, distance: 44.7
click at [607, 529] on div "Janela de atendimento Grade de atendimento Capacidade Transportadoras Veículos …" at bounding box center [677, 325] width 1355 height 651
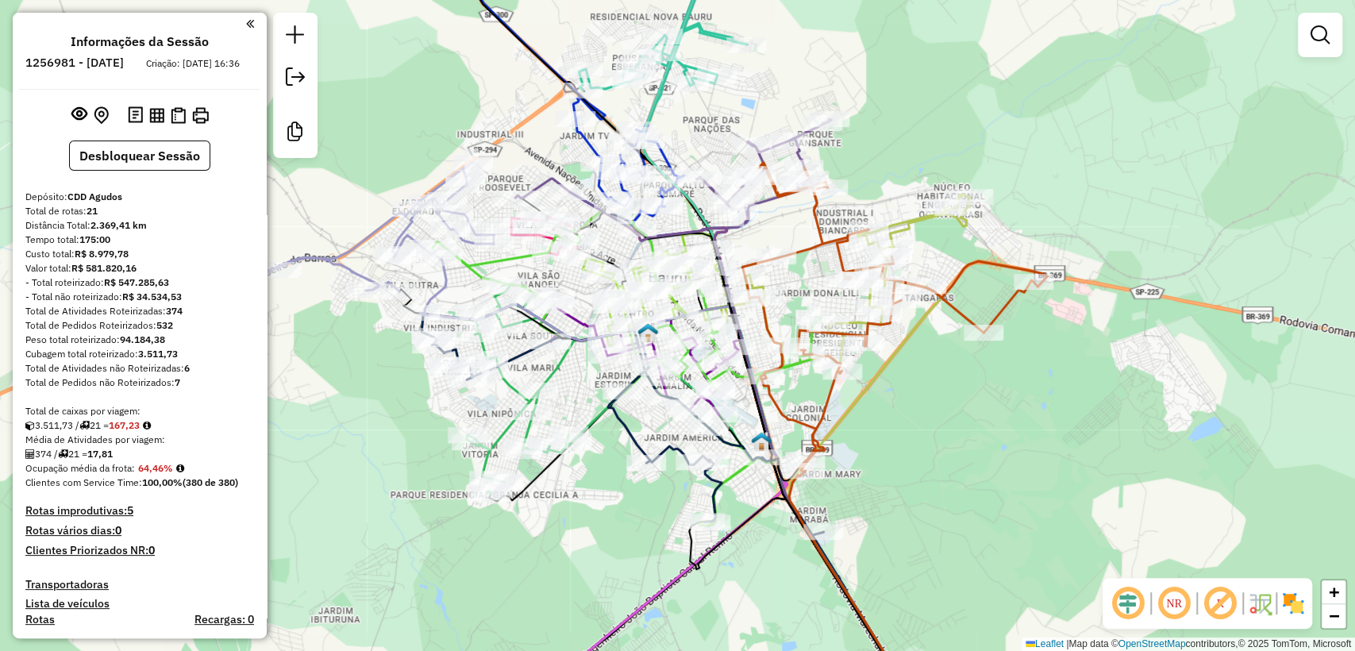
click at [1304, 610] on img at bounding box center [1292, 603] width 25 height 25
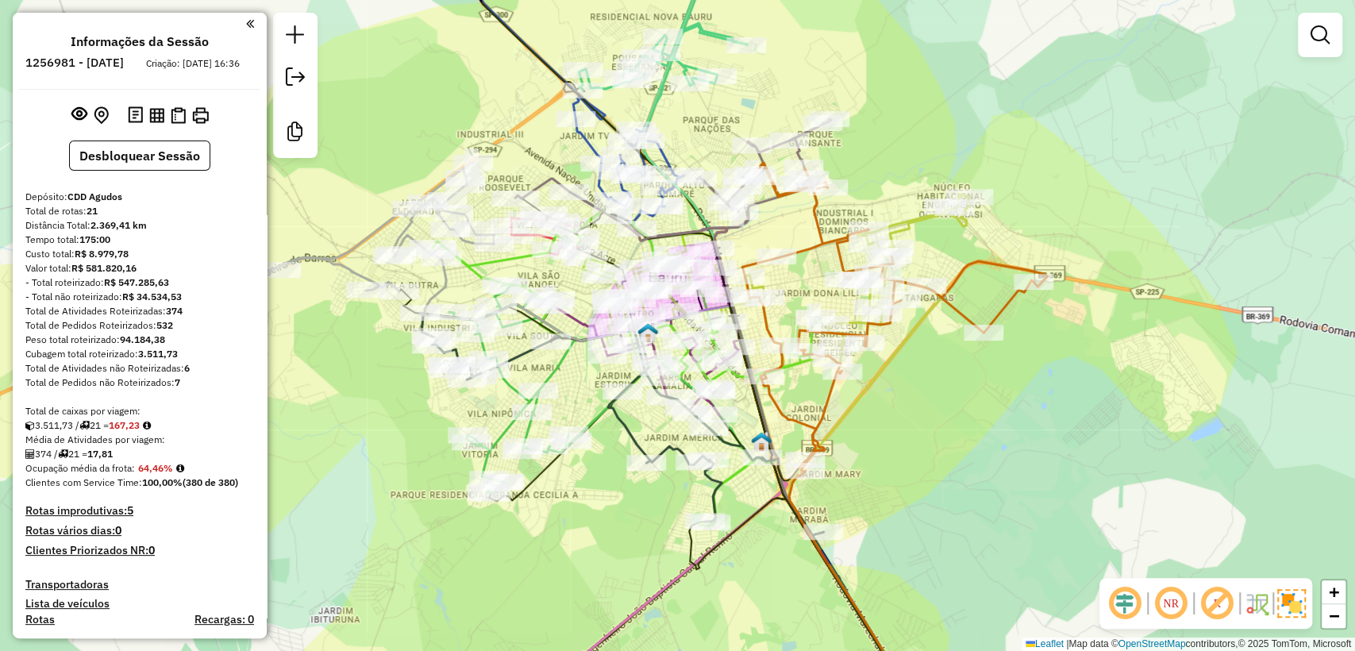
click at [1301, 609] on img at bounding box center [1291, 603] width 29 height 29
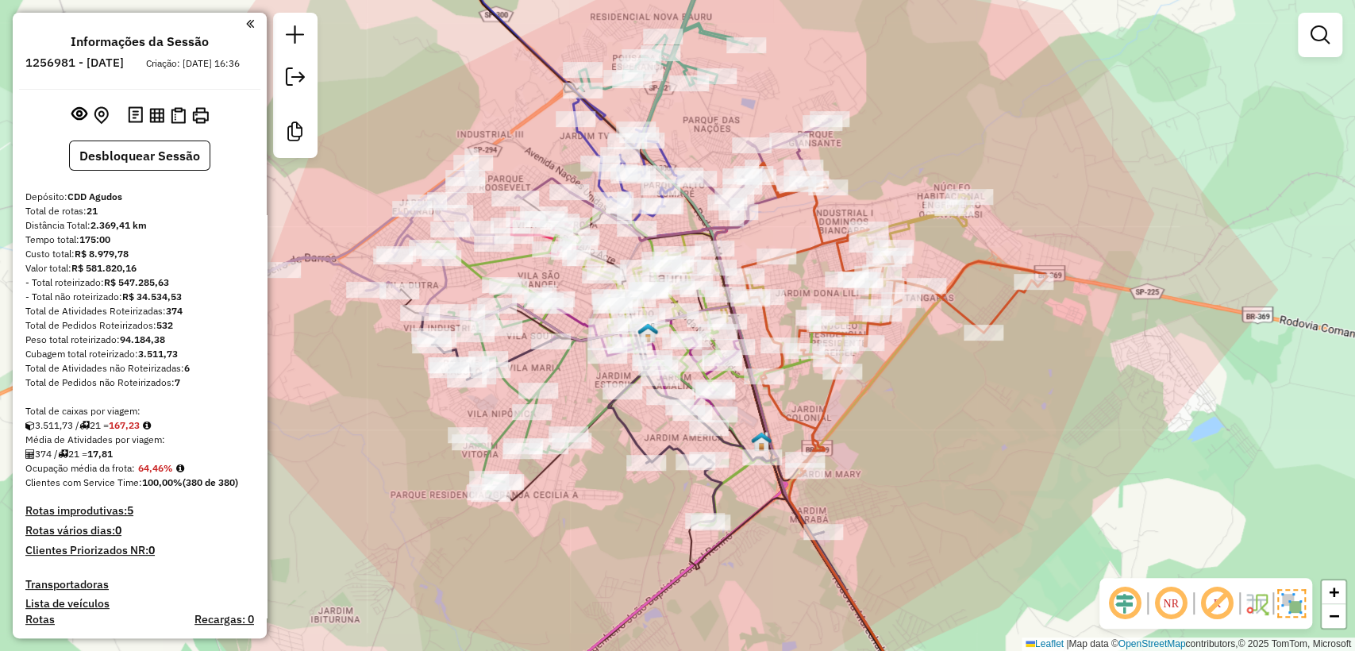
click at [1301, 609] on img at bounding box center [1291, 603] width 29 height 29
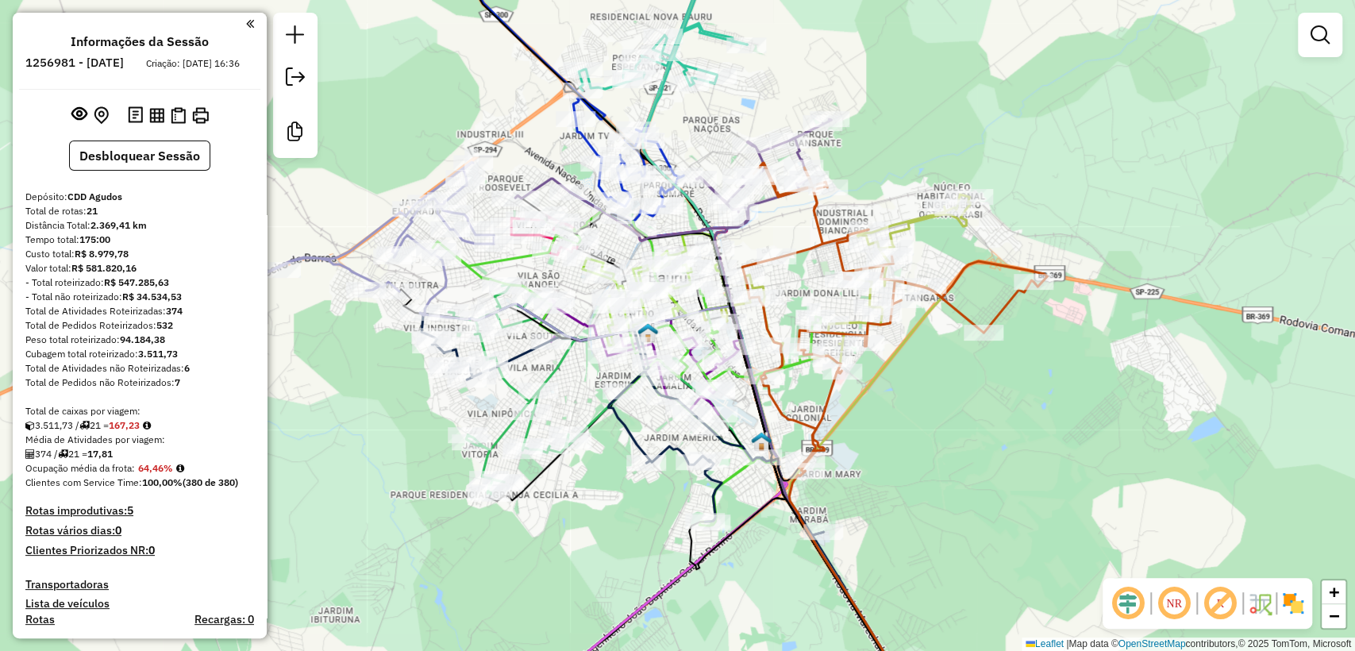
click at [499, 426] on icon at bounding box center [512, 389] width 128 height 210
select select "**********"
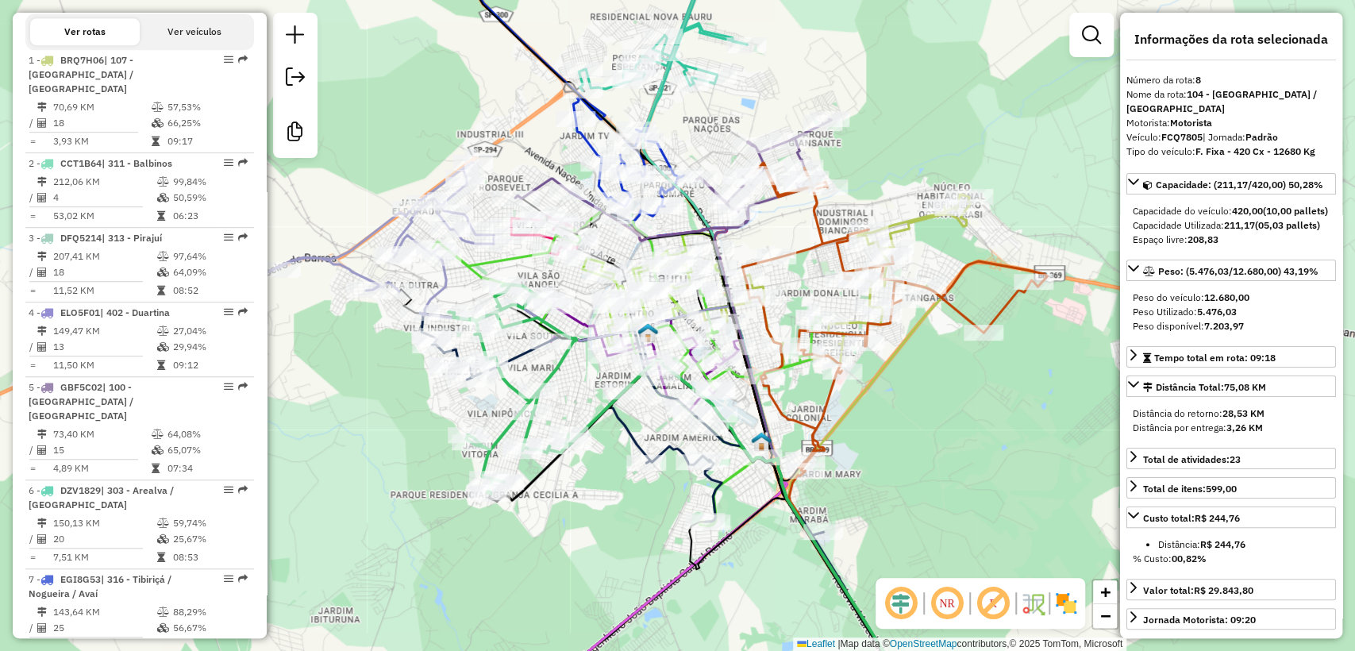
scroll to position [1257, 0]
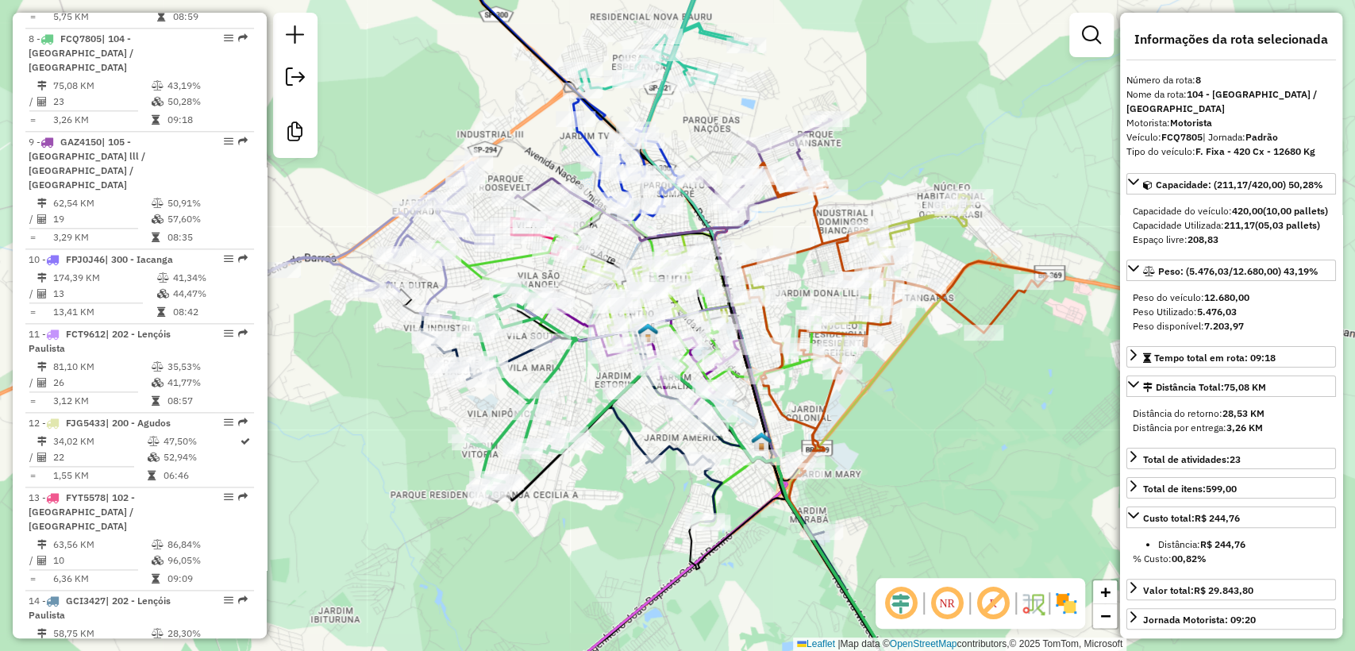
click at [606, 510] on div "Janela de atendimento Grade de atendimento Capacidade Transportadoras Veículos …" at bounding box center [677, 325] width 1355 height 651
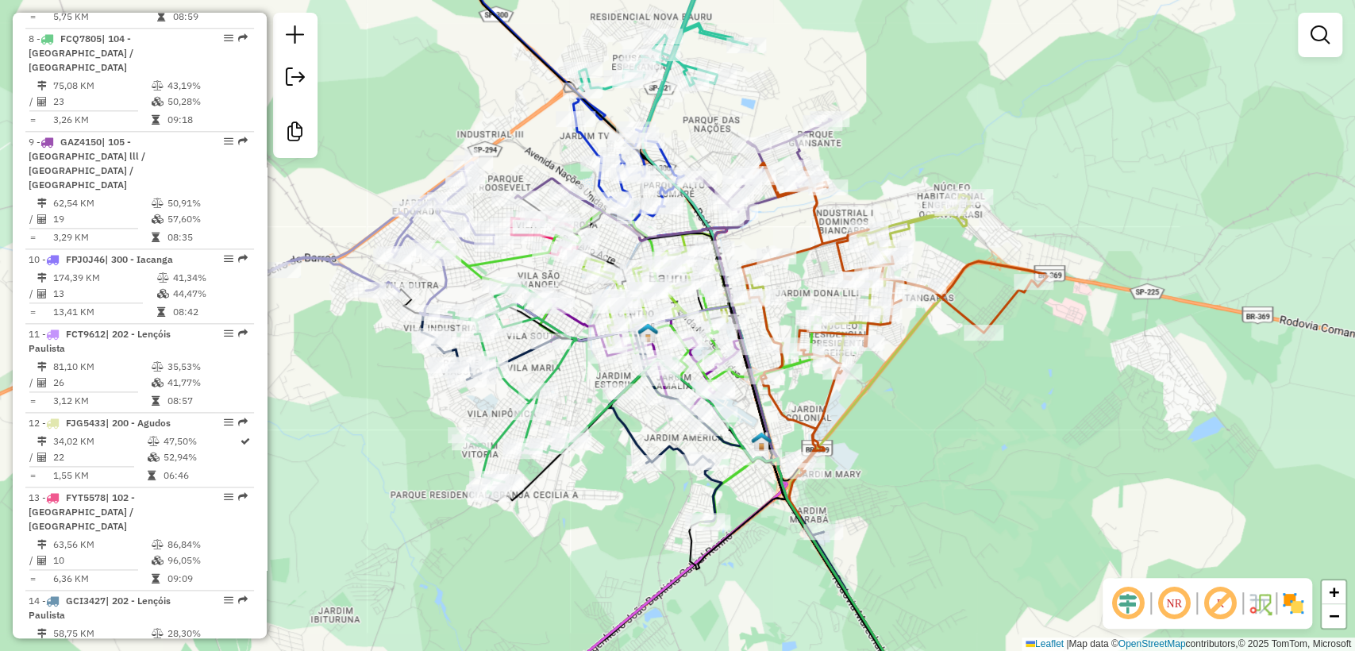
click at [908, 217] on icon at bounding box center [835, 280] width 267 height 172
select select "**********"
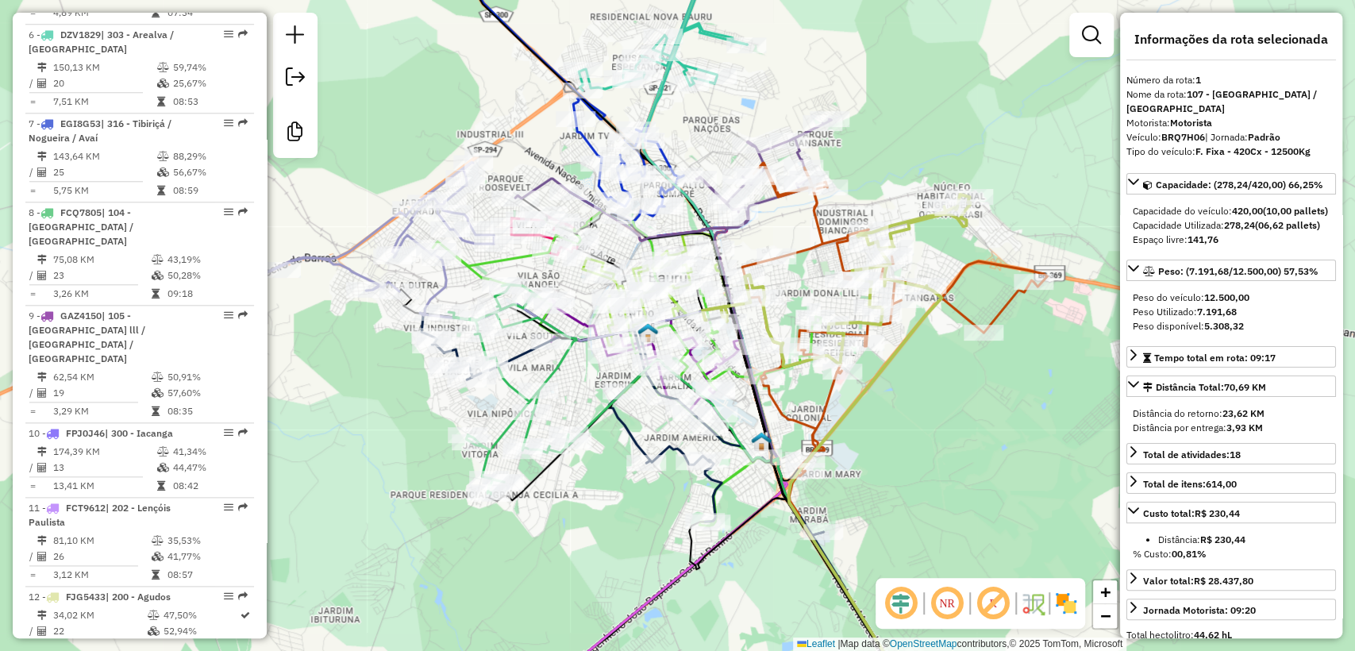
scroll to position [679, 0]
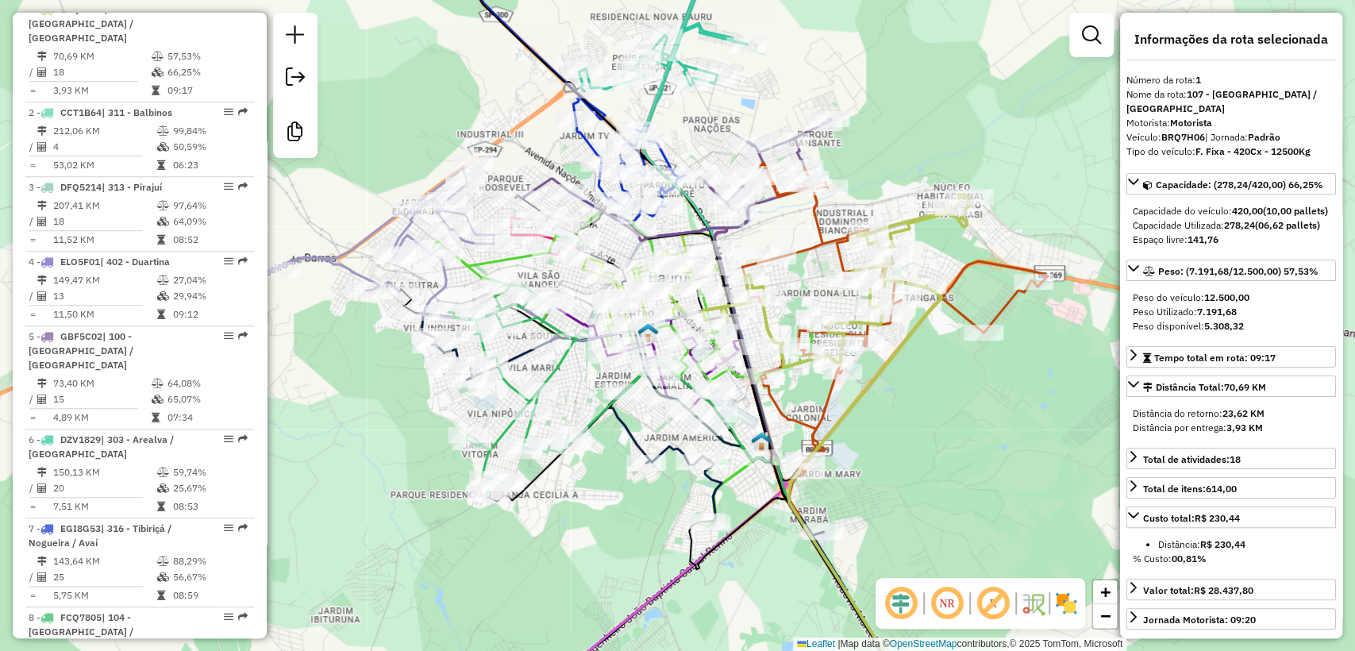
click at [1068, 138] on div "Janela de atendimento Grade de atendimento Capacidade Transportadoras Veículos …" at bounding box center [677, 325] width 1355 height 651
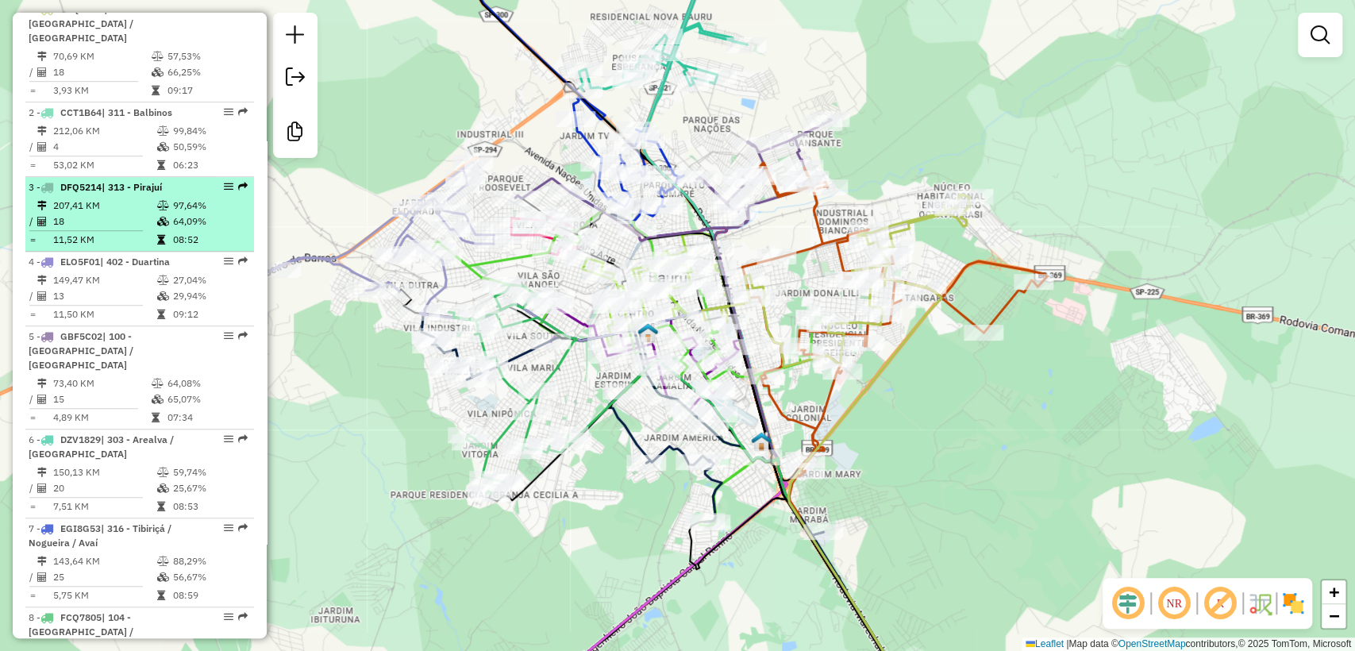
scroll to position [0, 0]
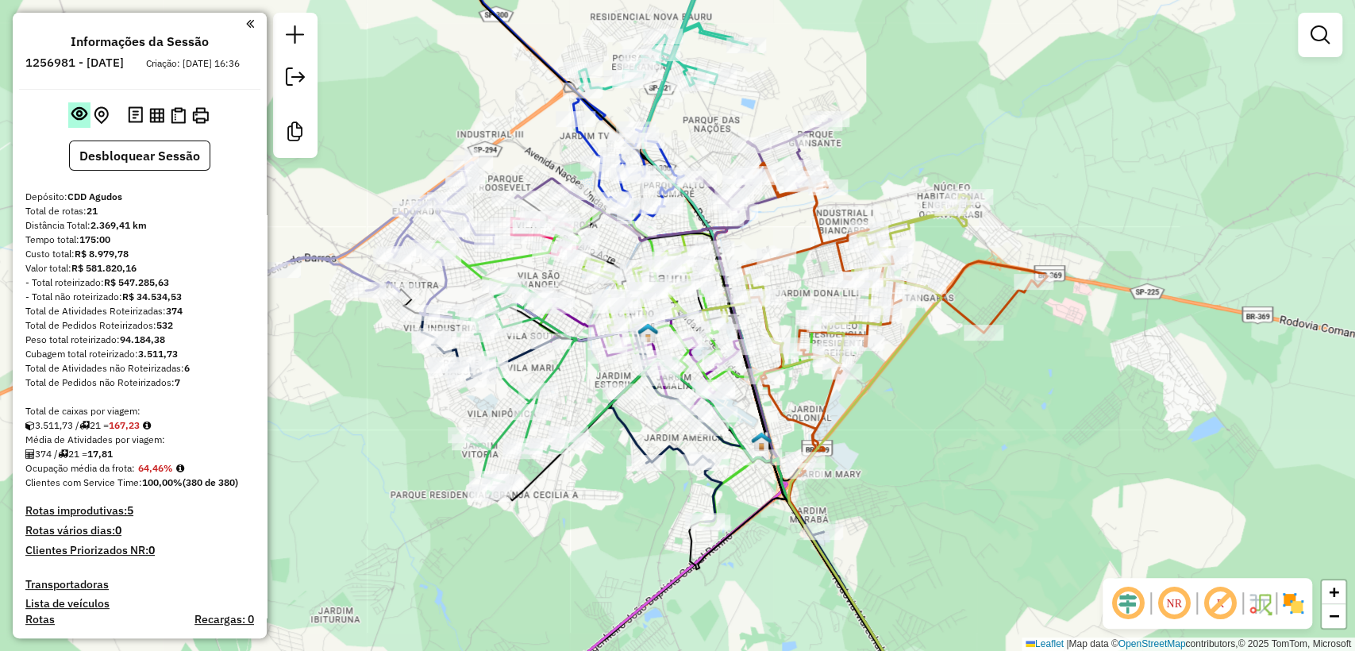
click at [77, 121] on em at bounding box center [79, 114] width 16 height 16
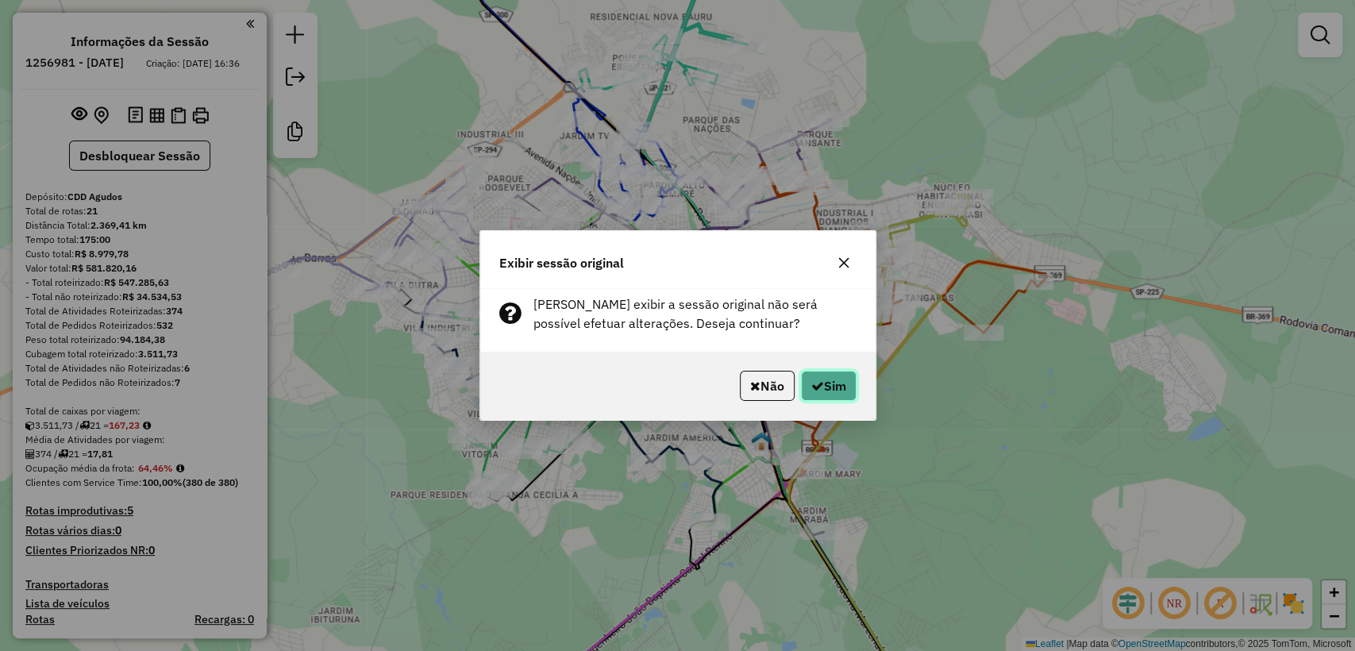
click at [825, 388] on button "Sim" at bounding box center [829, 386] width 56 height 30
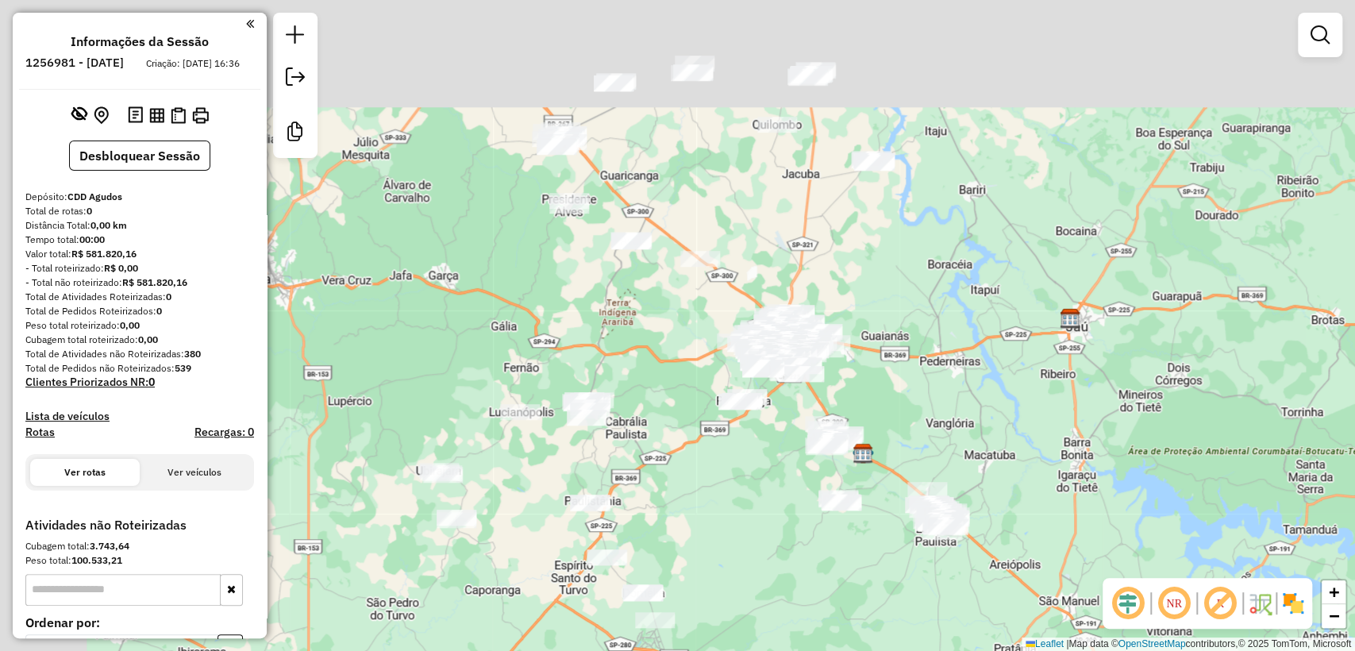
drag, startPoint x: 772, startPoint y: 527, endPoint x: 782, endPoint y: 531, distance: 10.3
click at [782, 531] on div "Janela de atendimento Grade de atendimento Capacidade Transportadoras Veículos …" at bounding box center [677, 325] width 1355 height 651
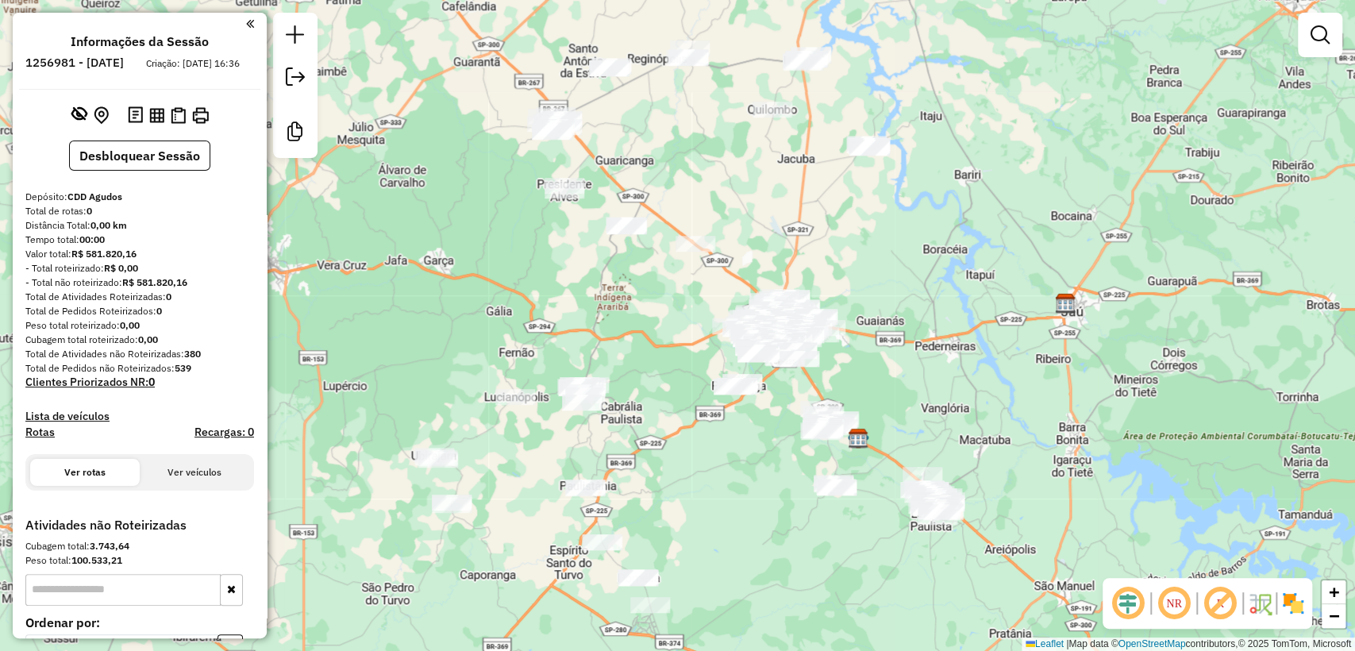
drag, startPoint x: 773, startPoint y: 545, endPoint x: 768, endPoint y: 530, distance: 15.8
click at [768, 530] on div "Janela de atendimento Grade de atendimento Capacidade Transportadoras Veículos …" at bounding box center [677, 325] width 1355 height 651
click at [83, 120] on em at bounding box center [79, 114] width 16 height 16
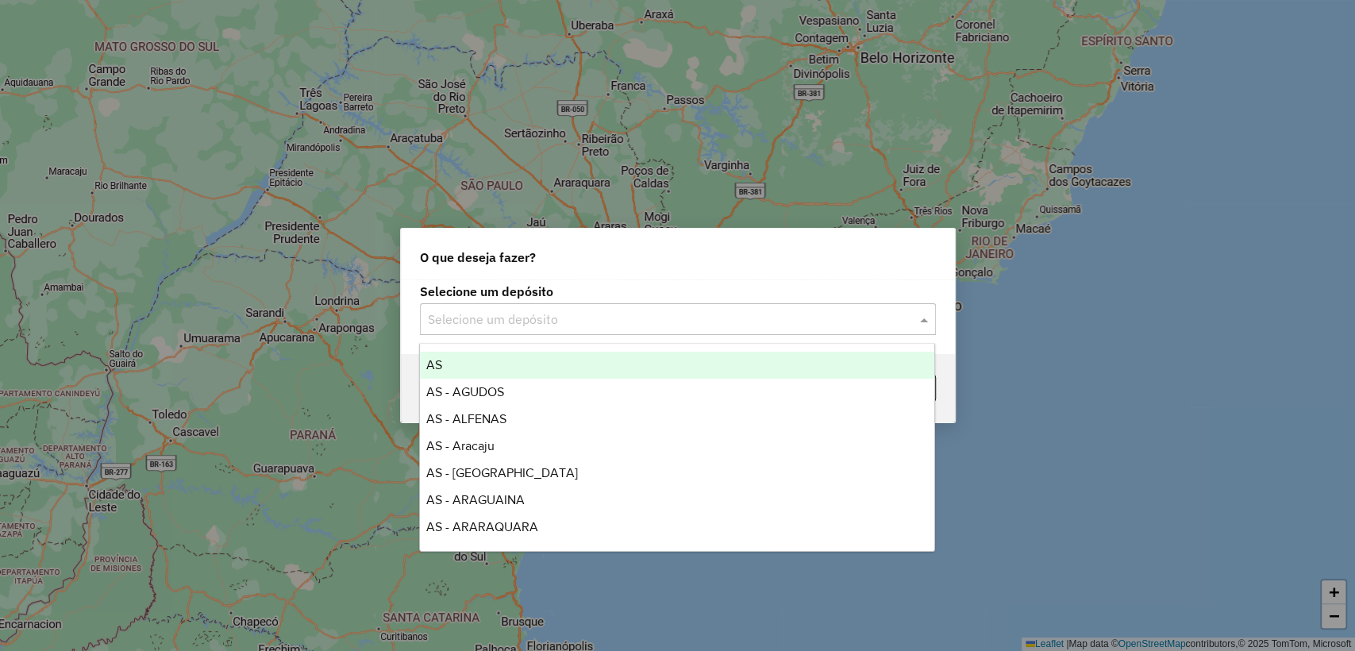
click at [604, 310] on input "text" at bounding box center [662, 319] width 468 height 19
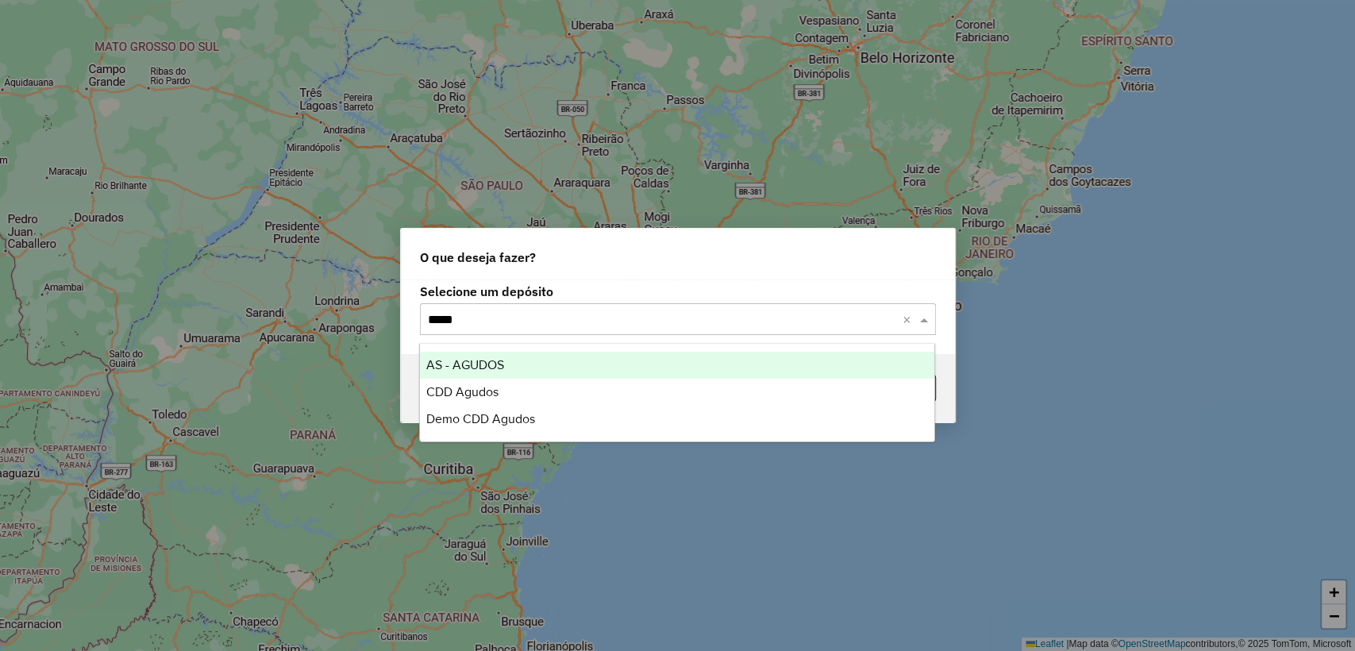
type input "******"
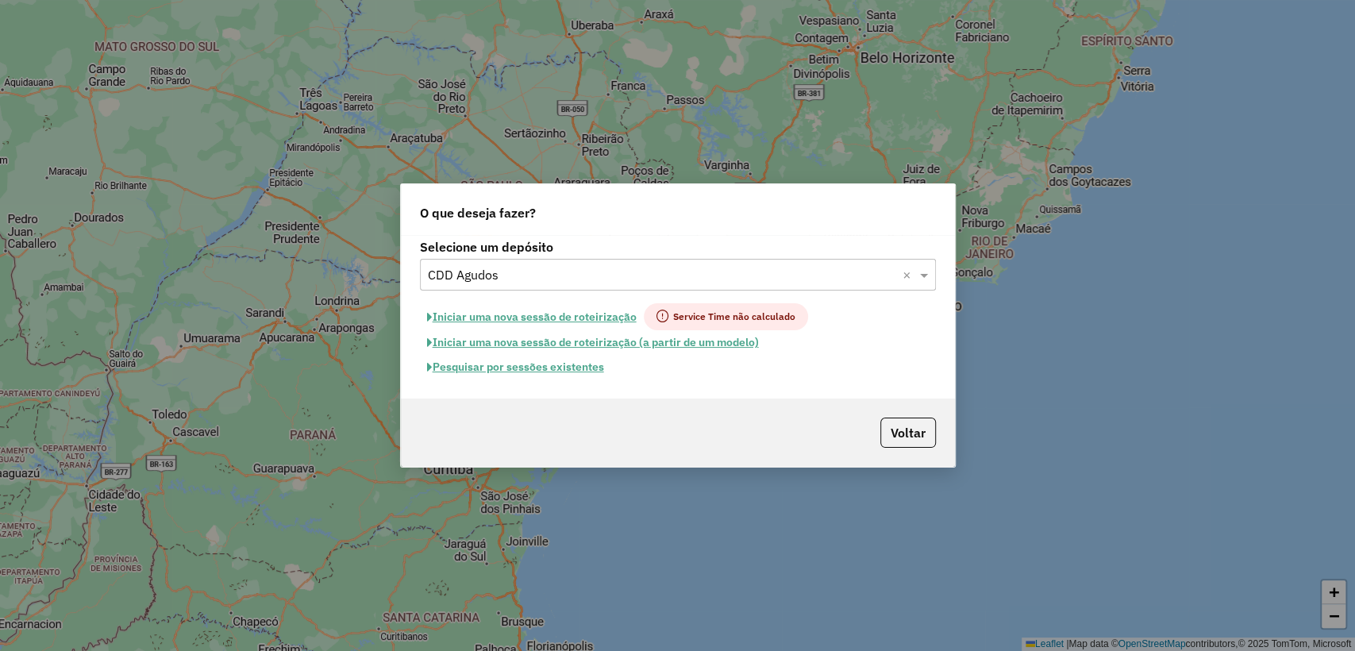
click at [557, 365] on button "Pesquisar por sessões existentes" at bounding box center [515, 367] width 191 height 25
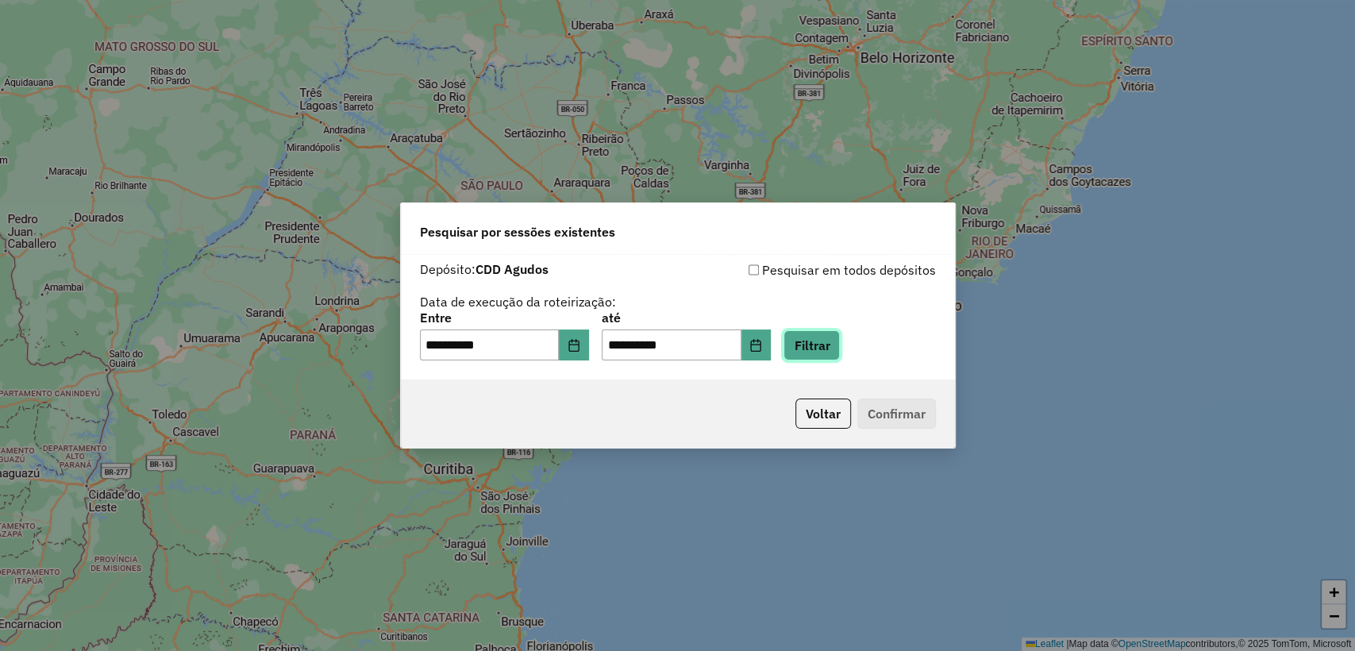
click at [830, 344] on button "Filtrar" at bounding box center [811, 345] width 56 height 30
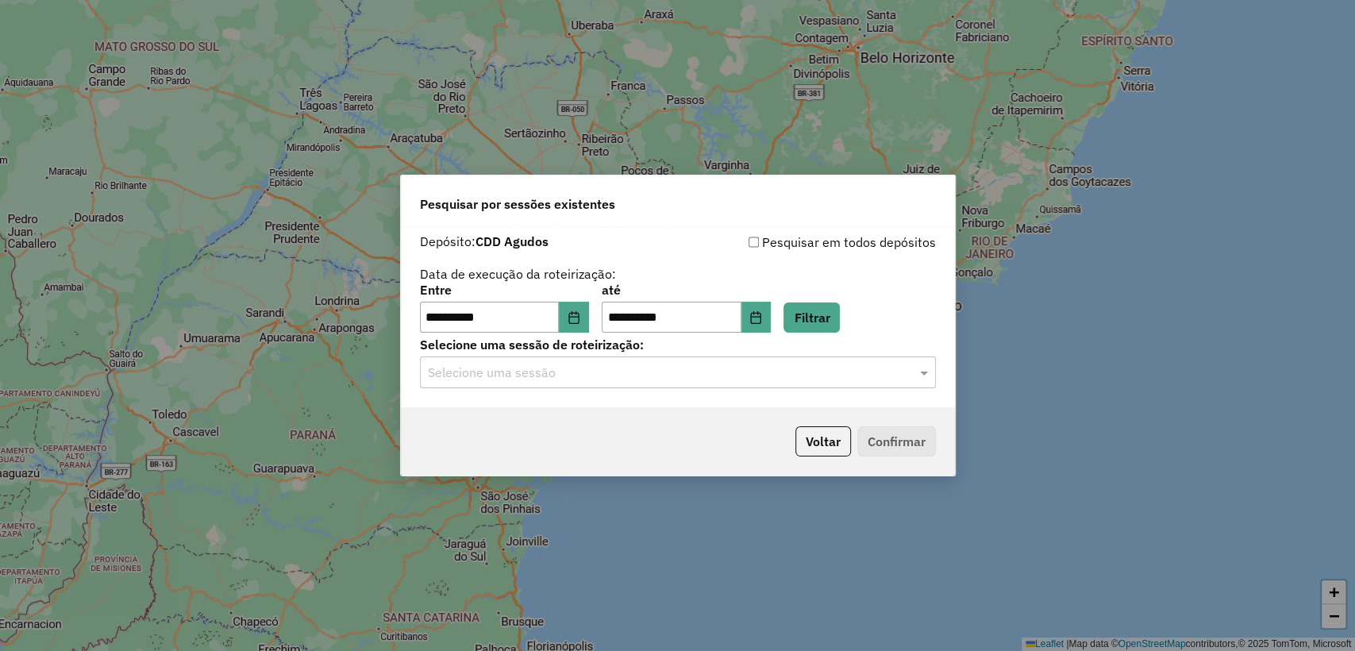
click at [615, 375] on input "text" at bounding box center [662, 373] width 468 height 19
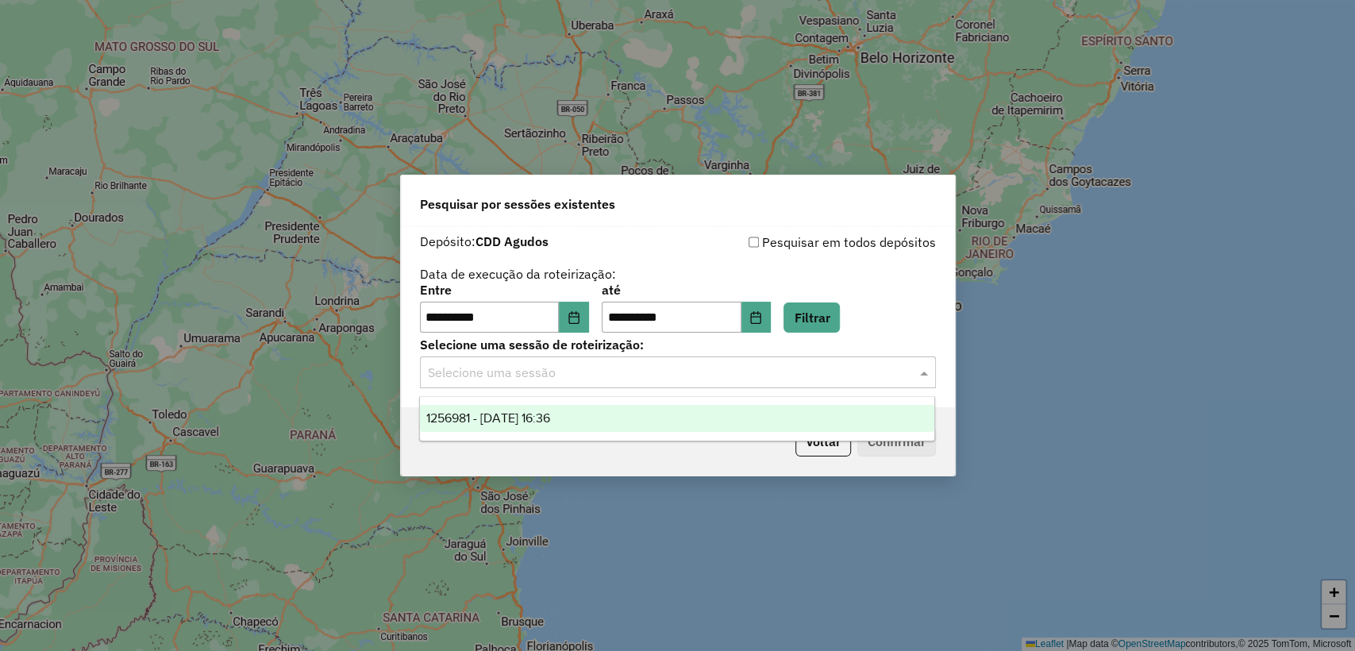
click at [606, 415] on div "1256981 - 01/09/2025 16:36" at bounding box center [677, 418] width 514 height 27
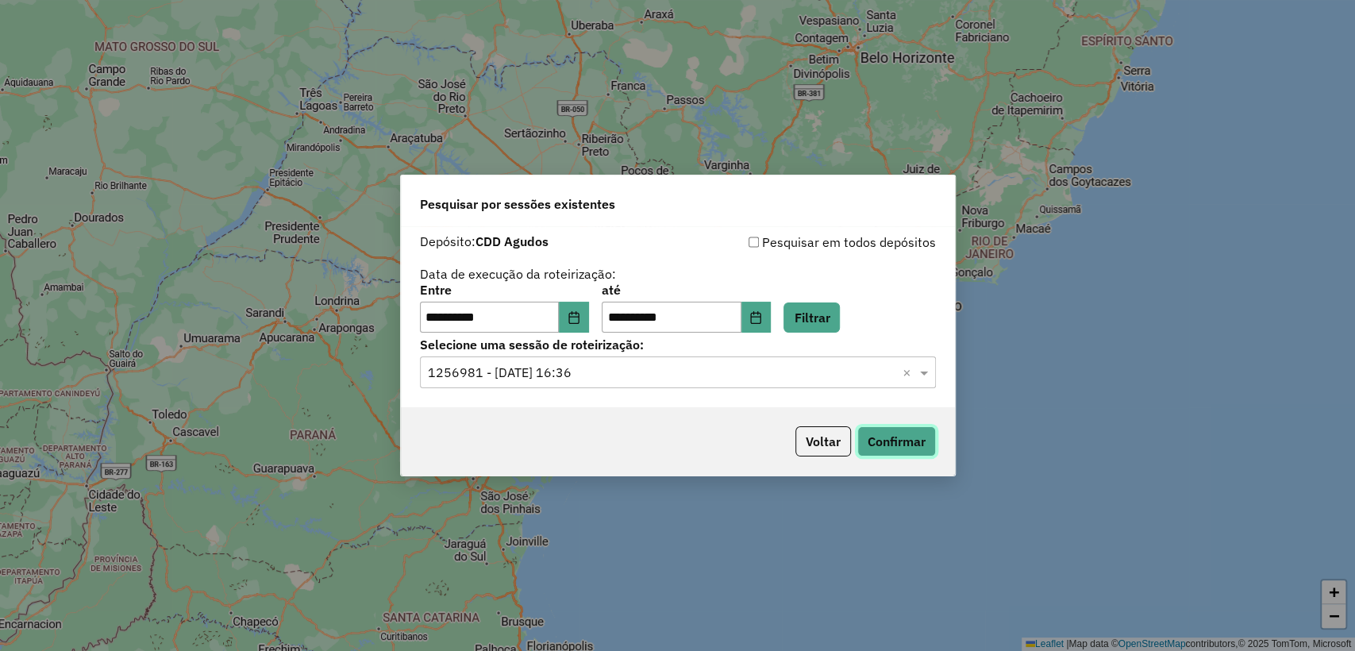
click at [900, 450] on button "Confirmar" at bounding box center [896, 441] width 79 height 30
click at [761, 323] on icon "Choose Date" at bounding box center [756, 317] width 10 height 13
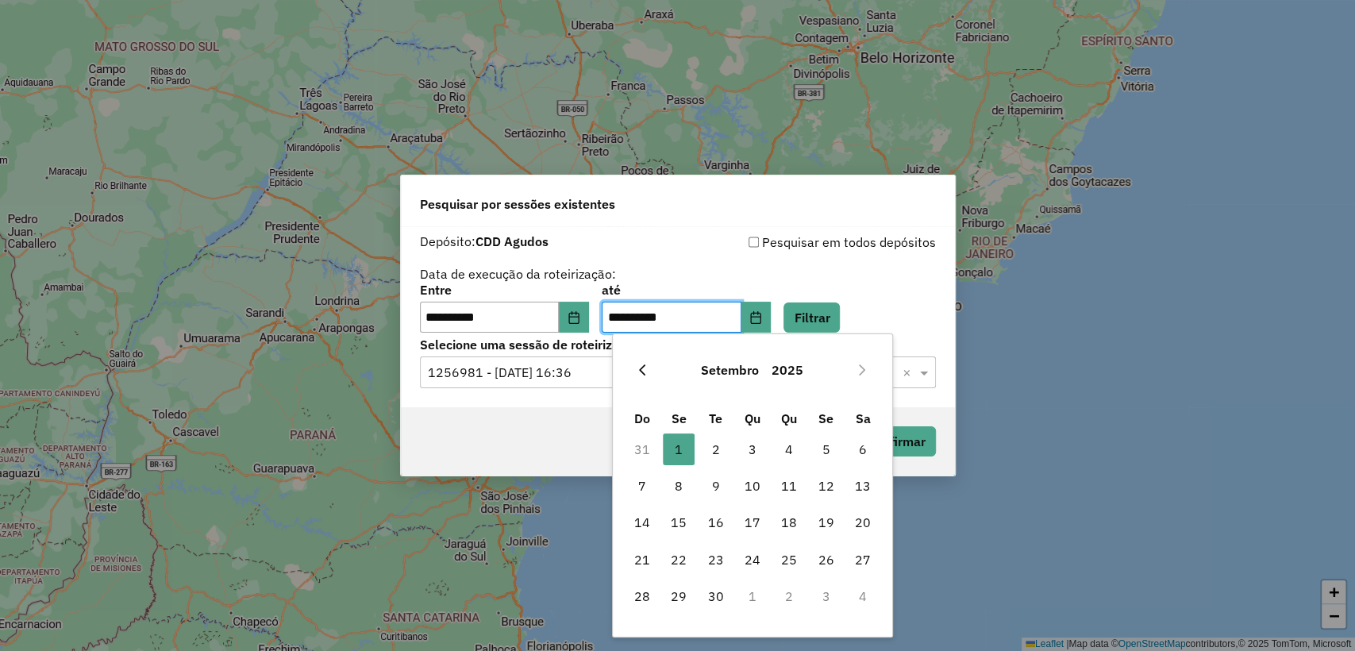
click at [651, 373] on button "Previous Month" at bounding box center [641, 369] width 25 height 25
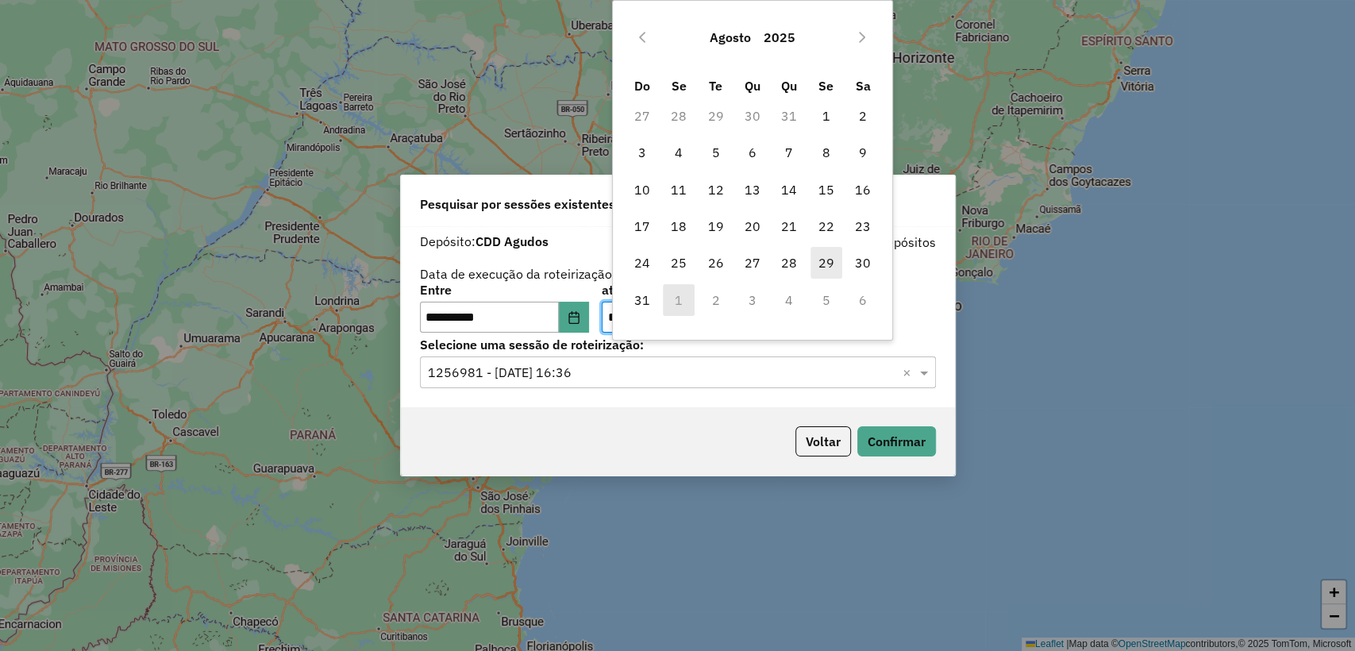
click at [820, 268] on span "29" at bounding box center [826, 263] width 32 height 32
type input "**********"
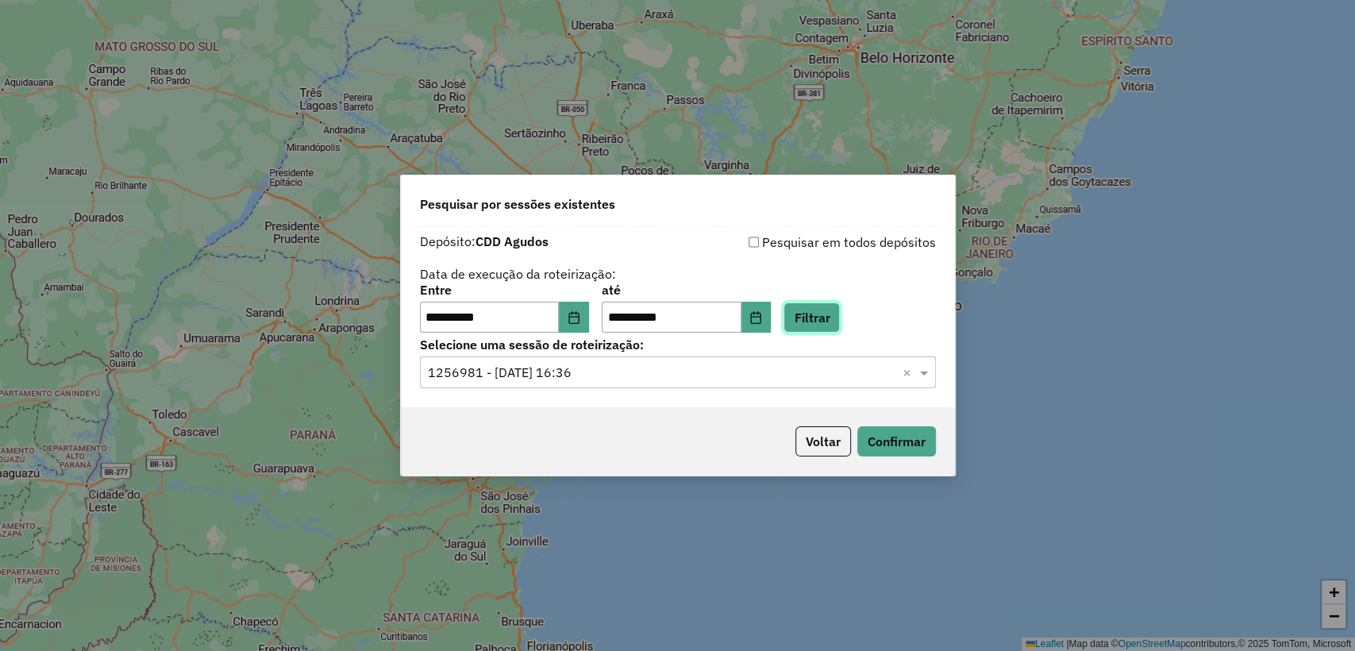
click at [817, 324] on button "Filtrar" at bounding box center [811, 317] width 56 height 30
click at [762, 362] on div "Selecione uma sessão × ×" at bounding box center [678, 372] width 516 height 32
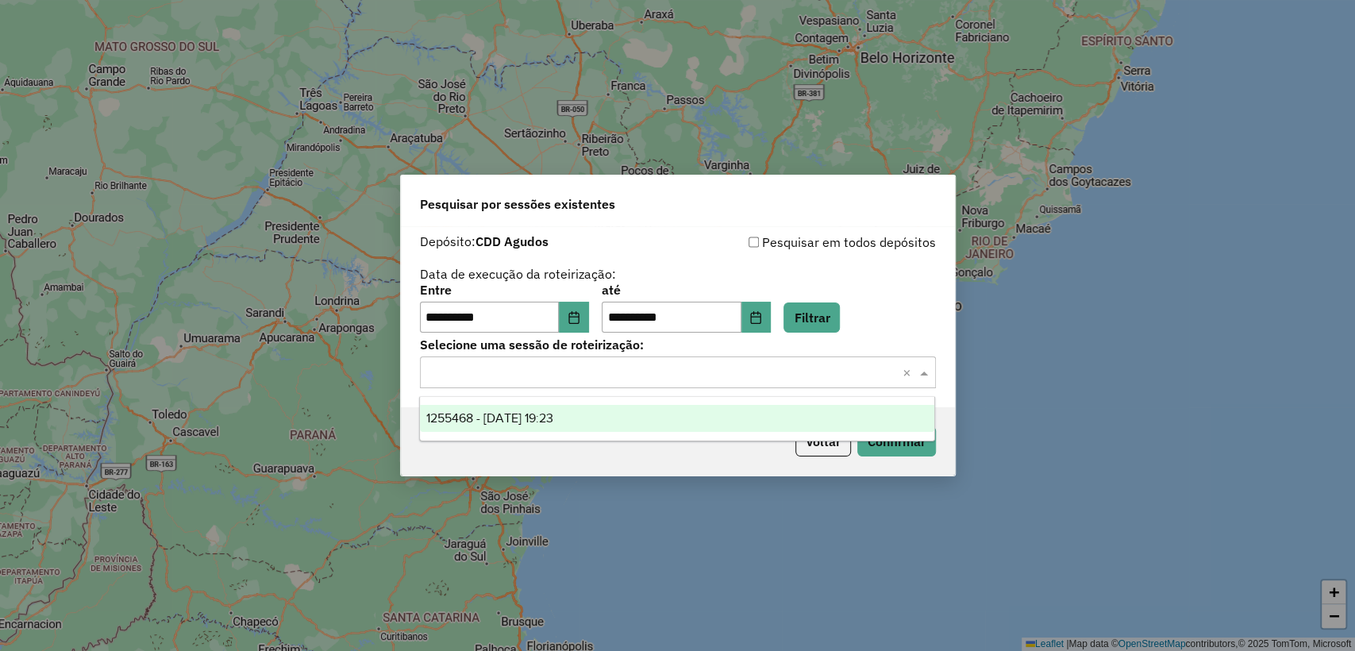
click at [718, 412] on div "1255468 - 29/08/2025 19:23" at bounding box center [677, 418] width 514 height 27
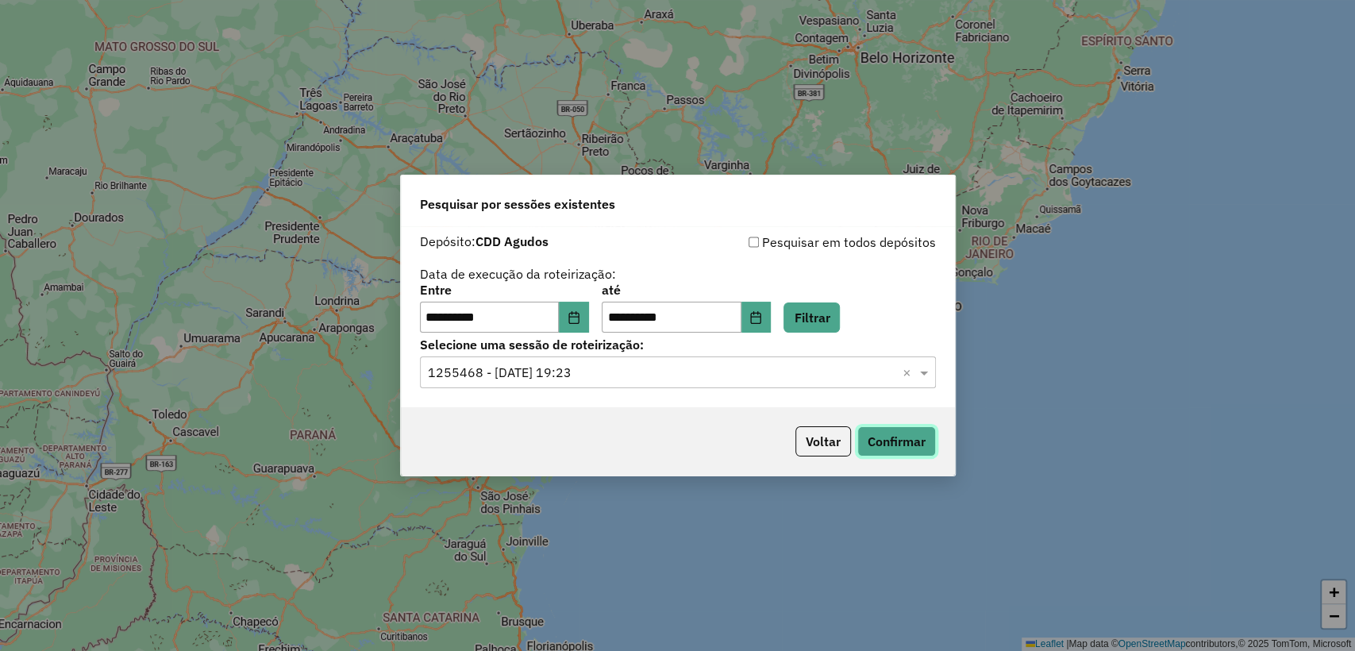
click at [885, 444] on button "Confirmar" at bounding box center [896, 441] width 79 height 30
click at [764, 326] on button "Choose Date" at bounding box center [756, 318] width 30 height 32
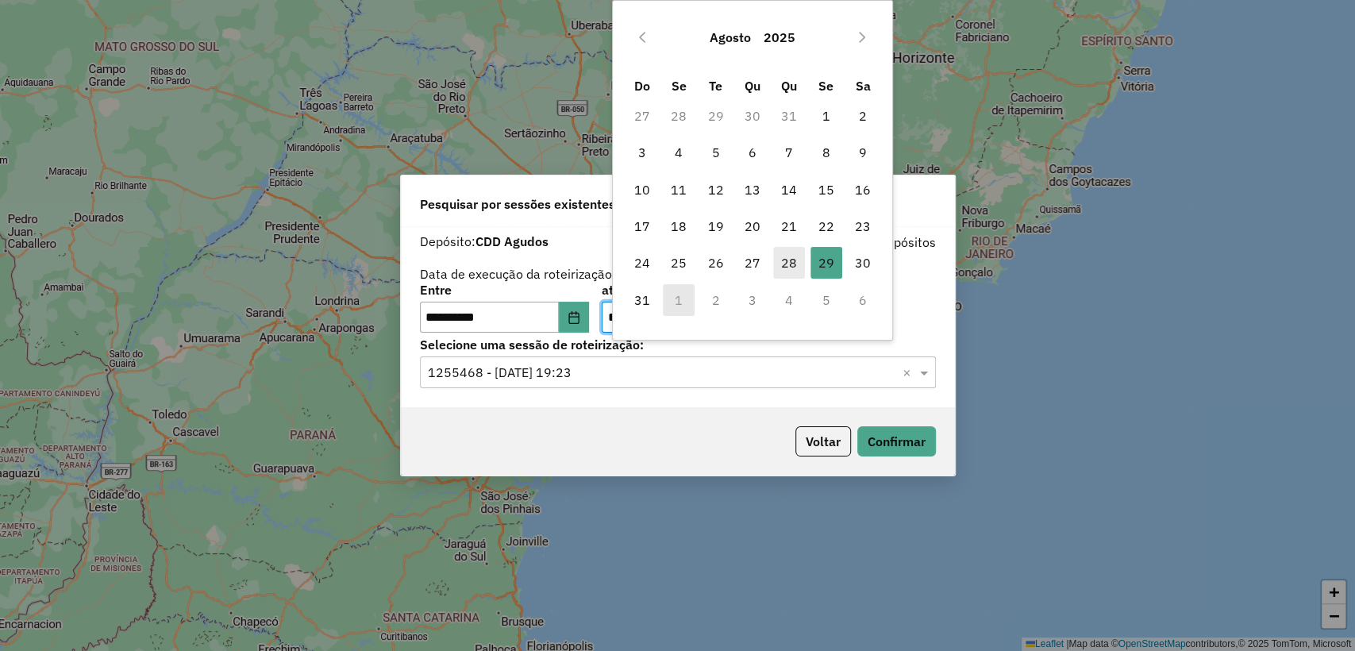
click at [787, 267] on span "28" at bounding box center [789, 263] width 32 height 32
type input "**********"
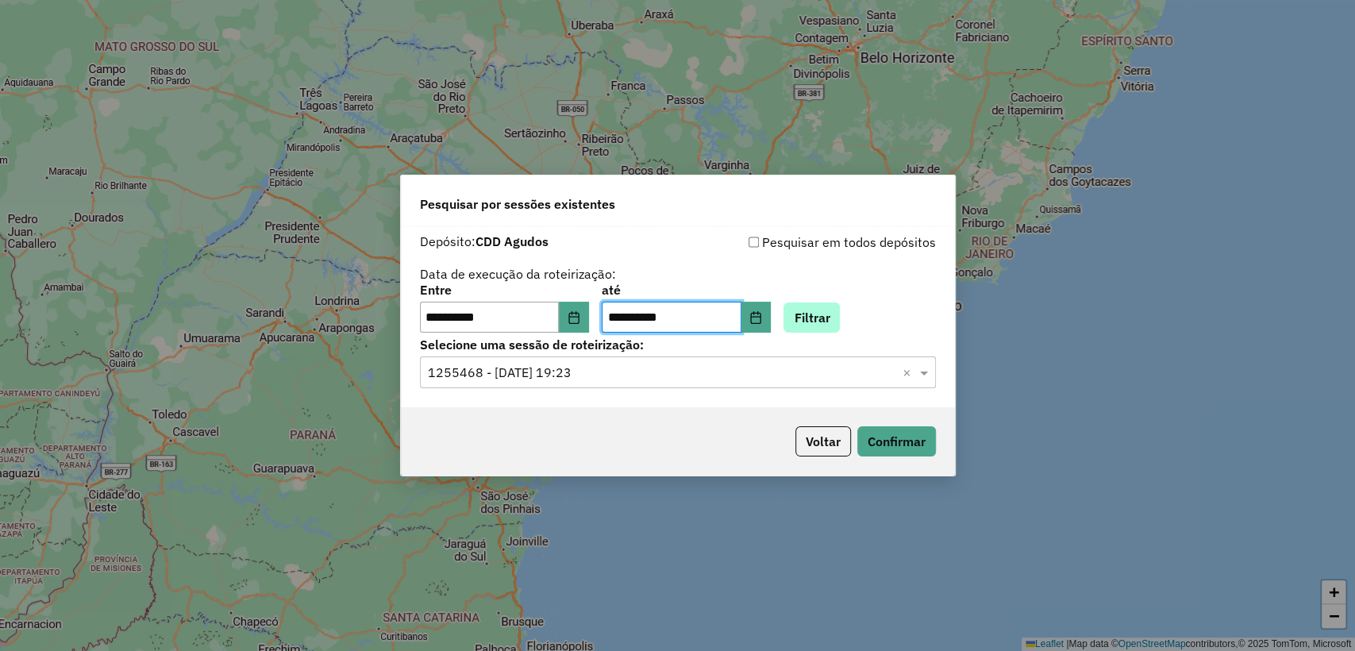
click at [833, 333] on div "**********" at bounding box center [678, 317] width 554 height 182
click at [828, 324] on button "Filtrar" at bounding box center [811, 317] width 56 height 30
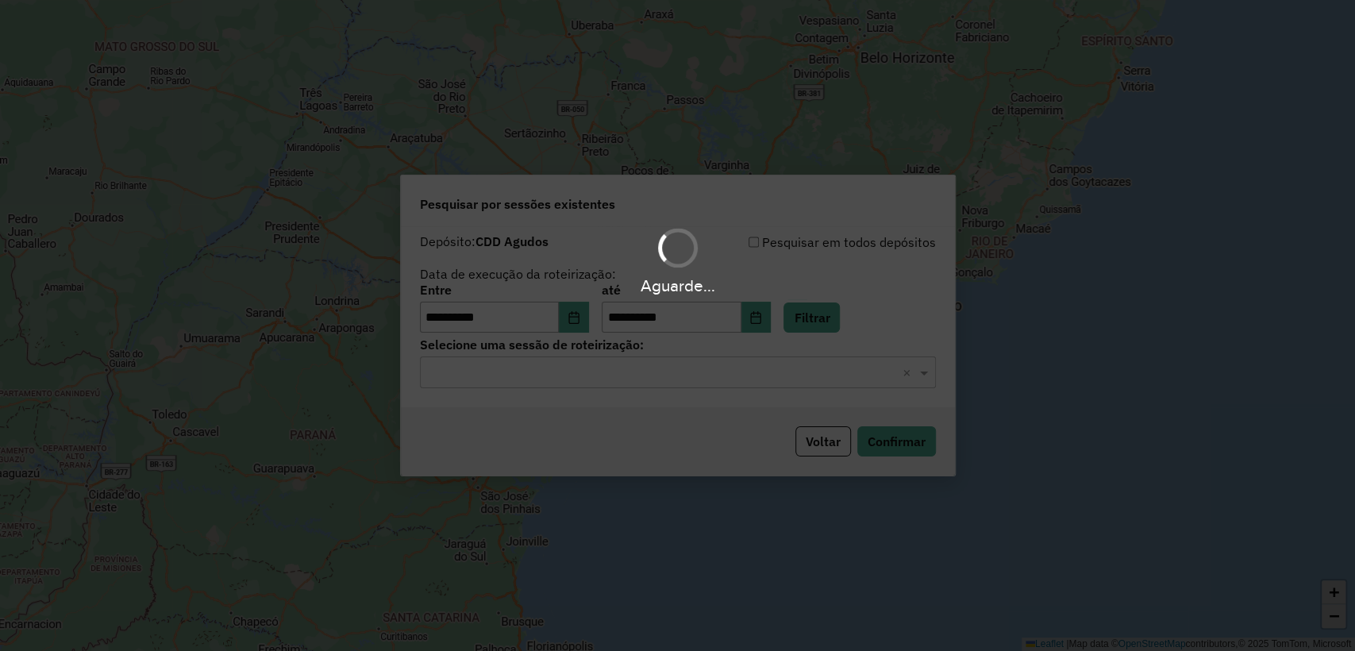
click at [656, 369] on input "text" at bounding box center [662, 373] width 468 height 19
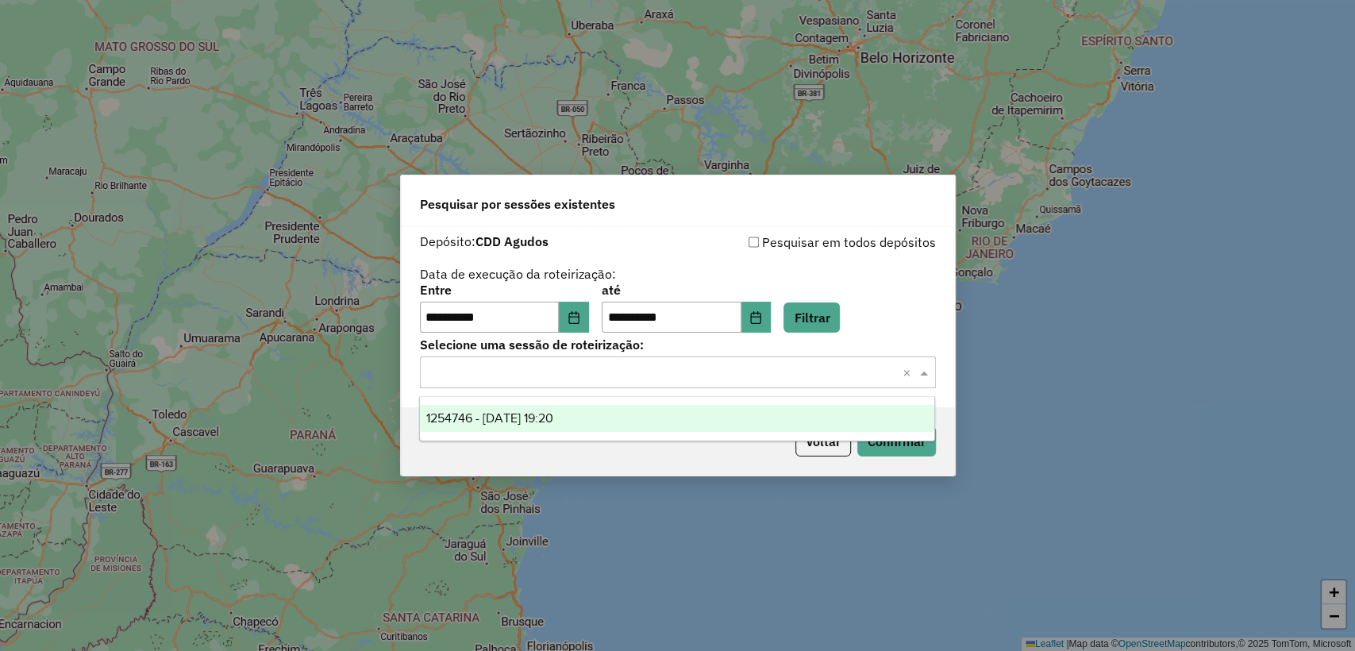
drag, startPoint x: 633, startPoint y: 421, endPoint x: 686, endPoint y: 431, distance: 54.0
click at [633, 421] on div "1254746 - 28/08/2025 19:20" at bounding box center [677, 418] width 514 height 27
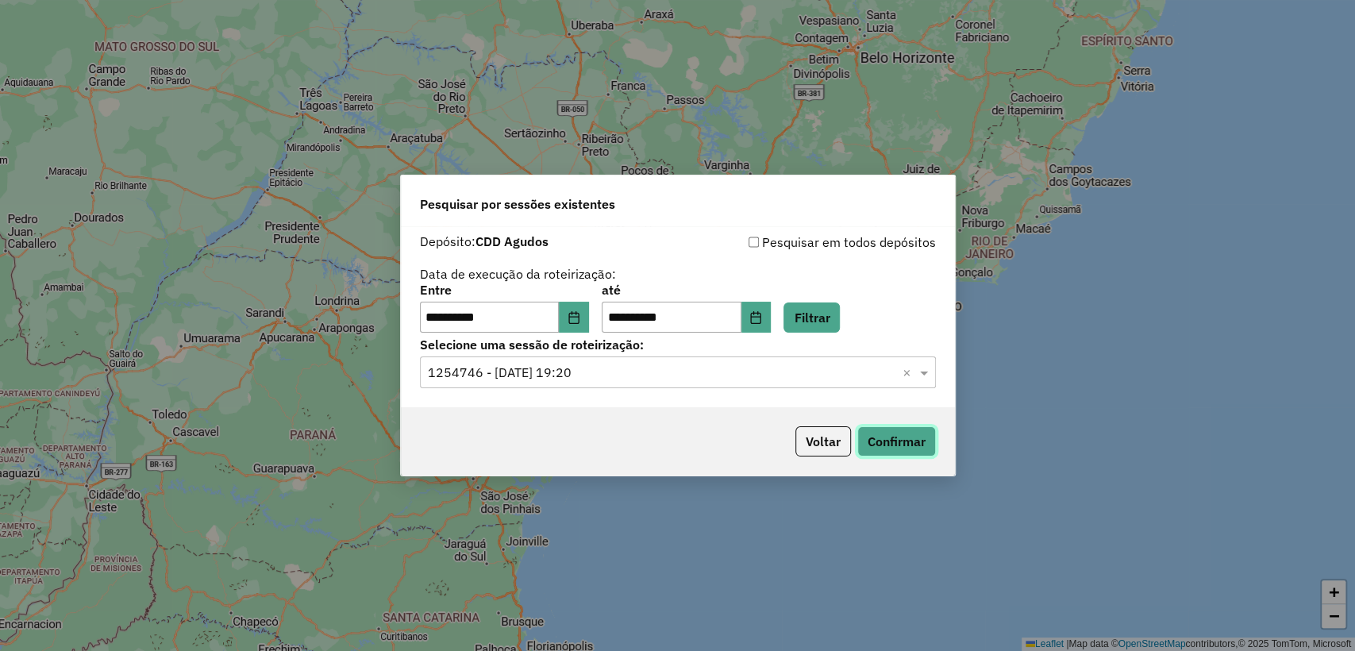
click at [875, 438] on button "Confirmar" at bounding box center [896, 441] width 79 height 30
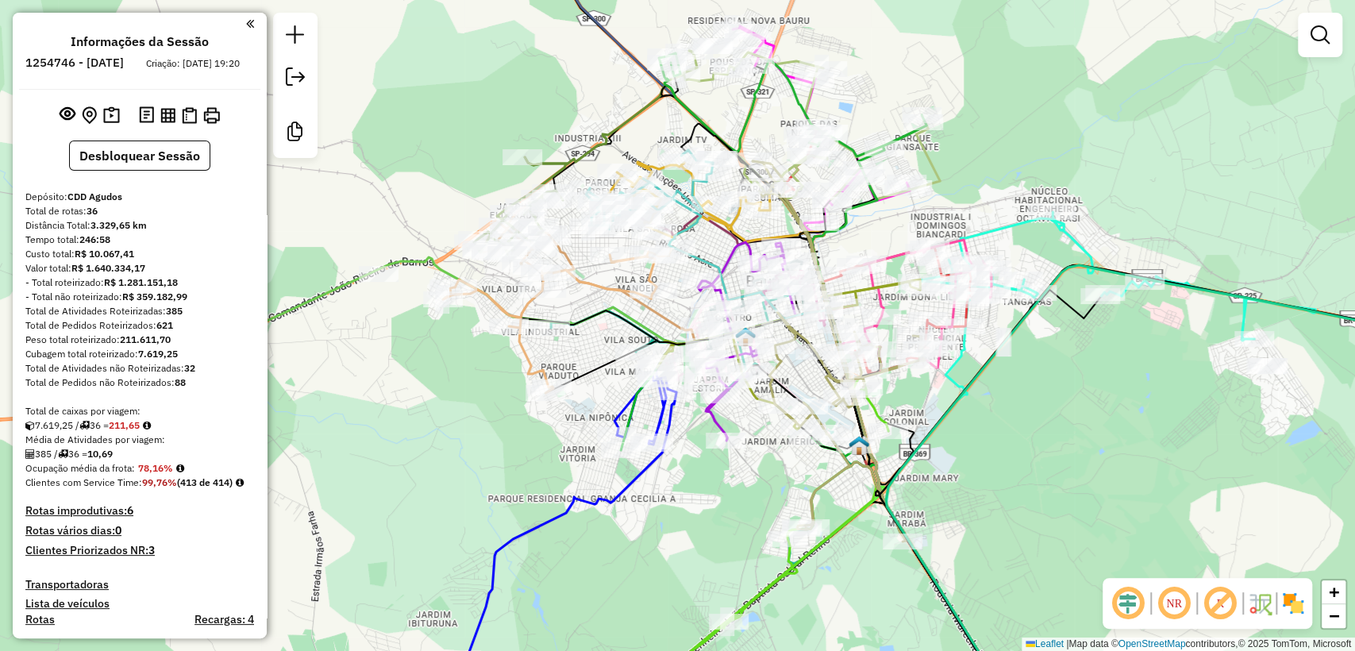
drag, startPoint x: 793, startPoint y: 401, endPoint x: 1064, endPoint y: 406, distance: 271.5
click at [1064, 406] on div "Janela de atendimento Grade de atendimento Capacidade Transportadoras Veículos …" at bounding box center [677, 325] width 1355 height 651
click at [228, 233] on div "Distância Total: 3.329,65 km" at bounding box center [139, 225] width 229 height 14
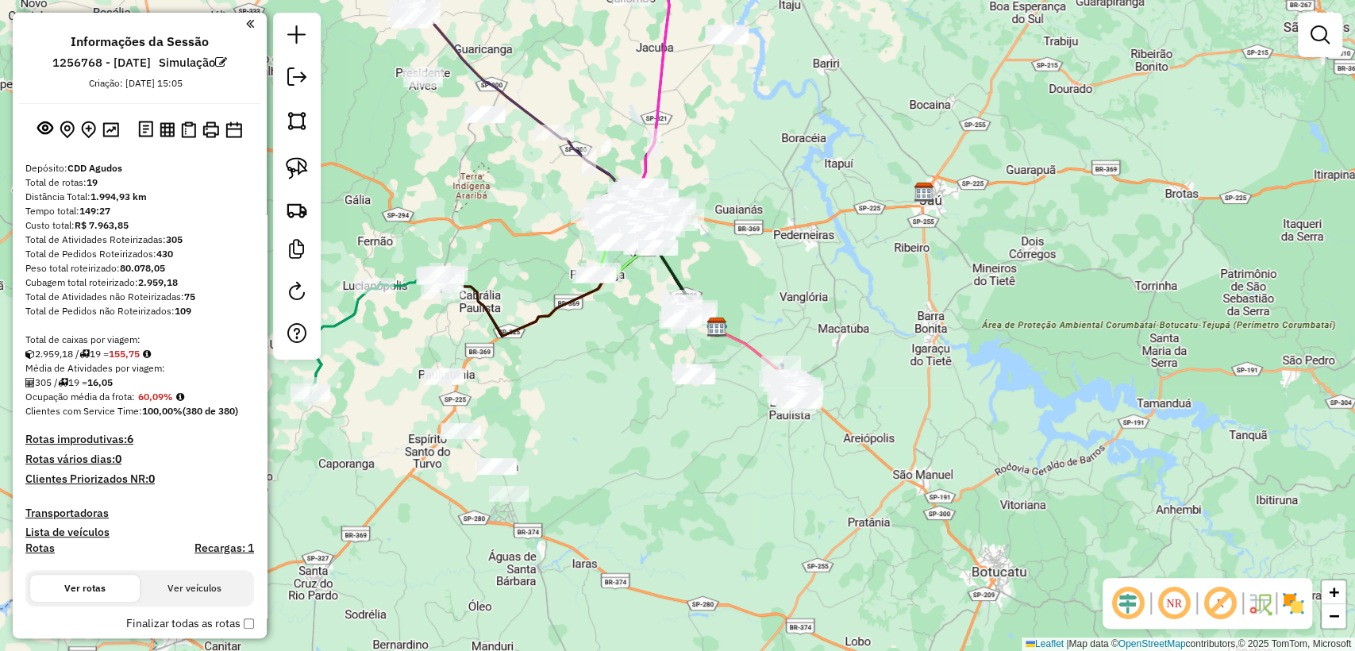
drag, startPoint x: 800, startPoint y: 296, endPoint x: 839, endPoint y: 298, distance: 38.9
click at [839, 298] on div "Janela de atendimento Grade de atendimento Capacidade Transportadoras Veículos …" at bounding box center [677, 325] width 1355 height 651
click at [160, 129] on img at bounding box center [167, 129] width 15 height 15
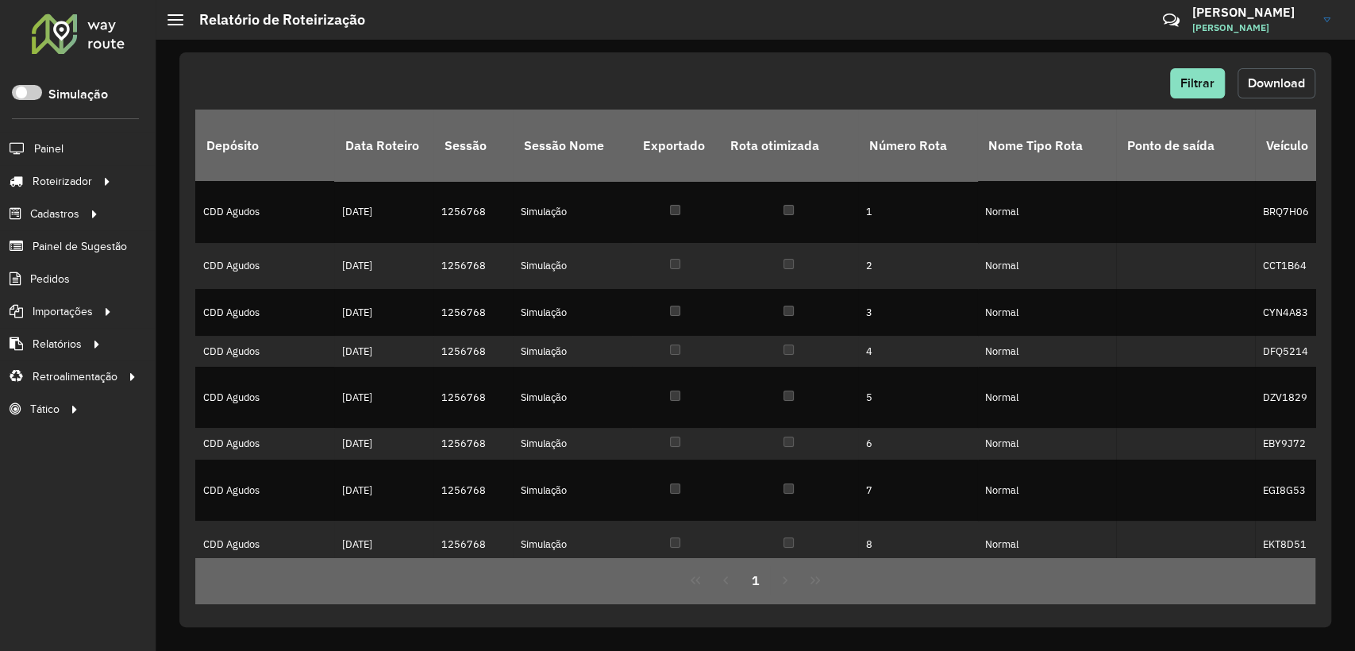
click at [1281, 74] on button "Download" at bounding box center [1276, 83] width 78 height 30
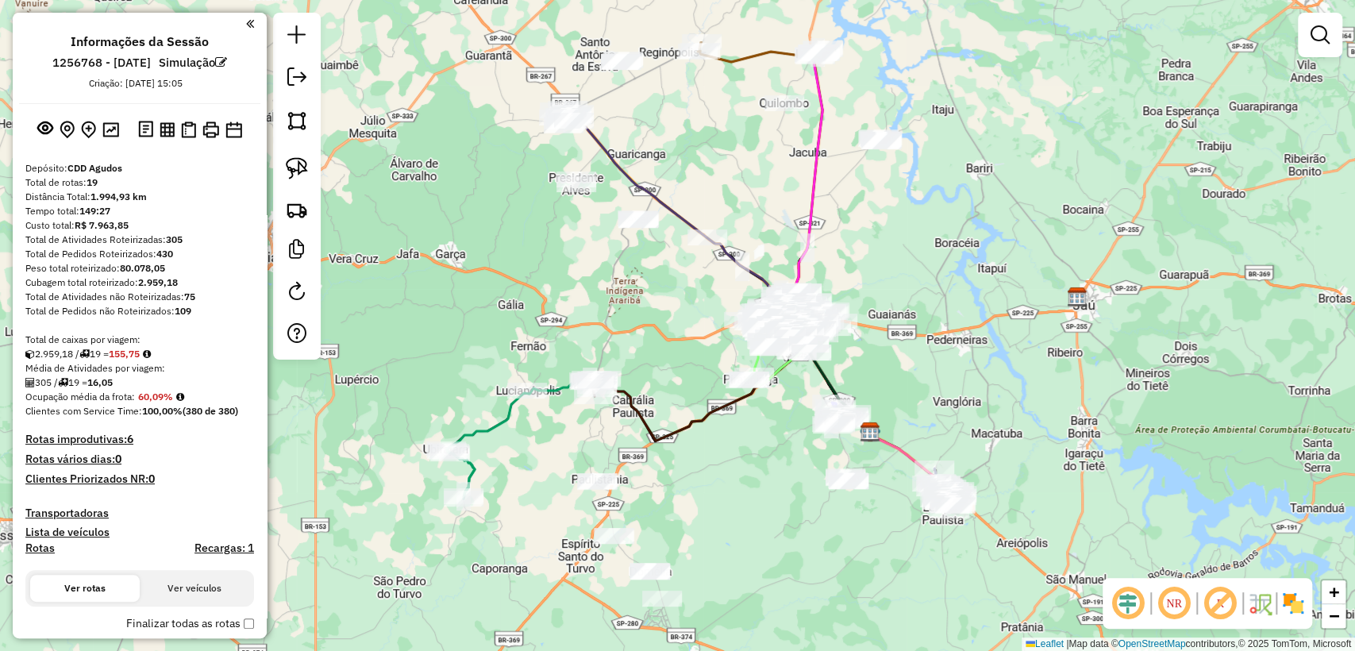
drag, startPoint x: 852, startPoint y: 269, endPoint x: 991, endPoint y: 367, distance: 169.1
click at [991, 367] on div "Janela de atendimento Grade de atendimento Capacidade Transportadoras Veículos …" at bounding box center [677, 325] width 1355 height 651
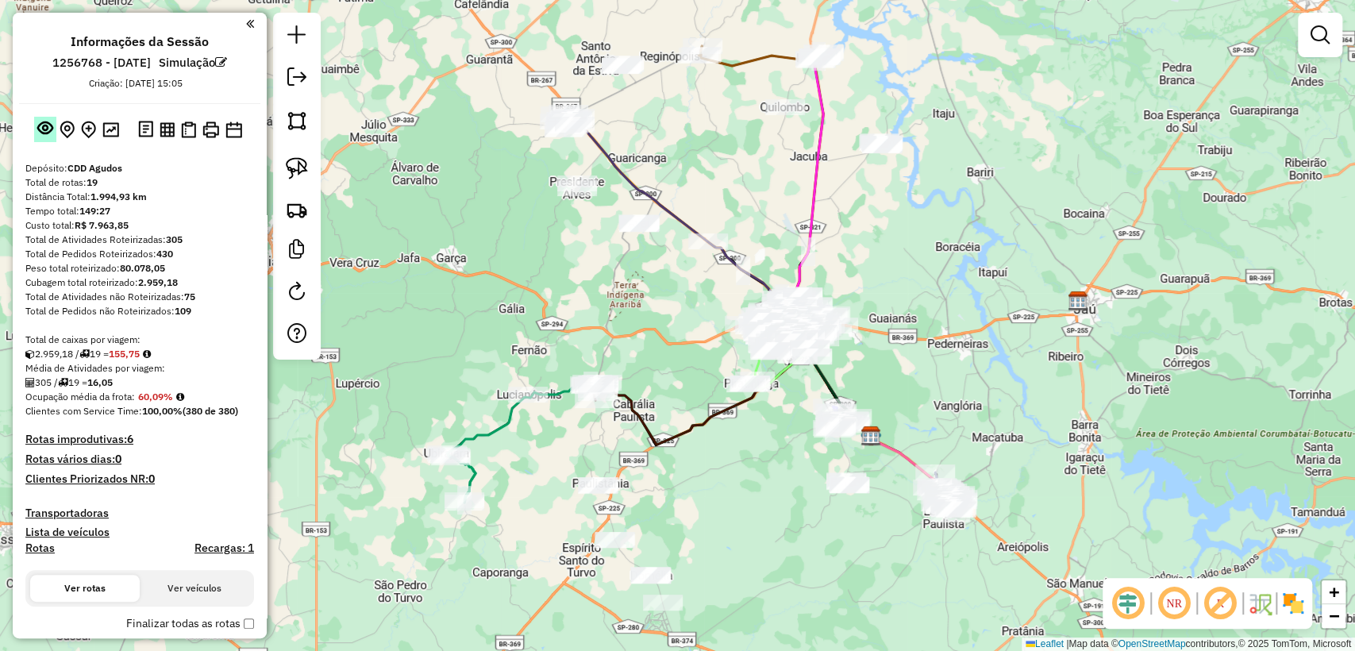
click at [44, 131] on em at bounding box center [45, 128] width 16 height 16
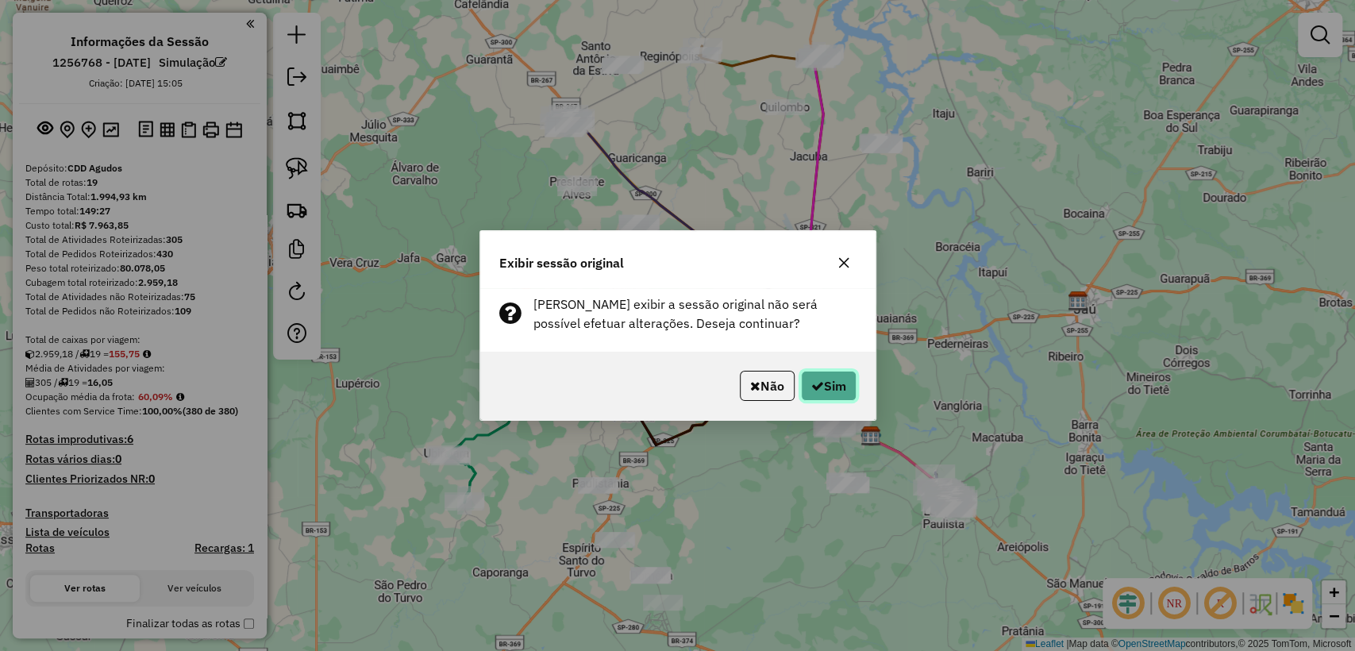
click at [816, 394] on button "Sim" at bounding box center [829, 386] width 56 height 30
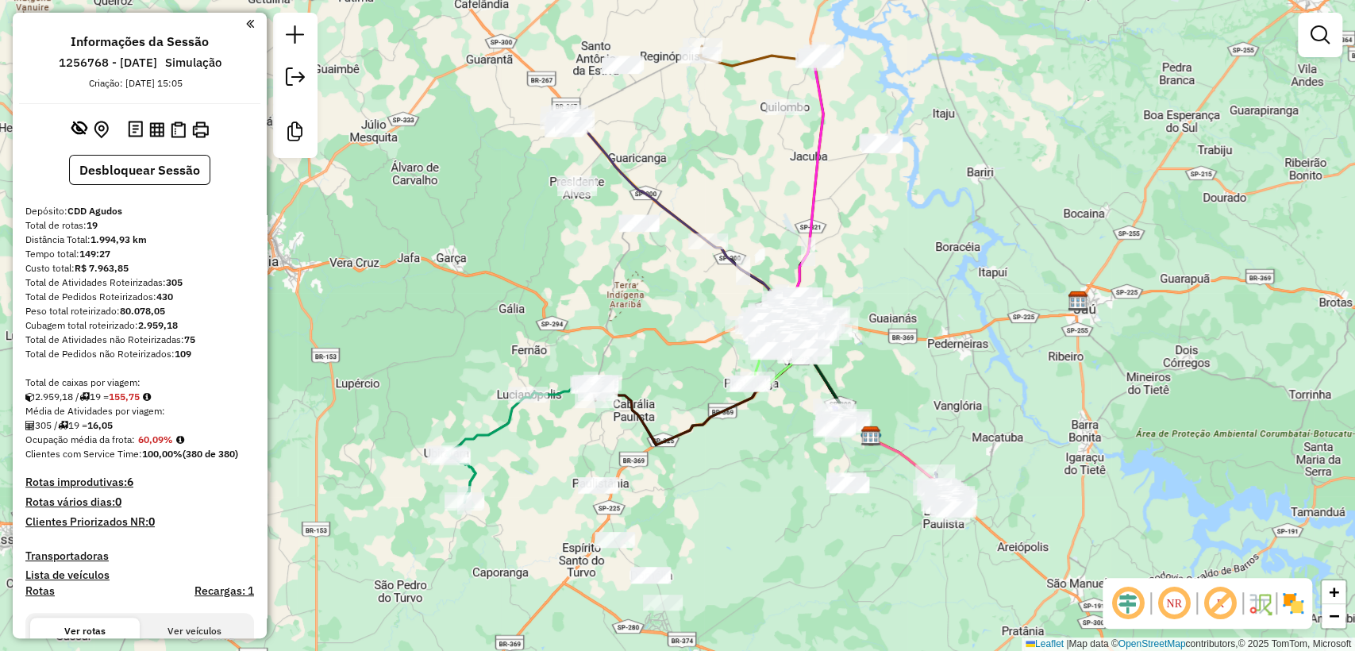
click at [224, 243] on div "Distância Total: 1.994,93 km" at bounding box center [139, 240] width 229 height 14
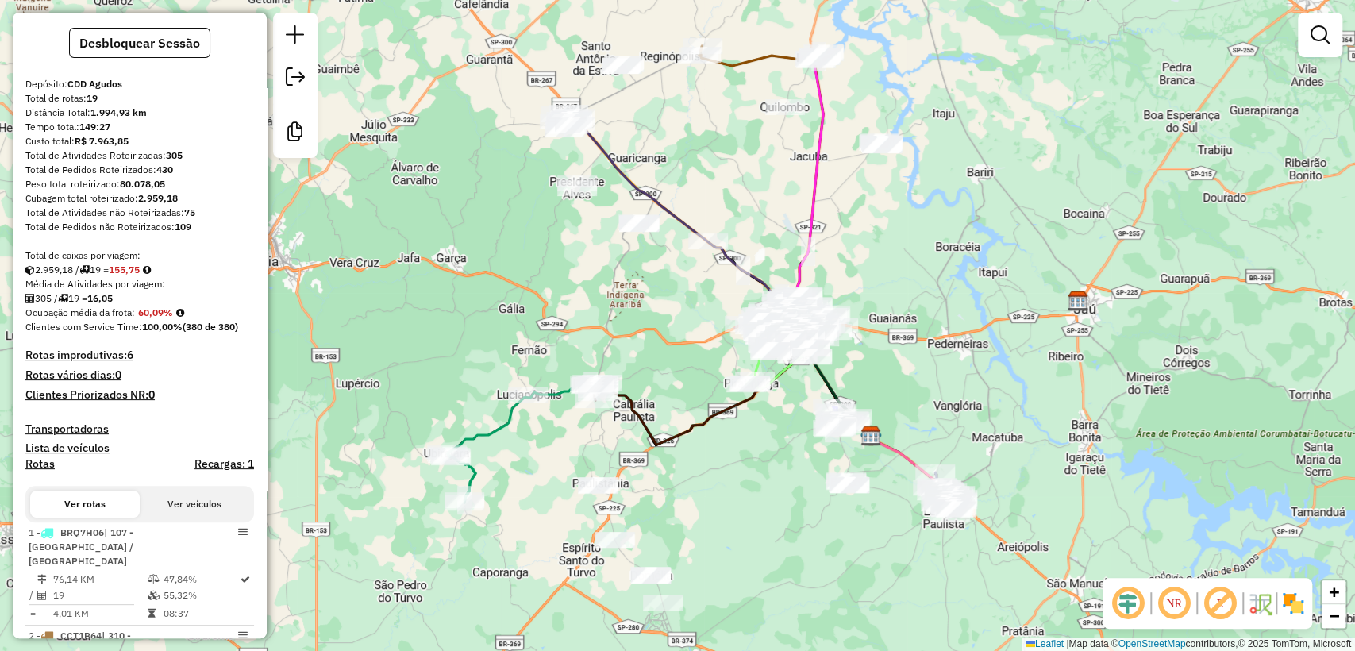
scroll to position [125, 0]
click at [217, 465] on h4 "Recargas: 1" at bounding box center [224, 466] width 60 height 13
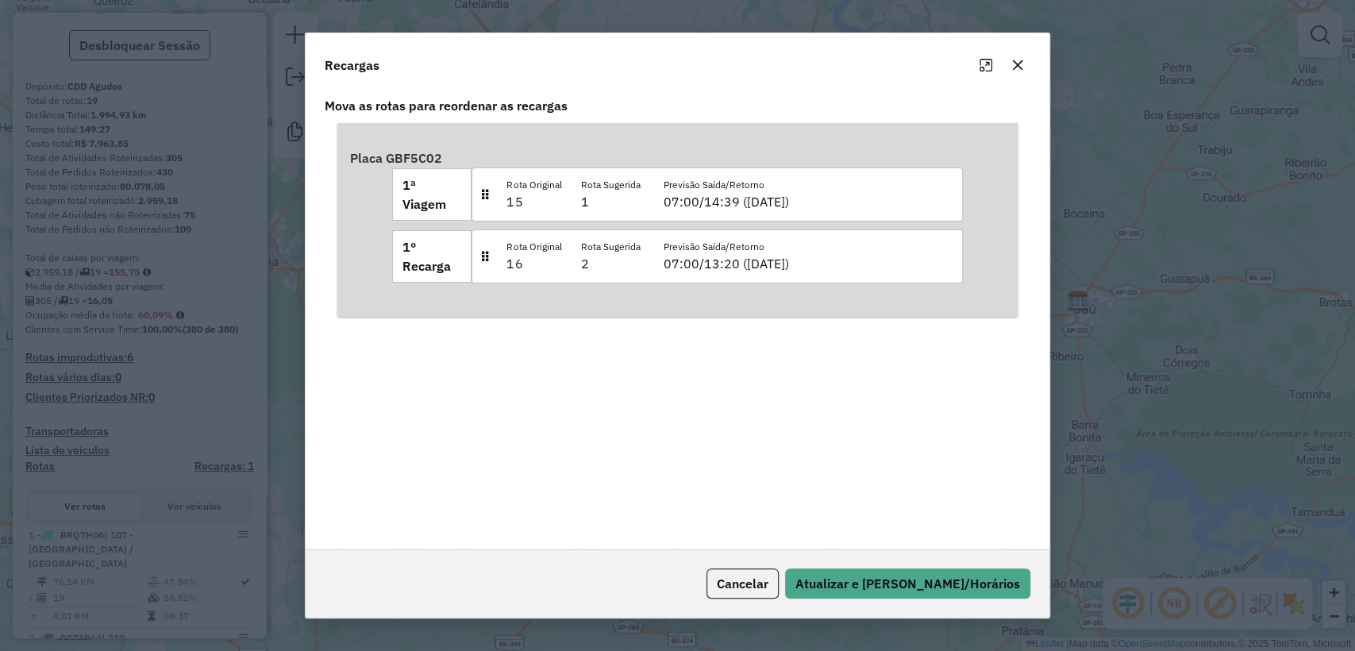
click at [1026, 65] on button "button" at bounding box center [1017, 64] width 25 height 25
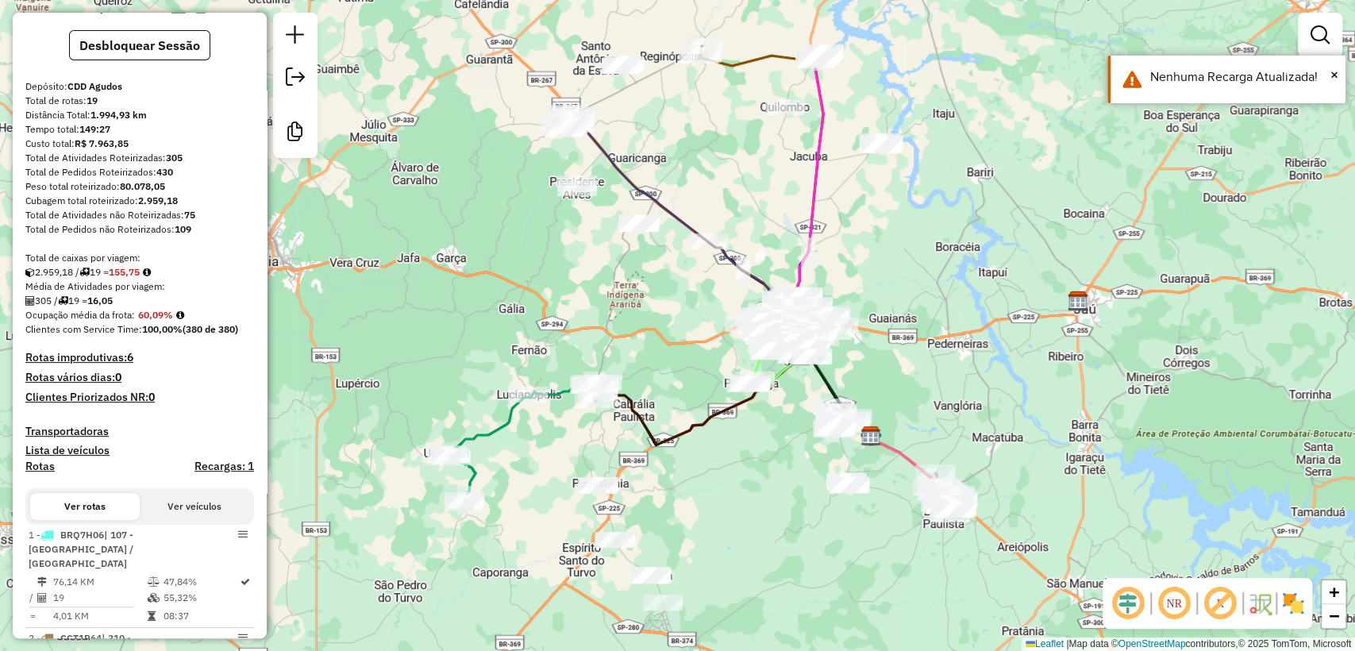
click at [214, 402] on h4 "Clientes Priorizados NR: 0" at bounding box center [139, 397] width 229 height 13
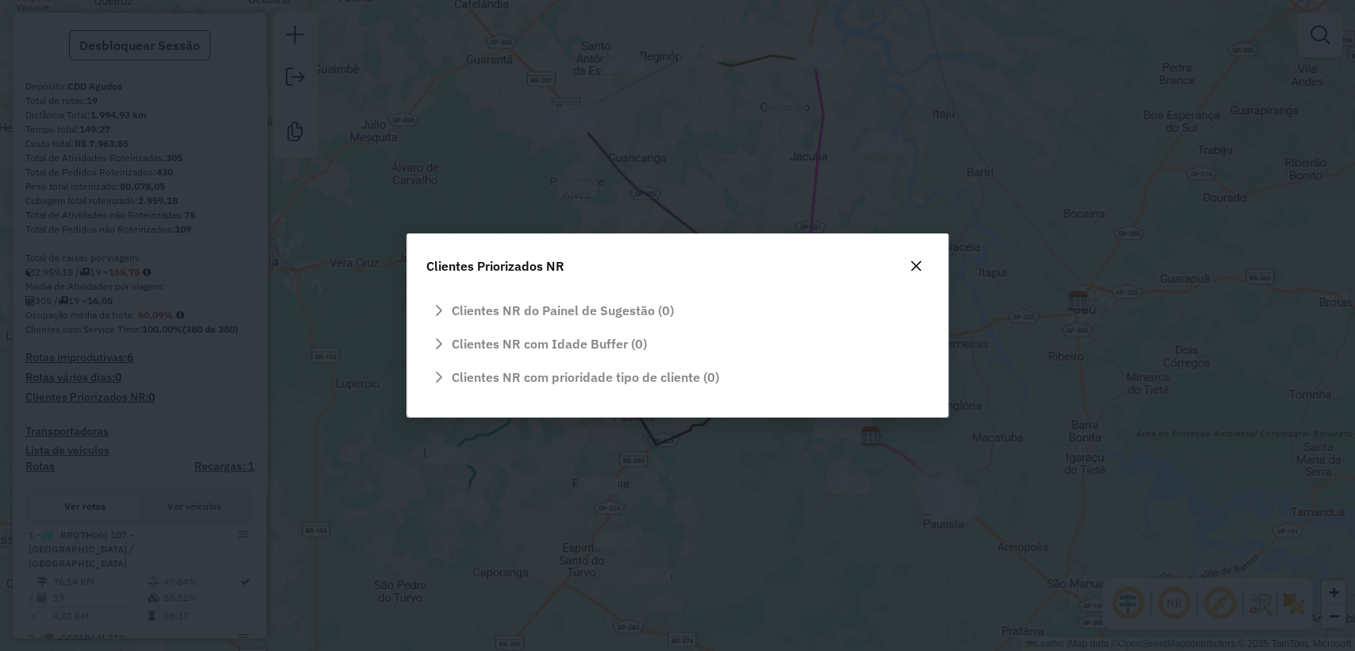
click at [915, 267] on icon "button" at bounding box center [916, 266] width 13 height 13
